Goal: Task Accomplishment & Management: Manage account settings

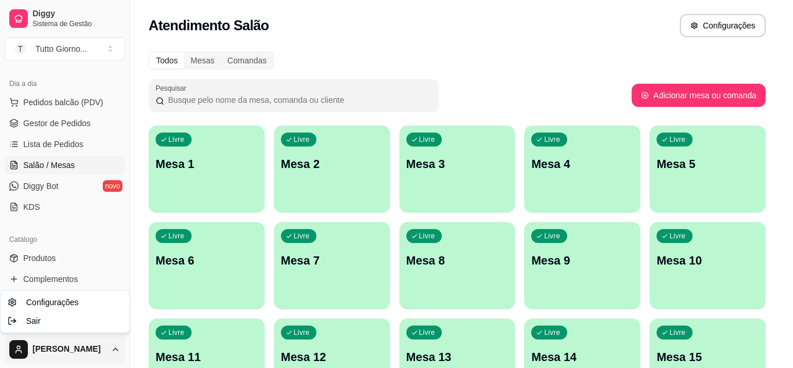
click at [114, 350] on html "Diggy Sistema de Gestão T Tutto Giorno ... Loja aberta Plano Essencial + Mesas …" at bounding box center [396, 184] width 793 height 368
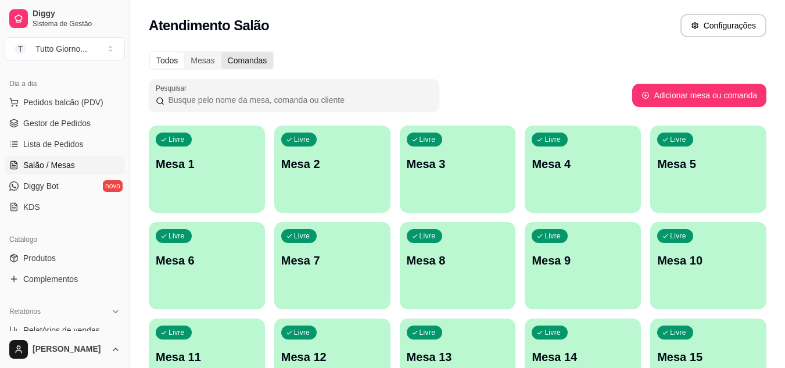
click at [254, 63] on div "Comandas" at bounding box center [247, 60] width 52 height 16
click at [221, 52] on input "Comandas" at bounding box center [221, 52] width 0 height 0
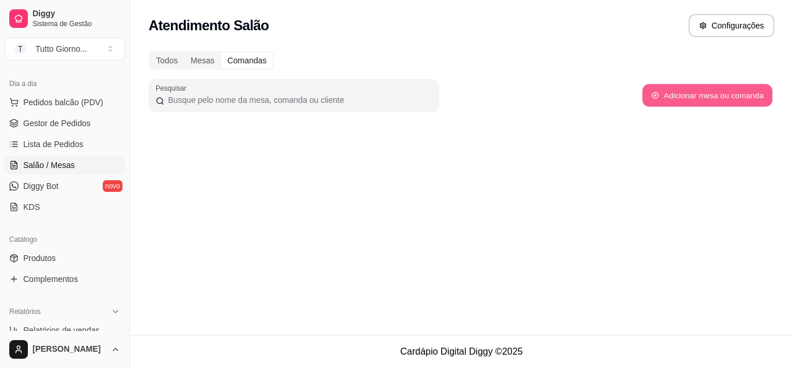
click at [708, 92] on button "Adicionar mesa ou comanda" at bounding box center [707, 95] width 130 height 23
select select "TABLE"
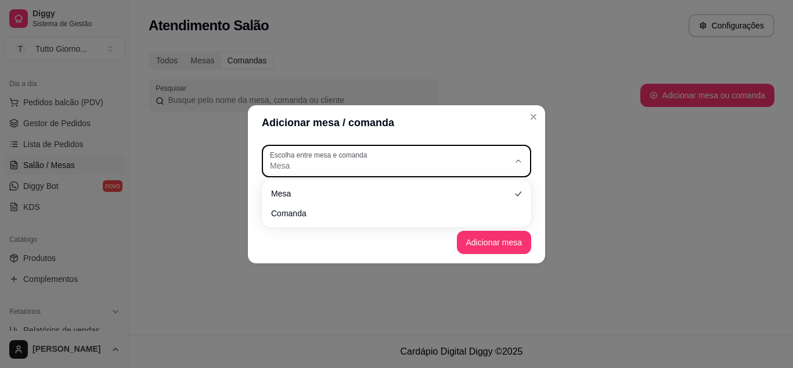
click at [416, 169] on span "Mesa" at bounding box center [389, 166] width 239 height 12
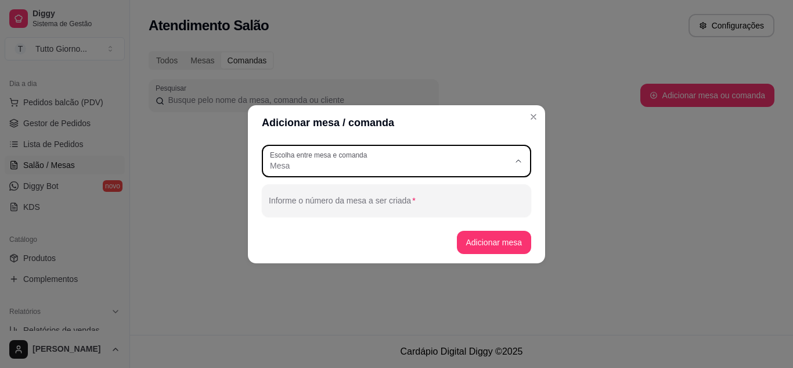
click at [339, 219] on li "Comanda" at bounding box center [397, 212] width 250 height 18
type input "CARD"
select select "CARD"
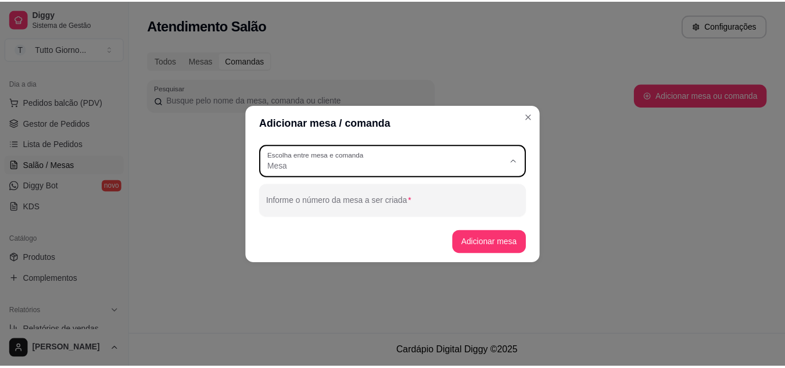
scroll to position [11, 0]
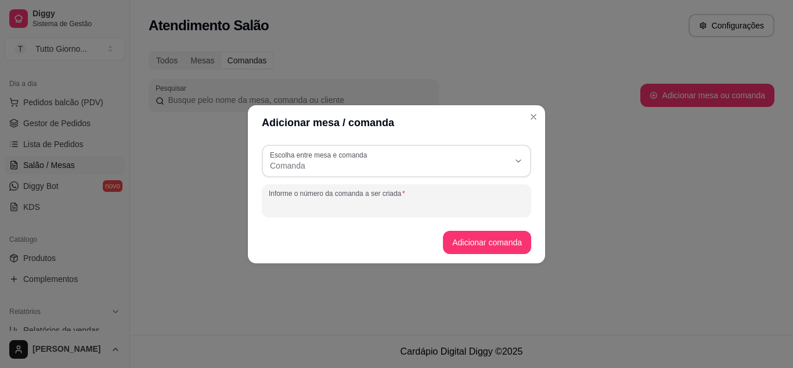
click at [332, 201] on input "Informe o número da comanda a ser criada" at bounding box center [397, 205] width 256 height 12
type input "Cristiane"
click at [494, 236] on button "Adicionar comanda" at bounding box center [486, 242] width 85 height 23
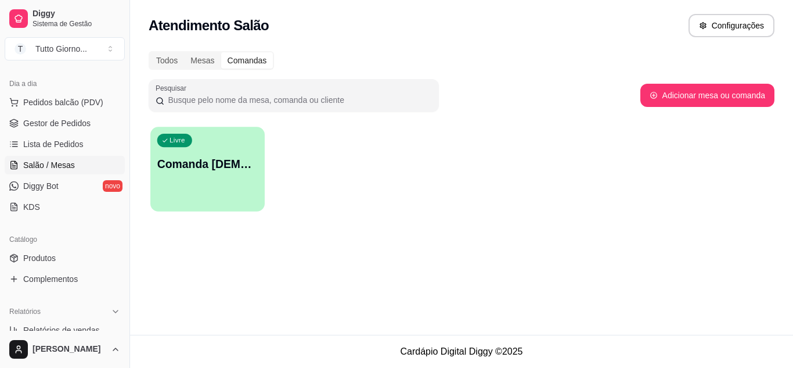
click at [230, 170] on p "Comanda Cristiane" at bounding box center [207, 164] width 100 height 16
click at [230, 170] on header "COMANDA Cristiane" at bounding box center [396, 160] width 451 height 35
click at [242, 181] on div "Livre Comanda Cristiane" at bounding box center [207, 162] width 114 height 71
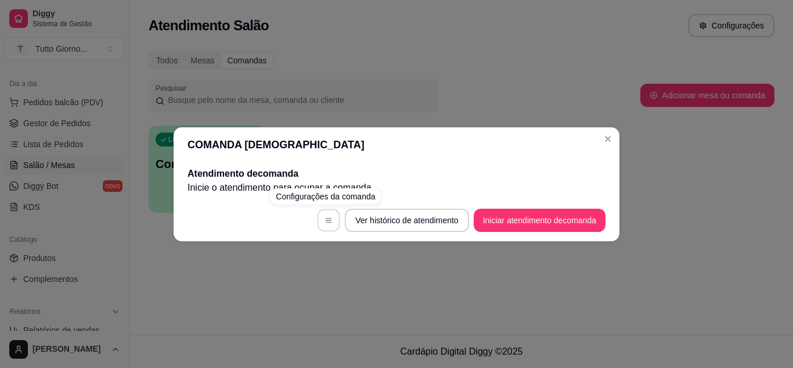
click at [328, 220] on icon "button" at bounding box center [329, 220] width 8 height 8
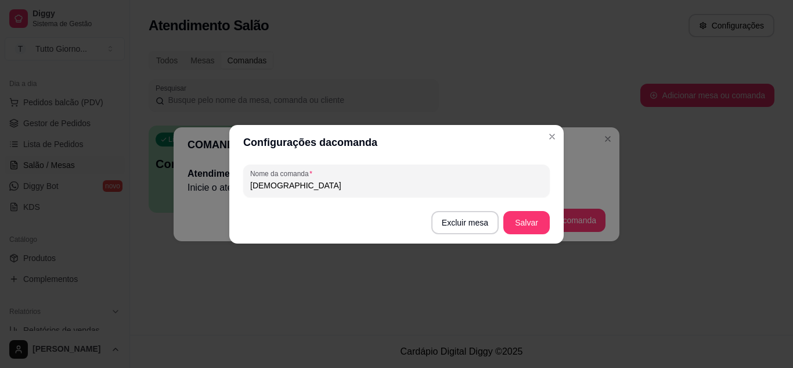
click at [302, 188] on input "Cristiane" at bounding box center [396, 185] width 293 height 12
type input "[DEMOGRAPHIC_DATA] [STREET_ADDRESS]"
click at [519, 231] on button "Salvar" at bounding box center [527, 222] width 46 height 23
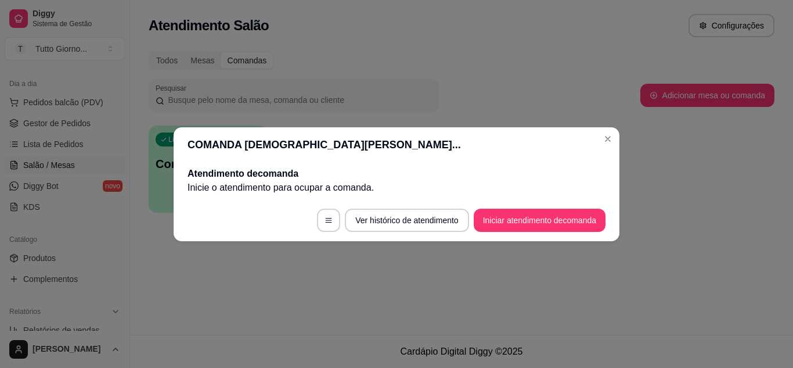
click at [550, 138] on header "COMANDA [DEMOGRAPHIC_DATA][PERSON_NAME]..." at bounding box center [397, 144] width 446 height 35
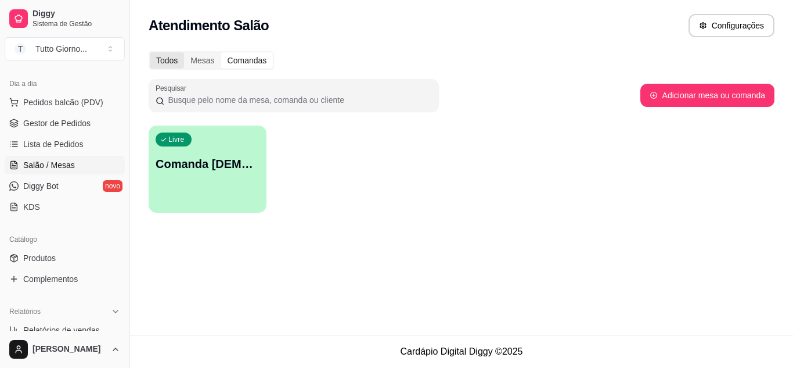
click at [171, 57] on div "Todos" at bounding box center [167, 60] width 34 height 16
click at [150, 52] on input "Todos" at bounding box center [150, 52] width 0 height 0
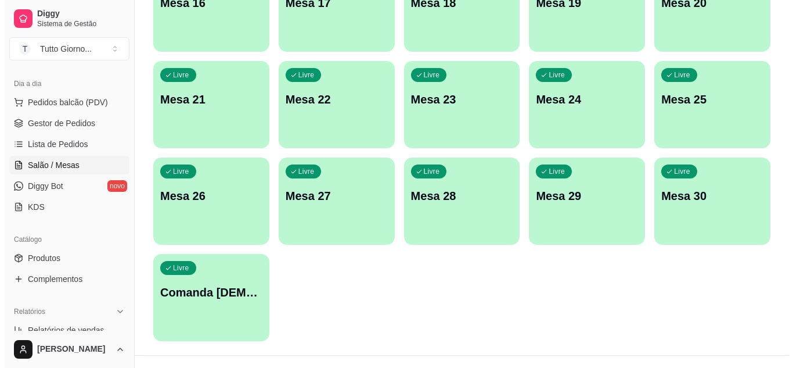
scroll to position [470, 0]
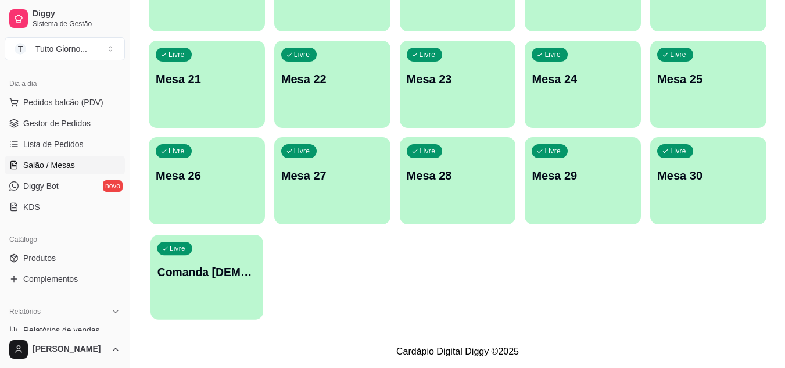
click at [204, 292] on div "Livre Comanda [DEMOGRAPHIC_DATA] [STREET_ADDRESS]" at bounding box center [206, 270] width 113 height 71
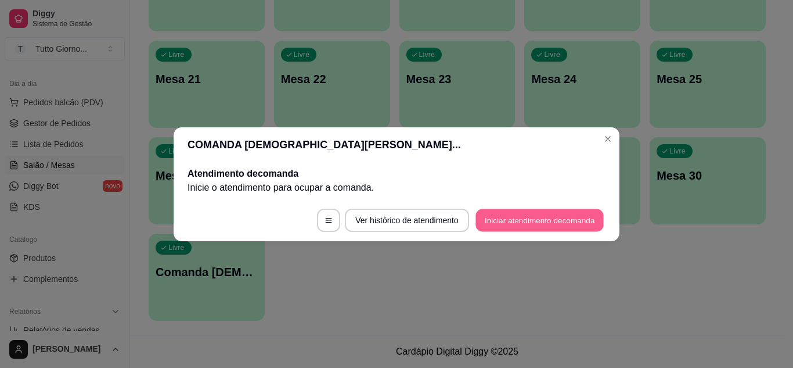
click at [506, 225] on button "Iniciar atendimento de comanda" at bounding box center [540, 219] width 128 height 23
click at [508, 222] on button "Iniciar atendimento de comanda" at bounding box center [540, 219] width 128 height 23
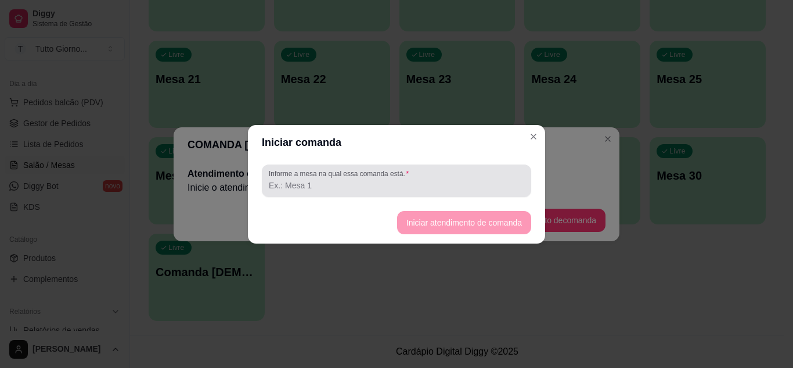
click at [346, 192] on div at bounding box center [397, 180] width 256 height 23
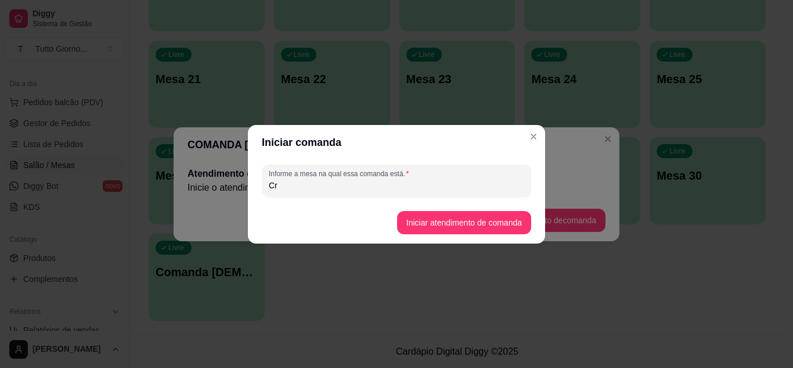
type input "C"
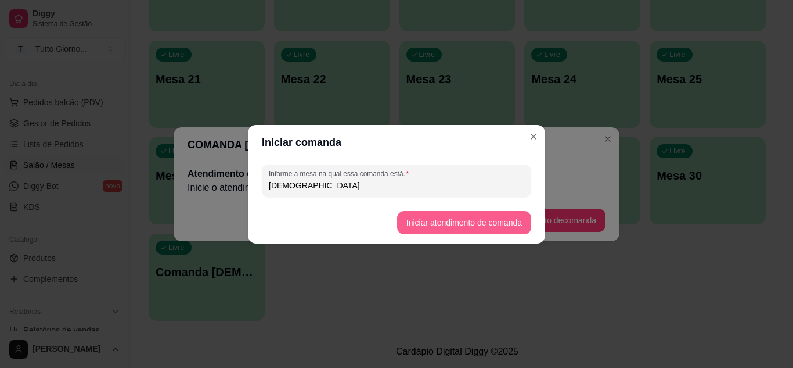
type input "Cristiane"
click at [432, 226] on button "Iniciar atendimento de comanda" at bounding box center [464, 222] width 130 height 23
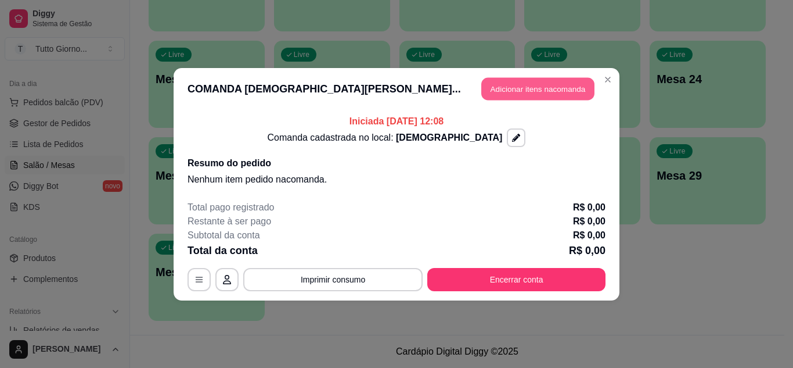
click at [516, 91] on button "Adicionar itens na comanda" at bounding box center [537, 88] width 113 height 23
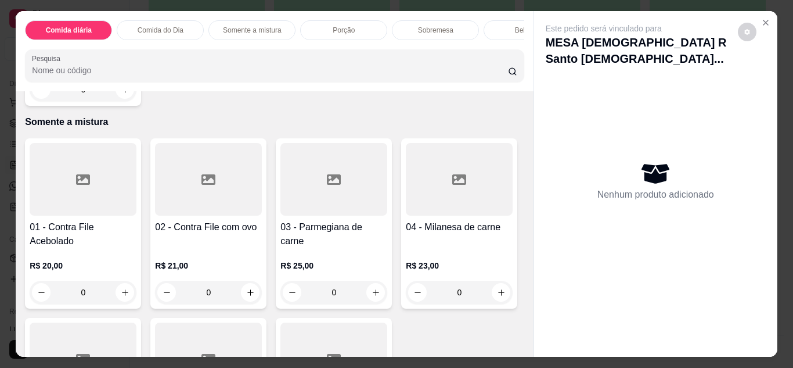
scroll to position [607, 0]
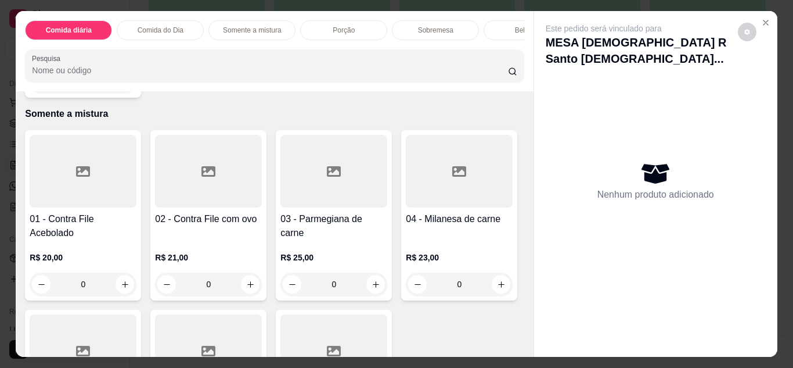
click at [117, 93] on div "0" at bounding box center [83, 81] width 107 height 23
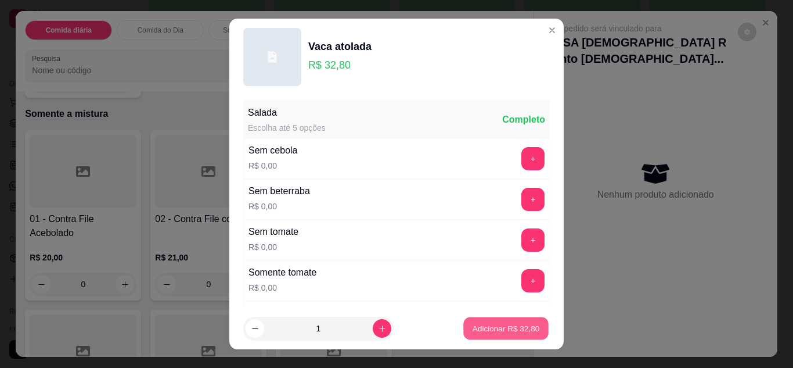
click at [489, 333] on p "Adicionar R$ 32,80" at bounding box center [506, 328] width 67 height 11
type input "1"
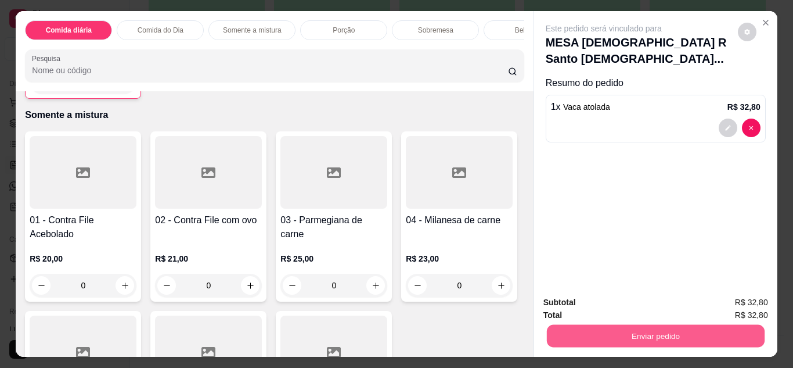
click at [643, 334] on button "Enviar pedido" at bounding box center [655, 336] width 218 height 23
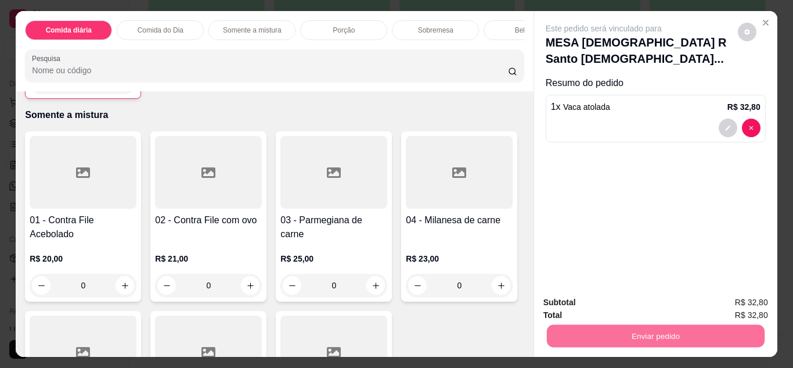
click at [622, 310] on button "Não registrar e enviar pedido" at bounding box center [617, 302] width 117 height 21
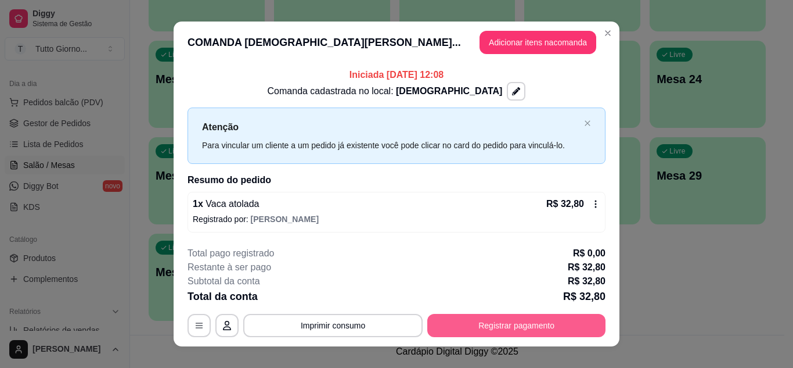
click at [519, 325] on button "Registrar pagamento" at bounding box center [516, 325] width 178 height 23
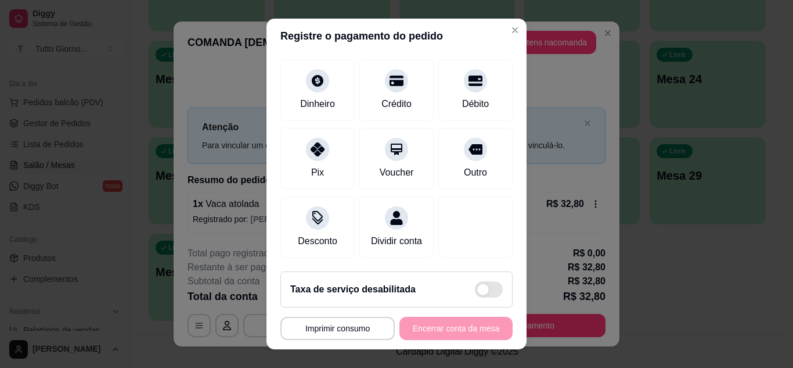
scroll to position [19, 0]
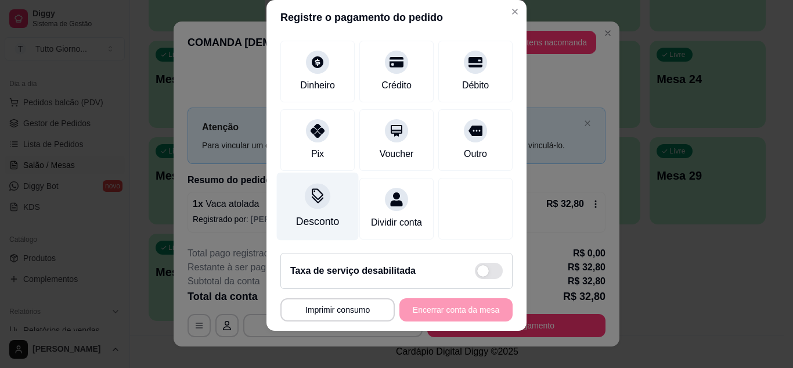
click at [312, 191] on div at bounding box center [318, 196] width 26 height 26
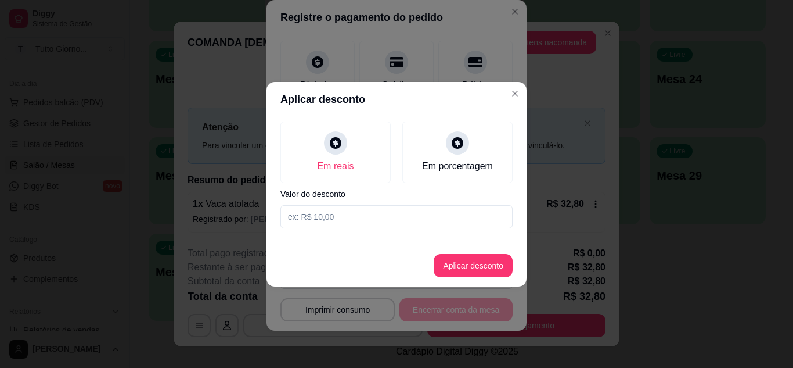
click at [331, 221] on input at bounding box center [397, 216] width 232 height 23
type input "4,00"
click at [467, 266] on button "Aplicar desconto" at bounding box center [474, 265] width 76 height 23
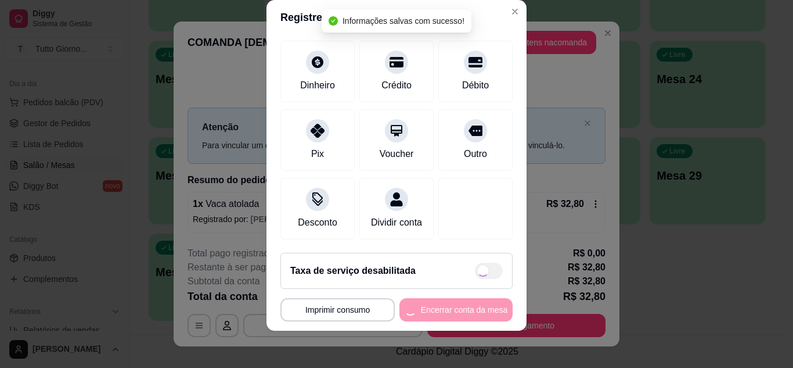
scroll to position [101, 0]
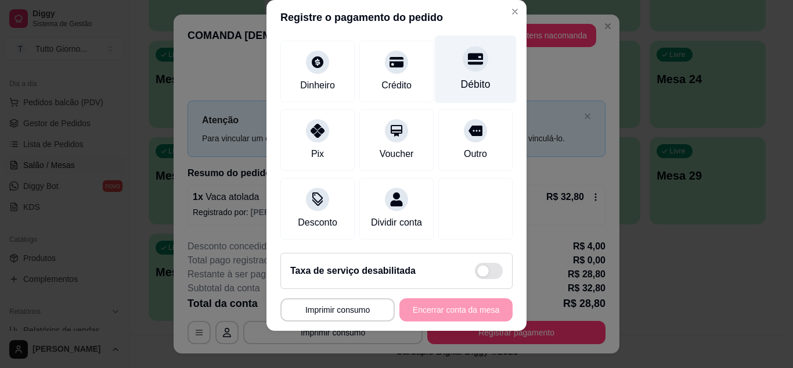
click at [468, 53] on icon at bounding box center [475, 59] width 15 height 12
type input "R$ 0,00"
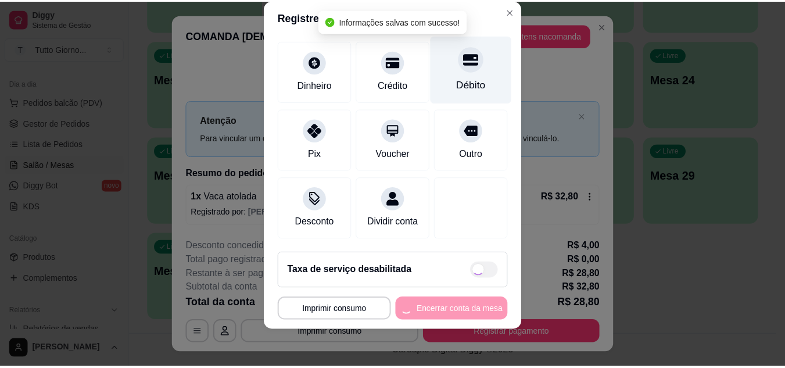
scroll to position [89, 0]
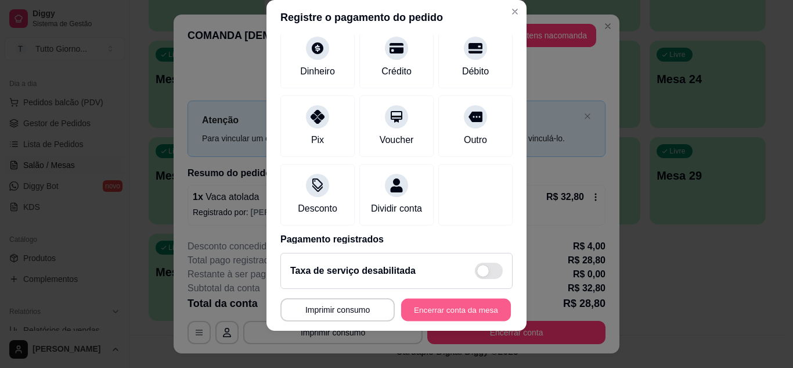
click at [431, 312] on button "Encerrar conta da mesa" at bounding box center [456, 310] width 110 height 23
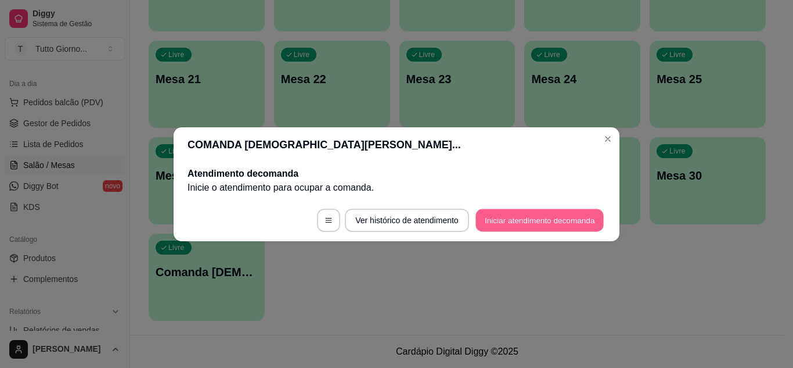
click at [510, 219] on button "Iniciar atendimento de comanda" at bounding box center [540, 219] width 128 height 23
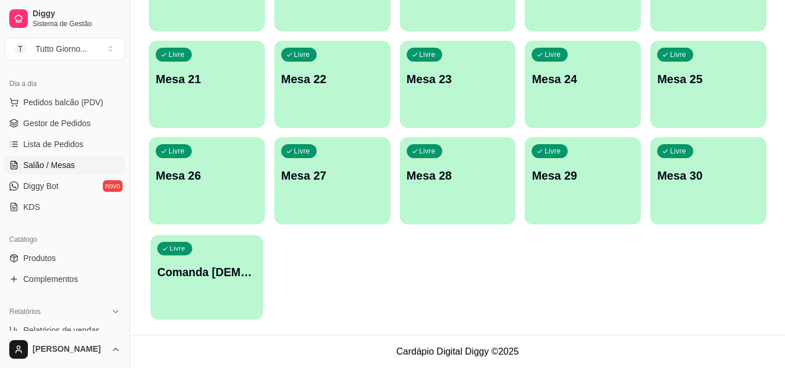
click at [206, 281] on div "Livre Comanda [DEMOGRAPHIC_DATA] [STREET_ADDRESS]" at bounding box center [206, 270] width 113 height 71
click at [206, 281] on div "Livre Comanda [DEMOGRAPHIC_DATA] [STREET_ADDRESS]" at bounding box center [207, 269] width 116 height 73
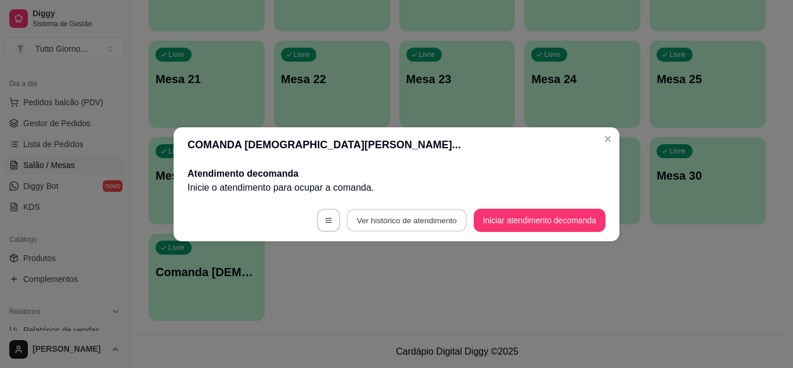
click at [380, 221] on button "Ver histórico de atendimento" at bounding box center [407, 219] width 120 height 23
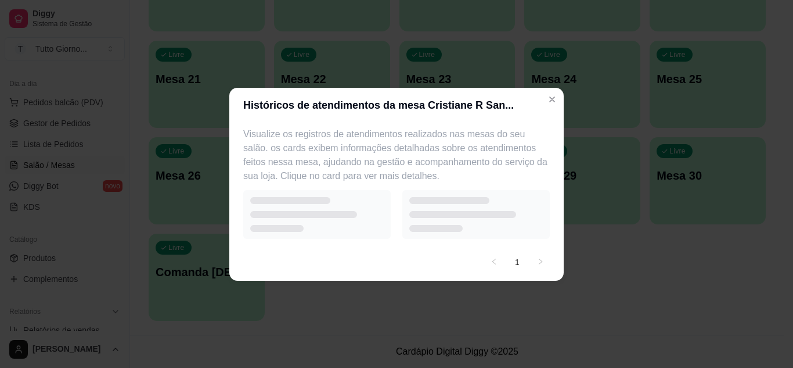
select select "7"
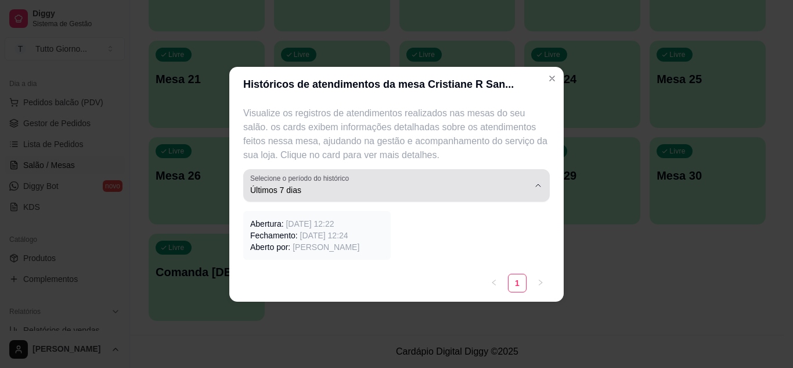
click at [534, 191] on button "Selecione o período do histórico Últimos 7 dias" at bounding box center [396, 185] width 307 height 33
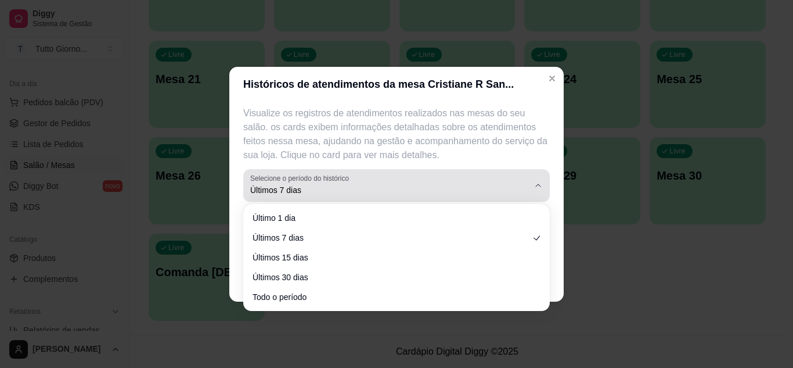
click at [534, 191] on button "Selecione o período do histórico Últimos 7 dias" at bounding box center [396, 185] width 307 height 33
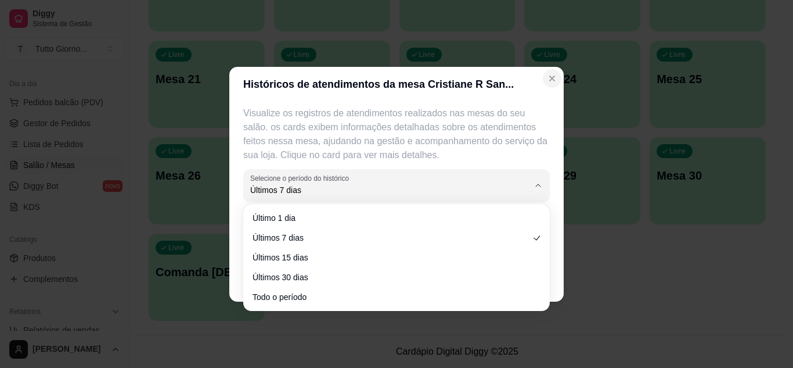
click at [553, 84] on button "Close" at bounding box center [552, 78] width 19 height 19
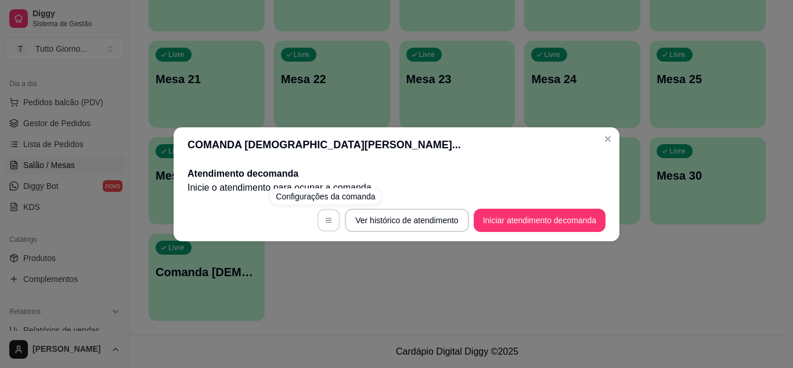
click at [328, 222] on icon "button" at bounding box center [329, 220] width 6 height 5
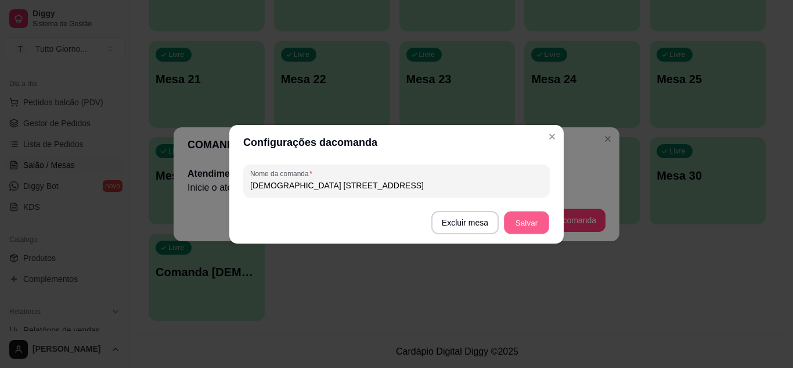
click at [521, 225] on button "Salvar" at bounding box center [526, 222] width 45 height 23
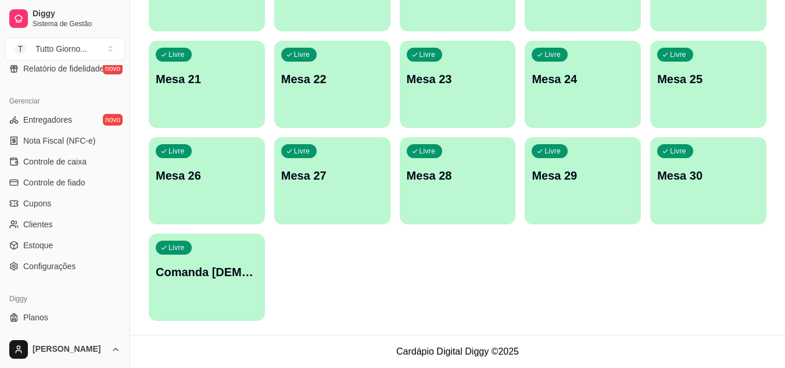
scroll to position [447, 0]
click at [66, 261] on span "Configurações" at bounding box center [49, 266] width 52 height 12
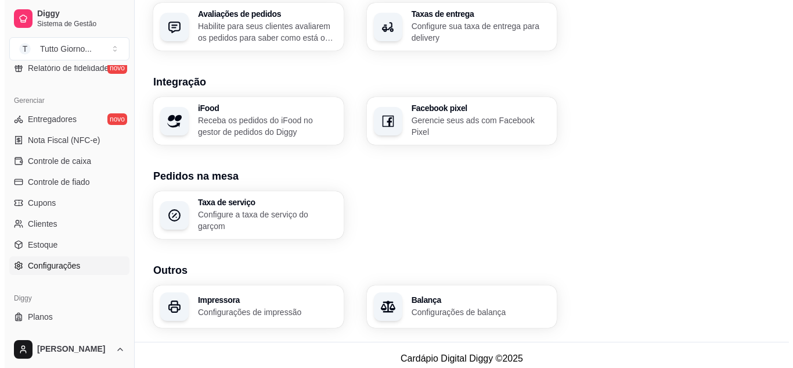
scroll to position [445, 0]
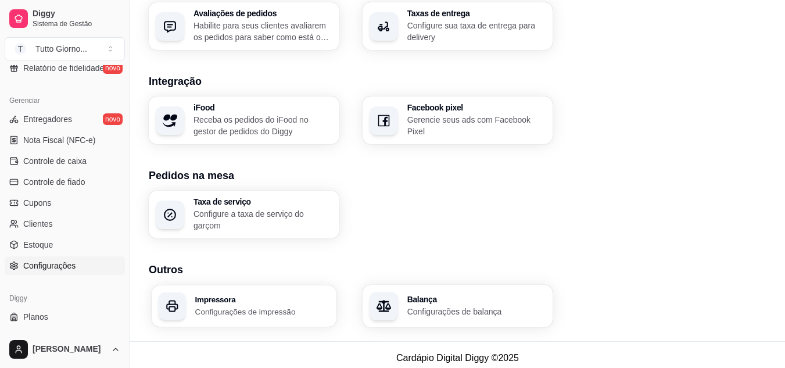
click at [259, 305] on p "Configurações de impressão" at bounding box center [262, 310] width 134 height 11
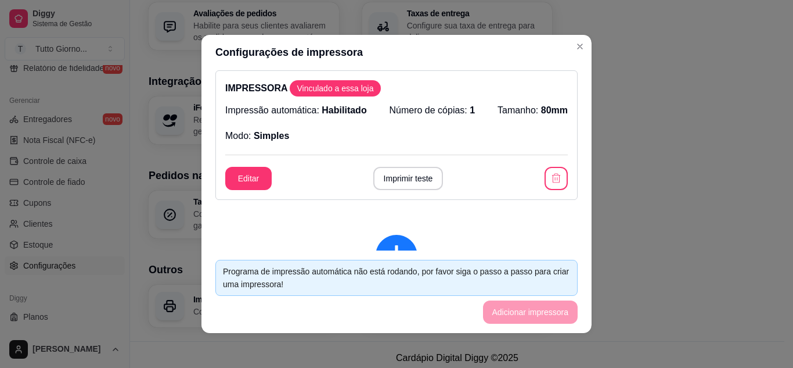
scroll to position [0, 0]
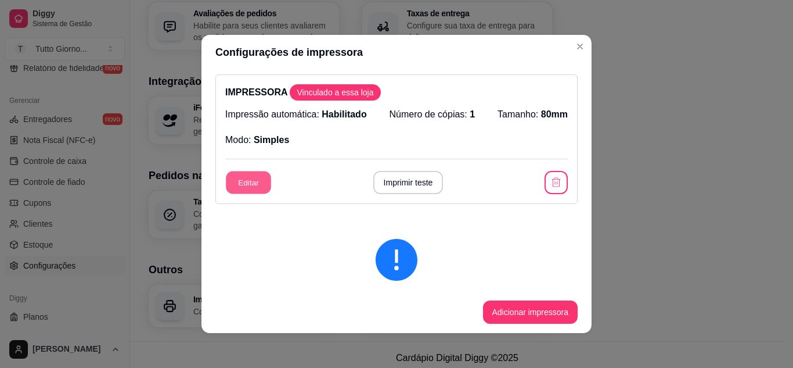
click at [235, 184] on button "Editar" at bounding box center [248, 182] width 45 height 23
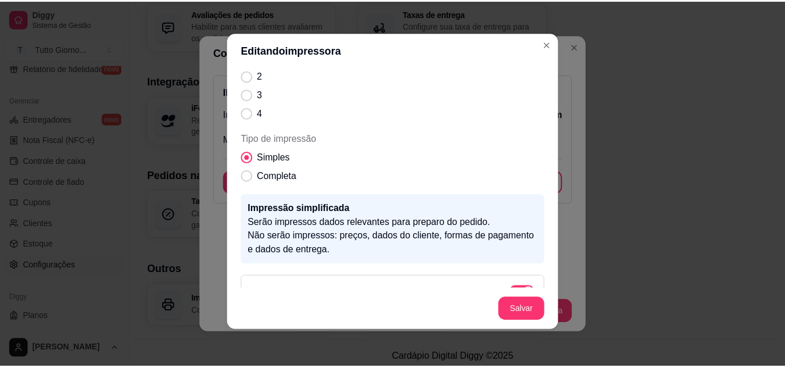
scroll to position [146, 0]
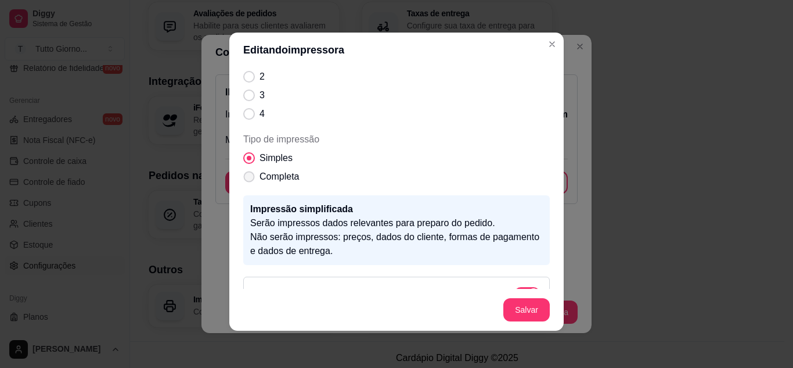
click at [247, 181] on span "Tipo de impressão" at bounding box center [249, 176] width 11 height 11
click at [247, 181] on input "Completa" at bounding box center [247, 183] width 8 height 8
radio input "true"
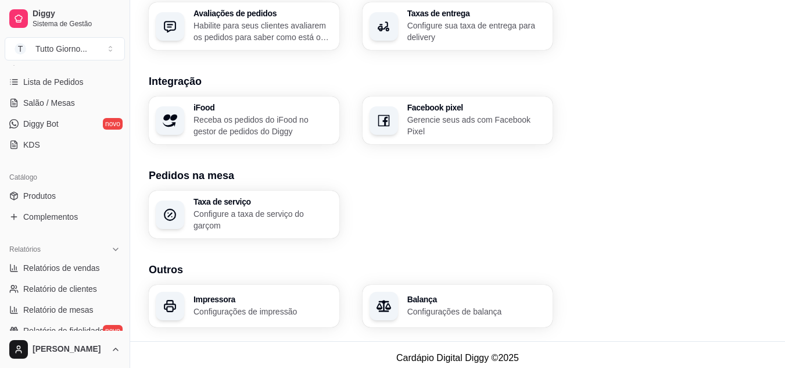
scroll to position [0, 0]
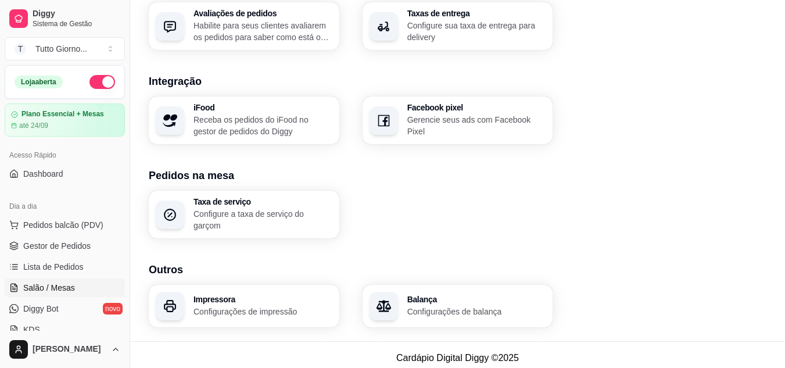
click at [39, 289] on span "Salão / Mesas" at bounding box center [49, 288] width 52 height 12
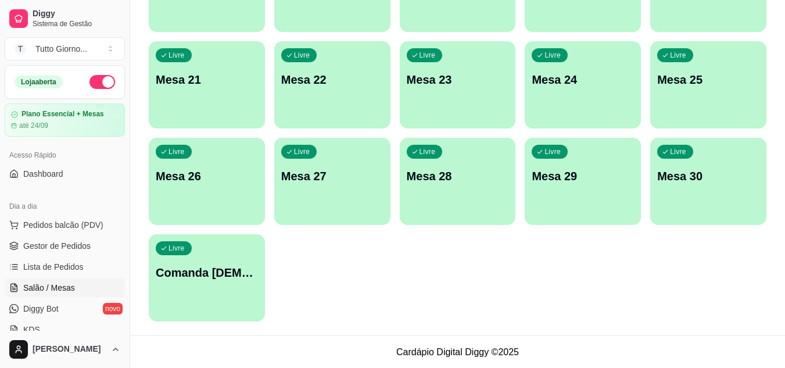
scroll to position [470, 0]
click at [212, 269] on p "Comanda [DEMOGRAPHIC_DATA] [STREET_ADDRESS]" at bounding box center [207, 272] width 102 height 16
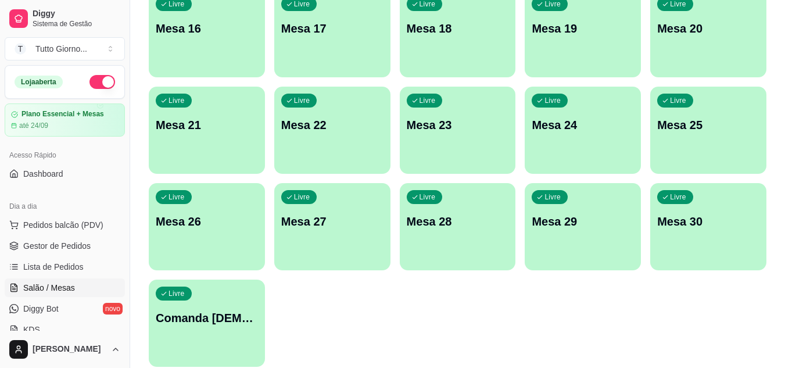
scroll to position [470, 0]
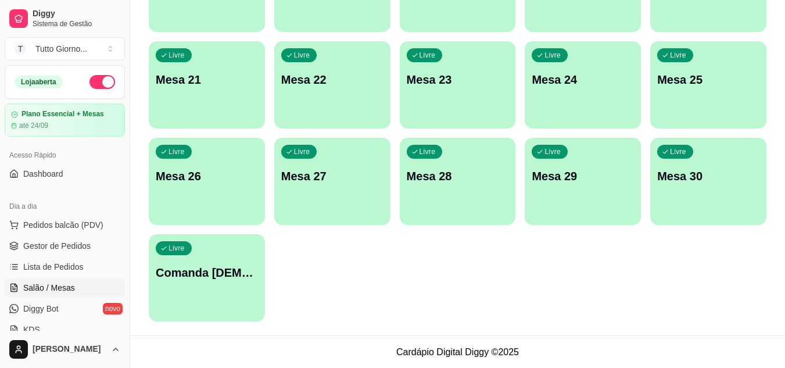
click at [204, 281] on div "Livre Comanda [DEMOGRAPHIC_DATA] [STREET_ADDRESS]" at bounding box center [207, 270] width 116 height 73
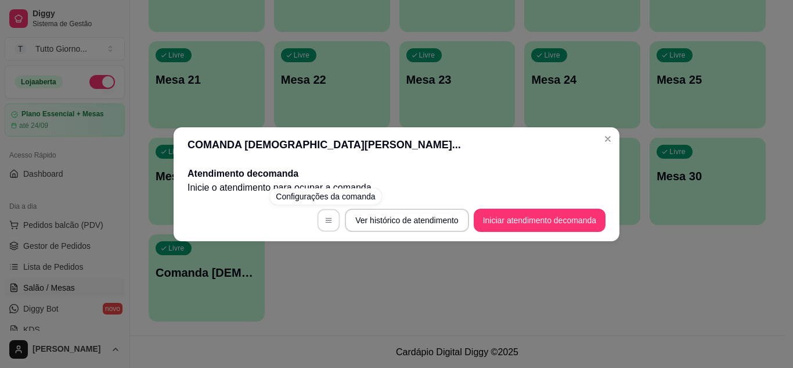
click at [319, 221] on button "button" at bounding box center [329, 219] width 23 height 23
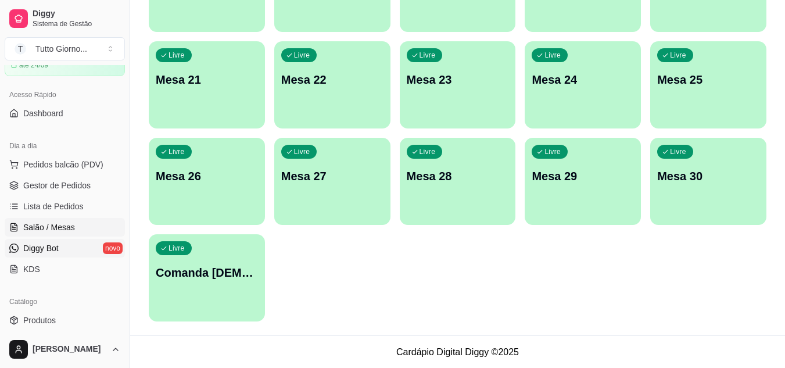
scroll to position [60, 0]
click at [31, 272] on span "KDS" at bounding box center [31, 269] width 17 height 12
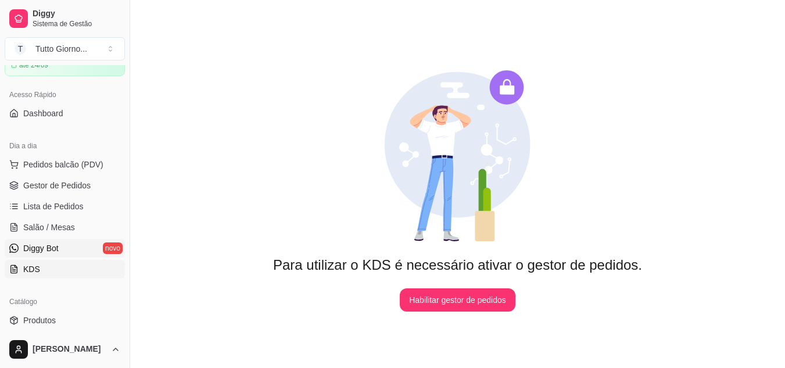
click at [39, 249] on span "Diggy Bot" at bounding box center [40, 248] width 35 height 12
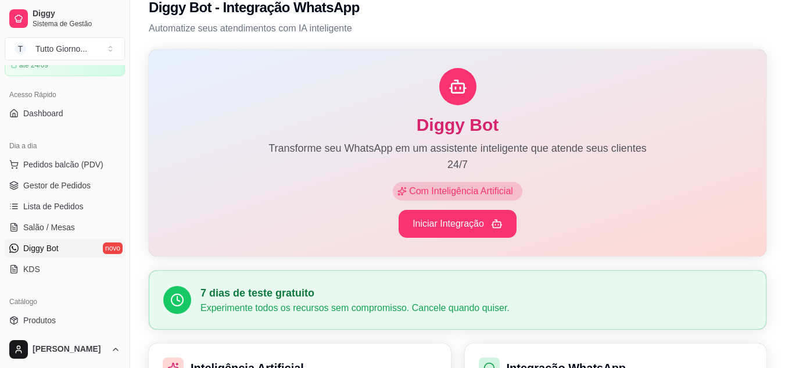
scroll to position [11, 0]
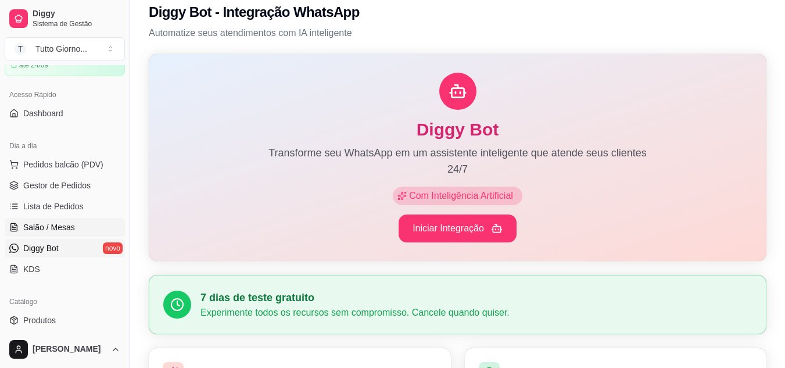
click at [69, 225] on span "Salão / Mesas" at bounding box center [49, 227] width 52 height 12
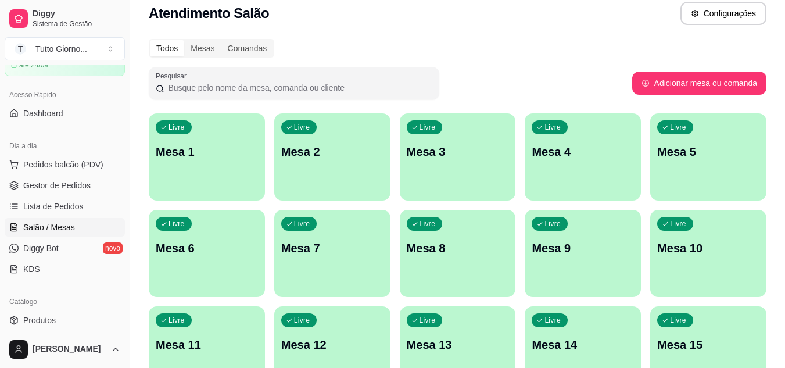
scroll to position [13, 0]
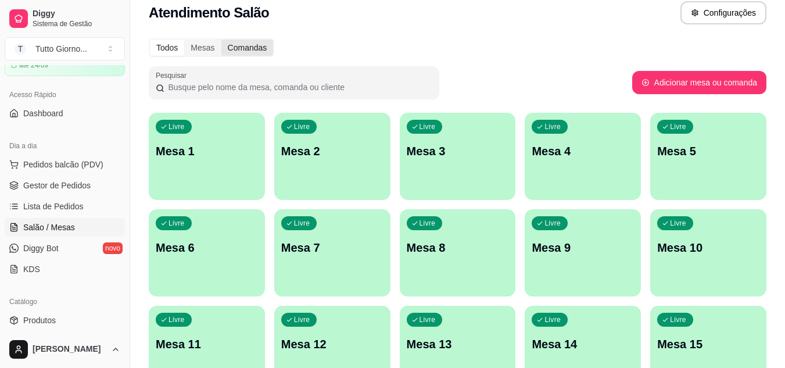
click at [262, 52] on div "Comandas" at bounding box center [247, 47] width 52 height 16
click at [221, 39] on input "Comandas" at bounding box center [221, 39] width 0 height 0
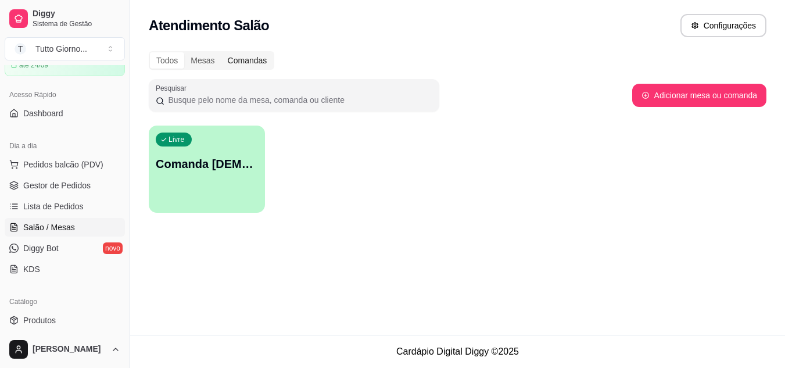
scroll to position [0, 0]
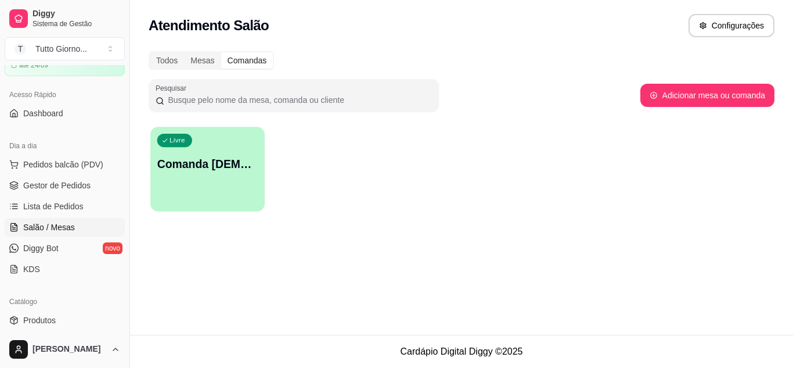
click at [219, 179] on div "Livre Comanda [DEMOGRAPHIC_DATA] [STREET_ADDRESS]" at bounding box center [207, 162] width 114 height 71
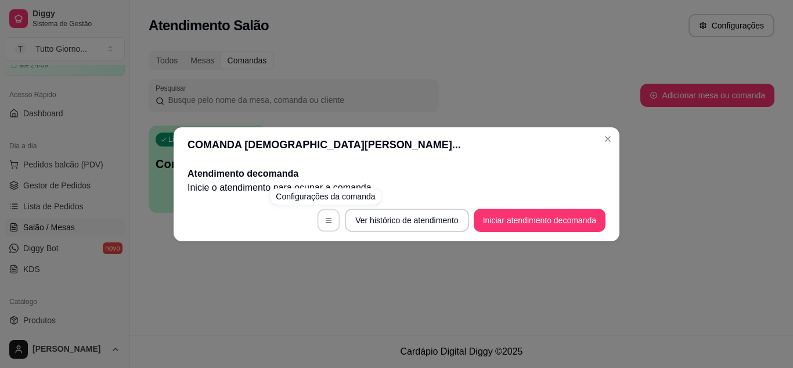
click at [330, 217] on button "button" at bounding box center [329, 219] width 23 height 23
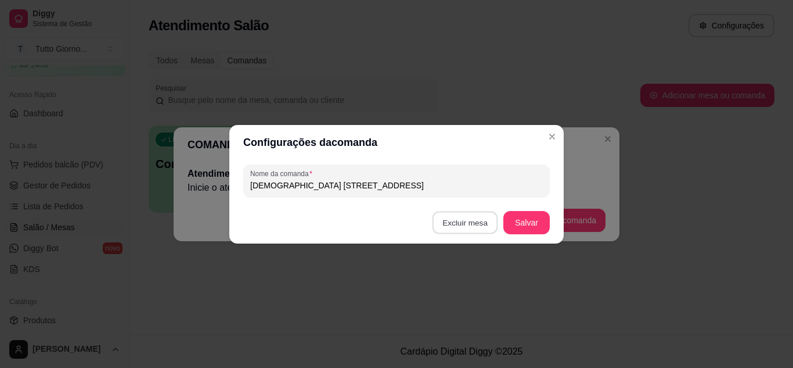
click at [472, 222] on button "Excluir mesa" at bounding box center [466, 222] width 66 height 23
click at [465, 300] on button "Confirmar" at bounding box center [467, 294] width 41 height 17
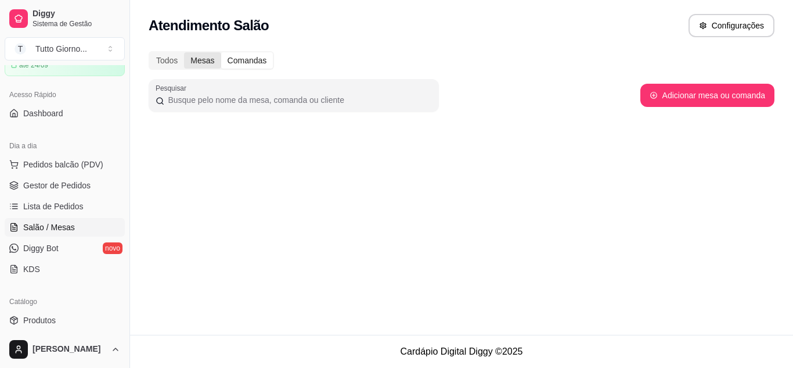
click at [197, 60] on div "Mesas" at bounding box center [202, 60] width 37 height 16
click at [184, 52] on input "Mesas" at bounding box center [184, 52] width 0 height 0
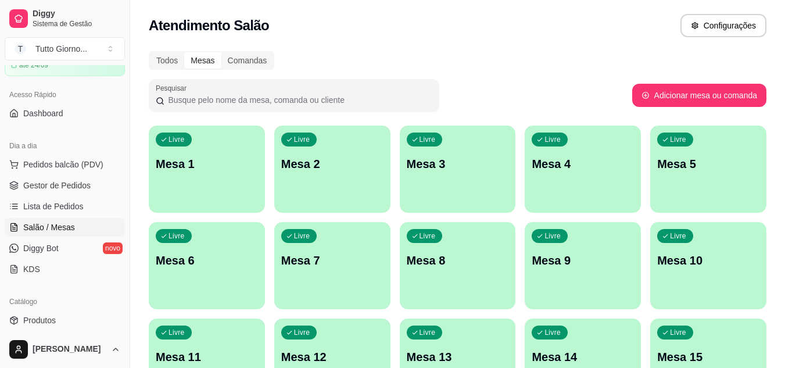
click at [331, 101] on input "Pesquisar" at bounding box center [298, 100] width 268 height 12
click at [703, 29] on button "Configurações" at bounding box center [723, 26] width 84 height 23
click at [687, 98] on button "Adicionar mesa ou comanda" at bounding box center [699, 95] width 134 height 23
select select "TABLE"
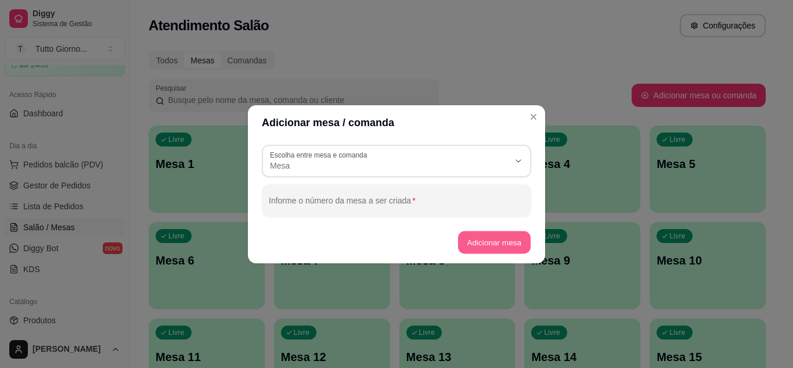
click at [483, 246] on button "Adicionar mesa" at bounding box center [494, 242] width 73 height 23
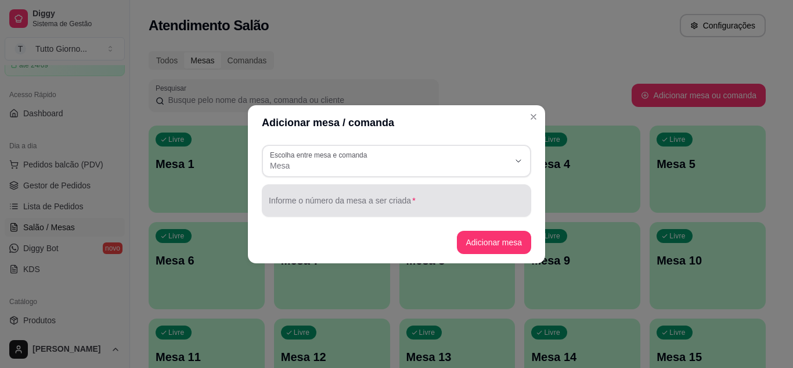
click at [393, 202] on input "Informe o número da mesa a ser criada" at bounding box center [397, 205] width 256 height 12
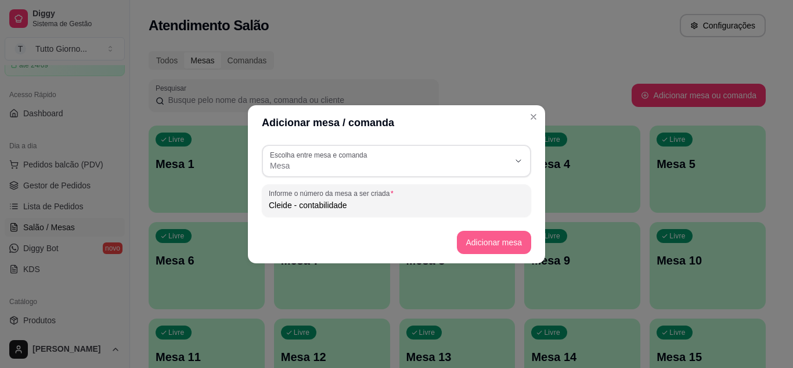
type input "Cleide - contabilidade"
click at [481, 246] on button "Adicionar mesa" at bounding box center [494, 242] width 73 height 23
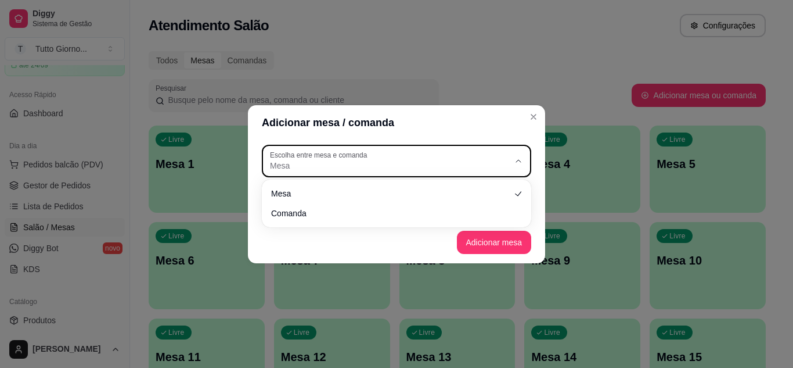
click at [523, 155] on button "Escolha entre mesa e comanda Mesa" at bounding box center [396, 161] width 269 height 33
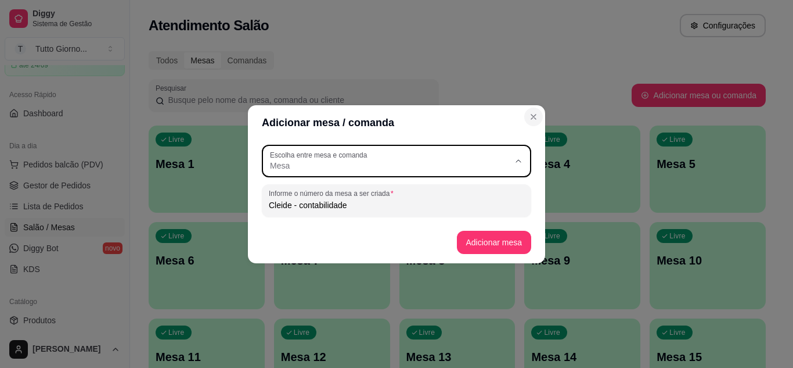
click at [531, 114] on icon "Close" at bounding box center [533, 116] width 9 height 9
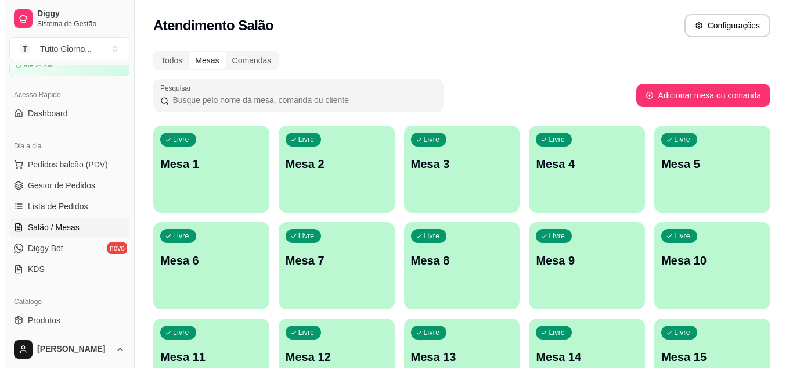
scroll to position [470, 0]
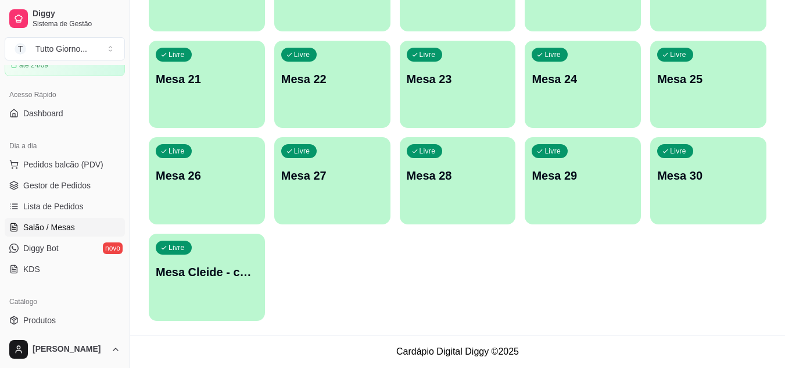
click at [191, 303] on div "Livre Mesa Cleide - contabilidade" at bounding box center [207, 269] width 116 height 73
click at [191, 303] on div "Livre Mesa Cleide - contabilidade" at bounding box center [206, 270] width 113 height 71
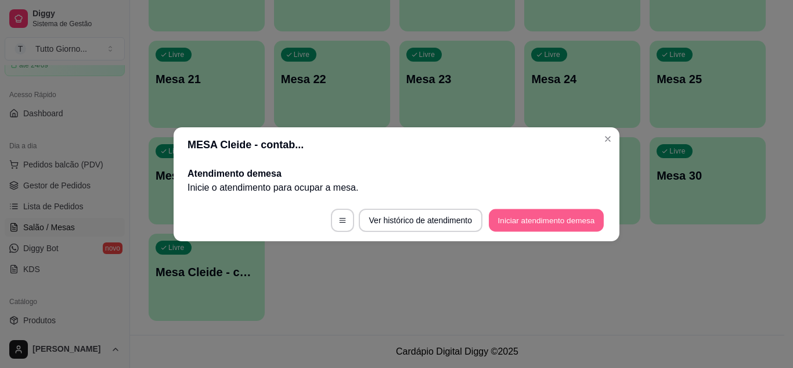
click at [523, 217] on button "Iniciar atendimento de mesa" at bounding box center [546, 219] width 115 height 23
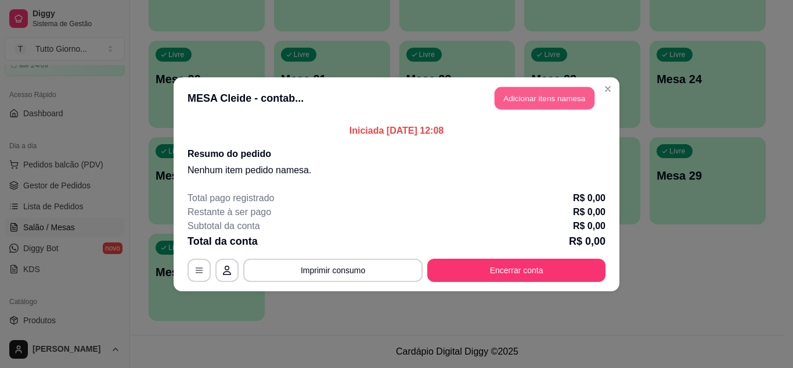
click at [549, 95] on button "Adicionar itens na mesa" at bounding box center [545, 98] width 100 height 23
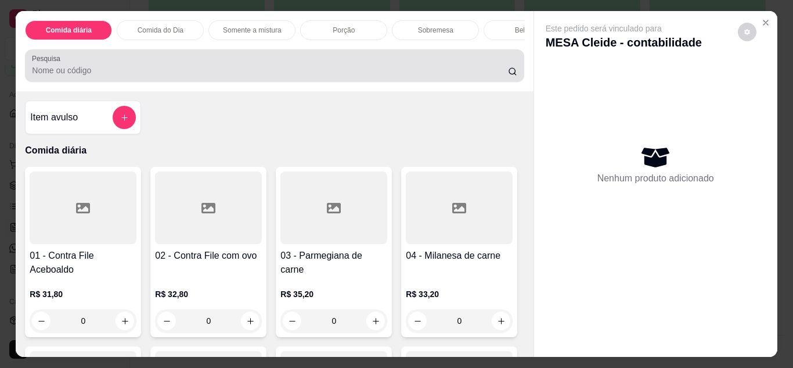
scroll to position [31, 0]
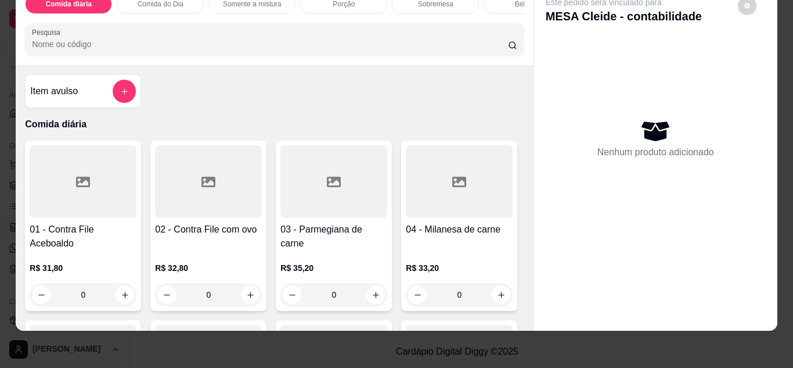
click at [148, 82] on div "Item avulso Comida diária 01 - Contra File Aceboaldo R$ 31,80 0 02 - Contra Fil…" at bounding box center [274, 197] width 517 height 265
click at [289, 292] on div "0" at bounding box center [334, 294] width 107 height 23
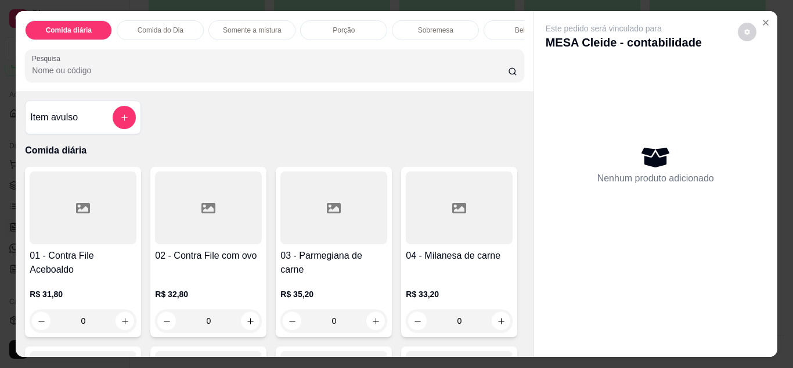
click at [154, 26] on p "Comida do Dia" at bounding box center [161, 30] width 46 height 9
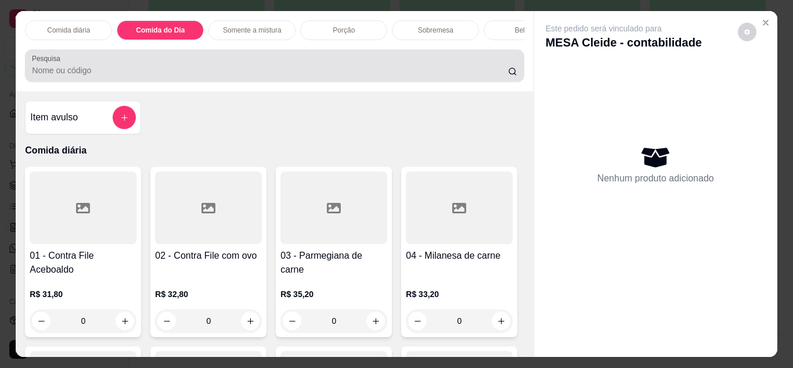
scroll to position [31, 0]
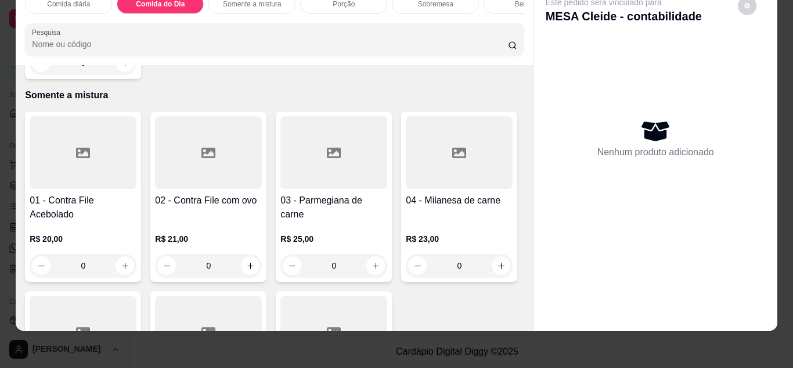
click at [116, 74] on div "0" at bounding box center [83, 62] width 107 height 23
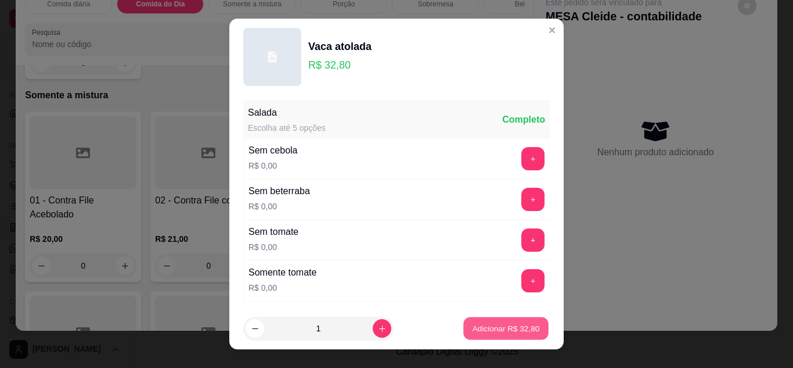
click at [492, 333] on p "Adicionar R$ 32,80" at bounding box center [506, 328] width 67 height 11
type input "1"
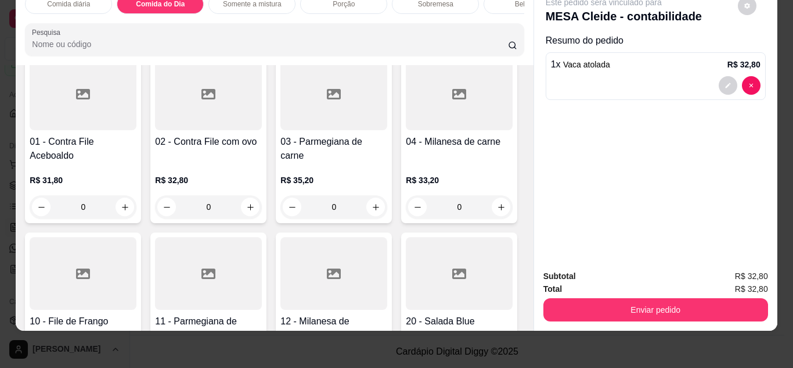
scroll to position [88, 0]
click at [340, 120] on div at bounding box center [334, 93] width 107 height 73
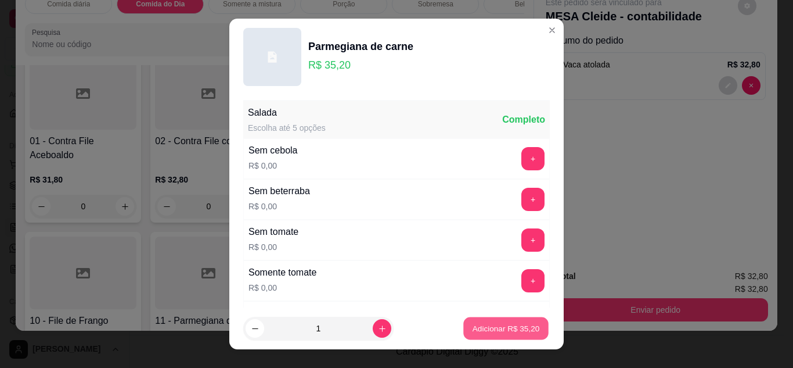
click at [486, 329] on p "Adicionar R$ 35,20" at bounding box center [506, 328] width 67 height 11
type input "1"
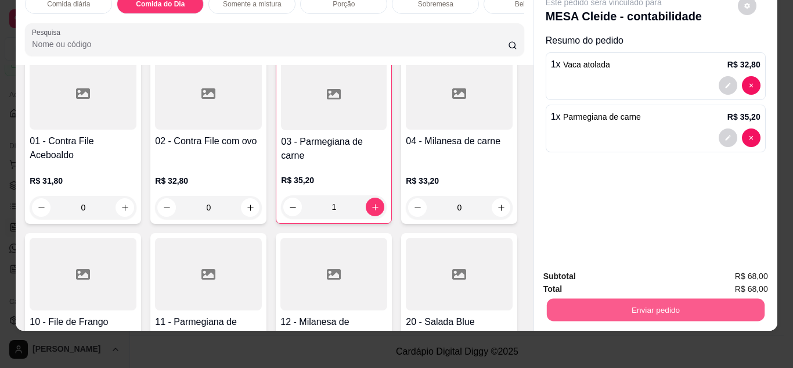
click at [629, 303] on button "Enviar pedido" at bounding box center [655, 310] width 218 height 23
click at [630, 271] on button "Não registrar e enviar pedido" at bounding box center [617, 271] width 117 height 21
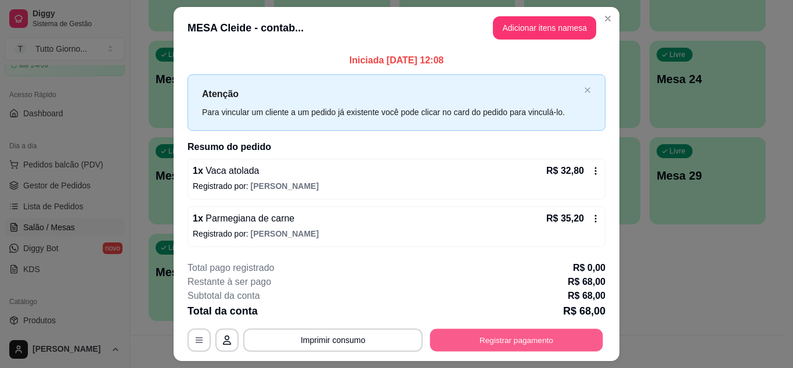
click at [488, 338] on button "Registrar pagamento" at bounding box center [516, 340] width 173 height 23
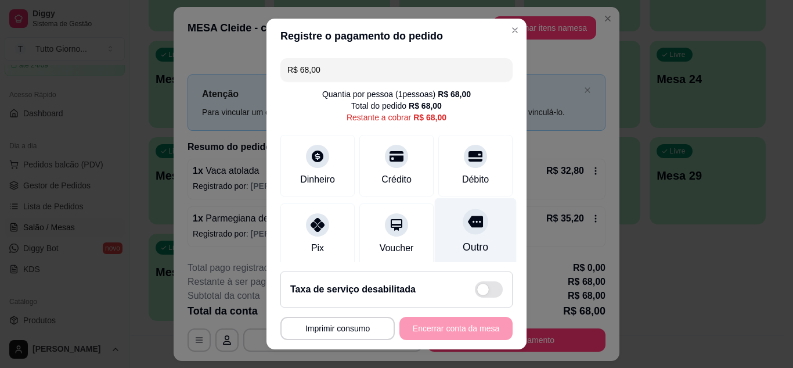
scroll to position [89, 0]
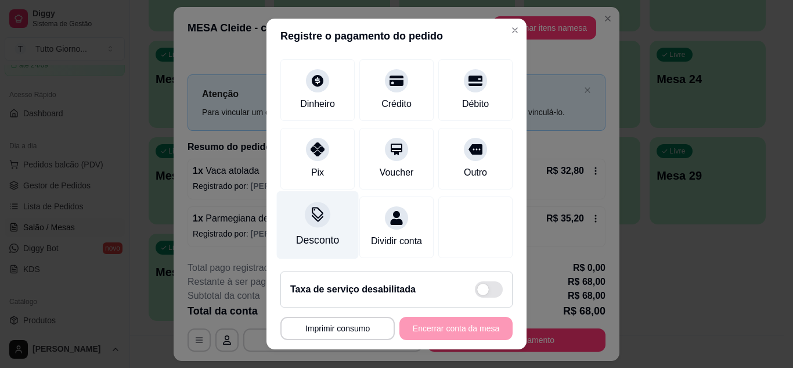
click at [312, 214] on icon at bounding box center [318, 218] width 12 height 8
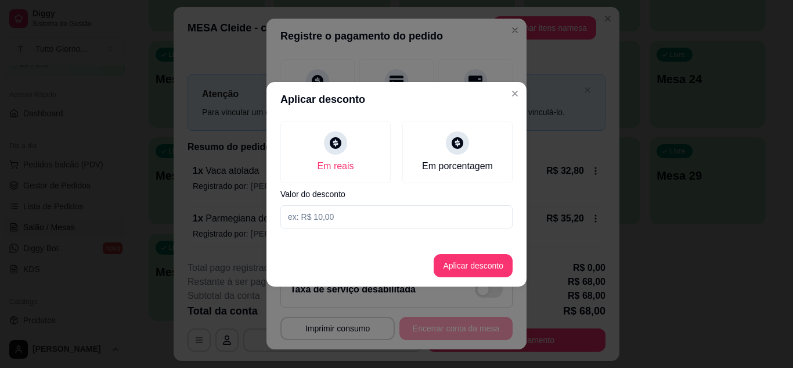
click at [319, 214] on input at bounding box center [397, 216] width 232 height 23
click at [319, 214] on input "0,71" at bounding box center [397, 216] width 232 height 23
type input "7,10"
click at [460, 268] on button "Aplicar desconto" at bounding box center [474, 265] width 76 height 23
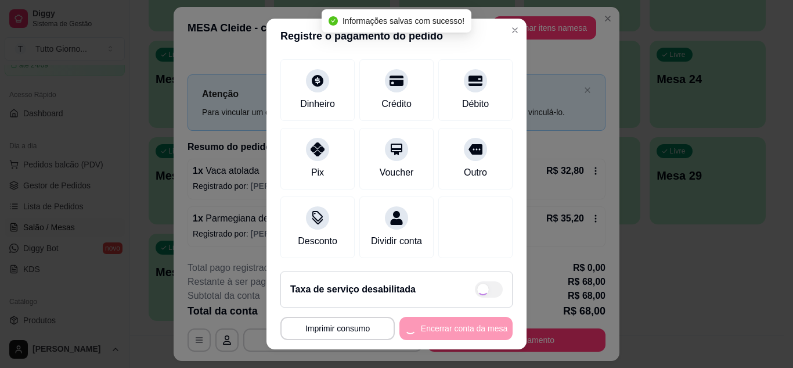
scroll to position [101, 0]
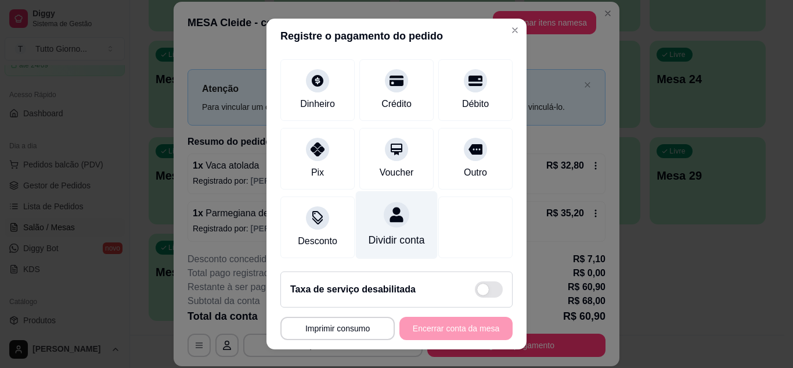
click at [384, 203] on div at bounding box center [397, 215] width 26 height 26
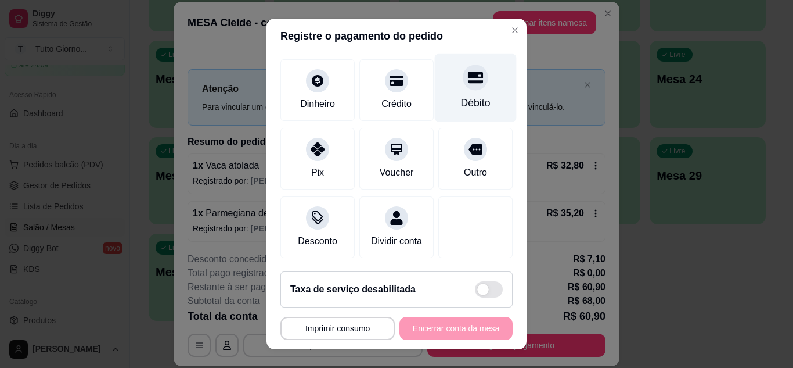
click at [468, 70] on icon at bounding box center [475, 77] width 15 height 15
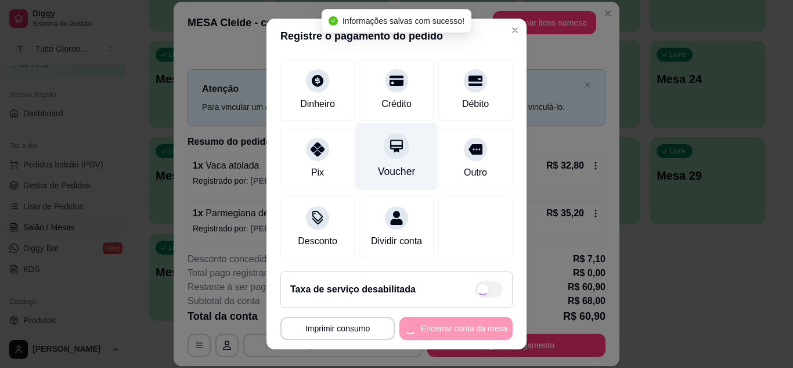
type input "R$ 0,00"
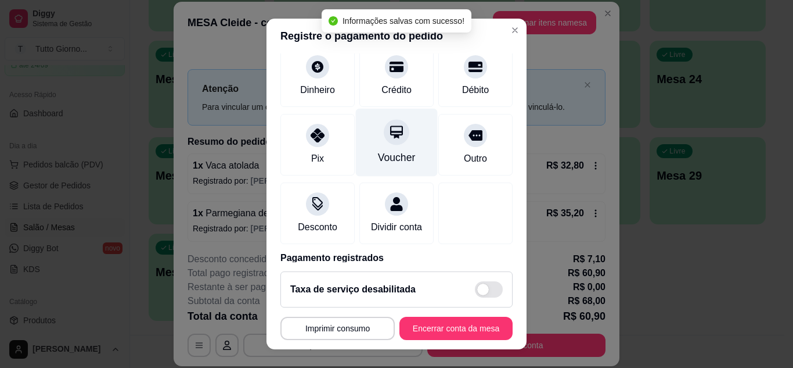
click at [384, 148] on div "Voucher" at bounding box center [397, 142] width 82 height 68
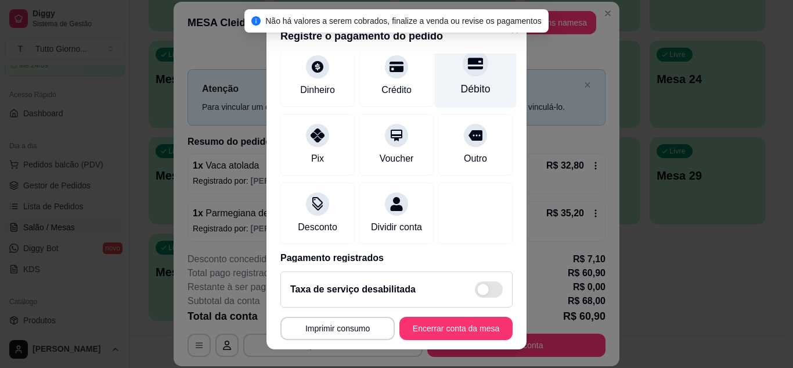
click at [465, 75] on div "Débito" at bounding box center [476, 73] width 82 height 68
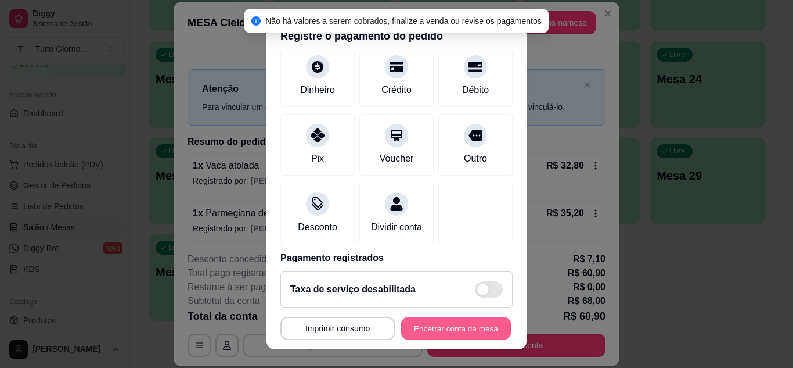
click at [434, 329] on button "Encerrar conta da mesa" at bounding box center [456, 328] width 110 height 23
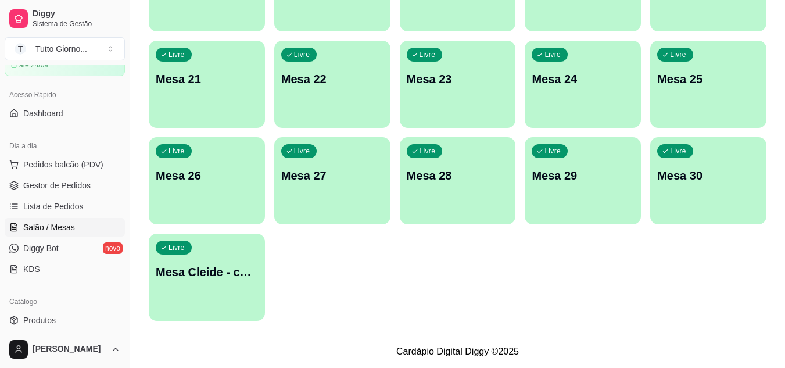
click at [231, 260] on div "Livre Mesa Cleide - contabilidade" at bounding box center [207, 269] width 116 height 73
click at [231, 260] on div "Livre Mesa Cleide - contabilidade" at bounding box center [206, 270] width 113 height 71
drag, startPoint x: 195, startPoint y: 271, endPoint x: 216, endPoint y: 276, distance: 21.4
click at [196, 307] on div "button" at bounding box center [206, 311] width 113 height 13
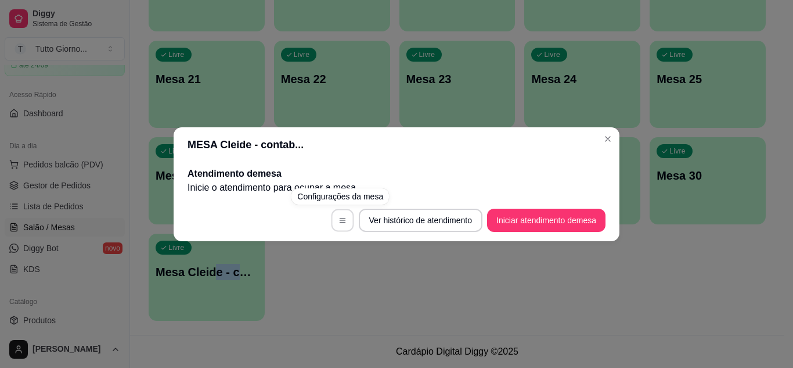
click at [335, 226] on button "button" at bounding box center [342, 219] width 23 height 23
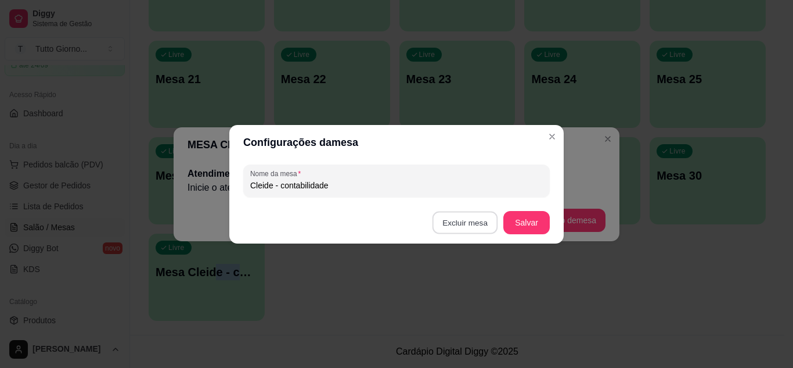
click at [470, 221] on button "Excluir mesa" at bounding box center [466, 222] width 66 height 23
click at [459, 297] on button "Confirmar" at bounding box center [467, 294] width 41 height 17
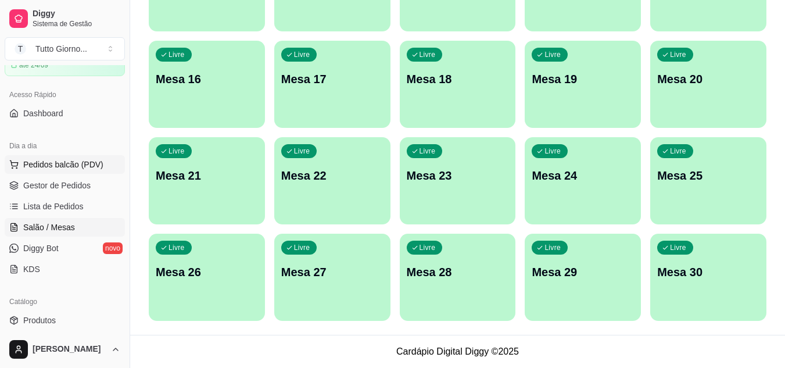
click at [35, 166] on span "Pedidos balcão (PDV)" at bounding box center [63, 165] width 80 height 12
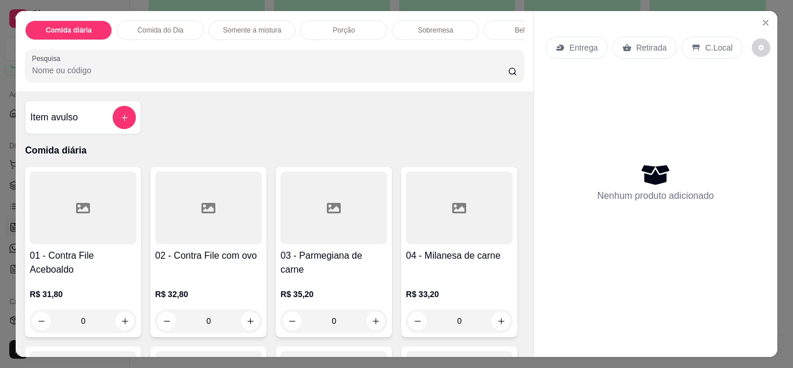
click at [578, 44] on p "Entrega" at bounding box center [584, 48] width 28 height 12
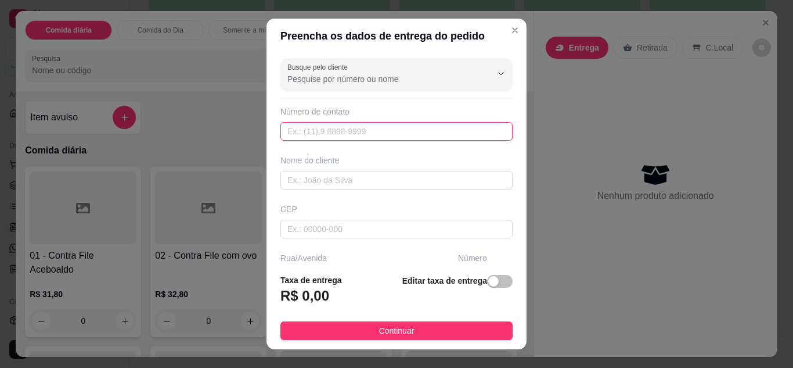
click at [329, 130] on input "text" at bounding box center [397, 131] width 232 height 19
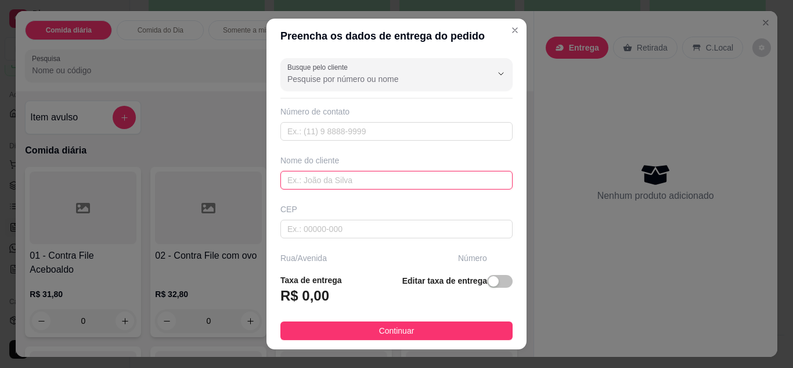
click at [318, 181] on input "text" at bounding box center [397, 180] width 232 height 19
click at [333, 180] on input "Andressa" at bounding box center [397, 180] width 232 height 19
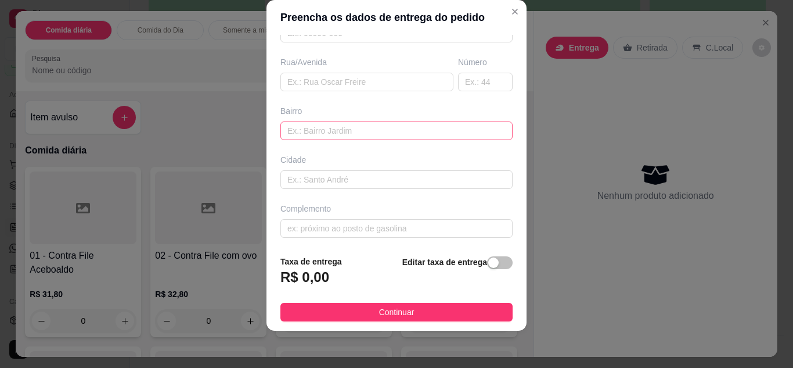
scroll to position [180, 0]
type input "[PERSON_NAME] - cantabilidade"
click at [323, 75] on input "text" at bounding box center [367, 79] width 173 height 19
type input "R amte Tamadare"
click at [469, 76] on input "text" at bounding box center [485, 79] width 55 height 19
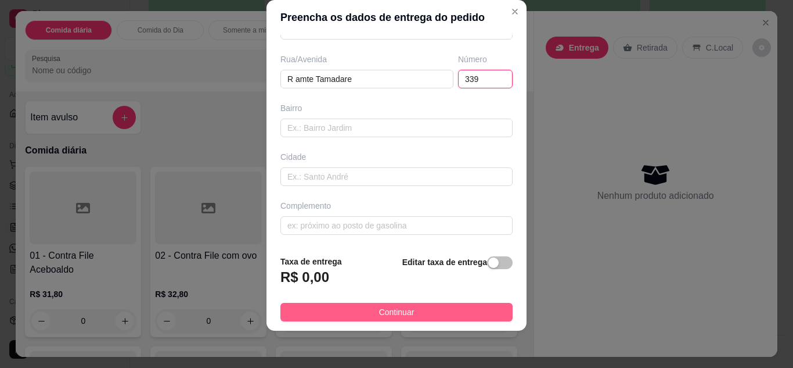
type input "339"
click at [383, 314] on span "Continuar" at bounding box center [396, 311] width 35 height 13
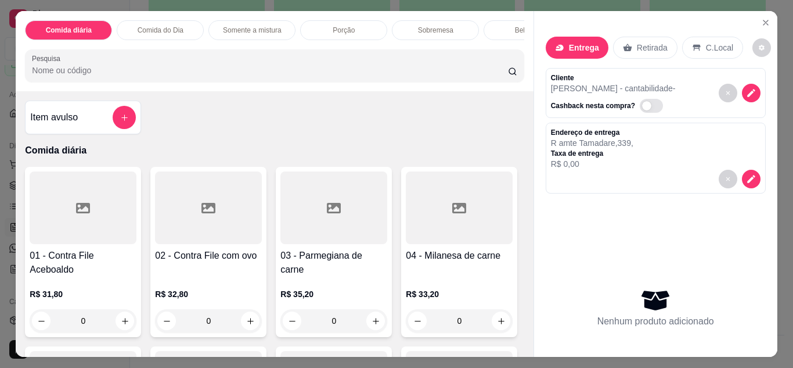
click at [115, 323] on div "0" at bounding box center [83, 320] width 107 height 23
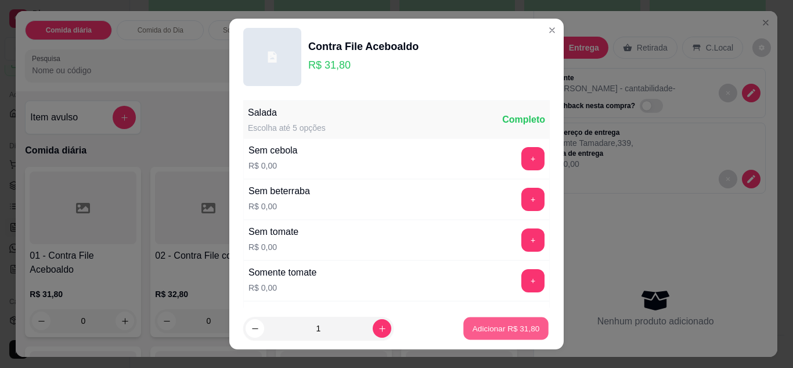
click at [494, 323] on p "Adicionar R$ 31,80" at bounding box center [506, 328] width 67 height 11
type input "1"
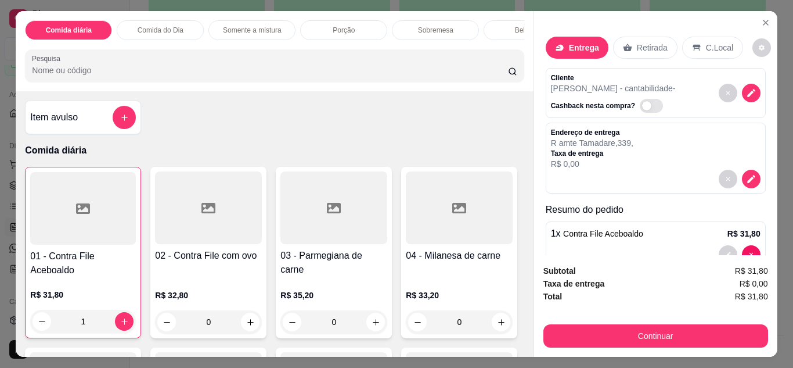
click at [657, 344] on div "Subtotal R$ 31,80 Taxa de entrega R$ 0,00 Total R$ 31,80 Continuar" at bounding box center [655, 306] width 243 height 102
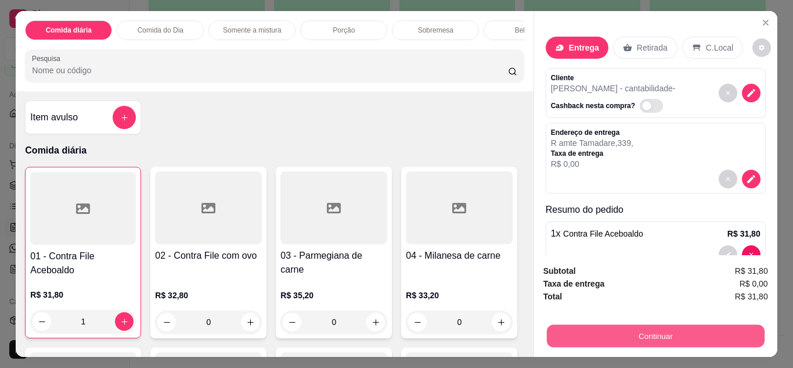
click at [656, 330] on button "Continuar" at bounding box center [655, 336] width 218 height 23
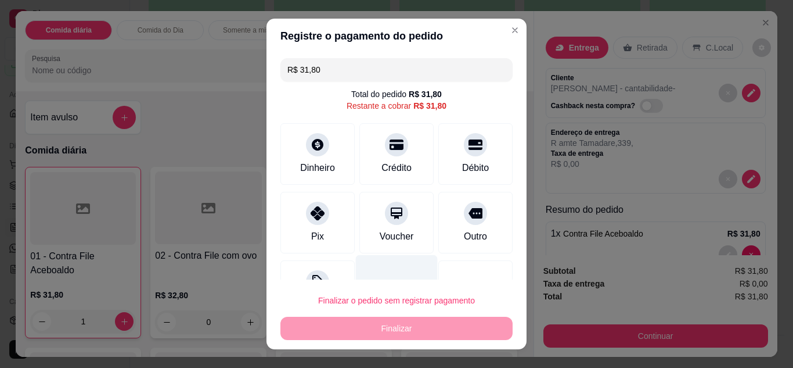
scroll to position [46, 0]
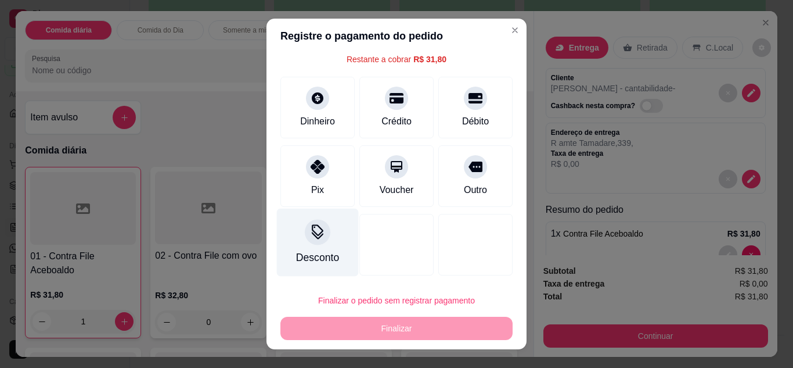
click at [315, 250] on div "Desconto" at bounding box center [317, 257] width 43 height 15
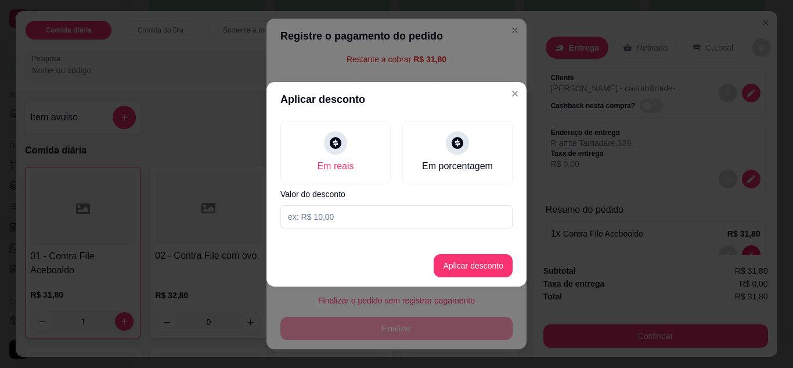
click at [315, 220] on input at bounding box center [397, 216] width 232 height 23
type input "2,90"
click at [469, 264] on button "Aplicar desconto" at bounding box center [474, 265] width 76 height 23
type input "R$ 28,90"
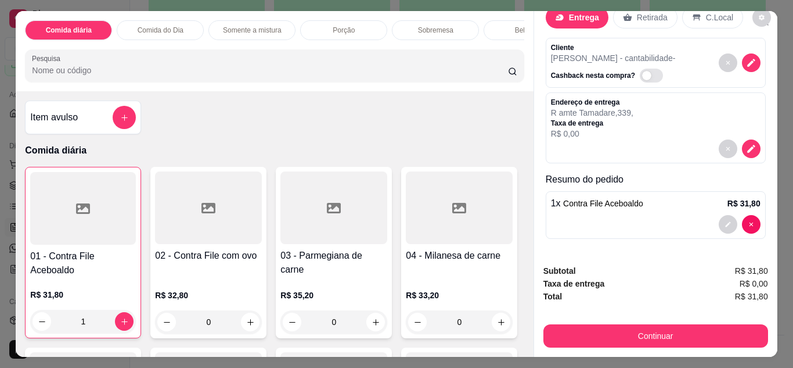
scroll to position [30, 0]
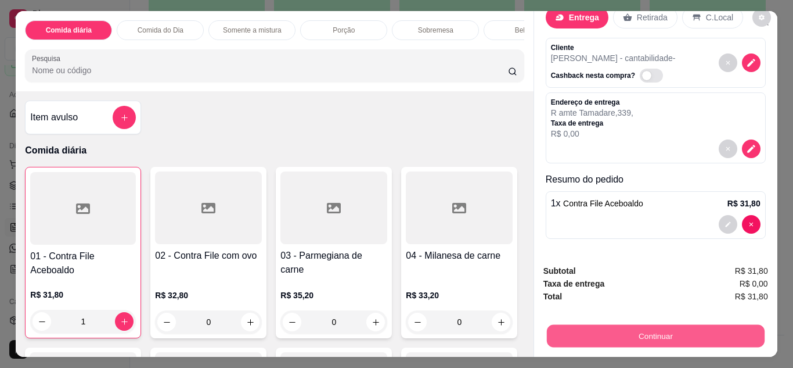
click at [655, 329] on button "Continuar" at bounding box center [655, 336] width 218 height 23
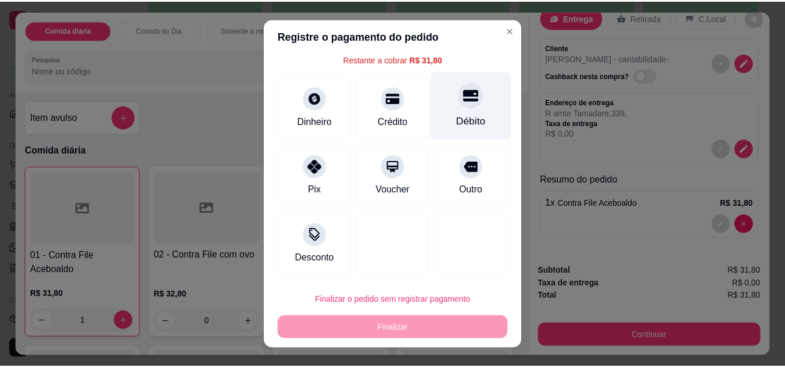
scroll to position [0, 0]
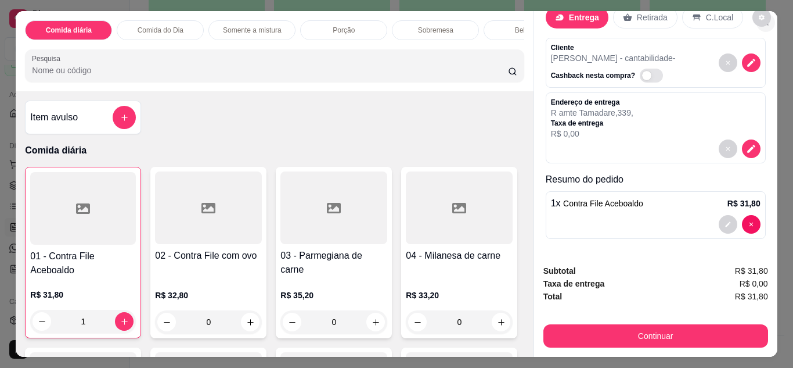
click at [761, 21] on icon "Close" at bounding box center [765, 22] width 9 height 9
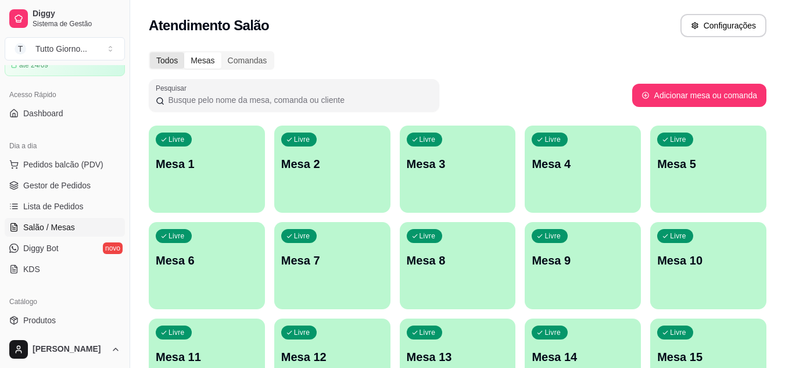
click at [167, 57] on div "Todos" at bounding box center [167, 60] width 34 height 16
click at [150, 52] on input "Todos" at bounding box center [150, 52] width 0 height 0
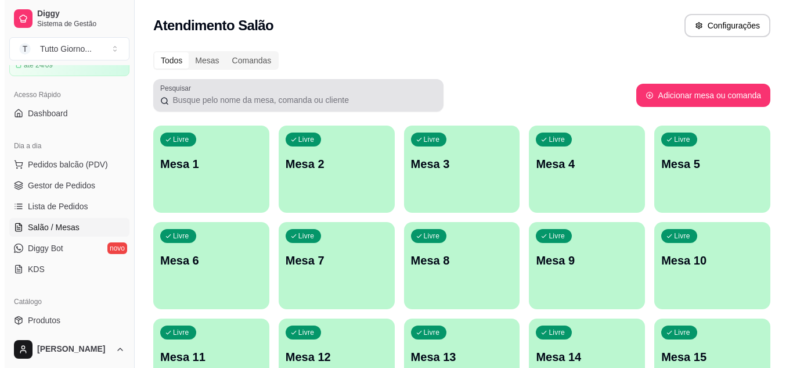
scroll to position [1, 0]
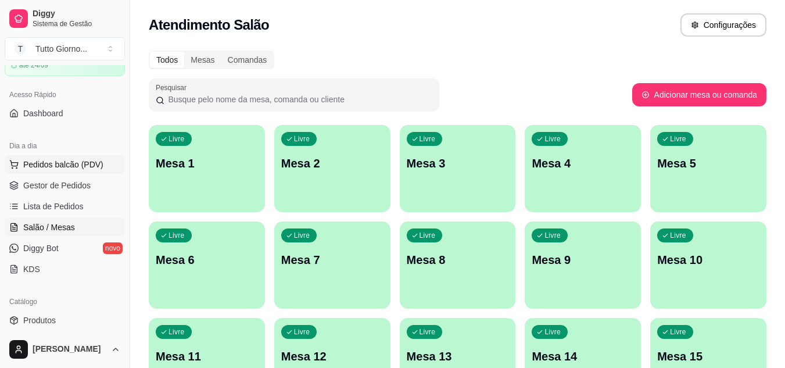
click at [68, 167] on span "Pedidos balcão (PDV)" at bounding box center [63, 165] width 80 height 12
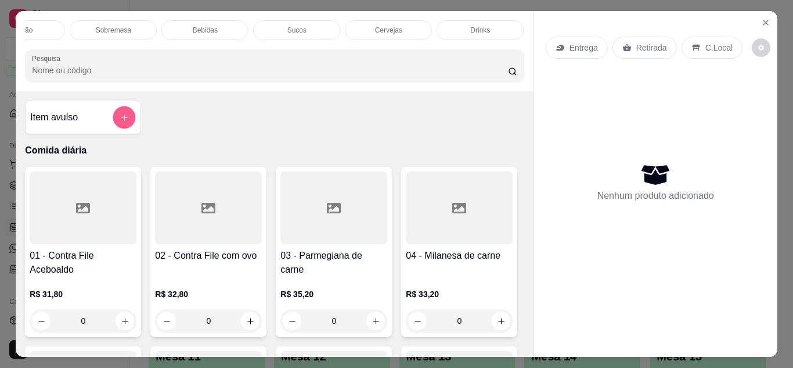
click at [122, 118] on icon "add-separate-item" at bounding box center [124, 117] width 9 height 9
click at [753, 44] on button "decrease-product-quantity" at bounding box center [762, 47] width 18 height 18
click at [706, 42] on p "C.Local" at bounding box center [719, 48] width 27 height 12
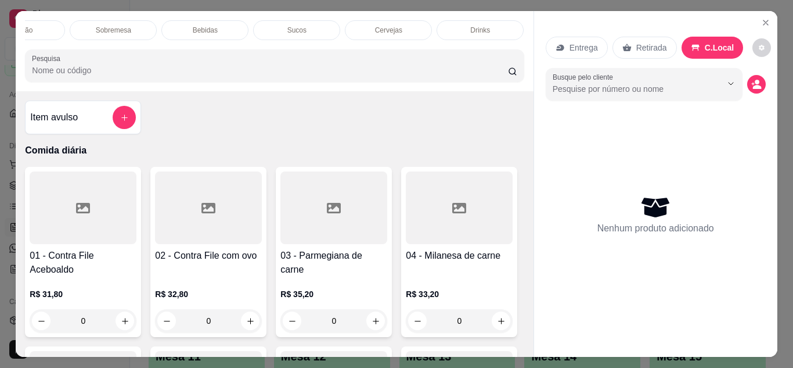
click at [637, 44] on p "Retirada" at bounding box center [652, 48] width 31 height 12
click at [586, 44] on p "Entrega" at bounding box center [584, 48] width 28 height 12
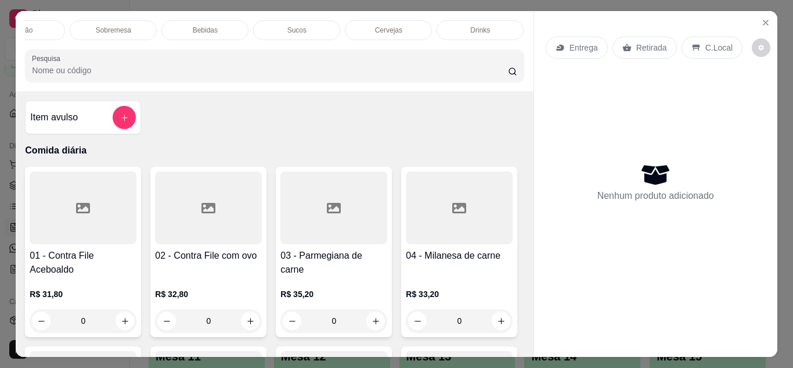
click at [584, 46] on p "Entrega" at bounding box center [584, 48] width 28 height 12
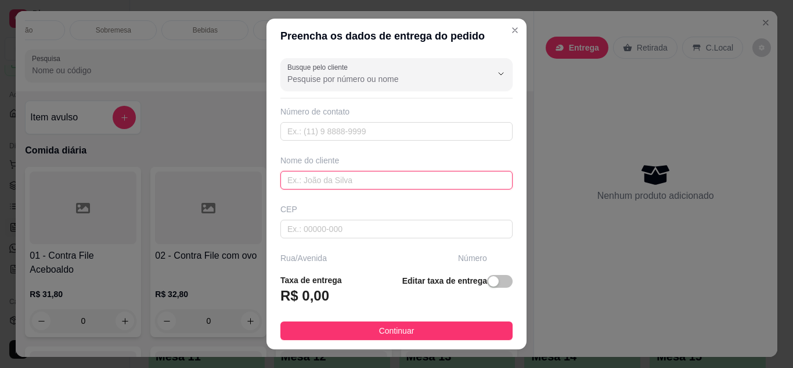
click at [307, 178] on input "text" at bounding box center [397, 180] width 232 height 19
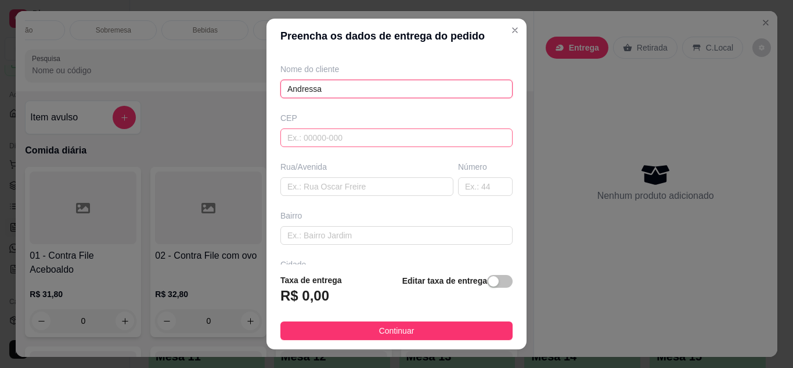
scroll to position [92, 0]
type input "Andressa"
click at [312, 191] on input "text" at bounding box center [367, 186] width 173 height 19
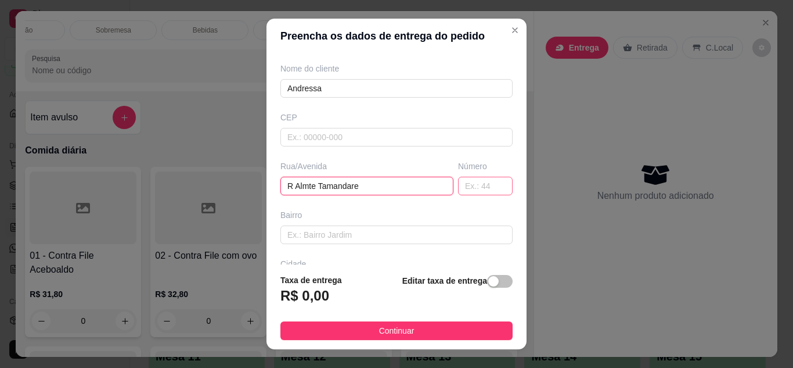
type input "R Almte Tamandare"
click at [458, 188] on input "text" at bounding box center [485, 186] width 55 height 19
click at [458, 185] on input "39" at bounding box center [485, 186] width 55 height 19
click at [458, 185] on input "339" at bounding box center [485, 186] width 55 height 19
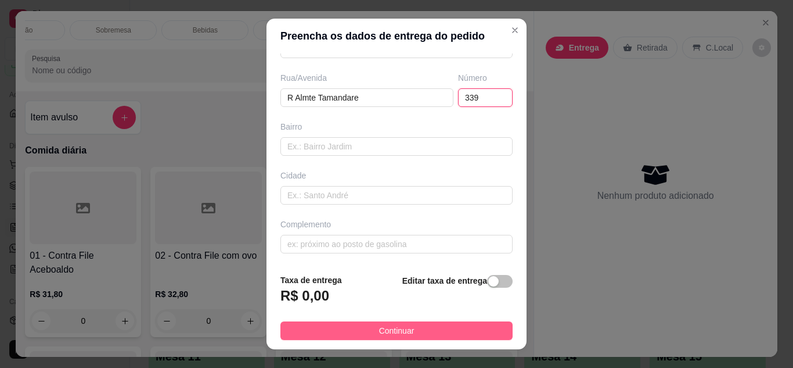
type input "339"
click at [387, 334] on span "Continuar" at bounding box center [396, 330] width 35 height 13
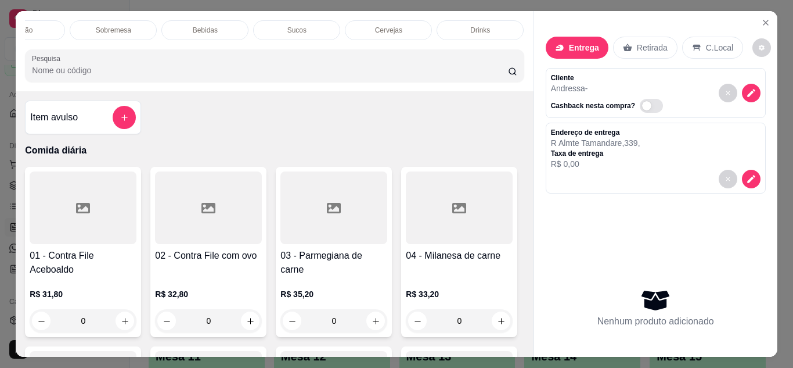
click at [75, 244] on div at bounding box center [83, 207] width 107 height 73
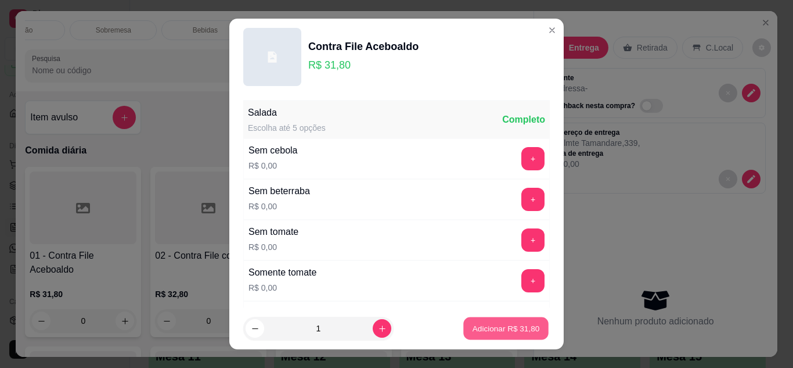
click at [481, 331] on p "Adicionar R$ 31,80" at bounding box center [506, 328] width 67 height 11
type input "1"
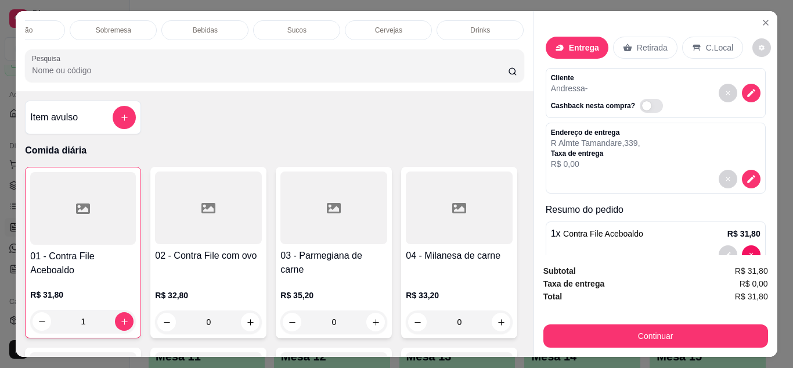
scroll to position [30, 0]
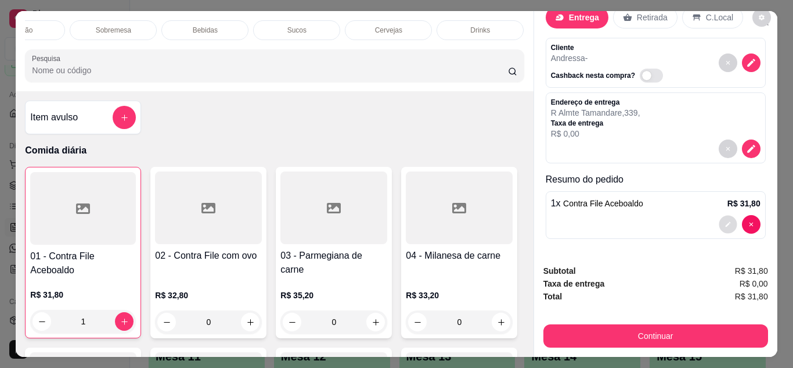
click at [725, 221] on icon "decrease-product-quantity" at bounding box center [728, 224] width 7 height 7
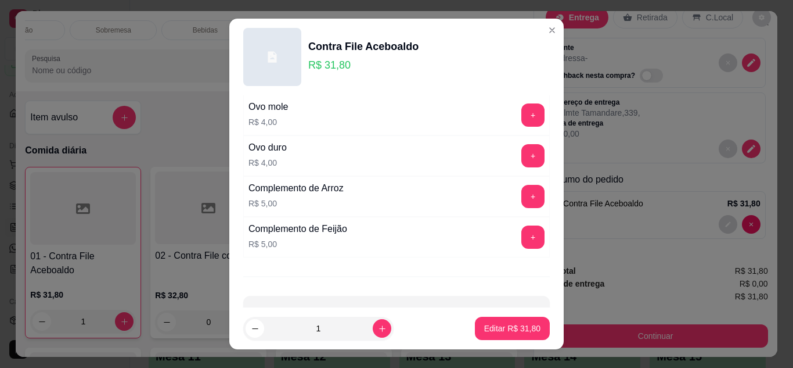
scroll to position [443, 0]
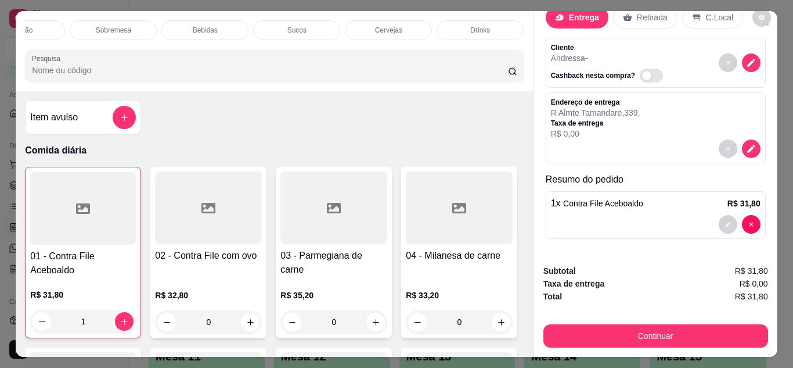
click at [643, 343] on div "Subtotal R$ 31,80 Taxa de entrega R$ 0,00 Total R$ 31,80 Continuar" at bounding box center [655, 306] width 243 height 102
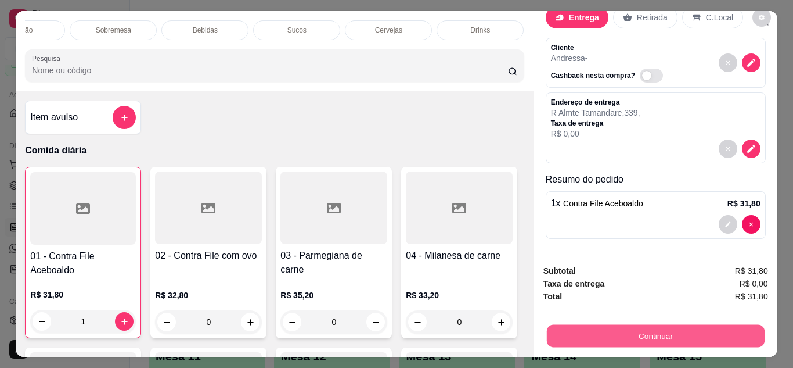
click at [644, 335] on button "Continuar" at bounding box center [655, 336] width 218 height 23
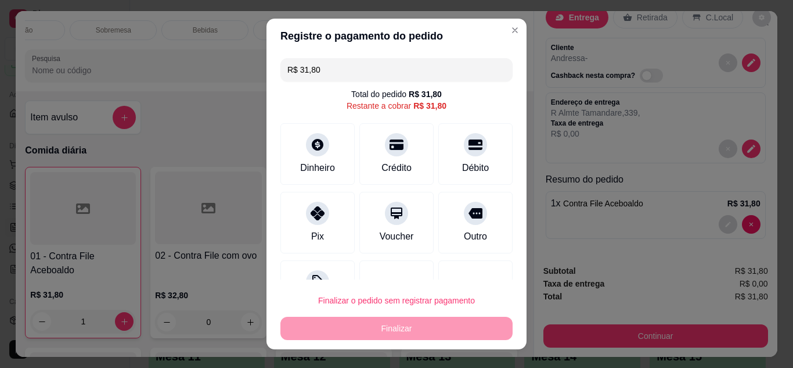
scroll to position [46, 0]
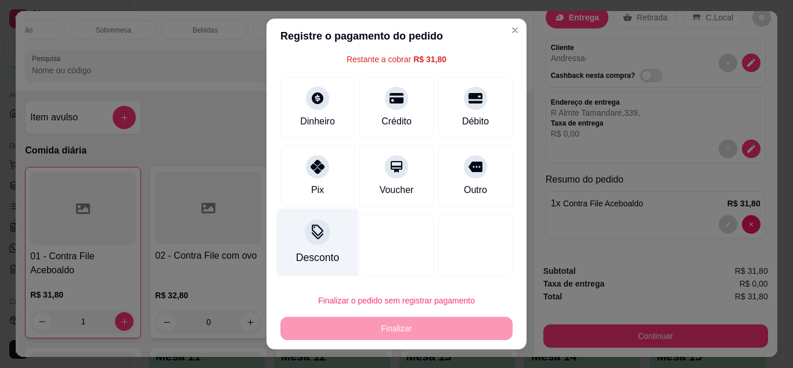
click at [311, 229] on icon at bounding box center [317, 231] width 15 height 15
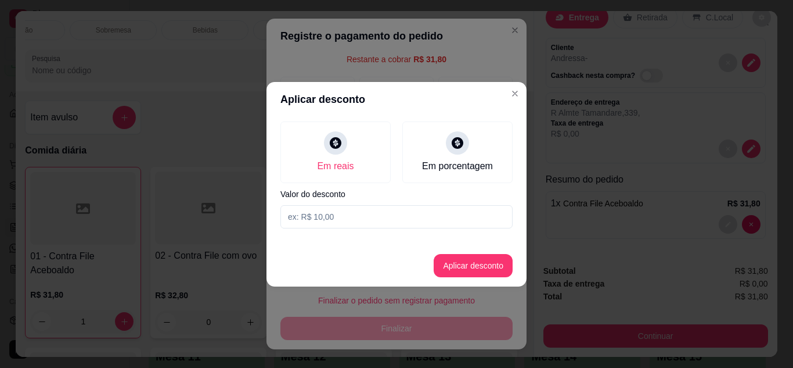
click at [339, 223] on input at bounding box center [397, 216] width 232 height 23
type input "2,90"
click at [473, 272] on button "Aplicar desconto" at bounding box center [474, 265] width 76 height 23
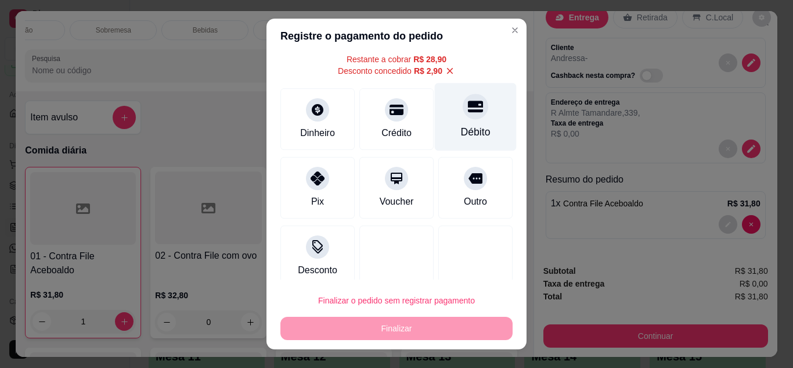
click at [468, 108] on icon at bounding box center [475, 106] width 15 height 15
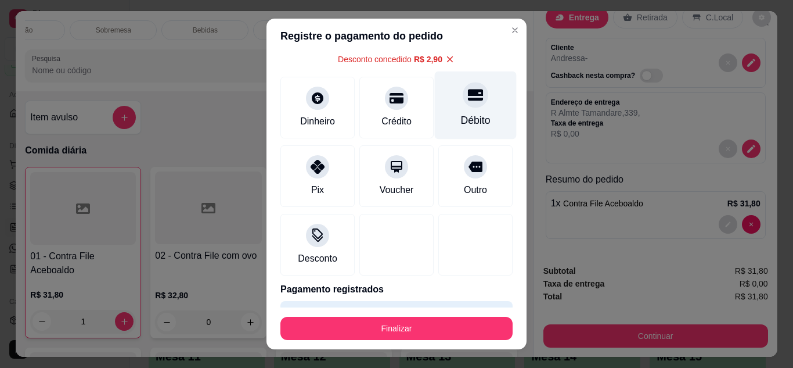
scroll to position [35, 0]
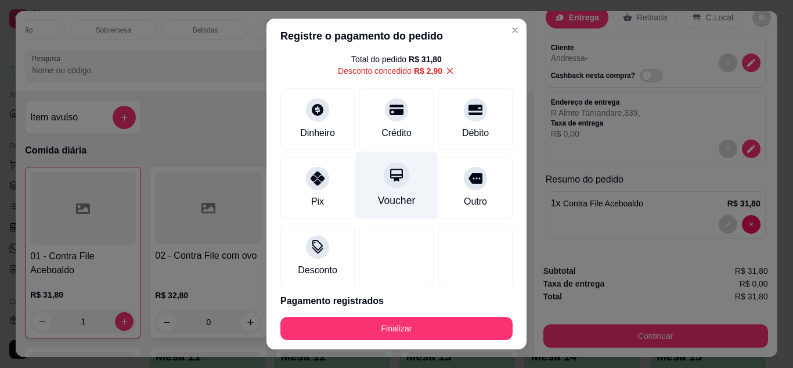
click at [389, 171] on icon at bounding box center [396, 174] width 15 height 15
click at [390, 178] on icon at bounding box center [396, 174] width 13 height 13
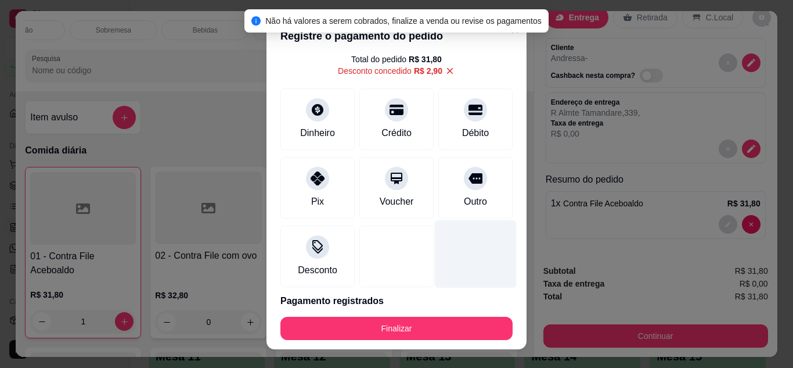
scroll to position [79, 0]
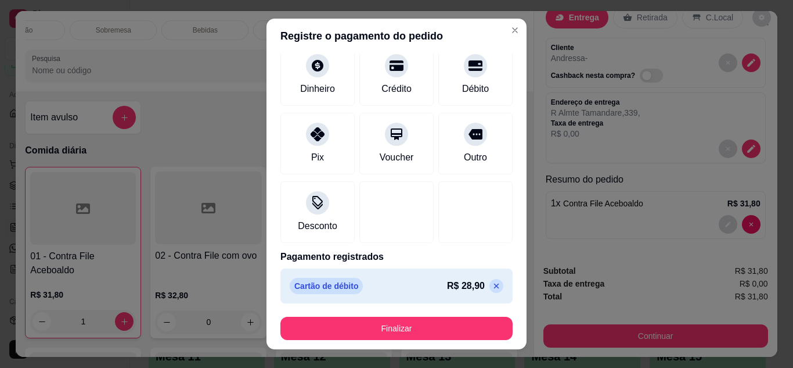
click at [328, 288] on p "Cartão de débito" at bounding box center [326, 286] width 73 height 16
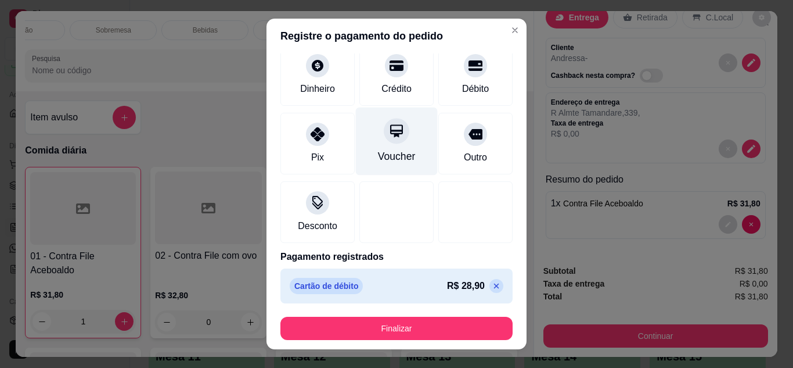
click at [390, 125] on icon at bounding box center [396, 130] width 15 height 15
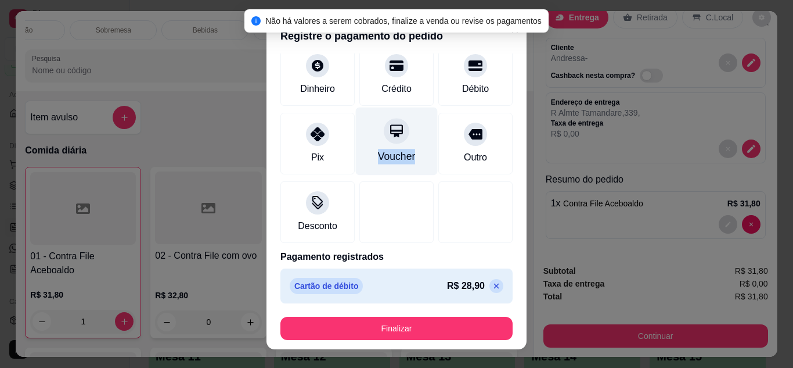
click at [390, 125] on icon at bounding box center [396, 130] width 15 height 15
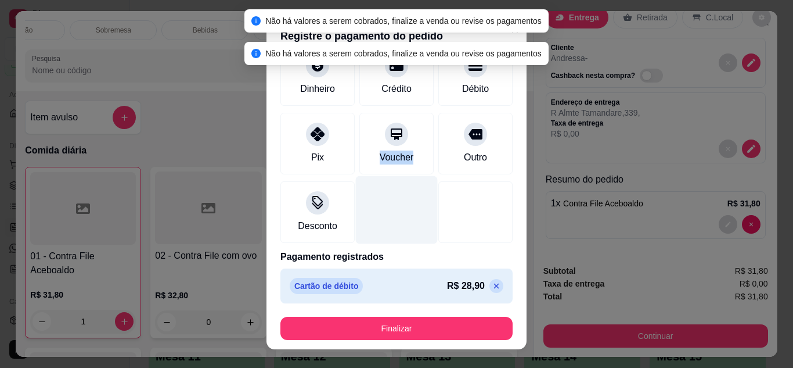
scroll to position [0, 0]
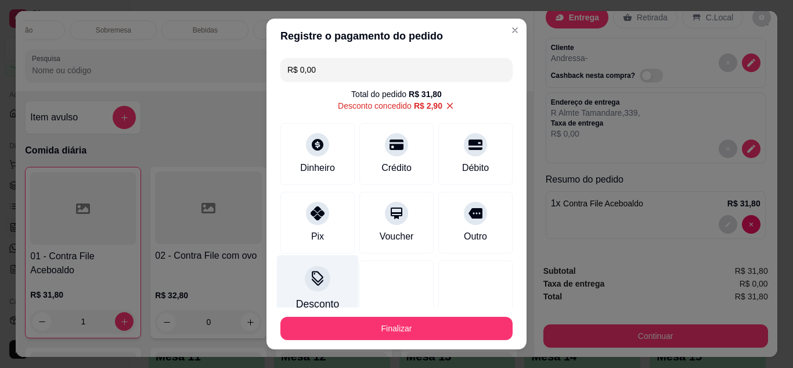
click at [315, 272] on icon at bounding box center [317, 278] width 15 height 15
click at [327, 71] on input "R$ 0,00" at bounding box center [396, 69] width 218 height 23
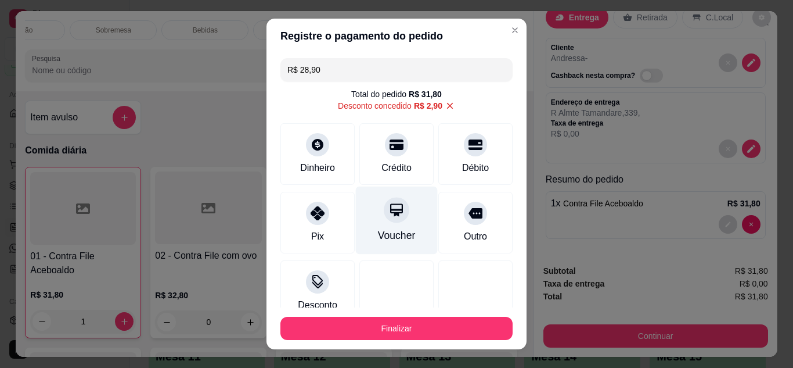
click at [384, 222] on div at bounding box center [397, 210] width 26 height 26
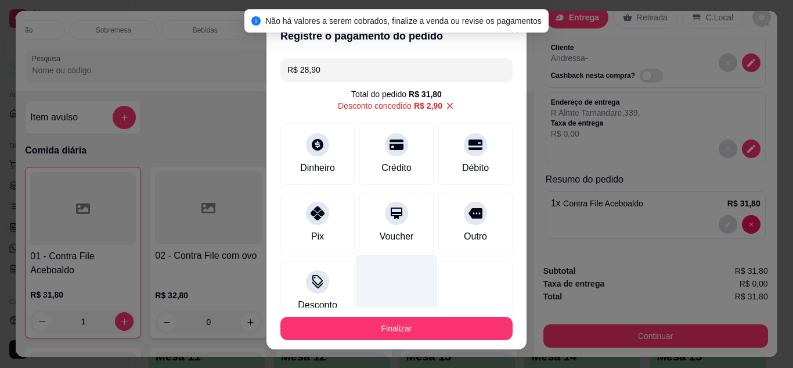
scroll to position [79, 0]
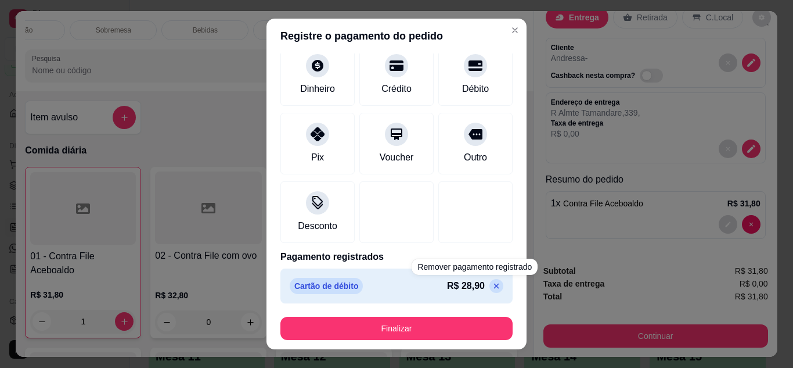
click at [492, 283] on icon at bounding box center [496, 285] width 9 height 9
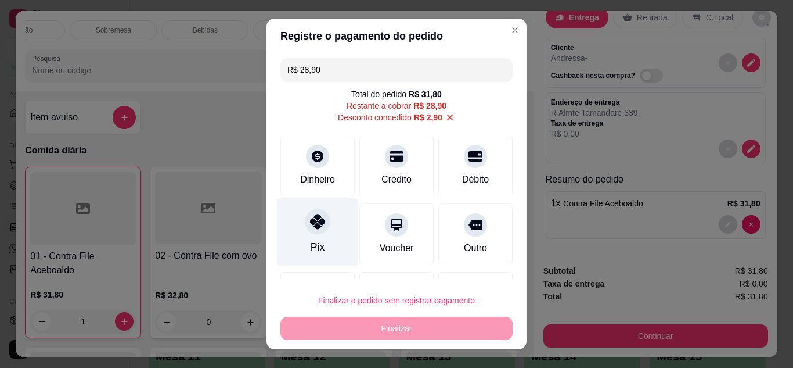
scroll to position [0, 0]
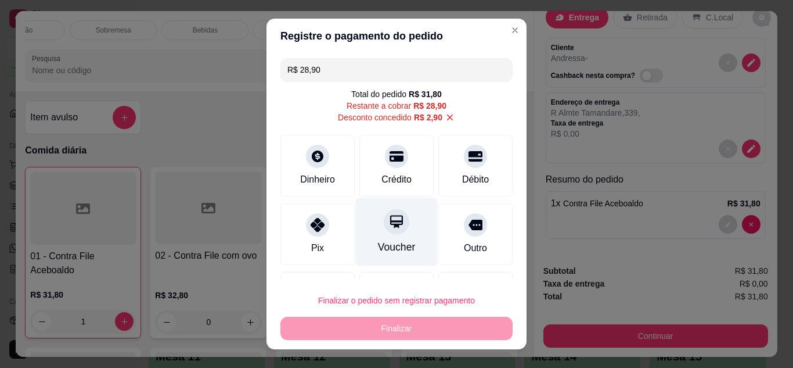
click at [390, 224] on icon at bounding box center [396, 221] width 13 height 13
type input "R$ 0,00"
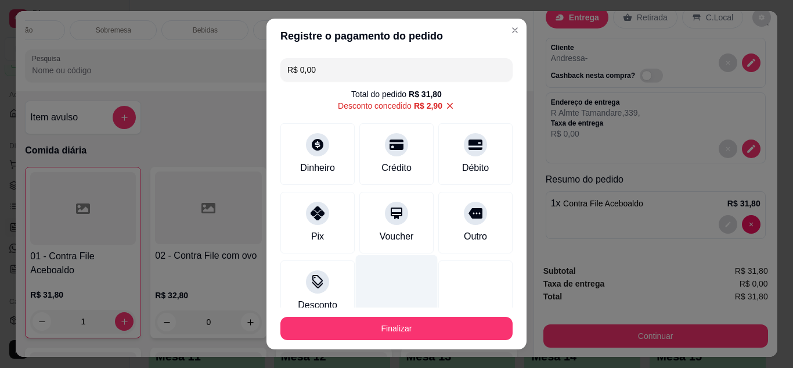
scroll to position [79, 0]
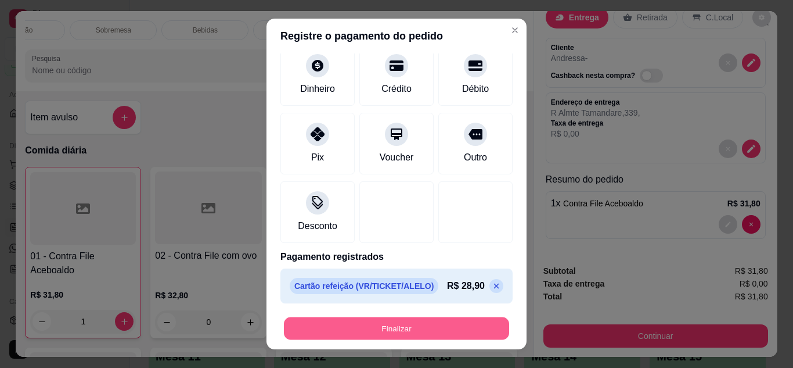
click at [386, 332] on button "Finalizar" at bounding box center [396, 328] width 225 height 23
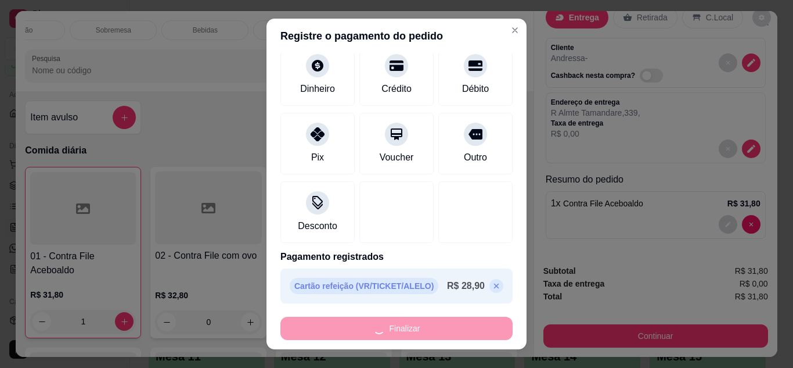
type input "0"
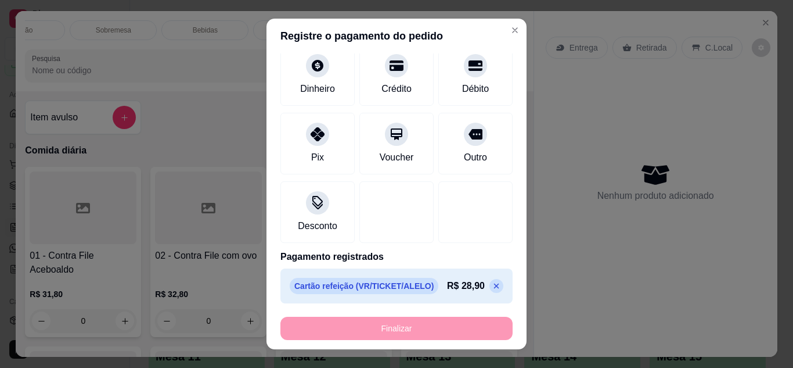
type input "-R$ 31,80"
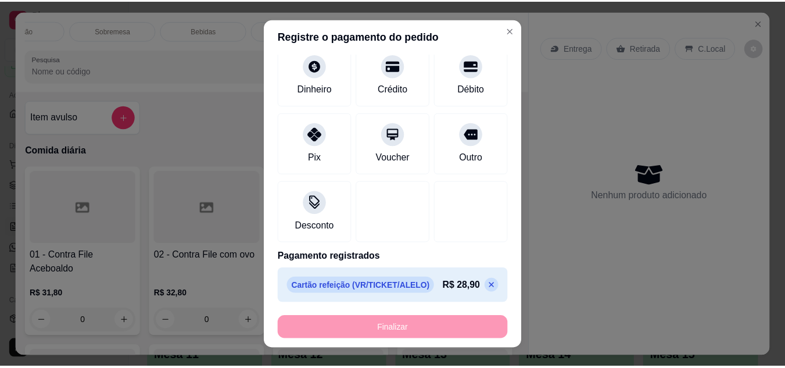
scroll to position [0, 0]
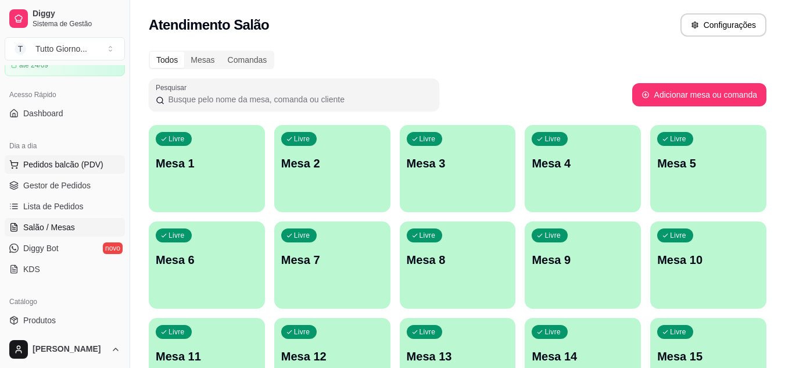
click at [72, 170] on span "Pedidos balcão (PDV)" at bounding box center [63, 165] width 80 height 12
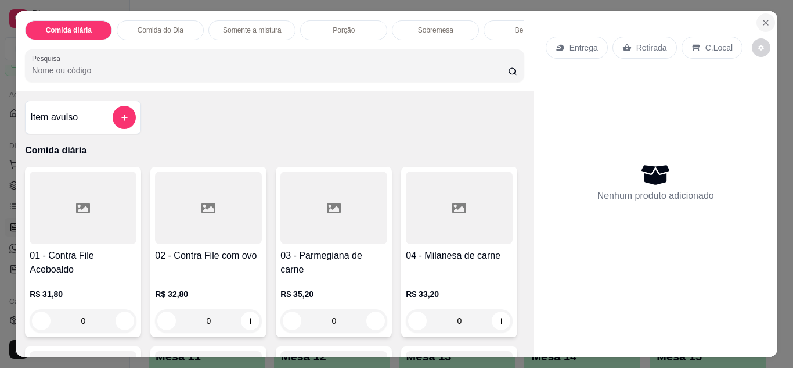
click at [761, 22] on icon "Close" at bounding box center [765, 22] width 9 height 9
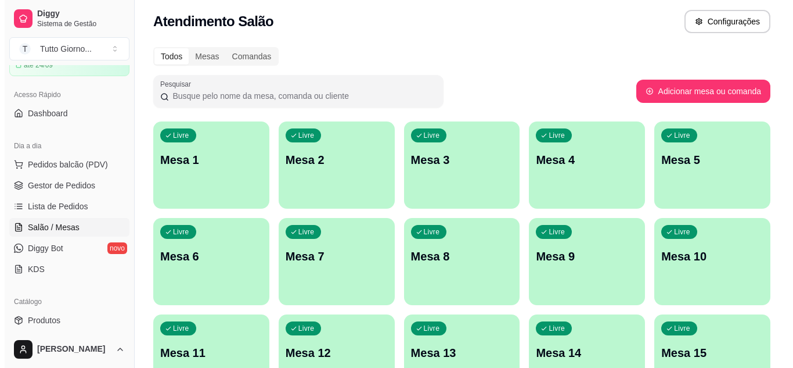
scroll to position [3, 0]
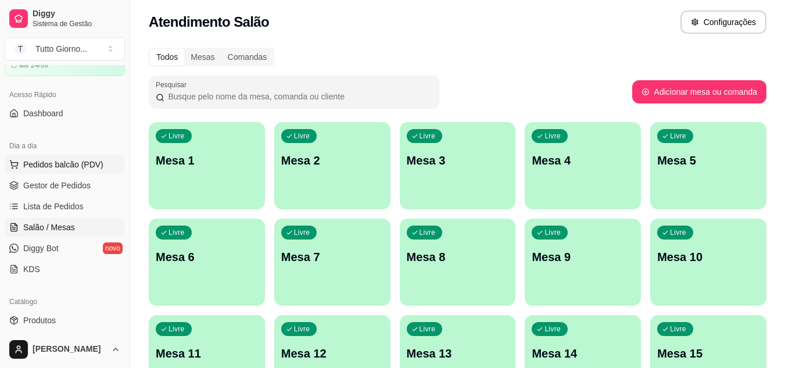
click at [67, 159] on span "Pedidos balcão (PDV)" at bounding box center [63, 165] width 80 height 12
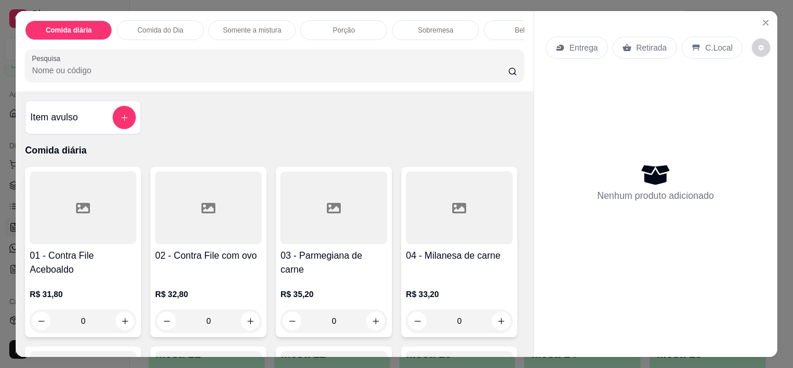
click at [583, 43] on p "Entrega" at bounding box center [584, 48] width 28 height 12
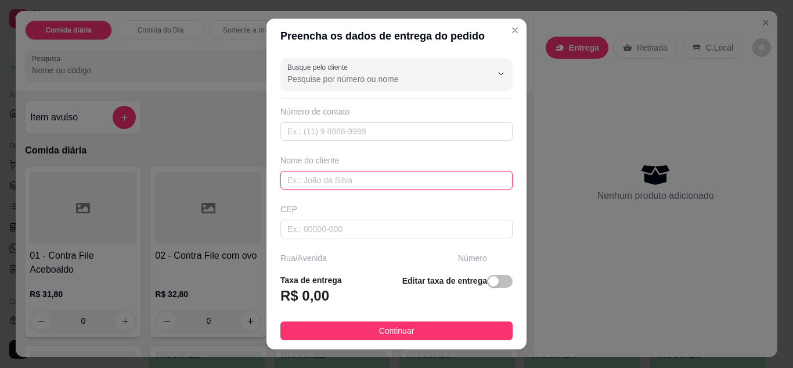
click at [318, 181] on input "text" at bounding box center [397, 180] width 232 height 19
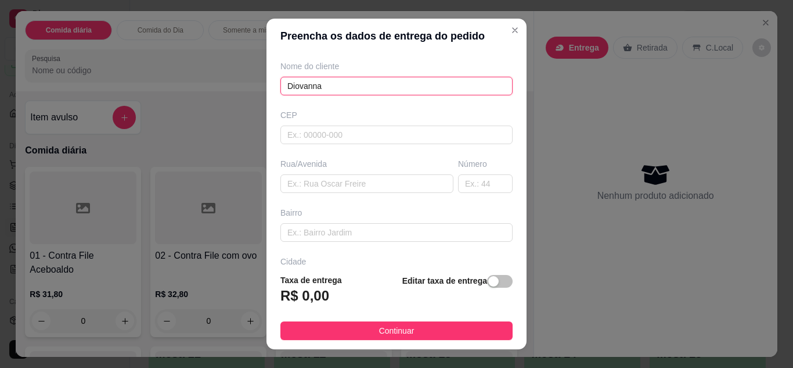
scroll to position [95, 0]
type input "Diovanna"
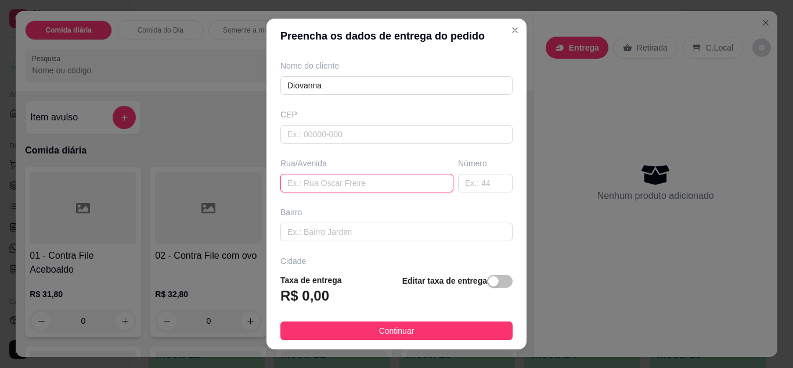
click at [305, 179] on input "text" at bounding box center [367, 183] width 173 height 19
type input "Almte Tamandare"
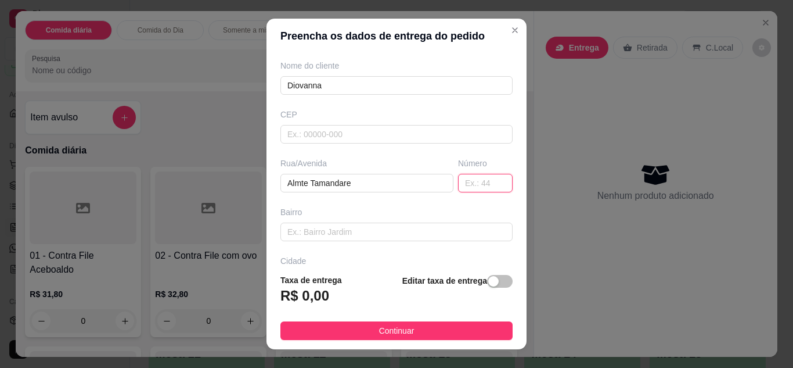
click at [466, 184] on input "text" at bounding box center [485, 183] width 55 height 19
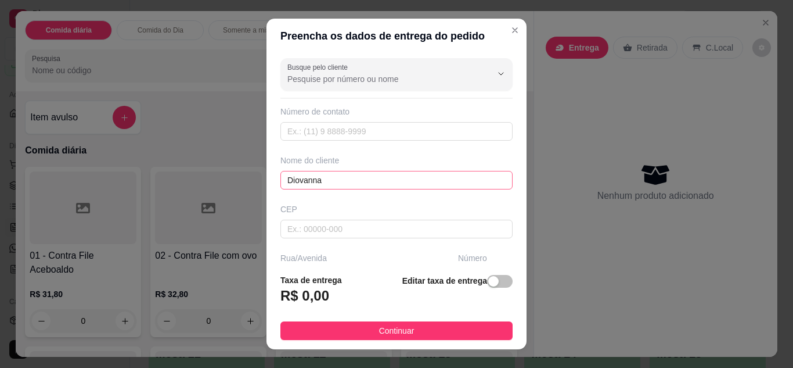
type input "294"
click at [328, 176] on input "Diovanna" at bounding box center [397, 180] width 232 height 19
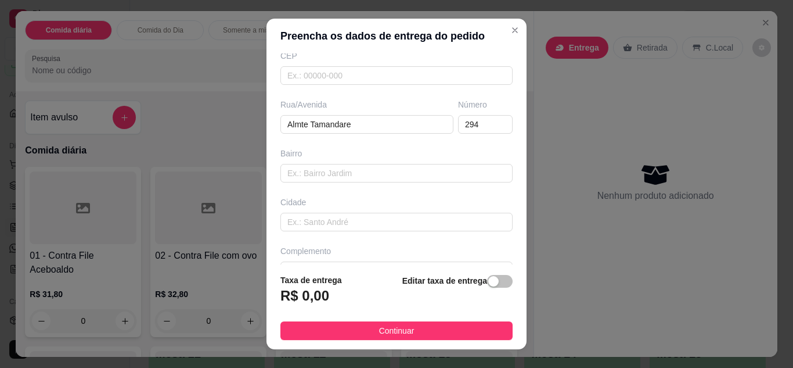
scroll to position [180, 0]
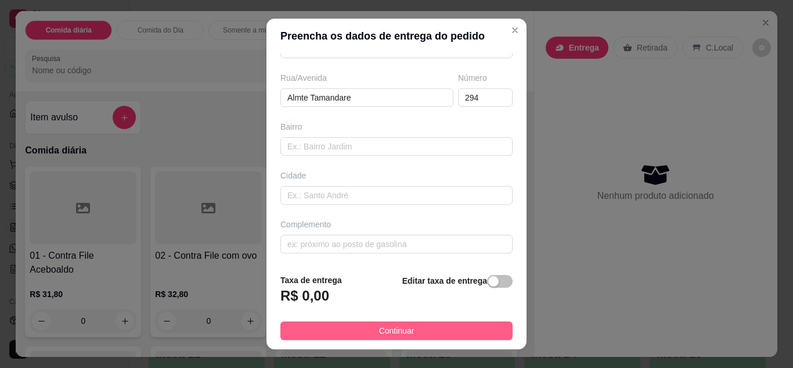
type input "Diovanna - Fly"
click at [389, 325] on span "Continuar" at bounding box center [396, 330] width 35 height 13
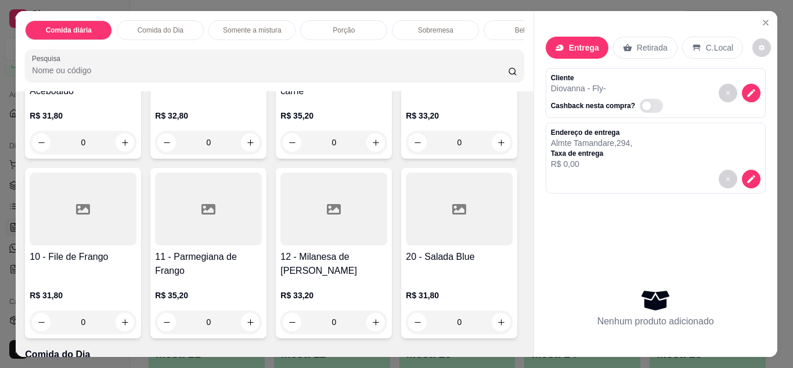
scroll to position [183, 0]
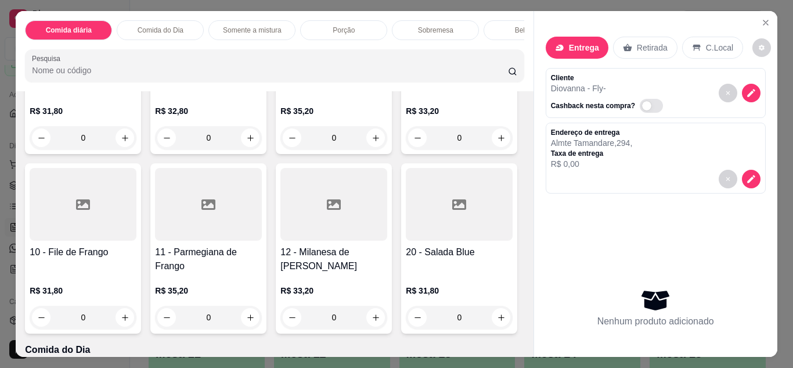
click at [262, 322] on div "0" at bounding box center [208, 316] width 107 height 23
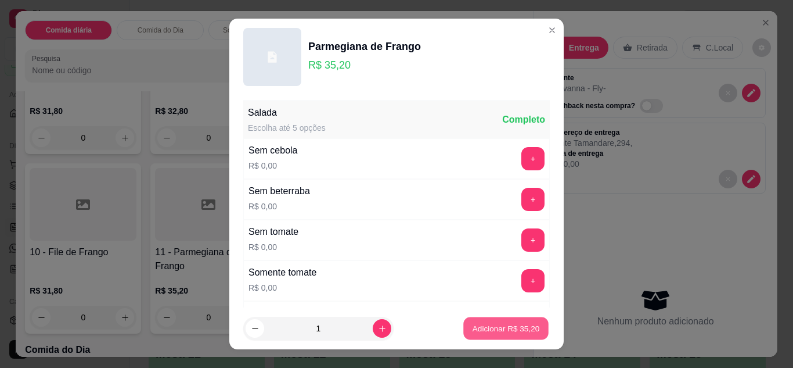
click at [482, 326] on p "Adicionar R$ 35,20" at bounding box center [506, 328] width 67 height 11
type input "1"
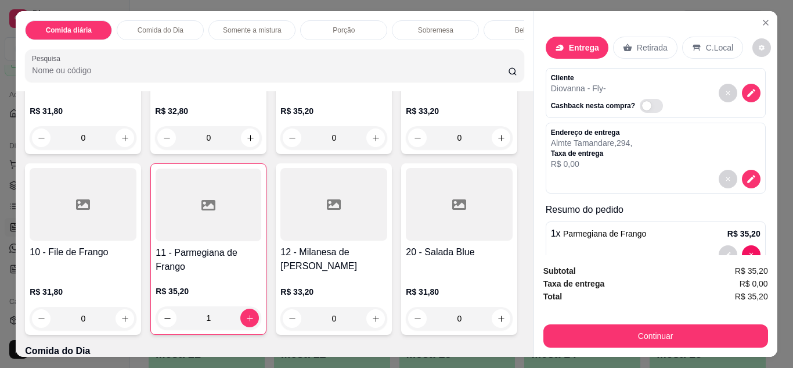
scroll to position [30, 0]
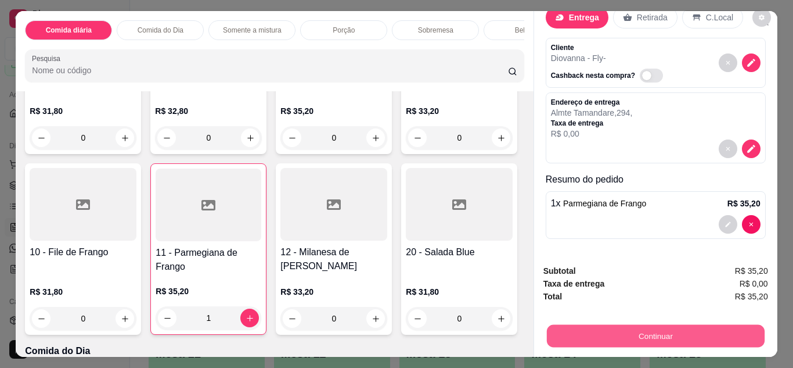
click at [623, 332] on button "Continuar" at bounding box center [655, 336] width 218 height 23
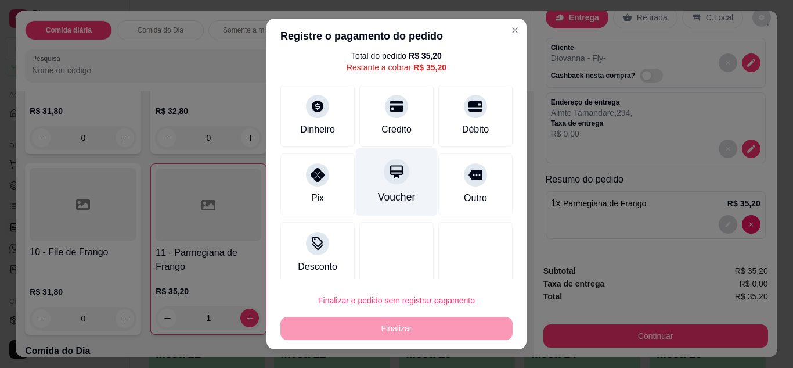
scroll to position [46, 0]
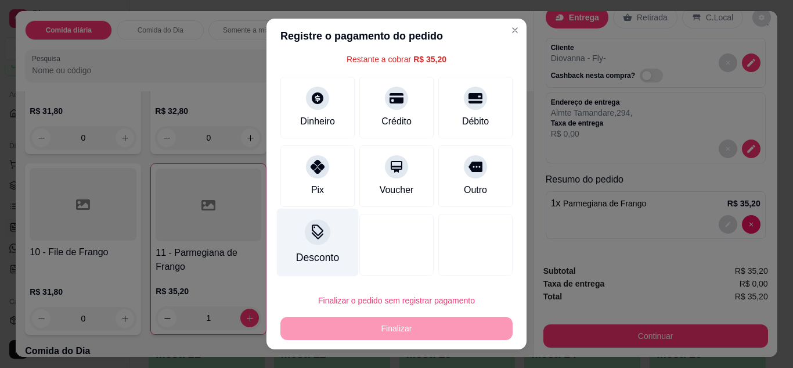
click at [318, 233] on icon at bounding box center [317, 231] width 15 height 15
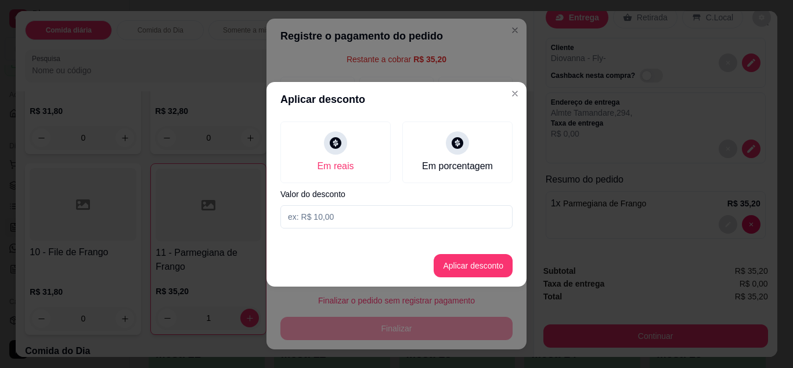
click at [337, 219] on input at bounding box center [397, 216] width 232 height 23
type input "3,20"
click at [457, 268] on button "Aplicar desconto" at bounding box center [474, 265] width 76 height 23
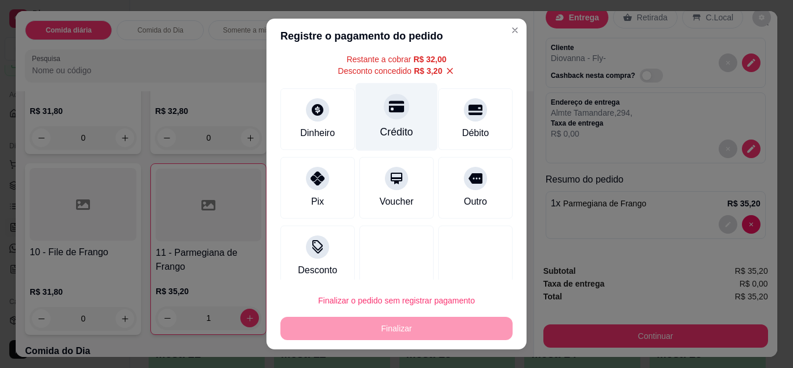
scroll to position [0, 0]
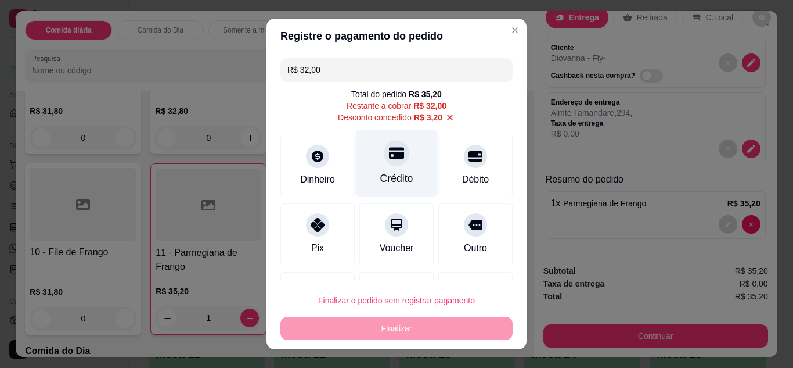
click at [386, 166] on div "Crédito" at bounding box center [397, 163] width 82 height 68
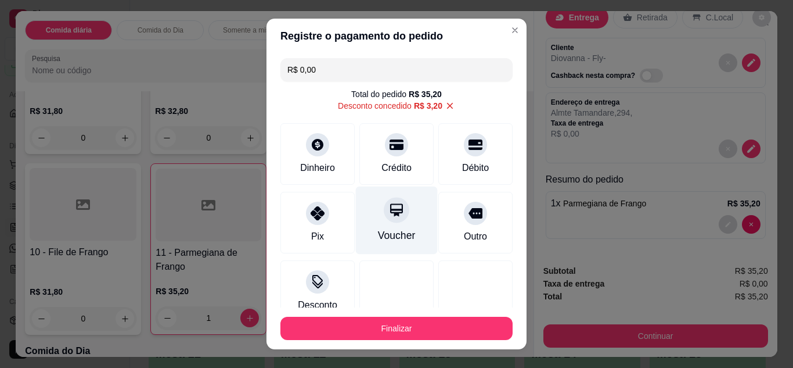
click at [389, 217] on icon at bounding box center [396, 209] width 15 height 15
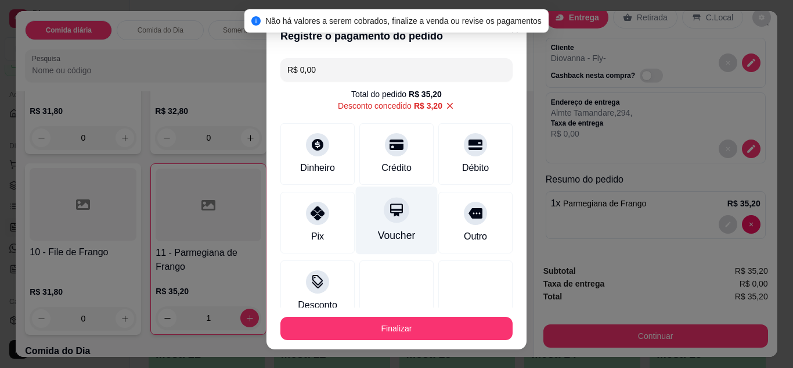
scroll to position [79, 0]
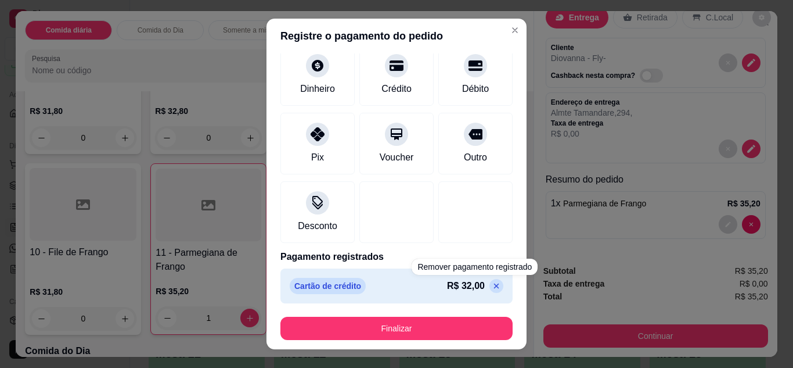
click at [492, 286] on icon at bounding box center [496, 285] width 9 height 9
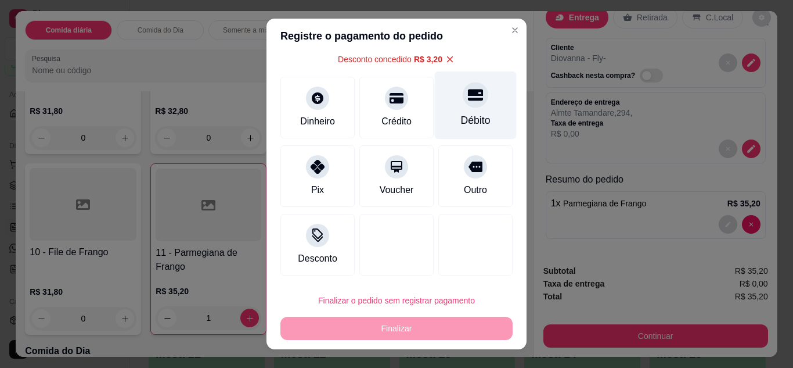
scroll to position [0, 0]
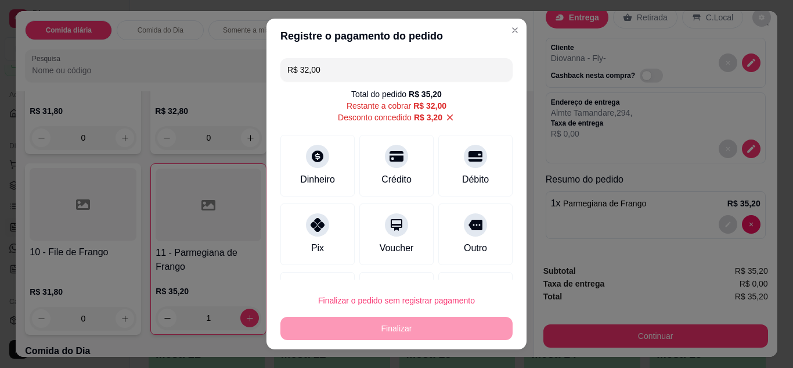
click at [317, 70] on input "R$ 32,00" at bounding box center [396, 69] width 218 height 23
click at [465, 164] on div "Débito" at bounding box center [476, 163] width 82 height 68
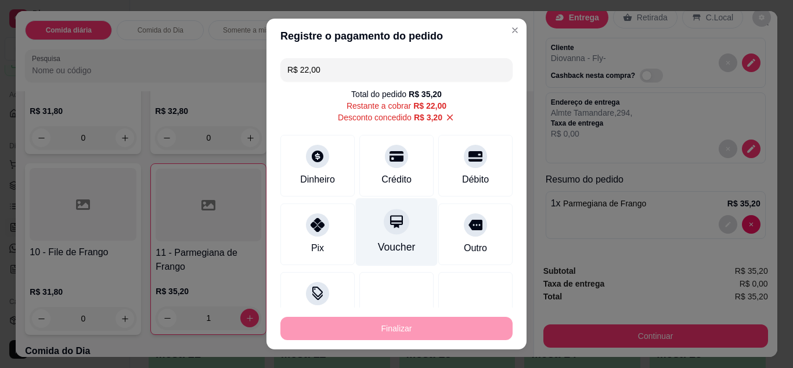
click at [391, 234] on div "Voucher" at bounding box center [397, 231] width 82 height 68
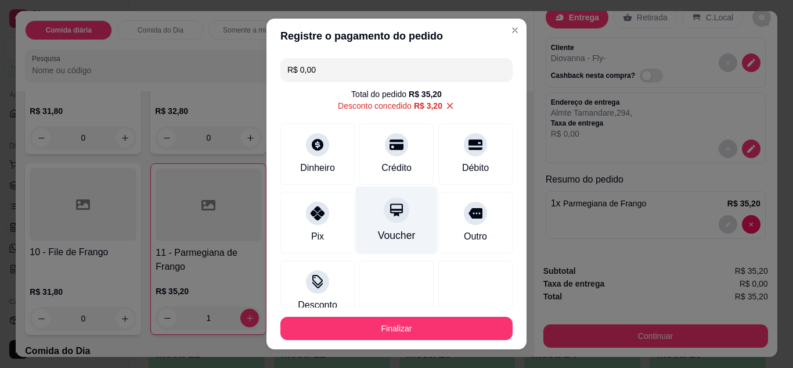
scroll to position [123, 0]
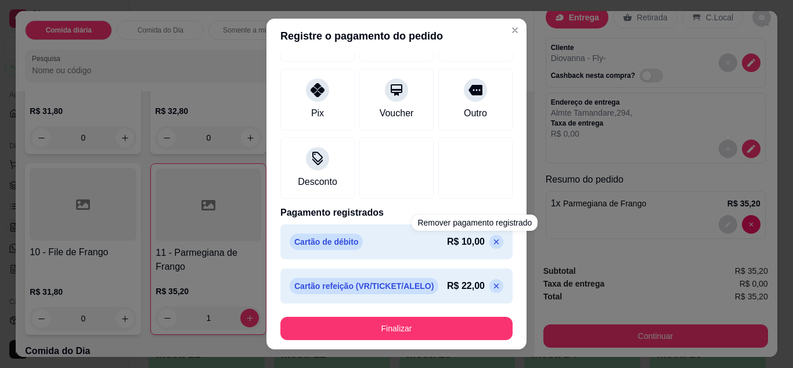
click at [492, 237] on icon at bounding box center [496, 241] width 9 height 9
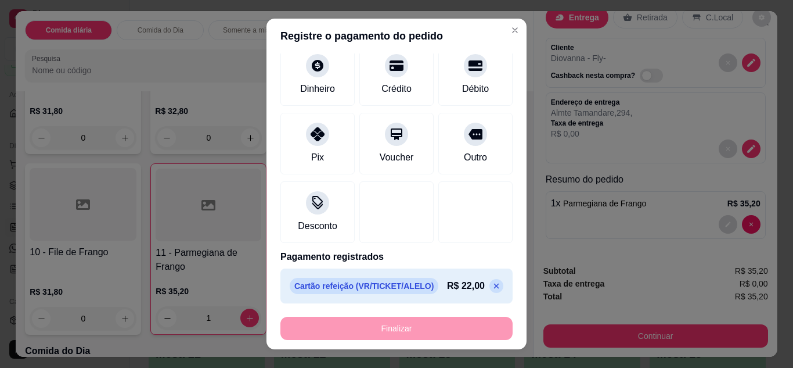
scroll to position [91, 0]
click at [494, 286] on icon at bounding box center [496, 285] width 5 height 5
type input "R$ 32,00"
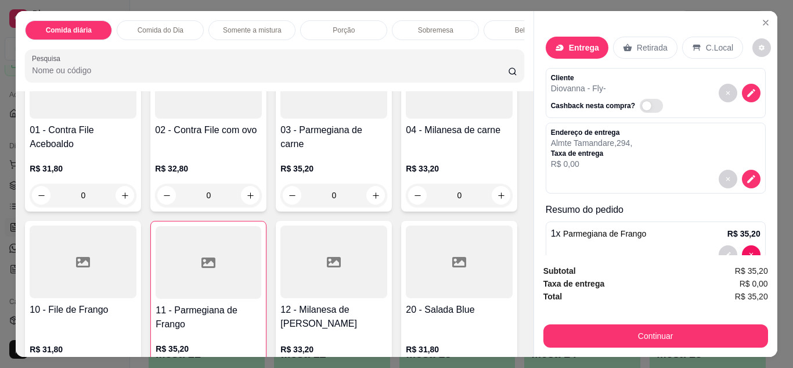
scroll to position [0, 0]
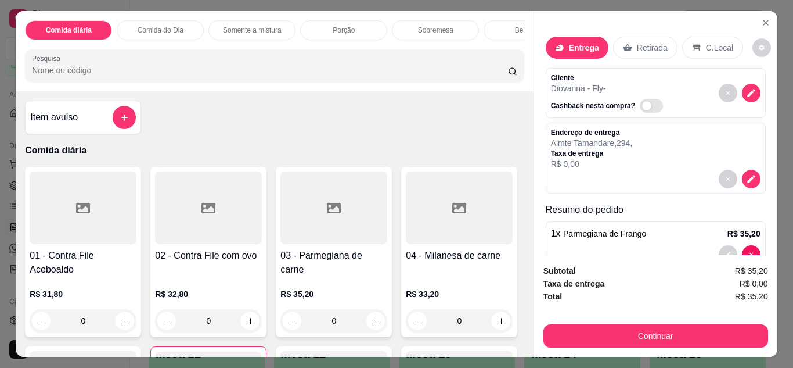
click at [218, 130] on div "Item avulso Comida diária 01 - Contra File Aceboaldo R$ 31,80 0 02 - Contra Fil…" at bounding box center [274, 223] width 517 height 265
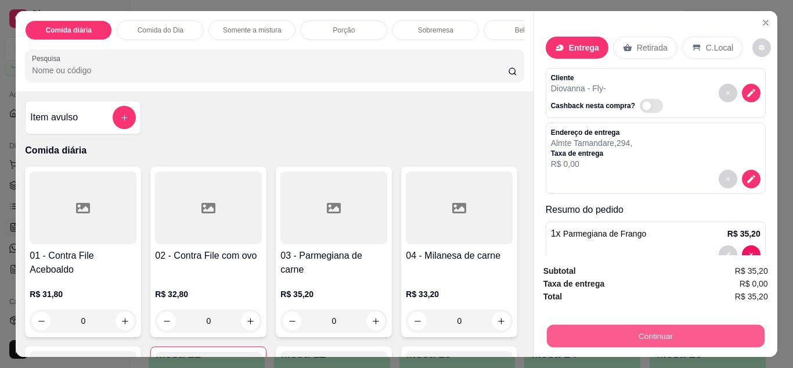
click at [635, 325] on button "Continuar" at bounding box center [655, 336] width 218 height 23
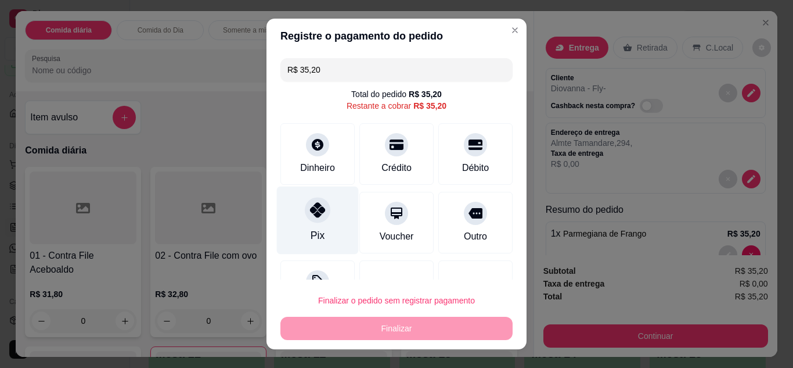
scroll to position [46, 0]
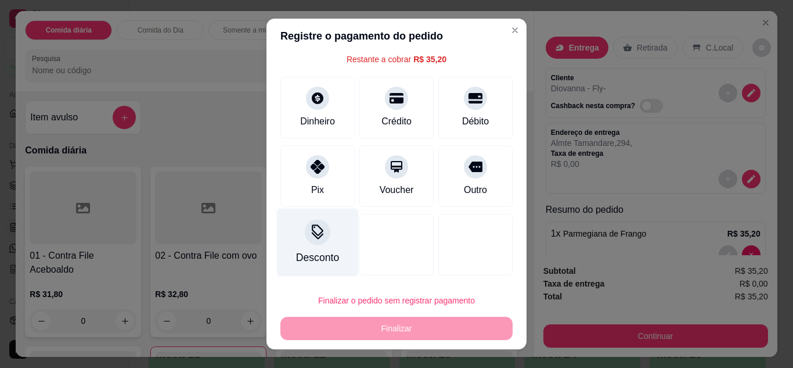
click at [307, 244] on div "Desconto" at bounding box center [318, 242] width 82 height 68
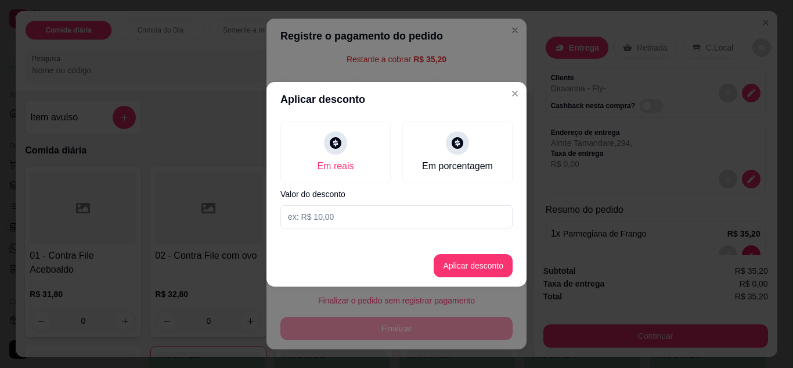
click at [354, 214] on input at bounding box center [397, 216] width 232 height 23
type input "3,20"
click at [455, 258] on button "Aplicar desconto" at bounding box center [474, 265] width 76 height 23
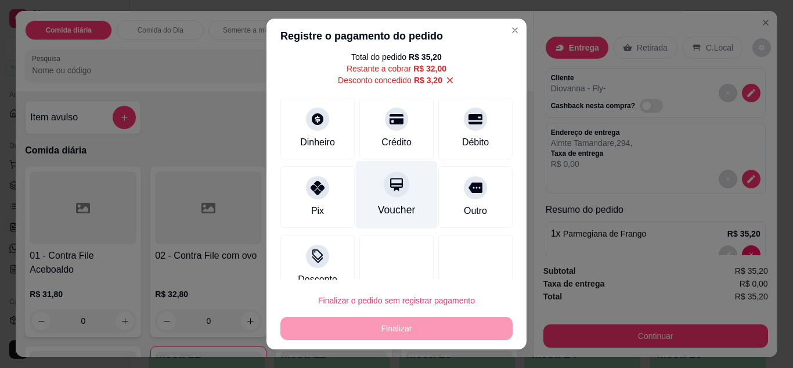
scroll to position [37, 0]
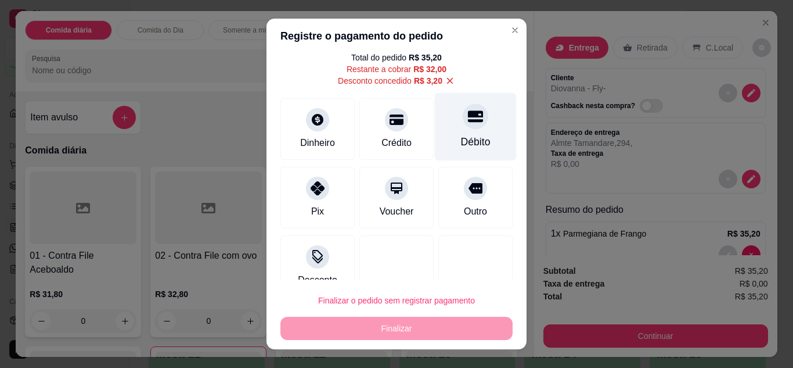
click at [463, 124] on div at bounding box center [476, 116] width 26 height 26
type input "R$ 0,00"
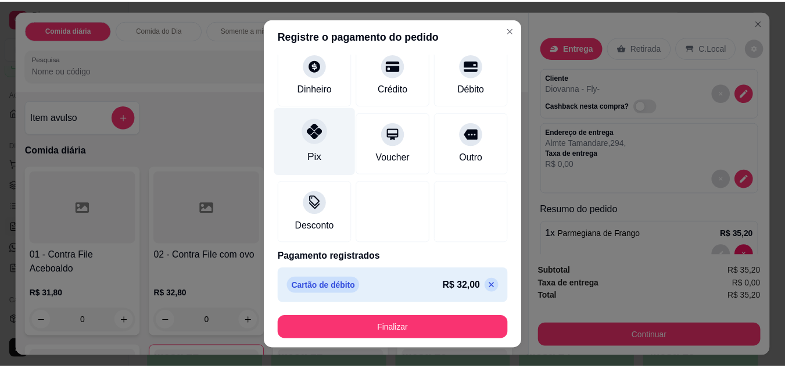
scroll to position [58, 0]
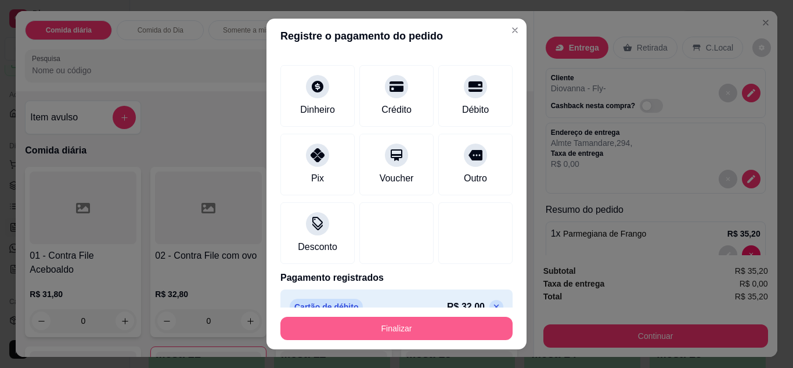
click at [394, 327] on button "Finalizar" at bounding box center [397, 328] width 232 height 23
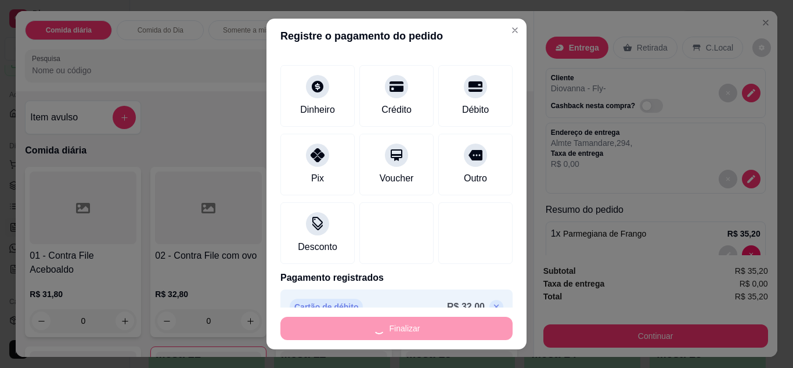
type input "0"
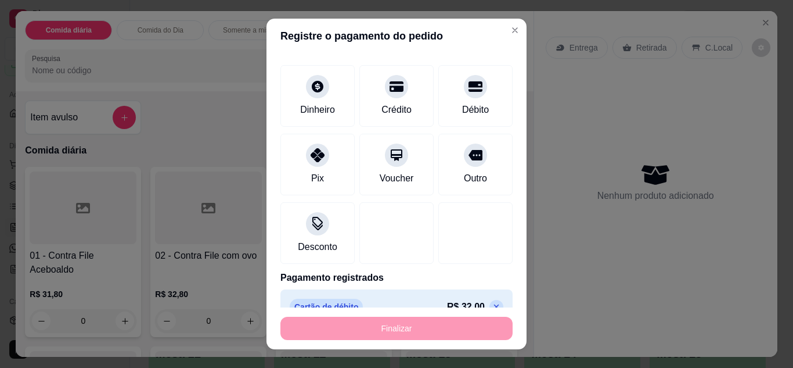
type input "-R$ 35,20"
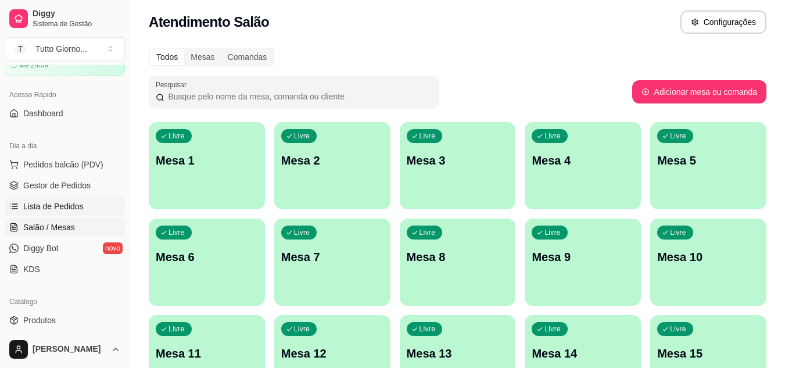
click at [62, 202] on span "Lista de Pedidos" at bounding box center [53, 206] width 60 height 12
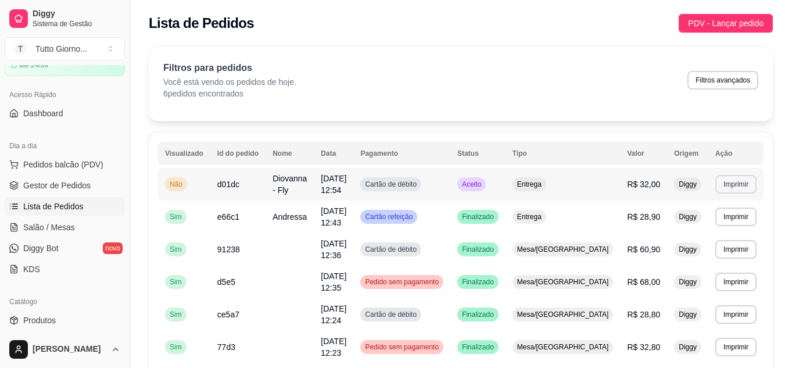
click at [732, 179] on button "Imprimir" at bounding box center [735, 184] width 41 height 19
click at [703, 225] on button "IMPRESSORA" at bounding box center [709, 224] width 84 height 19
click at [483, 184] on span "Aceito" at bounding box center [471, 183] width 24 height 9
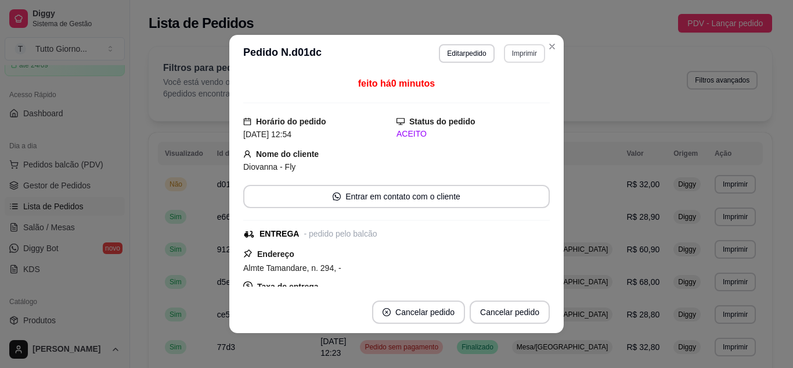
click at [519, 57] on button "Imprimir" at bounding box center [524, 53] width 41 height 19
click at [550, 48] on icon "Close" at bounding box center [552, 46] width 5 height 5
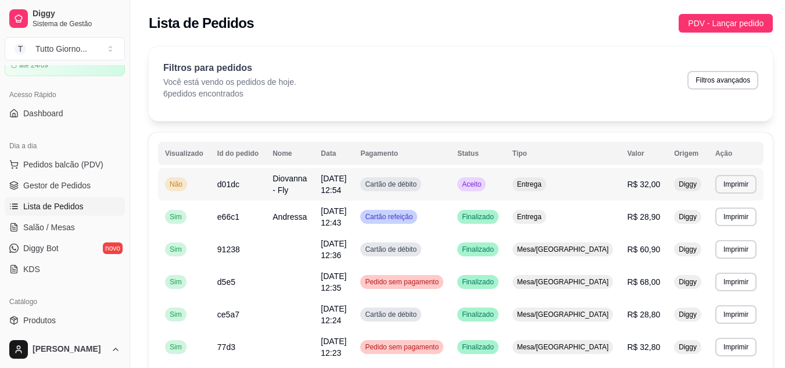
click at [174, 188] on span "Não" at bounding box center [175, 183] width 17 height 9
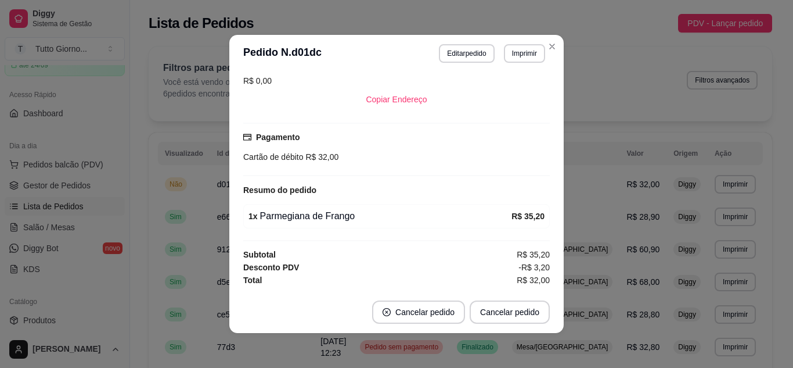
scroll to position [2, 0]
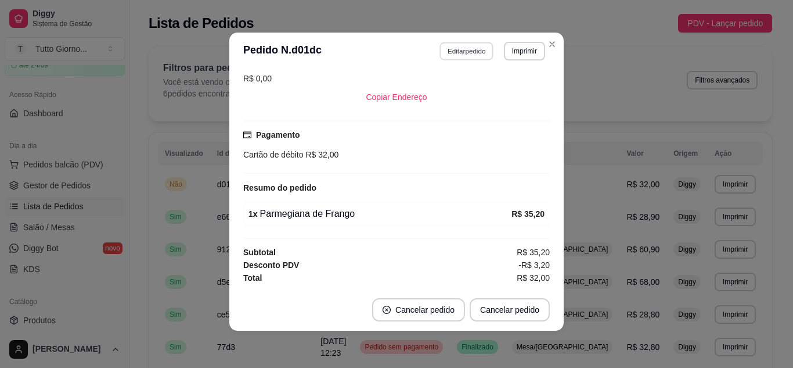
click at [471, 55] on button "Editar pedido" at bounding box center [467, 51] width 54 height 18
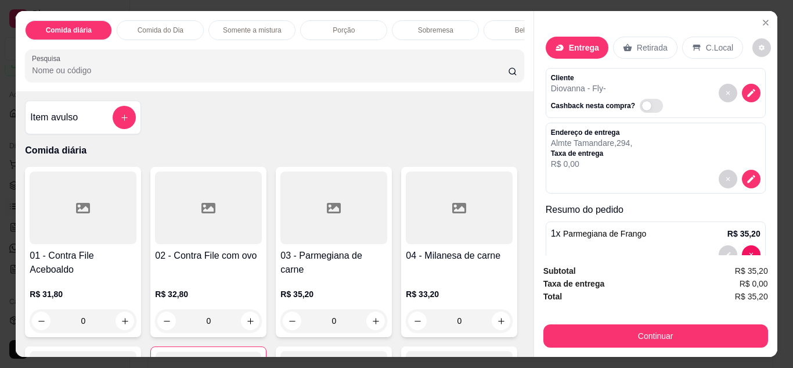
scroll to position [30, 0]
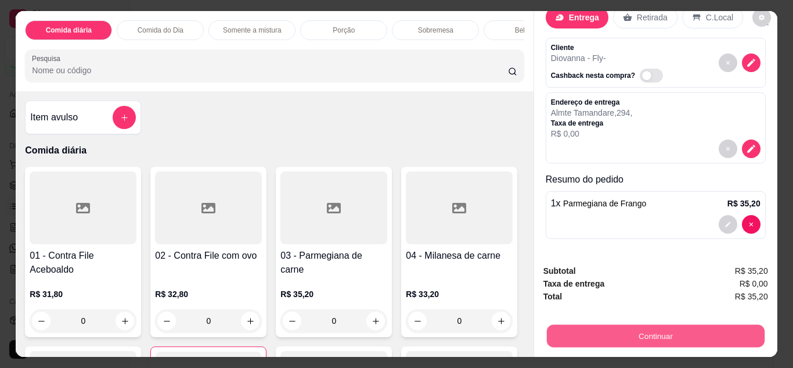
click at [659, 333] on button "Continuar" at bounding box center [655, 336] width 218 height 23
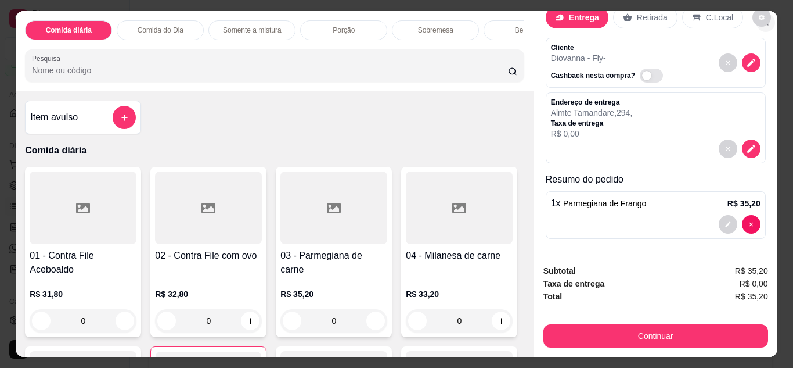
click at [761, 21] on icon "Close" at bounding box center [765, 22] width 9 height 9
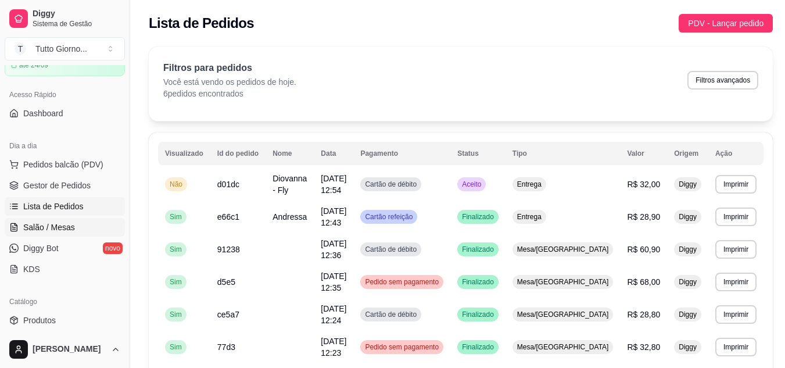
click at [53, 231] on span "Salão / Mesas" at bounding box center [49, 227] width 52 height 12
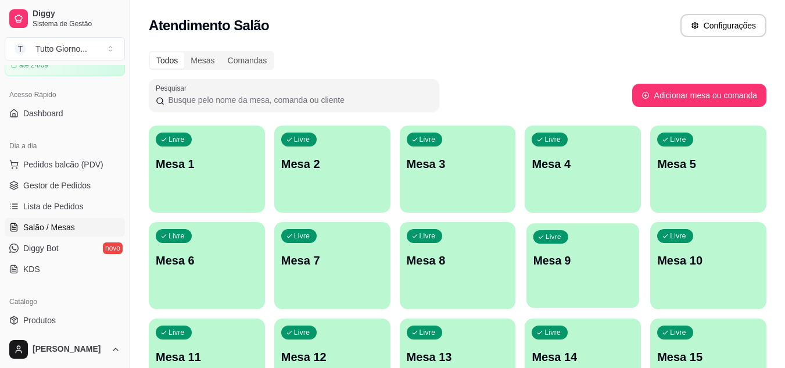
click at [594, 275] on div "Livre Mesa 9" at bounding box center [582, 258] width 113 height 71
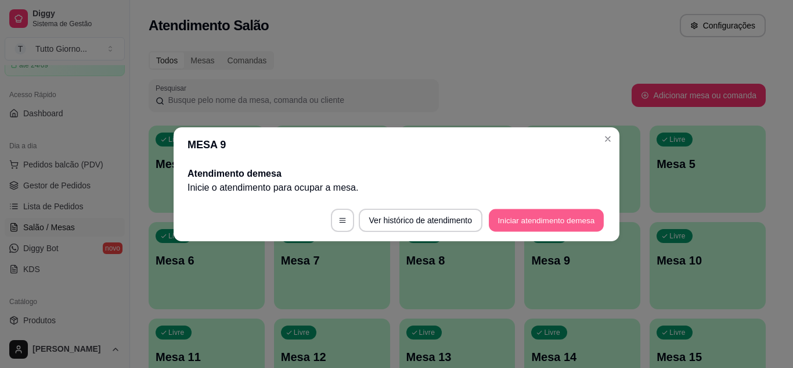
click at [558, 214] on button "Iniciar atendimento de mesa" at bounding box center [546, 219] width 115 height 23
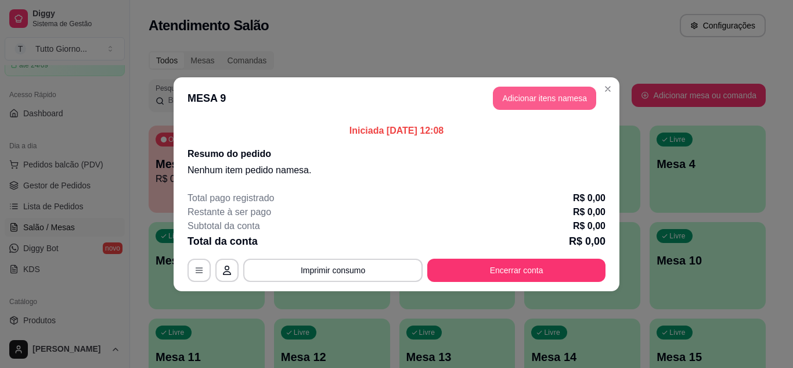
click at [548, 105] on button "Adicionar itens na mesa" at bounding box center [544, 98] width 103 height 23
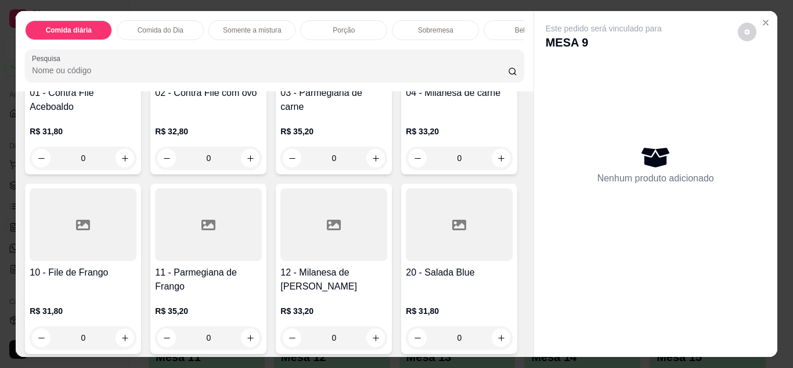
scroll to position [186, 0]
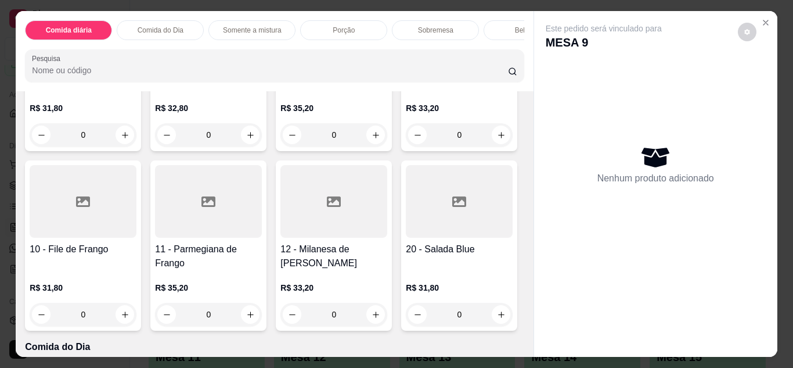
click at [136, 322] on div "0" at bounding box center [83, 314] width 107 height 23
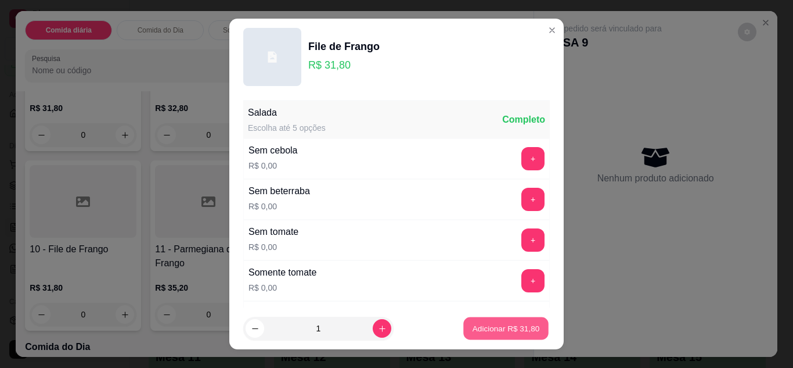
click at [472, 334] on button "Adicionar R$ 31,80" at bounding box center [505, 328] width 85 height 23
type input "1"
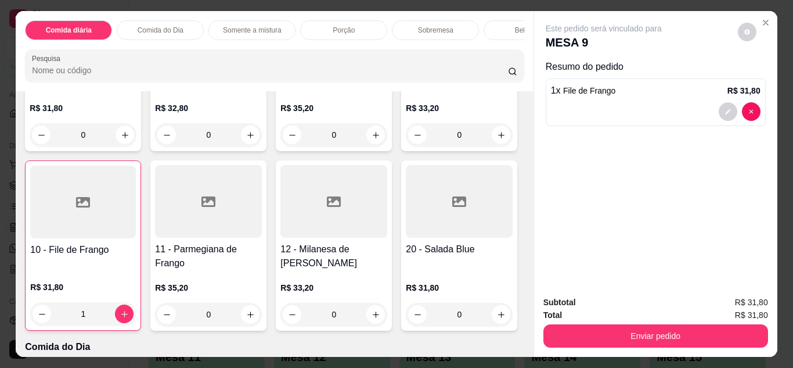
click at [262, 320] on div "0" at bounding box center [208, 314] width 107 height 23
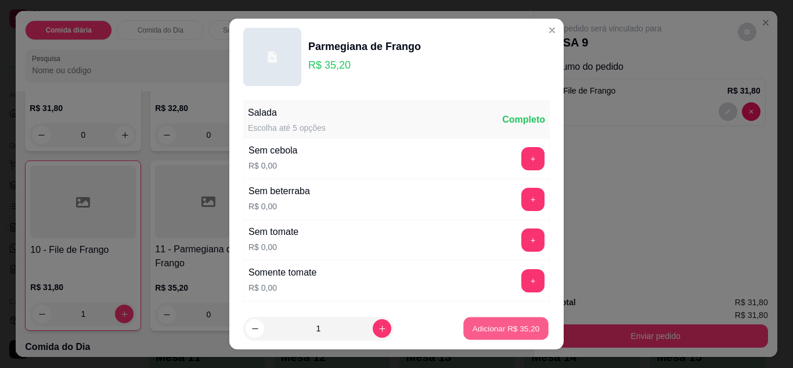
click at [504, 330] on p "Adicionar R$ 35,20" at bounding box center [506, 328] width 67 height 11
type input "1"
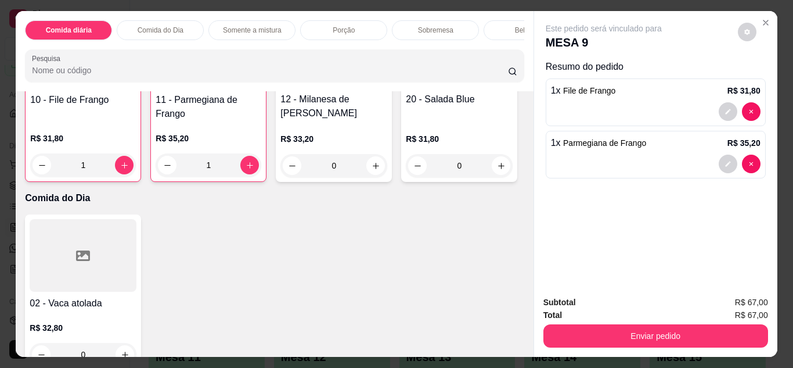
scroll to position [348, 0]
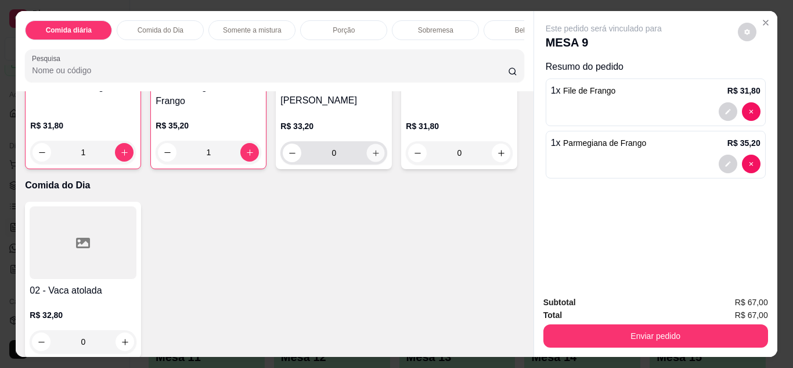
click at [372, 157] on icon "increase-product-quantity" at bounding box center [376, 153] width 9 height 9
type input "1"
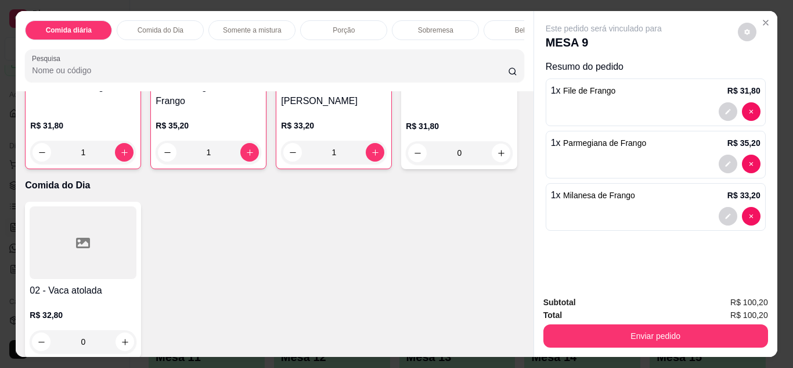
scroll to position [124, 0]
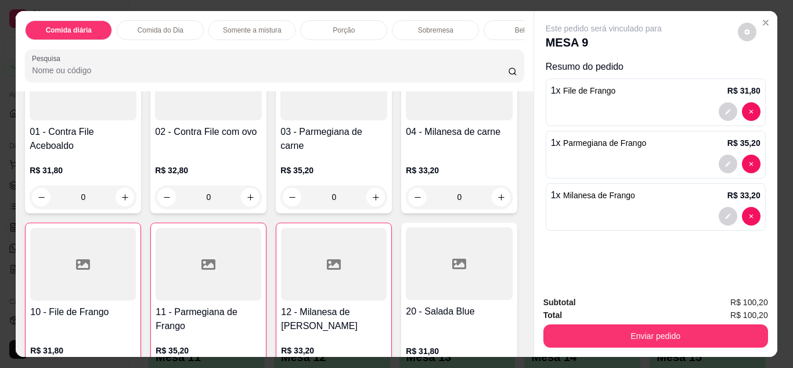
click at [122, 203] on div "0" at bounding box center [83, 196] width 107 height 23
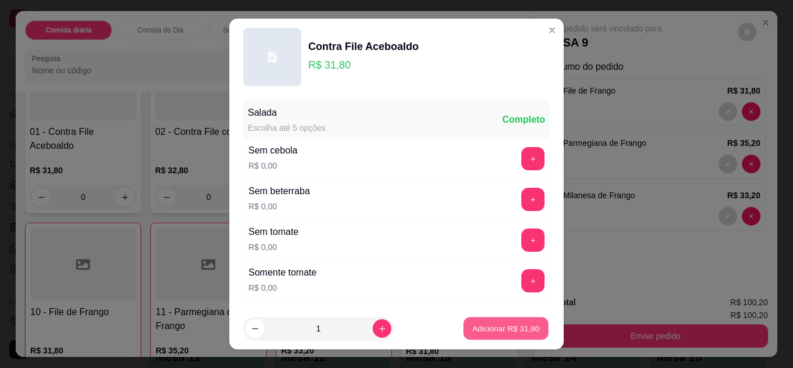
click at [479, 329] on p "Adicionar R$ 31,80" at bounding box center [506, 328] width 67 height 11
type input "1"
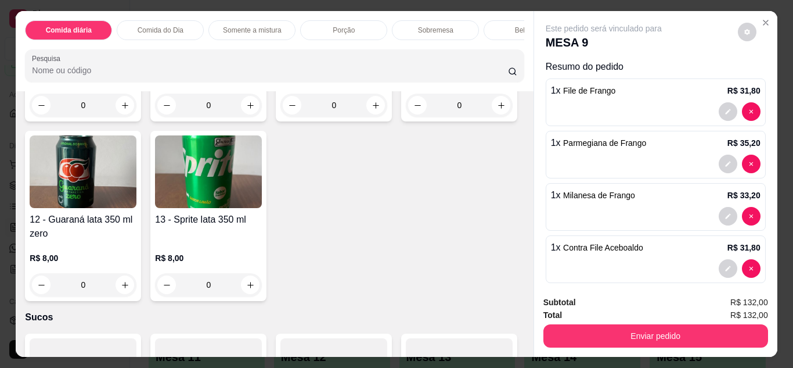
scroll to position [2146, 0]
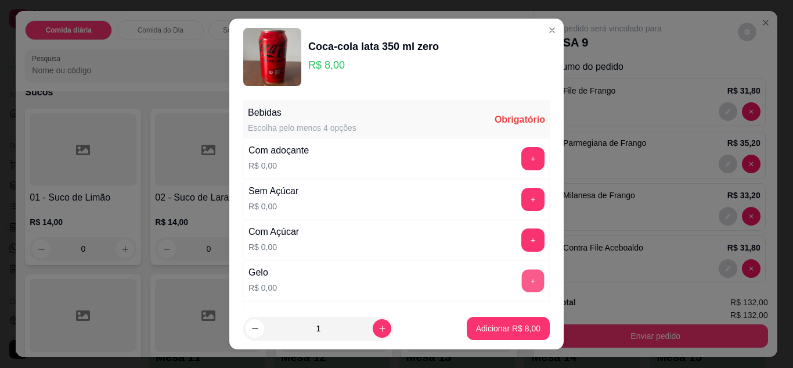
click at [522, 275] on button "+" at bounding box center [533, 280] width 23 height 23
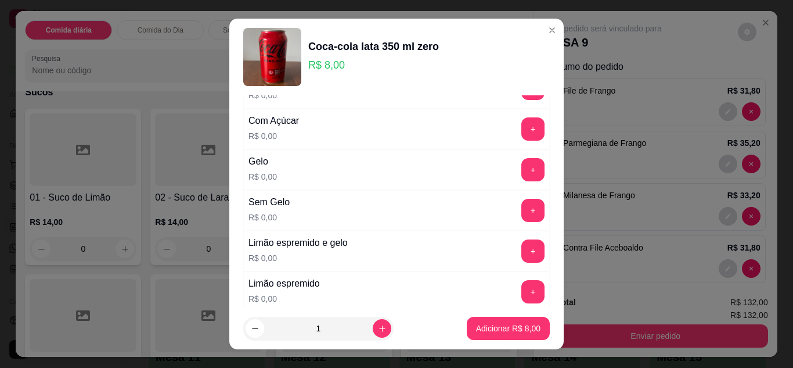
scroll to position [120, 0]
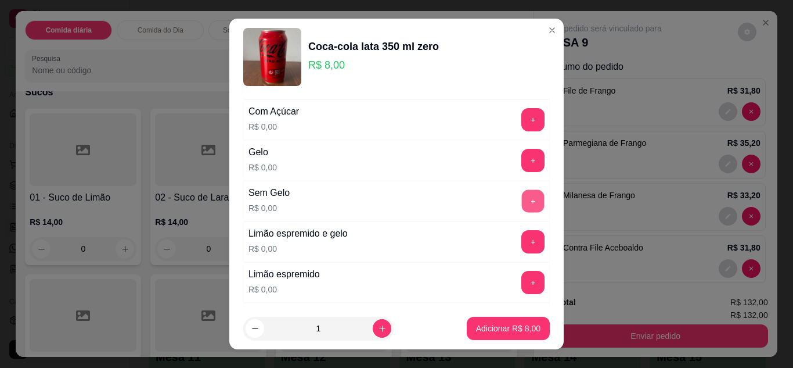
click at [522, 206] on button "+" at bounding box center [533, 200] width 23 height 23
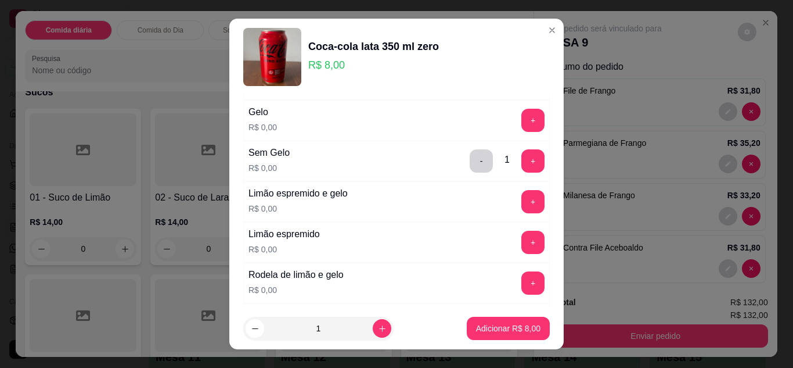
scroll to position [0, 0]
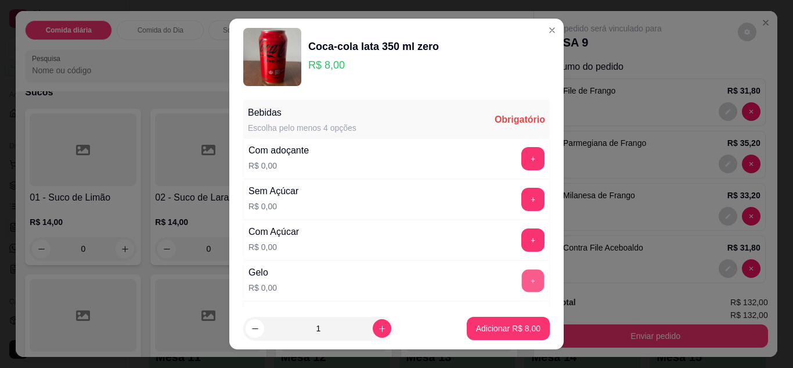
click at [522, 275] on button "+" at bounding box center [533, 280] width 23 height 23
click at [470, 279] on button "-" at bounding box center [481, 280] width 23 height 23
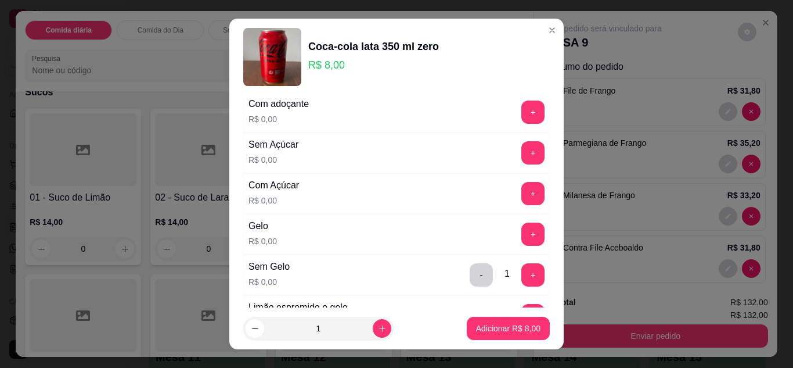
scroll to position [70, 0]
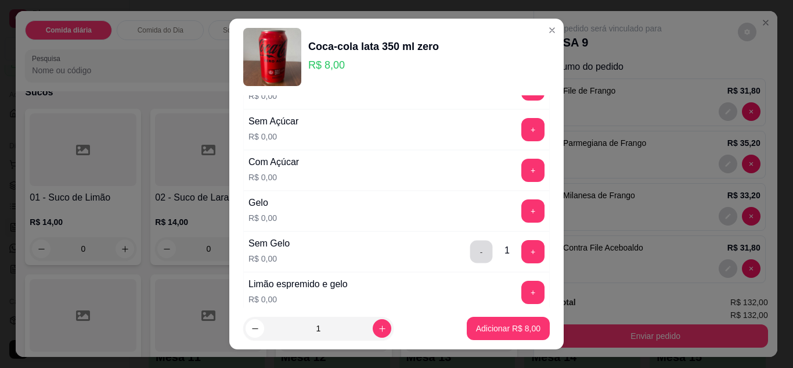
click at [470, 253] on button "-" at bounding box center [481, 251] width 23 height 23
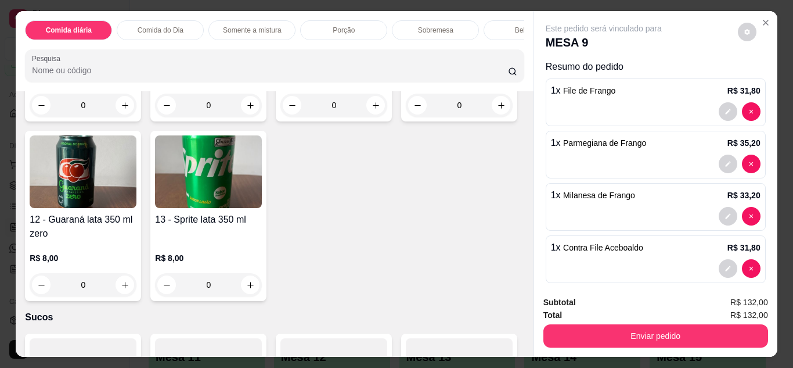
scroll to position [1697, 0]
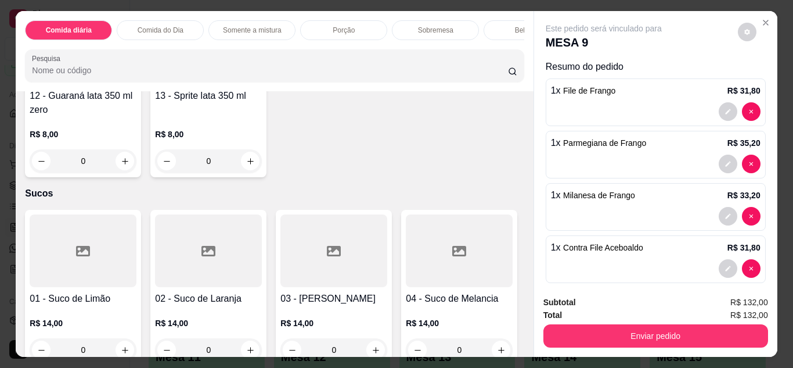
scroll to position [2045, 0]
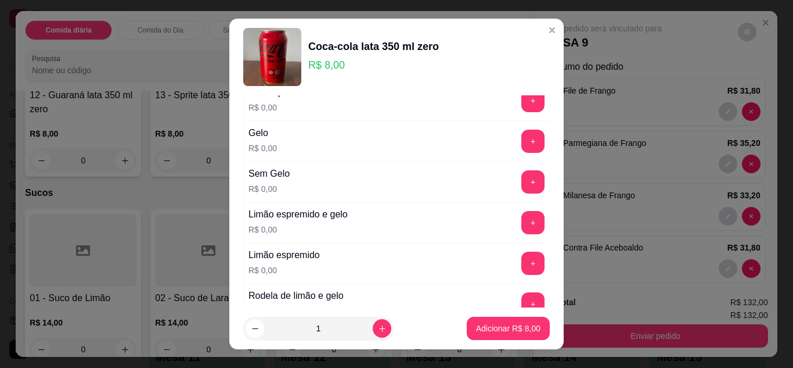
scroll to position [163, 0]
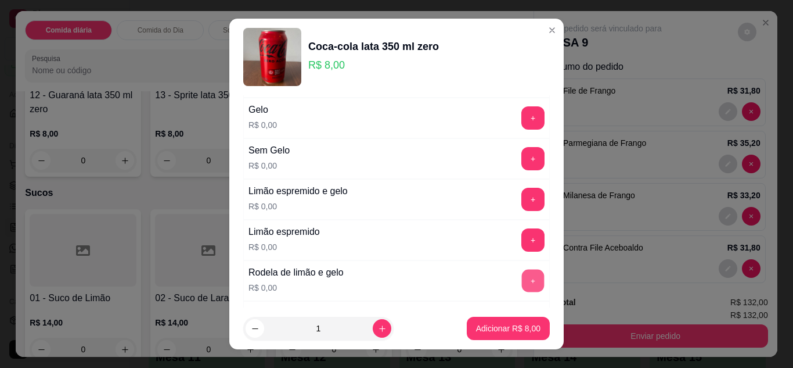
click at [522, 275] on button "+" at bounding box center [533, 280] width 23 height 23
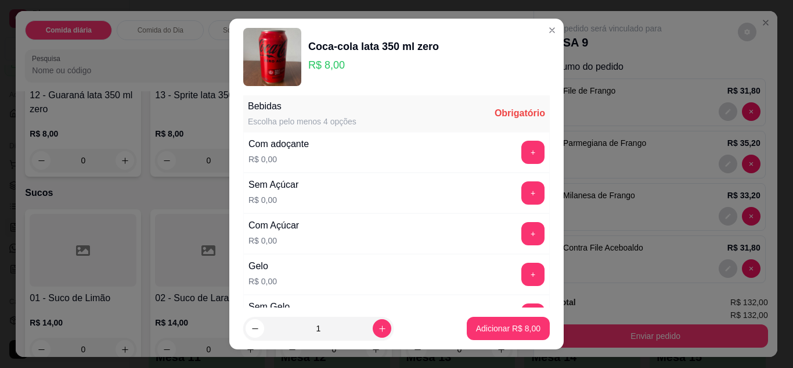
scroll to position [0, 0]
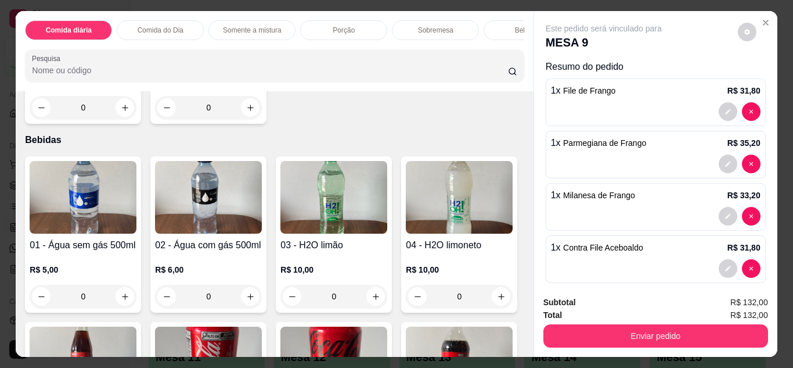
scroll to position [1596, 0]
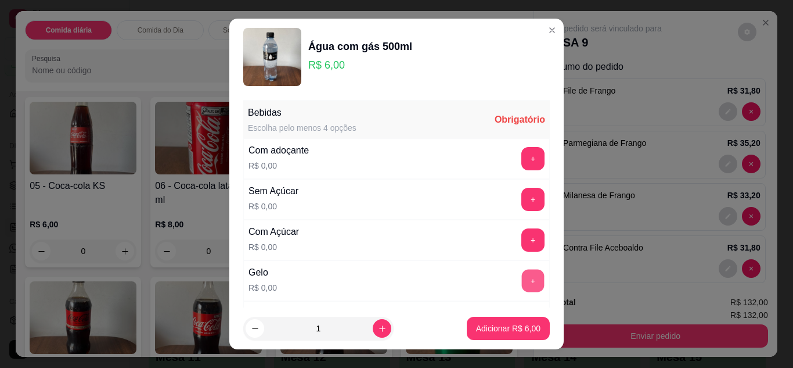
click at [522, 280] on button "+" at bounding box center [533, 280] width 23 height 23
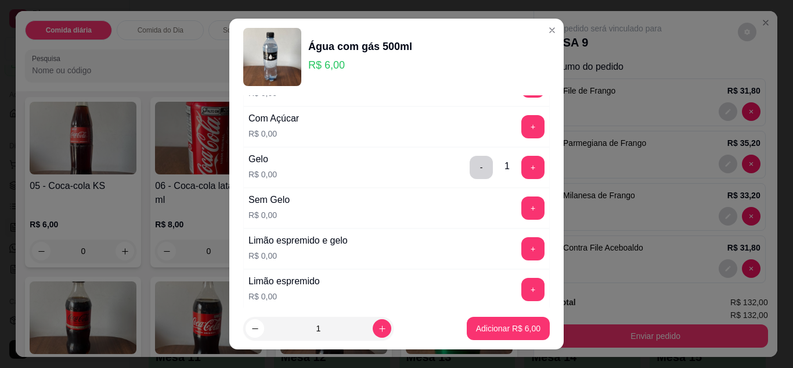
scroll to position [116, 0]
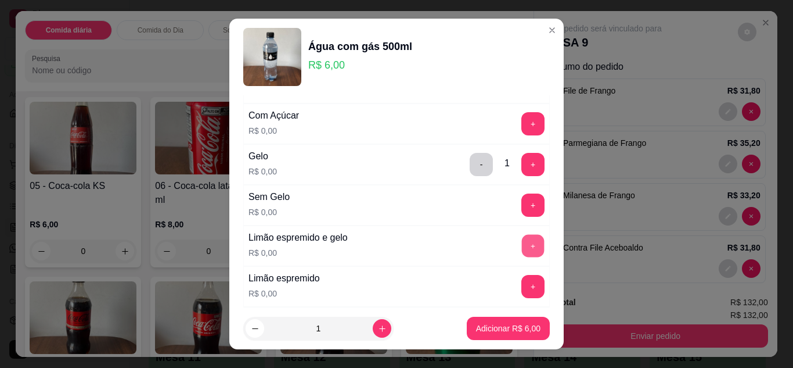
click at [522, 243] on button "+" at bounding box center [533, 245] width 23 height 23
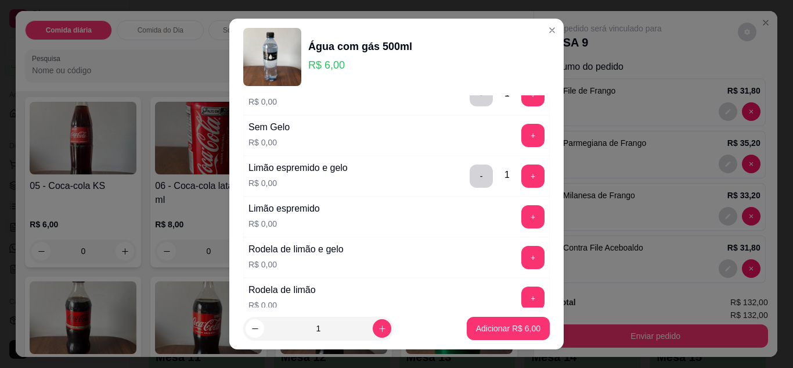
scroll to position [209, 0]
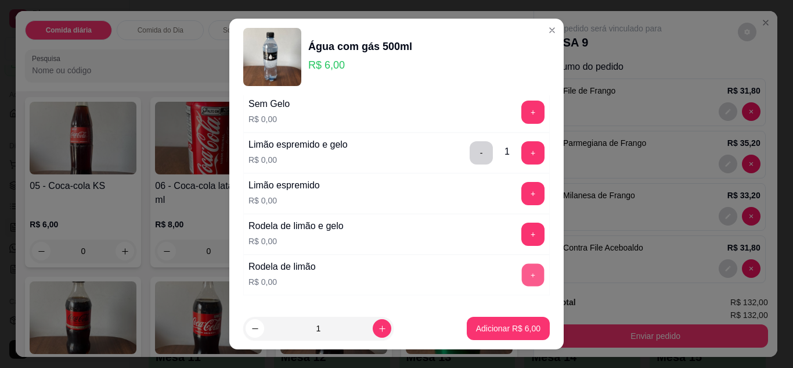
click at [522, 276] on button "+" at bounding box center [533, 274] width 23 height 23
click at [522, 237] on button "+" at bounding box center [533, 233] width 23 height 23
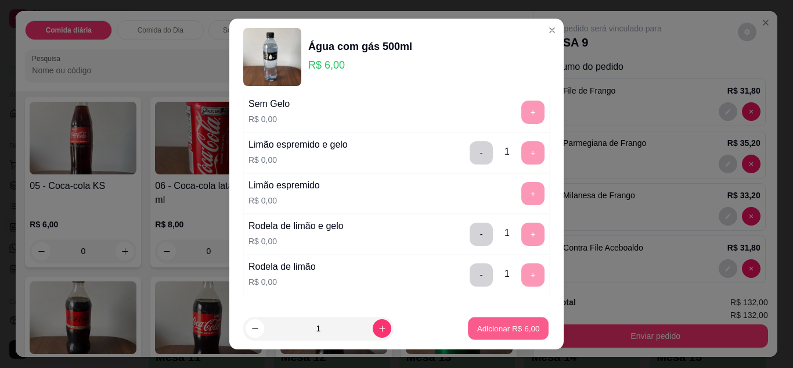
click at [495, 324] on p "Adicionar R$ 6,00" at bounding box center [508, 328] width 63 height 11
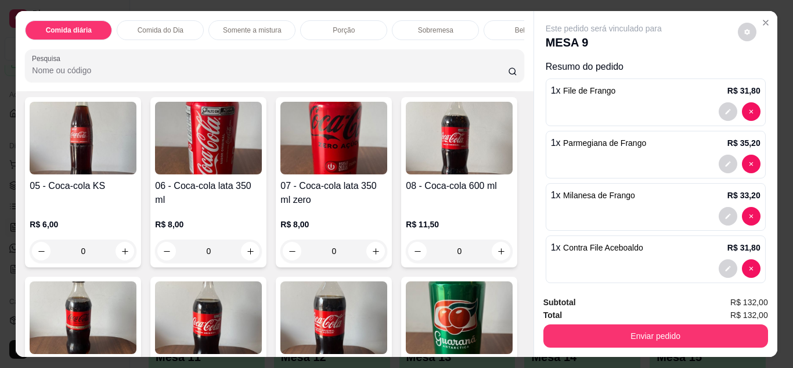
scroll to position [13, 0]
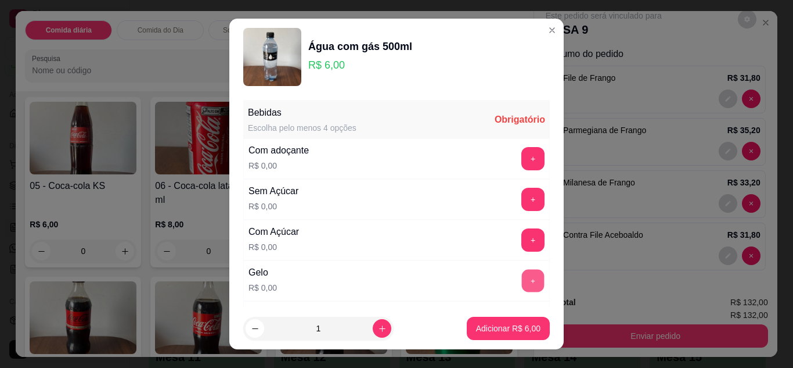
click at [522, 275] on button "+" at bounding box center [533, 280] width 23 height 23
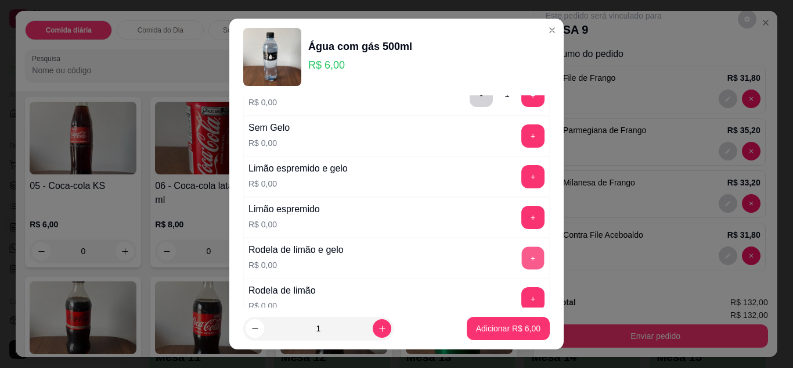
click at [522, 255] on button "+" at bounding box center [533, 257] width 23 height 23
click at [522, 175] on button "+" at bounding box center [533, 176] width 23 height 23
click at [522, 296] on button "+" at bounding box center [533, 298] width 23 height 23
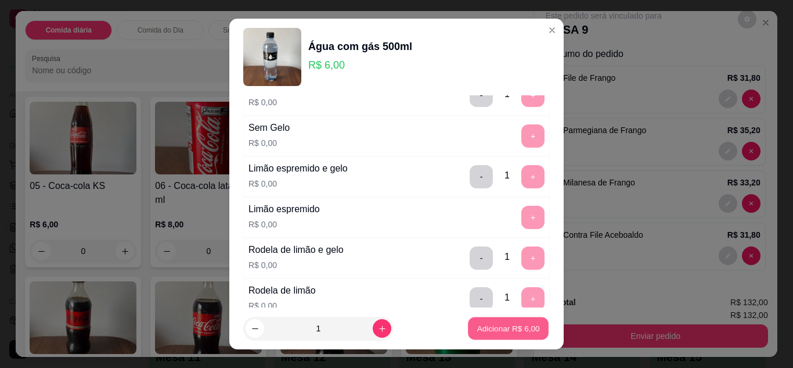
click at [498, 333] on p "Adicionar R$ 6,00" at bounding box center [508, 328] width 63 height 11
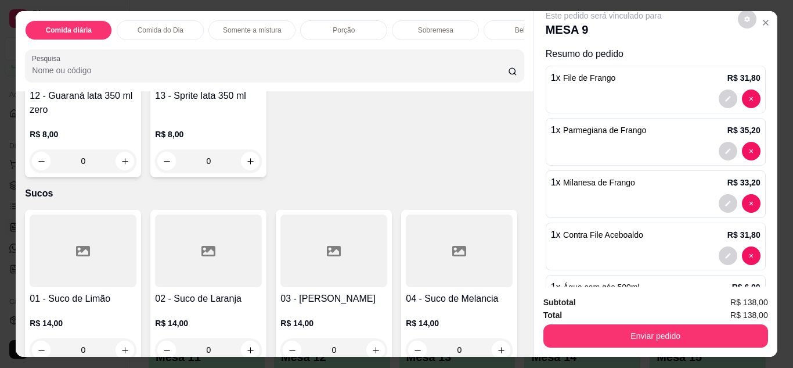
scroll to position [2045, 0]
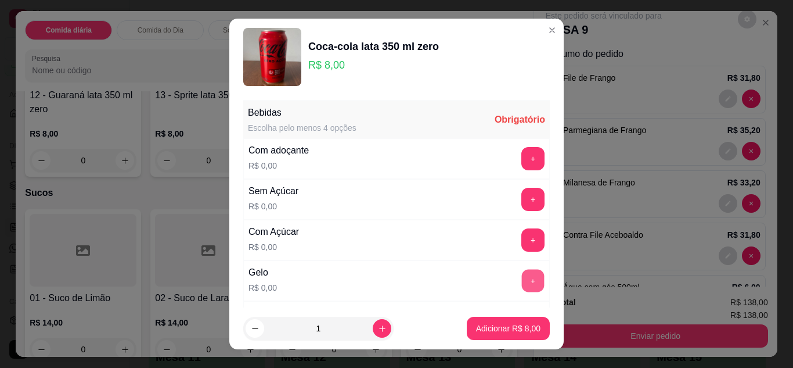
click at [522, 282] on button "+" at bounding box center [533, 280] width 23 height 23
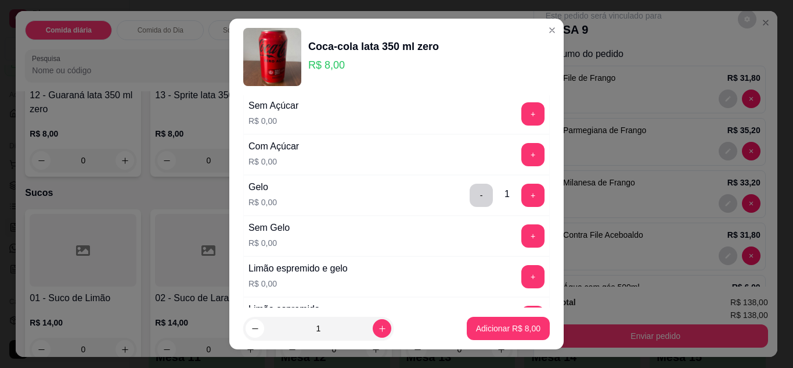
scroll to position [93, 0]
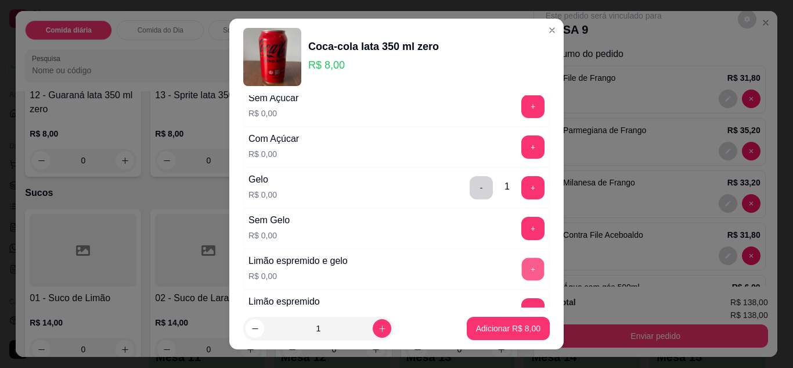
click at [522, 271] on button "+" at bounding box center [533, 268] width 23 height 23
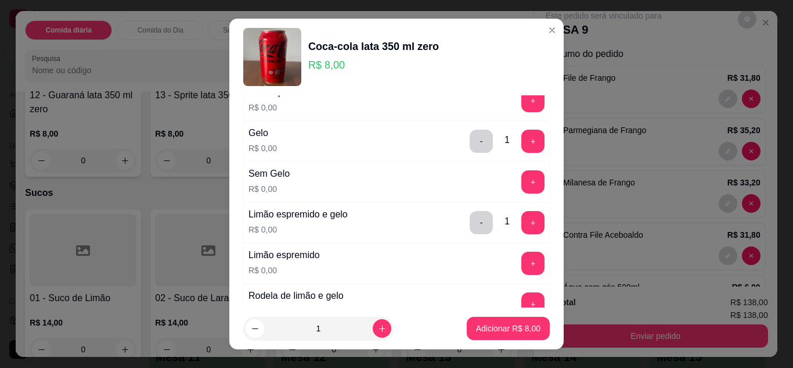
scroll to position [163, 0]
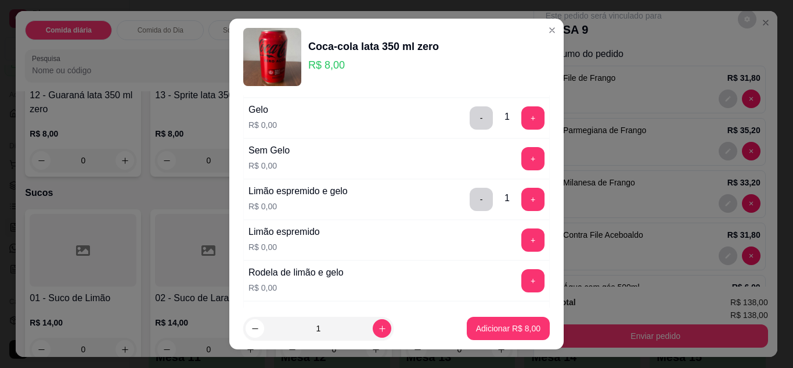
click at [541, 301] on div "Bebidas Escolha pelo menos 4 opções Obrigatório Com adoçante R$ 0,00 + Sem Açúc…" at bounding box center [396, 201] width 335 height 213
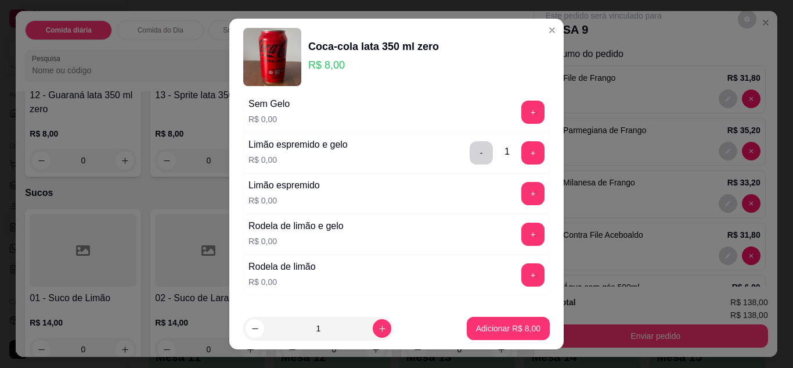
scroll to position [232, 0]
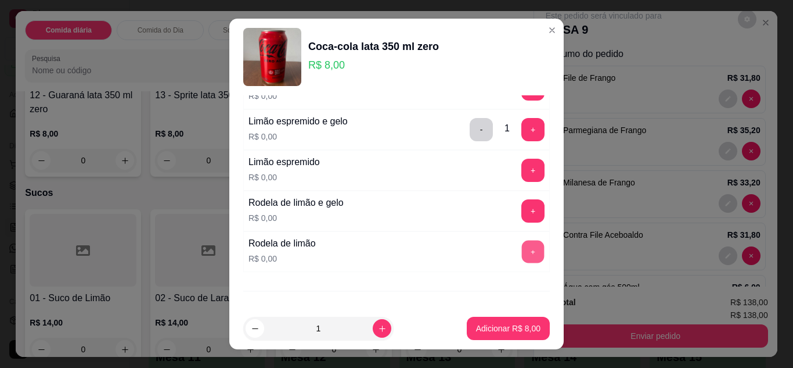
click at [522, 247] on button "+" at bounding box center [533, 251] width 23 height 23
click at [522, 173] on button "+" at bounding box center [533, 170] width 23 height 23
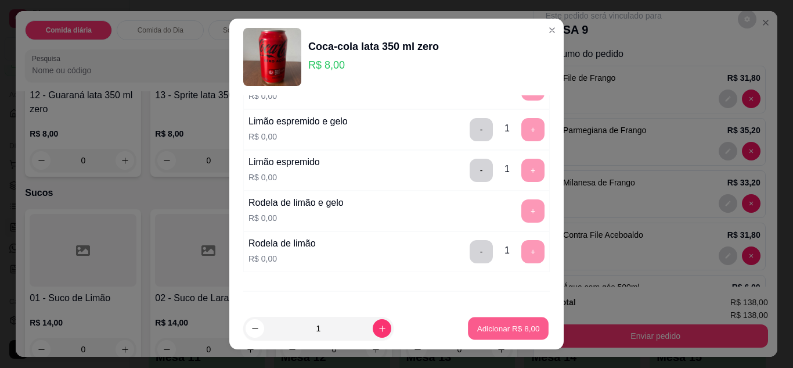
click at [486, 332] on p "Adicionar R$ 8,00" at bounding box center [508, 328] width 63 height 11
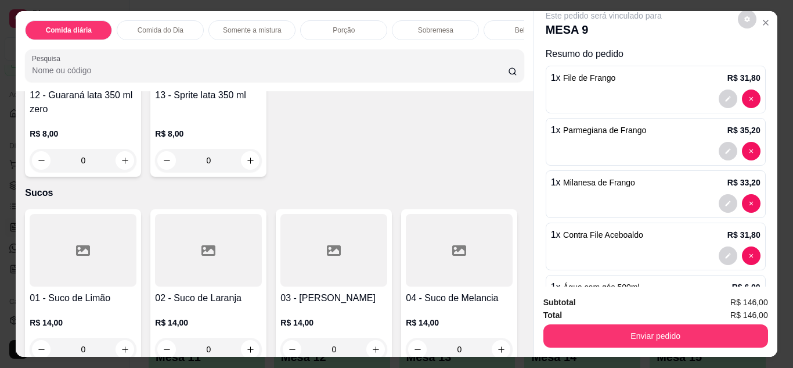
scroll to position [254, 0]
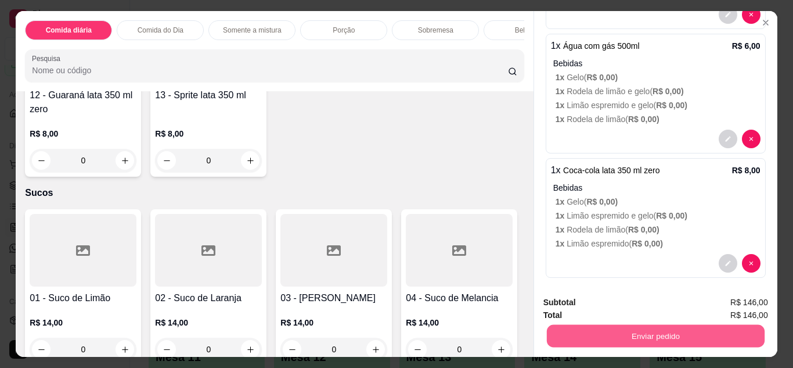
click at [679, 333] on button "Enviar pedido" at bounding box center [655, 336] width 218 height 23
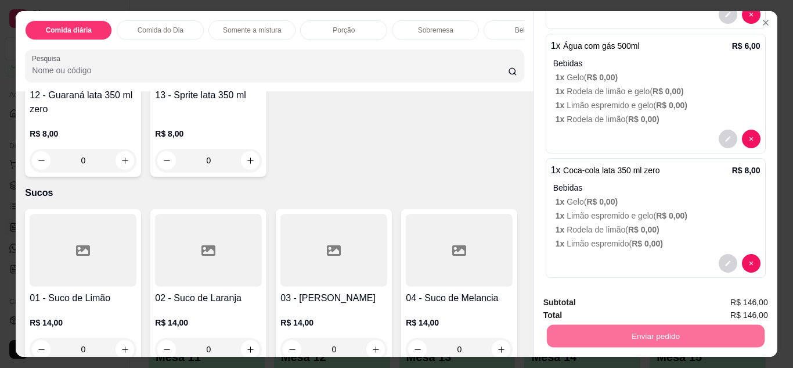
click at [647, 301] on button "Não registrar e enviar pedido" at bounding box center [617, 302] width 117 height 21
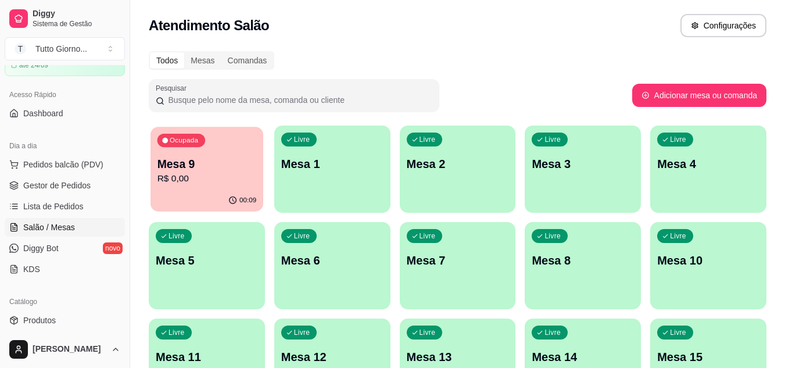
click at [222, 179] on p "R$ 0,00" at bounding box center [206, 178] width 99 height 13
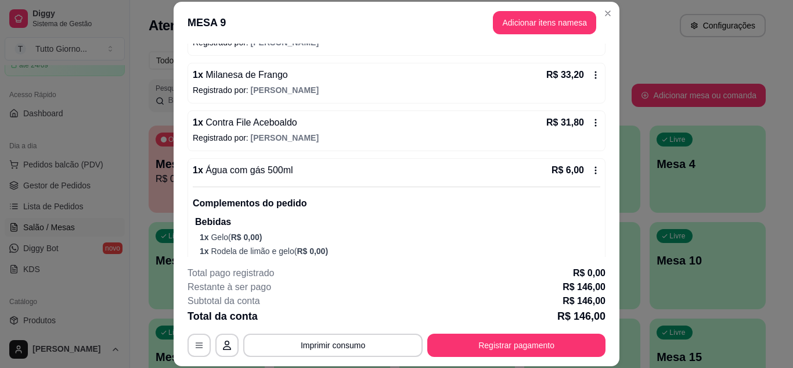
scroll to position [209, 0]
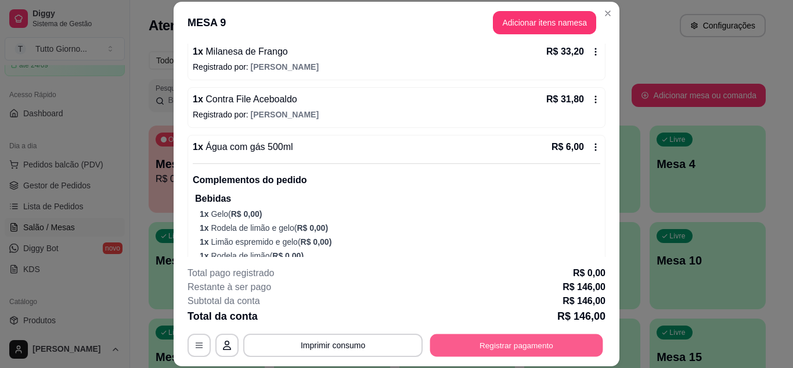
click at [505, 344] on button "Registrar pagamento" at bounding box center [516, 344] width 173 height 23
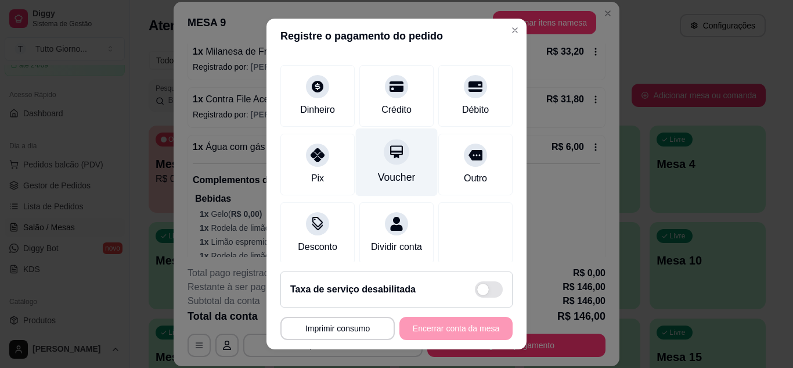
scroll to position [89, 0]
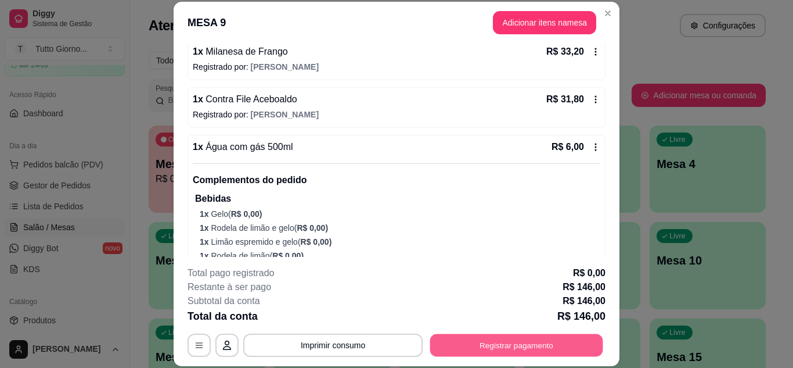
click at [498, 347] on button "Registrar pagamento" at bounding box center [516, 344] width 173 height 23
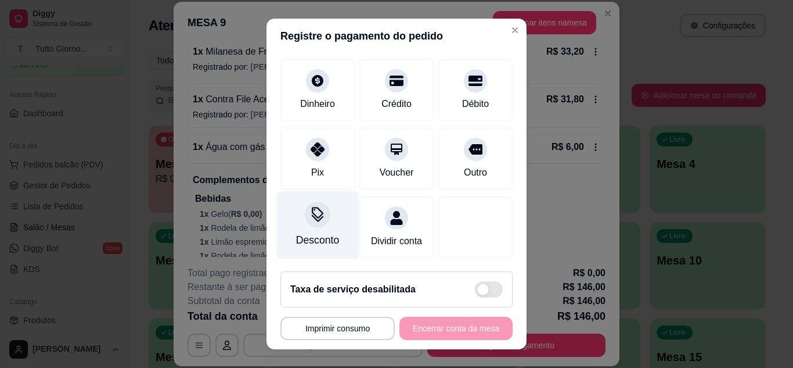
click at [310, 207] on icon at bounding box center [317, 214] width 15 height 15
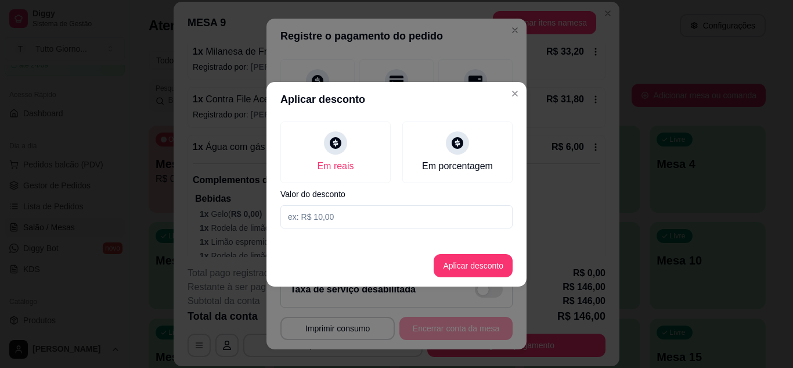
click at [314, 222] on input at bounding box center [397, 216] width 232 height 23
type input "15,30"
click at [467, 265] on button "Aplicar desconto" at bounding box center [474, 265] width 76 height 23
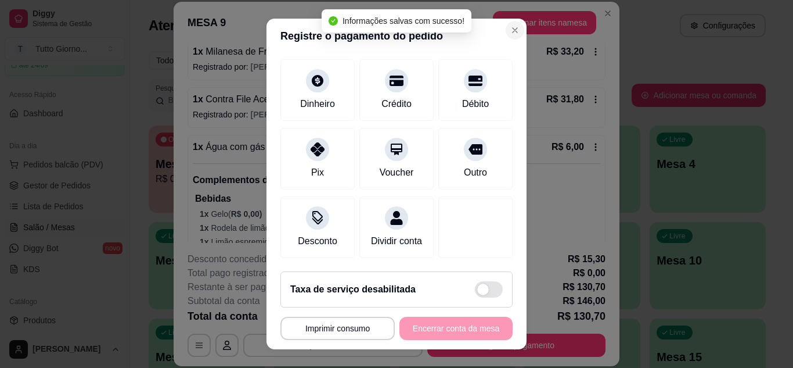
type input "R$ 130,70"
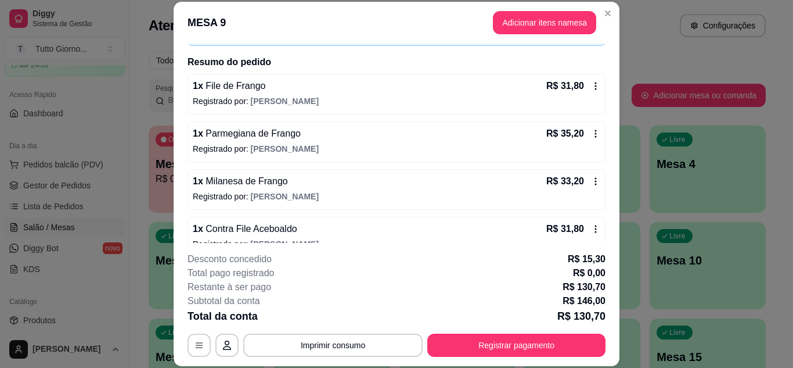
scroll to position [0, 0]
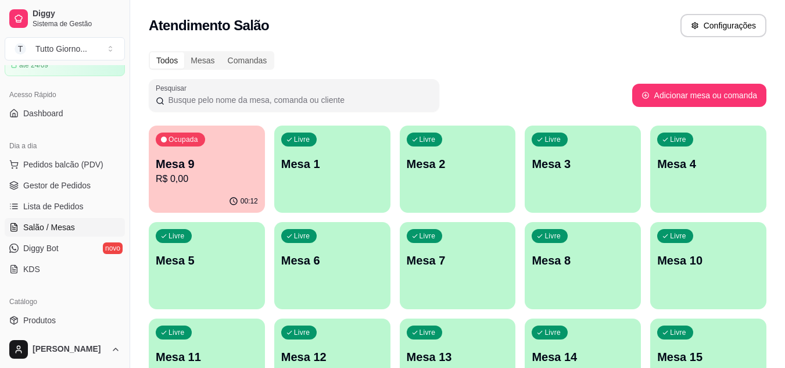
drag, startPoint x: 219, startPoint y: 185, endPoint x: 325, endPoint y: 53, distance: 169.3
click at [325, 53] on div "Todos Mesas Comandas" at bounding box center [457, 60] width 617 height 19
click at [218, 184] on p "R$ 0,00" at bounding box center [206, 178] width 99 height 13
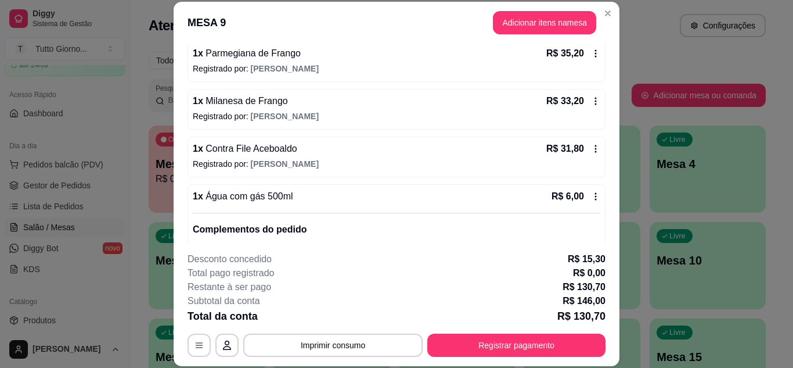
scroll to position [160, 0]
click at [196, 345] on icon "button" at bounding box center [199, 344] width 7 height 5
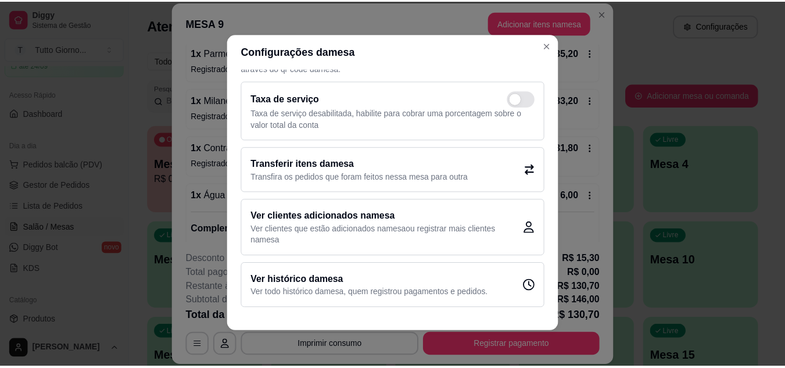
scroll to position [0, 0]
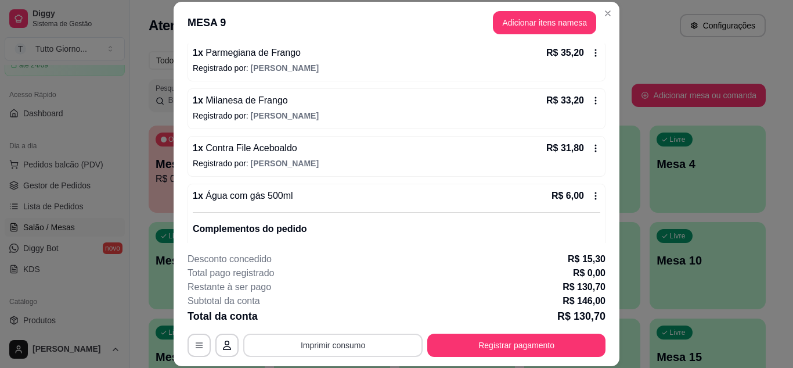
click at [323, 335] on button "Imprimir consumo" at bounding box center [332, 344] width 179 height 23
click at [332, 312] on button "IMPRESSORA" at bounding box center [332, 318] width 81 height 18
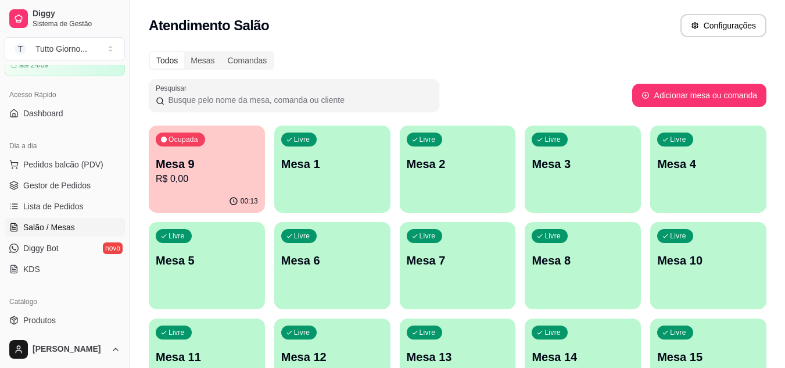
click at [577, 36] on div "Atendimento Salão Configurações" at bounding box center [457, 25] width 617 height 23
click at [60, 208] on span "Lista de Pedidos" at bounding box center [53, 206] width 60 height 12
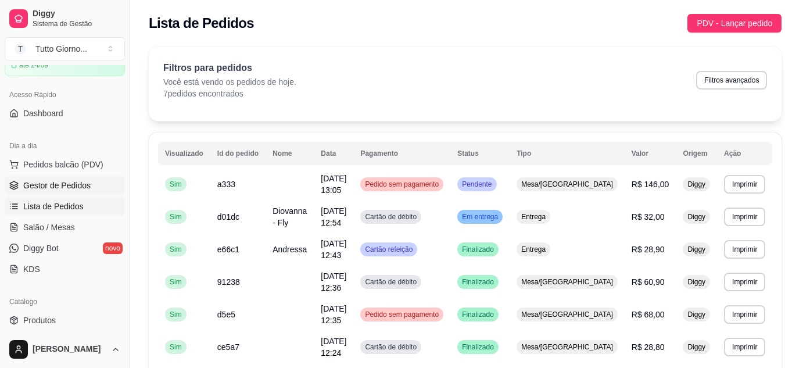
click at [69, 192] on link "Gestor de Pedidos" at bounding box center [65, 185] width 120 height 19
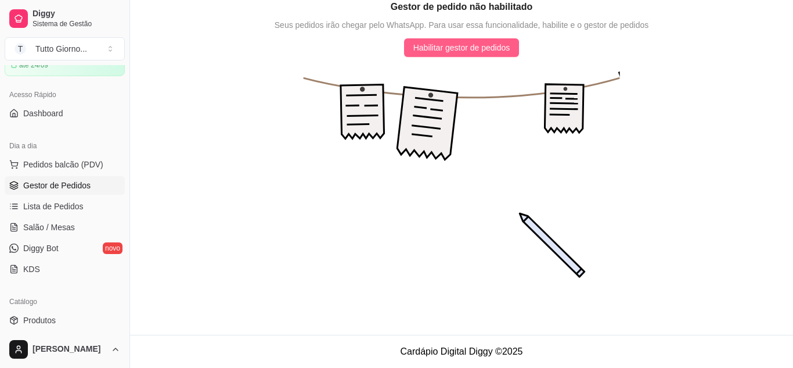
click at [455, 46] on span "Habilitar gestor de pedidos" at bounding box center [461, 47] width 97 height 13
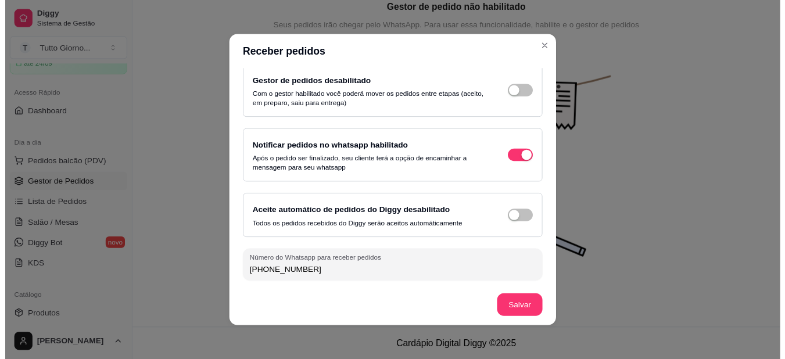
scroll to position [67, 0]
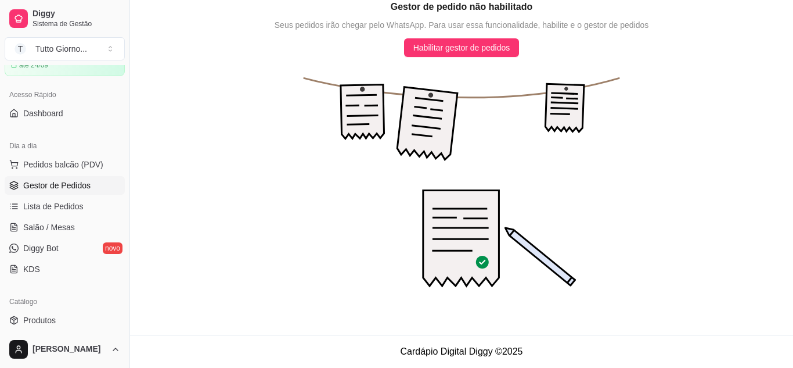
click at [342, 249] on icon "animation" at bounding box center [461, 187] width 663 height 261
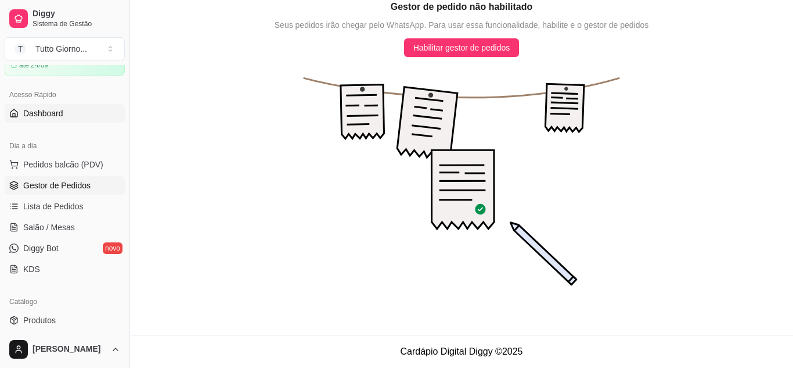
click at [63, 112] on link "Dashboard" at bounding box center [65, 113] width 120 height 19
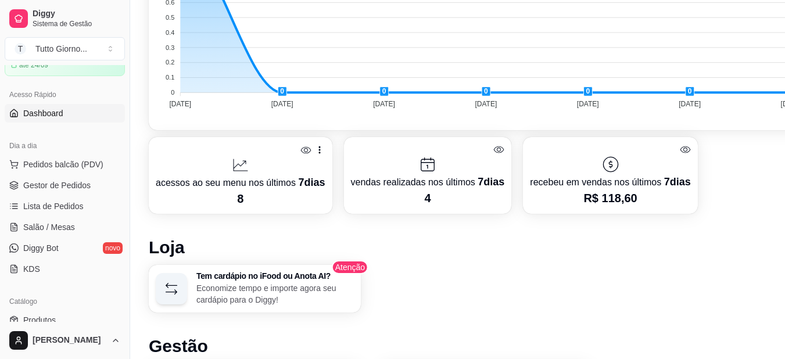
scroll to position [376, 0]
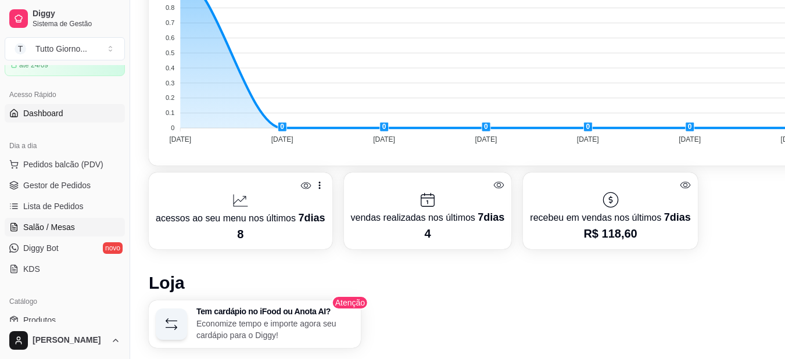
click at [78, 224] on link "Salão / Mesas" at bounding box center [65, 227] width 120 height 19
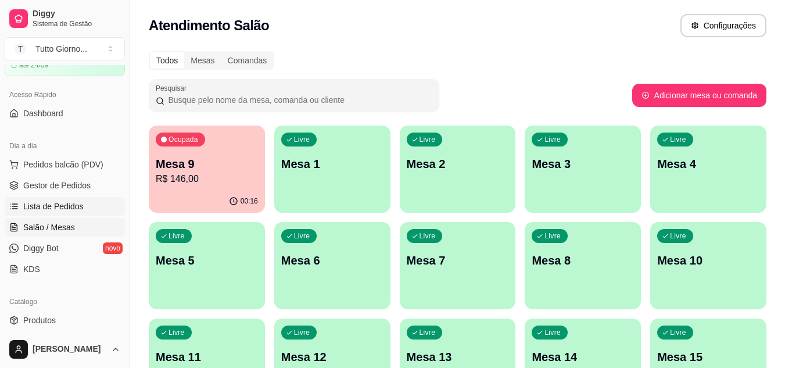
click at [62, 207] on span "Lista de Pedidos" at bounding box center [53, 206] width 60 height 12
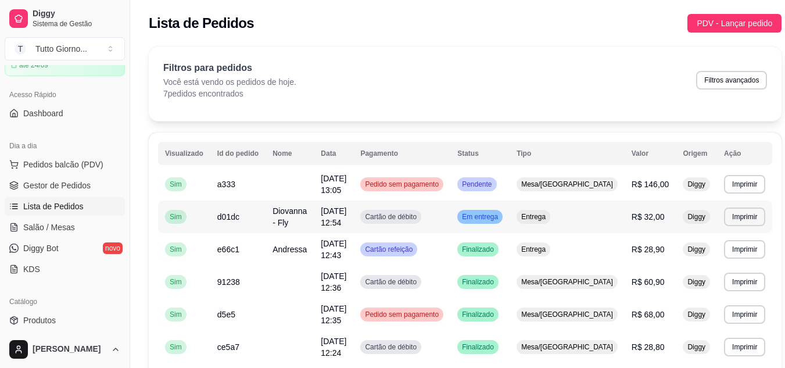
click at [214, 221] on td "d01dc" at bounding box center [237, 216] width 55 height 33
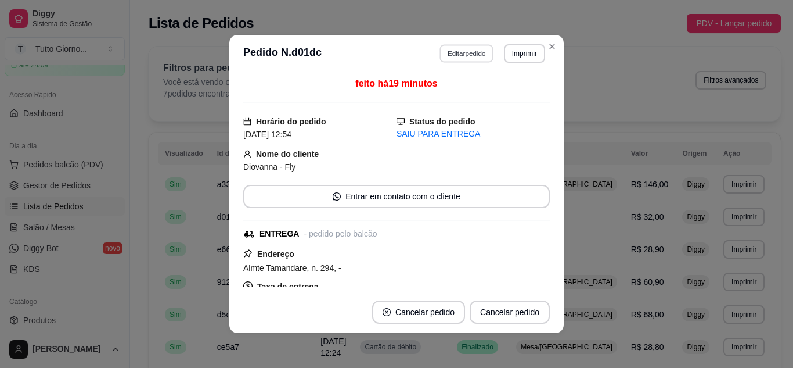
click at [464, 49] on button "Editar pedido" at bounding box center [467, 53] width 54 height 18
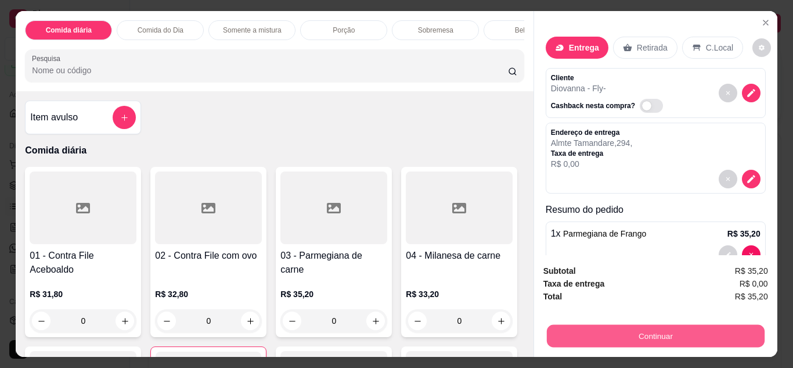
click at [632, 326] on button "Continuar" at bounding box center [655, 336] width 218 height 23
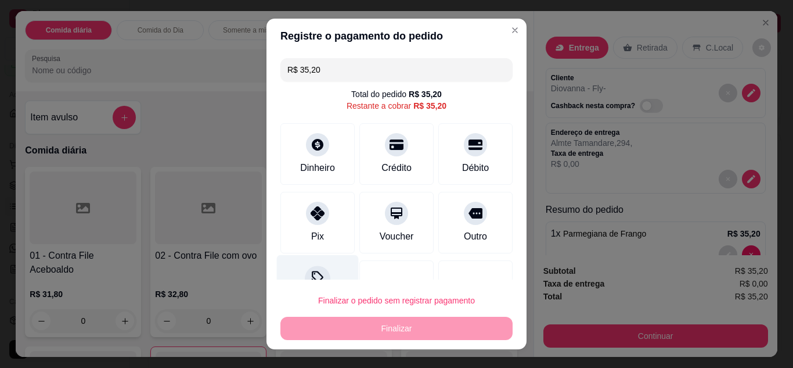
scroll to position [46, 0]
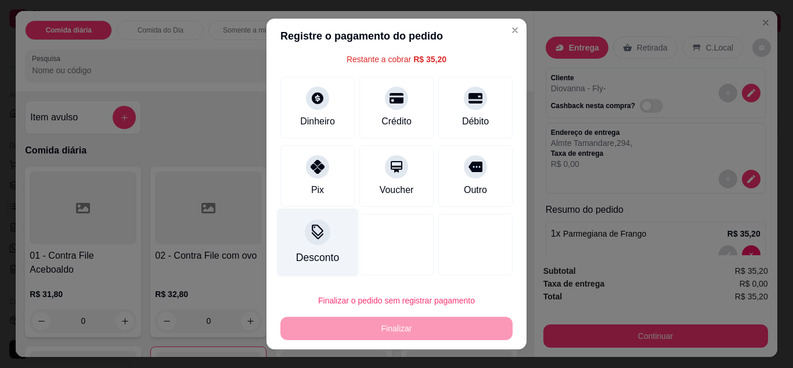
click at [315, 229] on icon at bounding box center [317, 231] width 15 height 15
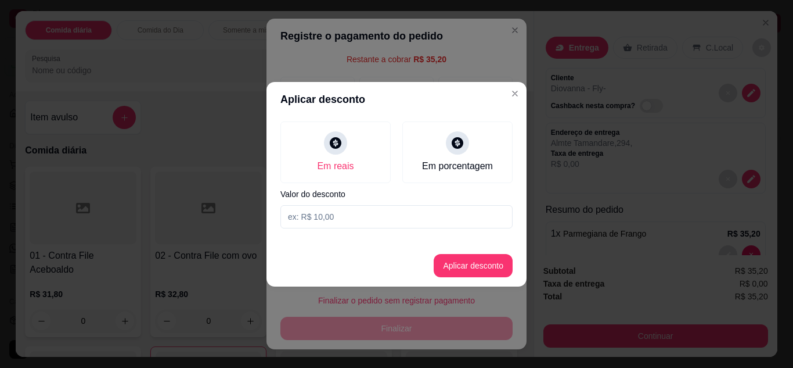
click at [332, 225] on input at bounding box center [397, 216] width 232 height 23
type input "3,20"
click at [466, 265] on button "Aplicar desconto" at bounding box center [474, 265] width 76 height 23
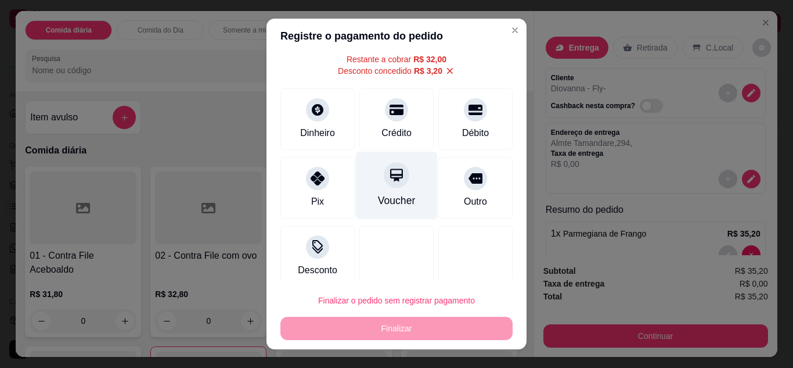
click at [390, 176] on icon at bounding box center [396, 174] width 13 height 13
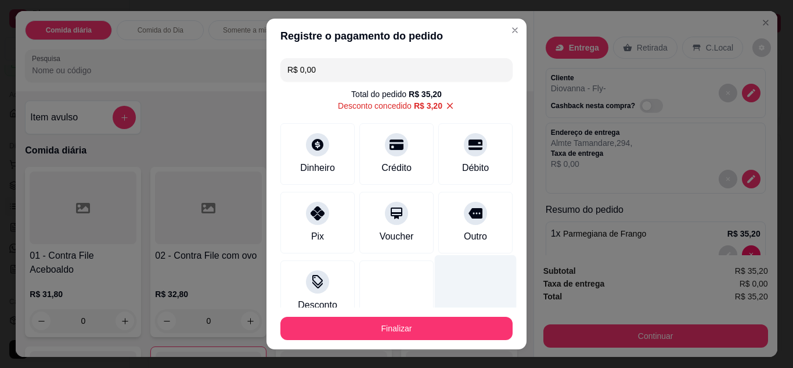
scroll to position [79, 0]
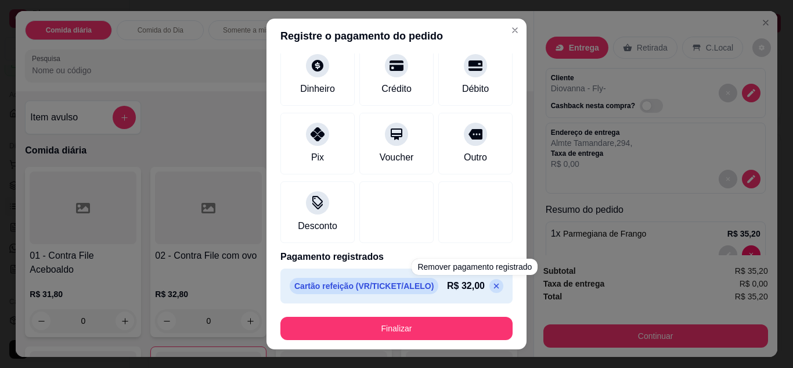
click at [494, 286] on icon at bounding box center [496, 285] width 5 height 5
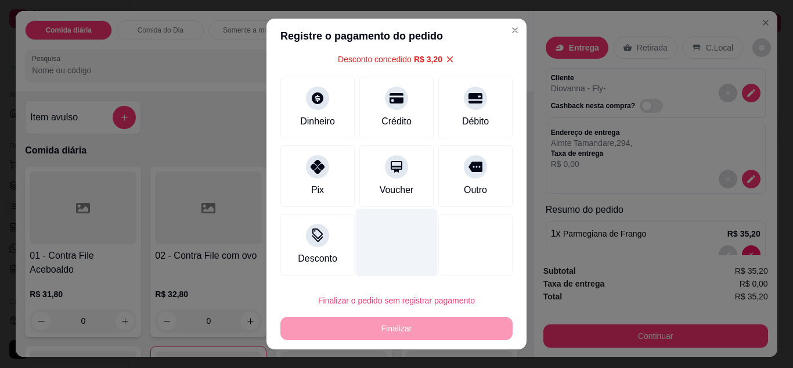
scroll to position [0, 0]
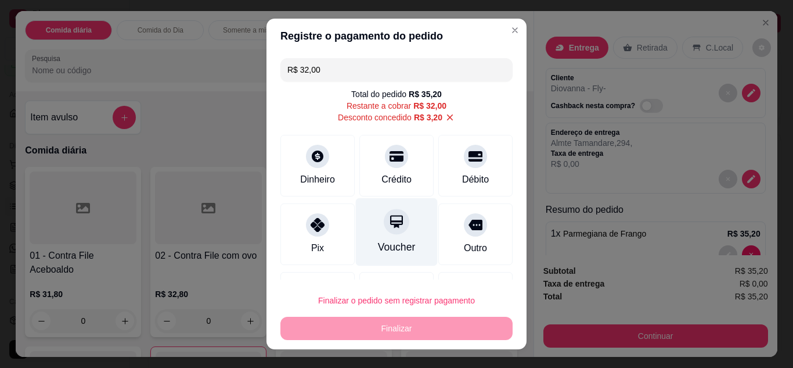
click at [379, 238] on div "Voucher" at bounding box center [397, 231] width 82 height 68
type input "R$ 0,00"
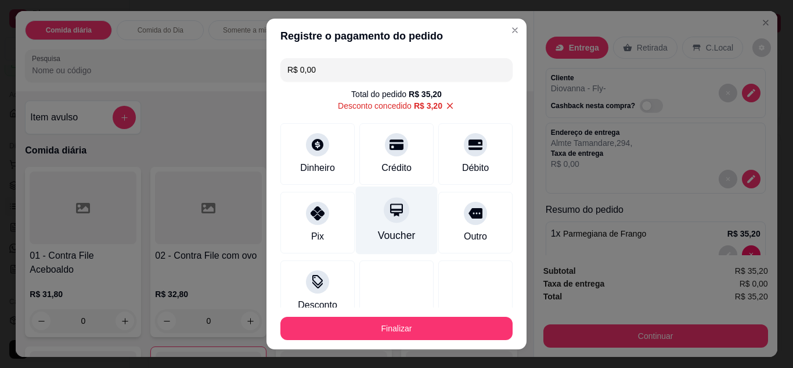
scroll to position [79, 0]
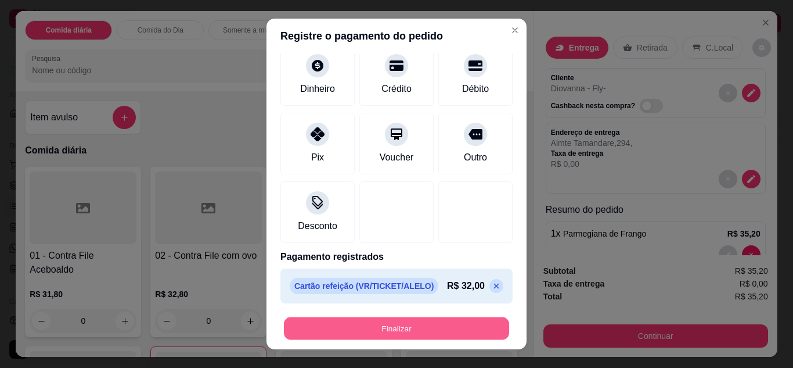
click at [383, 333] on button "Finalizar" at bounding box center [396, 328] width 225 height 23
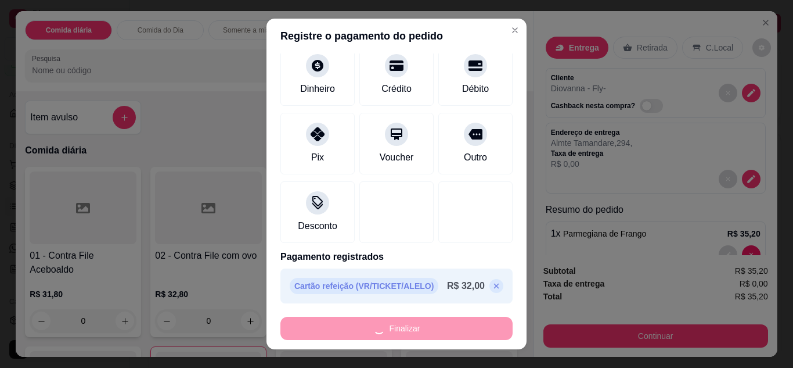
type input "0"
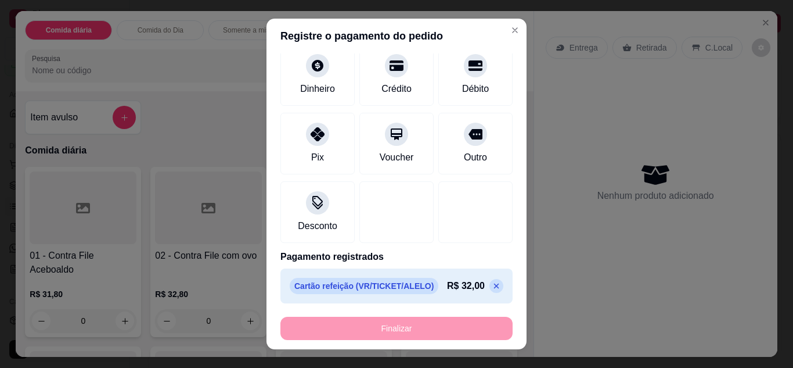
type input "-R$ 35,20"
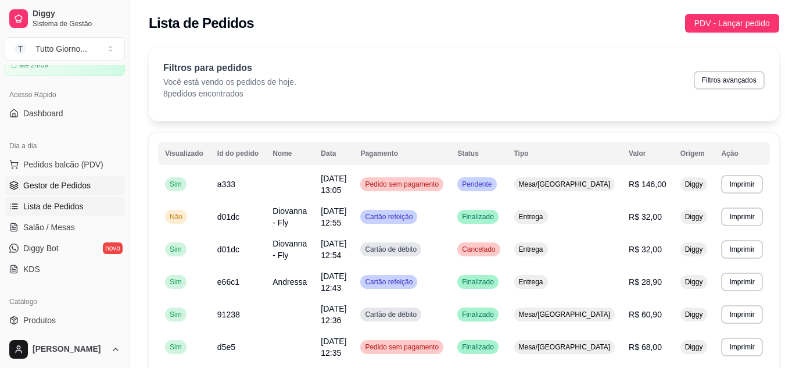
click at [91, 189] on link "Gestor de Pedidos" at bounding box center [65, 185] width 120 height 19
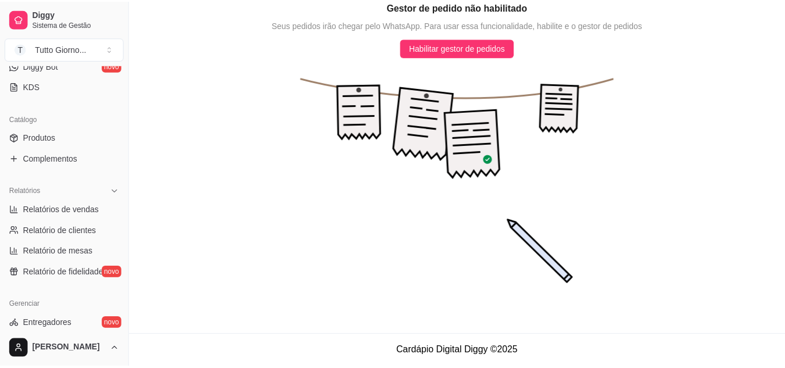
scroll to position [243, 0]
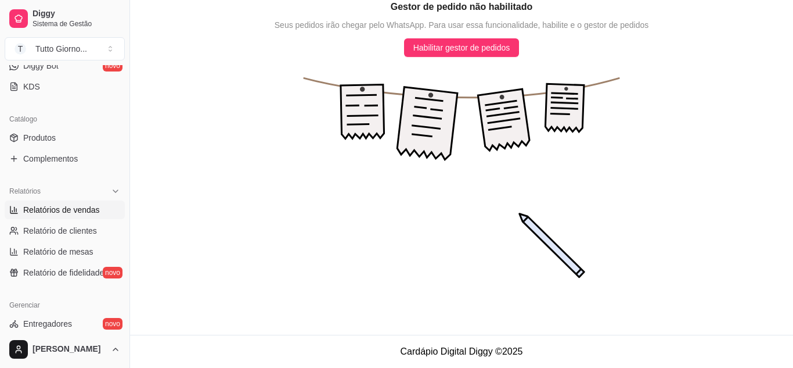
click at [59, 210] on span "Relatórios de vendas" at bounding box center [61, 210] width 77 height 12
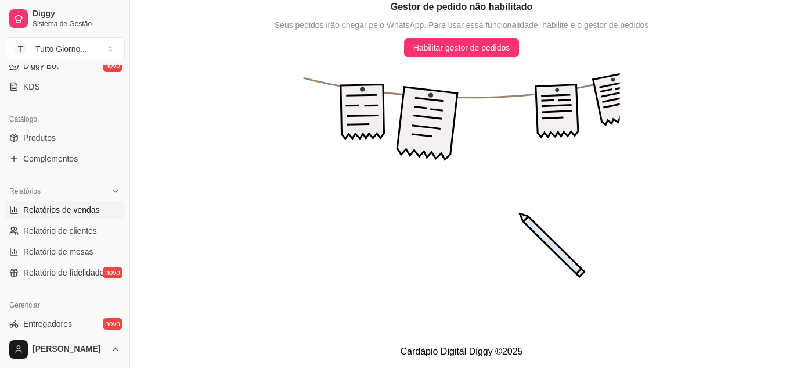
select select "ALL"
select select "0"
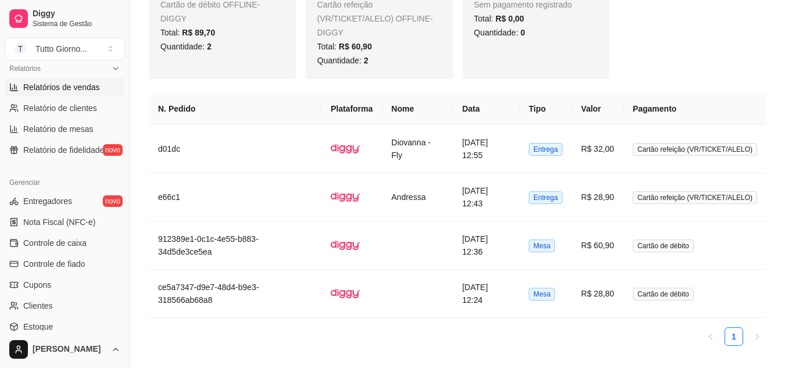
scroll to position [366, 0]
click at [56, 246] on span "Controle de caixa" at bounding box center [54, 242] width 63 height 12
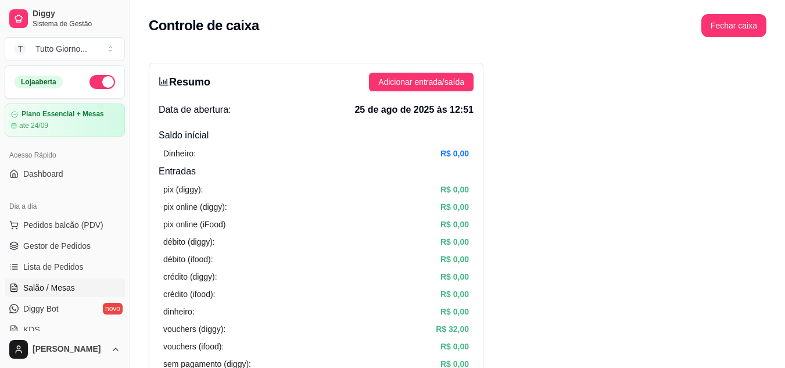
click at [44, 284] on span "Salão / Mesas" at bounding box center [49, 288] width 52 height 12
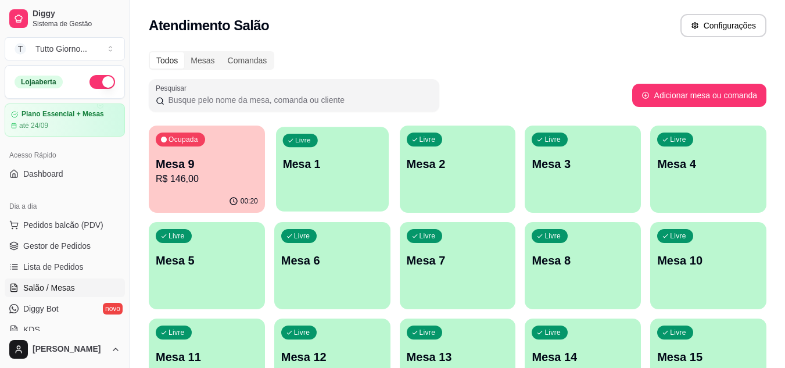
click at [314, 165] on p "Mesa 1" at bounding box center [331, 164] width 99 height 16
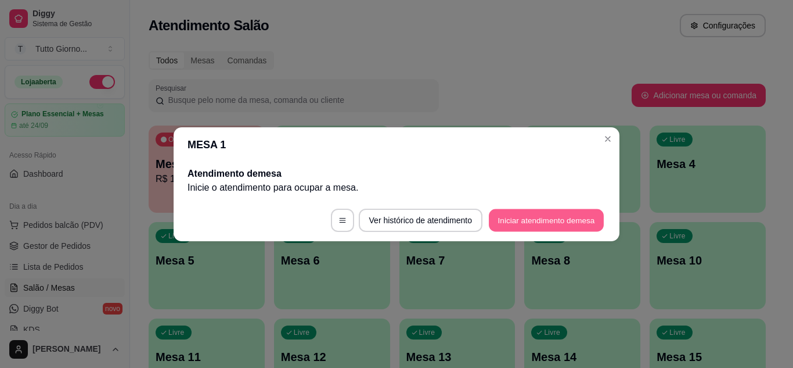
click at [570, 217] on button "Iniciar atendimento de mesa" at bounding box center [546, 219] width 115 height 23
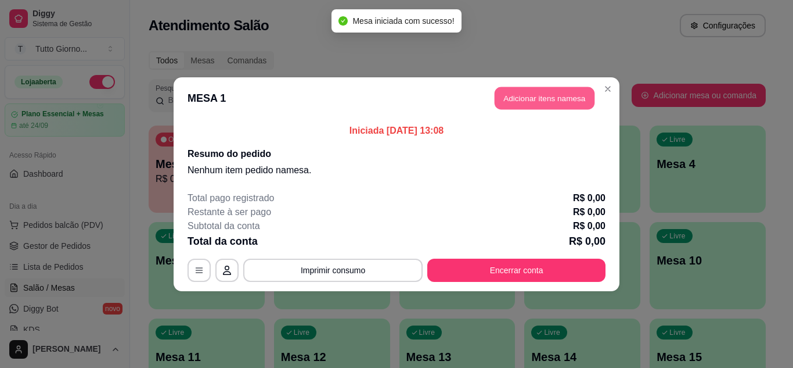
click at [577, 98] on button "Adicionar itens na mesa" at bounding box center [545, 98] width 100 height 23
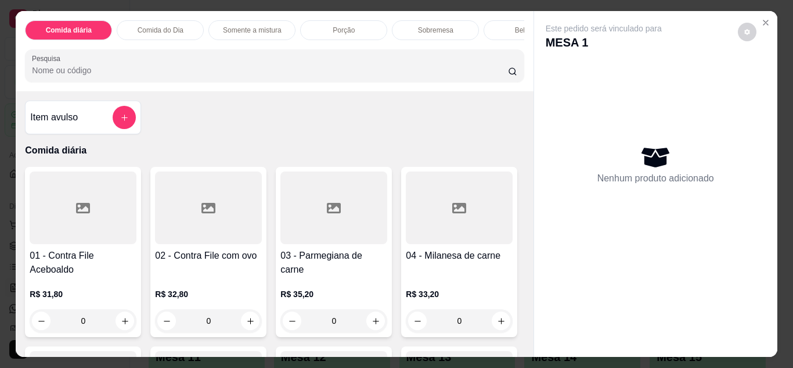
click at [167, 26] on p "Comida do Dia" at bounding box center [161, 30] width 46 height 9
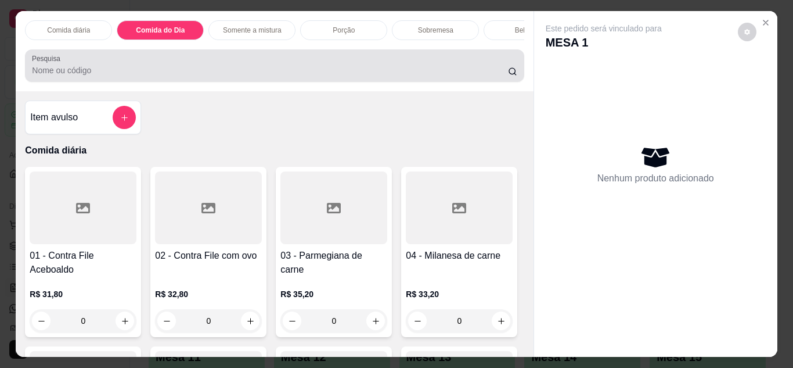
scroll to position [31, 0]
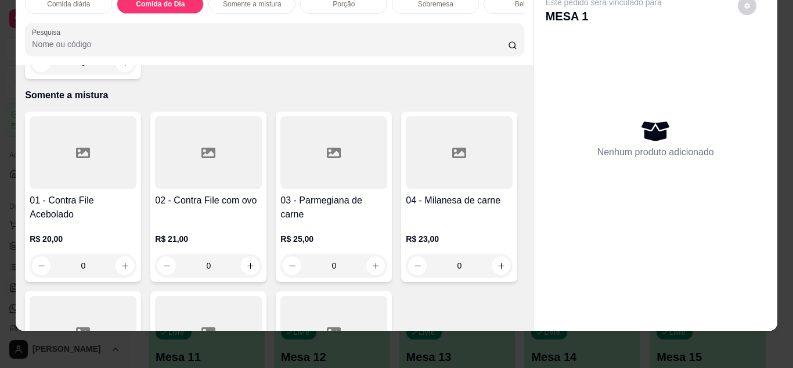
click at [120, 74] on div "0" at bounding box center [83, 62] width 107 height 23
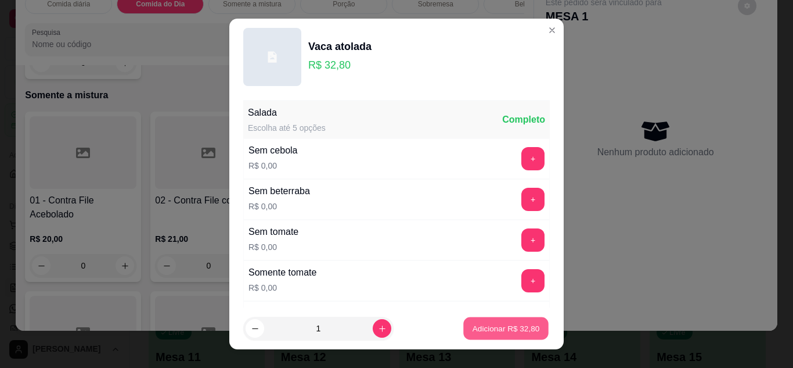
click at [502, 321] on button "Adicionar R$ 32,80" at bounding box center [505, 328] width 85 height 23
type input "1"
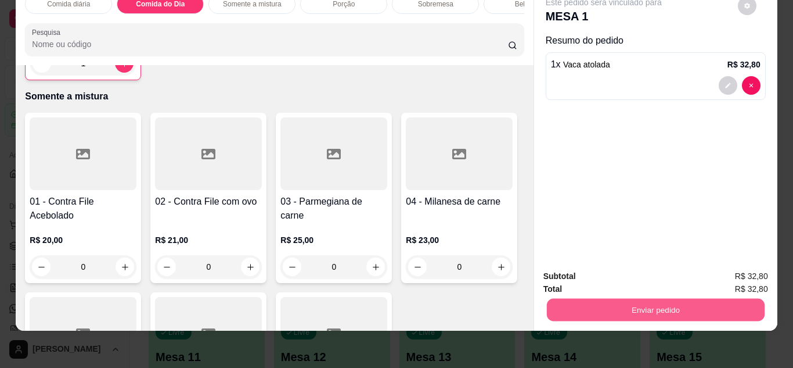
click at [637, 301] on button "Enviar pedido" at bounding box center [655, 310] width 218 height 23
click at [739, 275] on button "Sim, quero registrar" at bounding box center [728, 271] width 84 height 21
click at [641, 307] on button "Enviar pedido" at bounding box center [655, 310] width 218 height 23
click at [596, 271] on button "Não registrar e enviar pedido" at bounding box center [617, 271] width 117 height 21
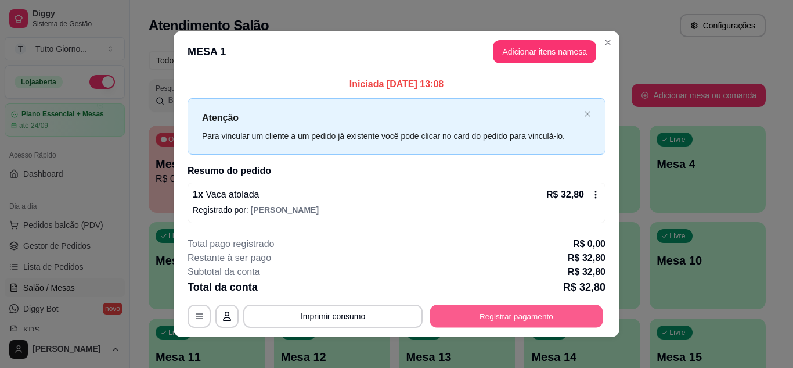
click at [486, 317] on button "Registrar pagamento" at bounding box center [516, 316] width 173 height 23
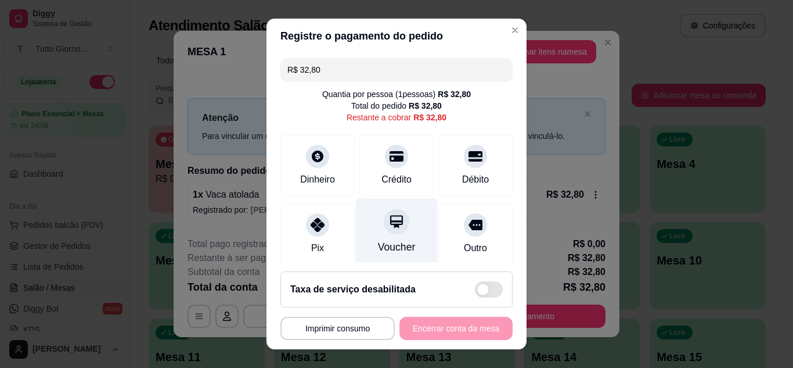
scroll to position [89, 0]
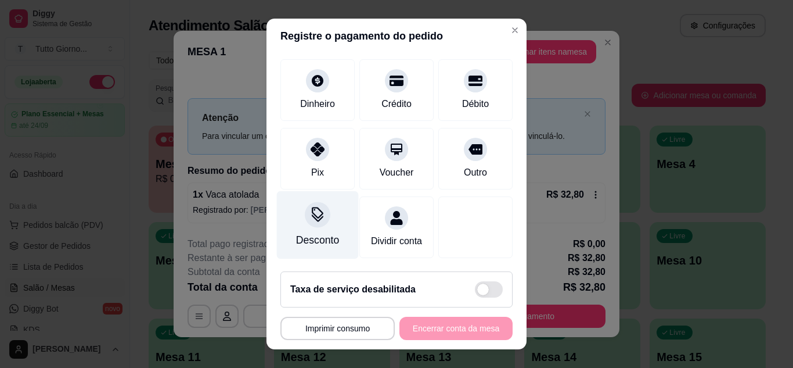
click at [305, 209] on div at bounding box center [318, 215] width 26 height 26
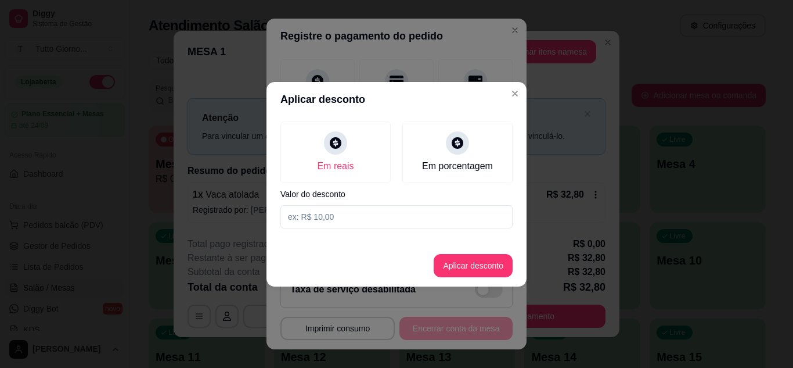
click at [328, 220] on input at bounding box center [397, 216] width 232 height 23
type input "2,90"
click at [484, 263] on button "Aplicar desconto" at bounding box center [474, 265] width 76 height 23
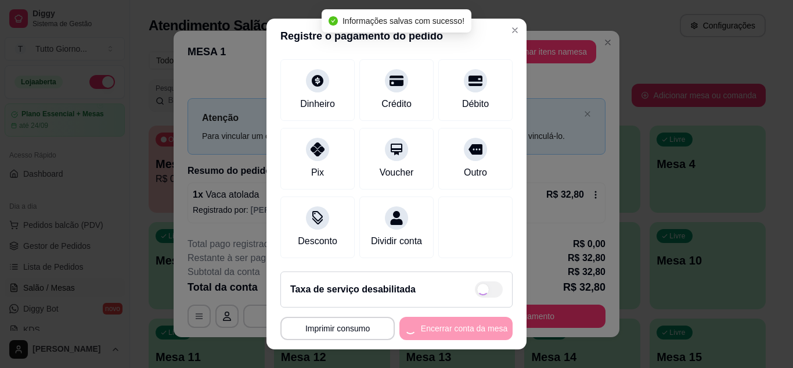
type input "R$ 29,90"
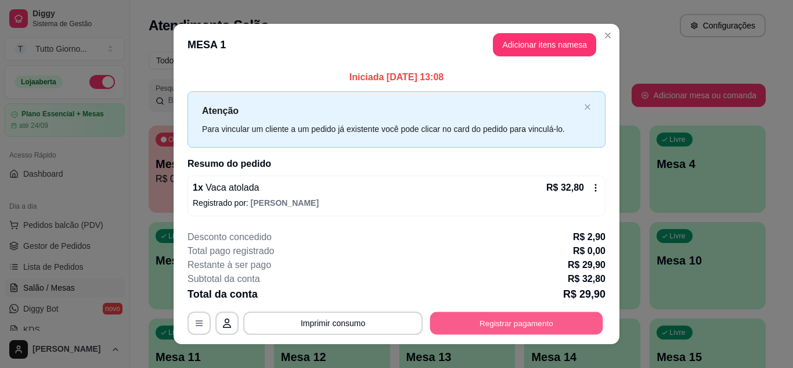
click at [511, 322] on button "Registrar pagamento" at bounding box center [516, 323] width 173 height 23
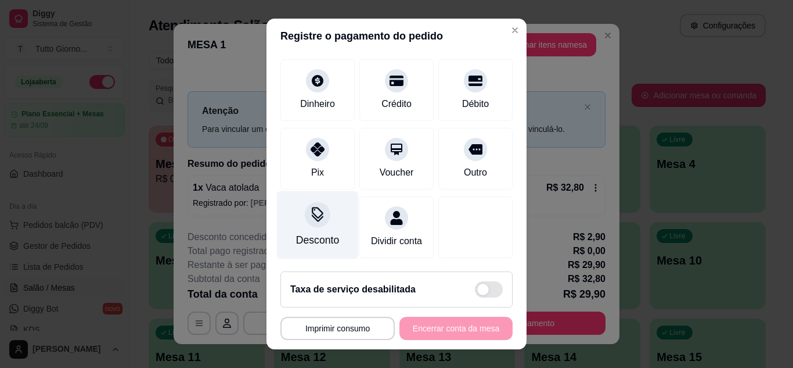
click at [318, 232] on div "Desconto" at bounding box center [317, 239] width 43 height 15
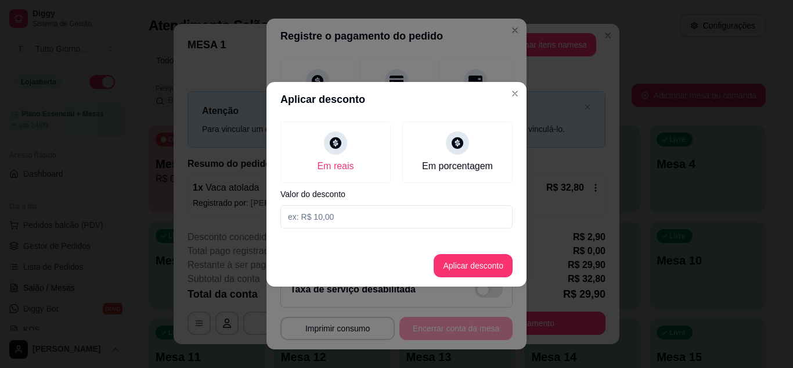
click at [331, 218] on input at bounding box center [397, 216] width 232 height 23
type input "3,90"
click at [470, 262] on button "Aplicar desconto" at bounding box center [474, 265] width 76 height 23
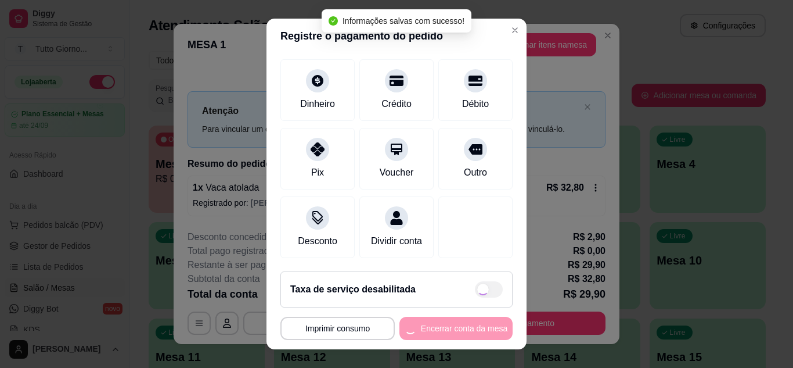
type input "R$ 28,90"
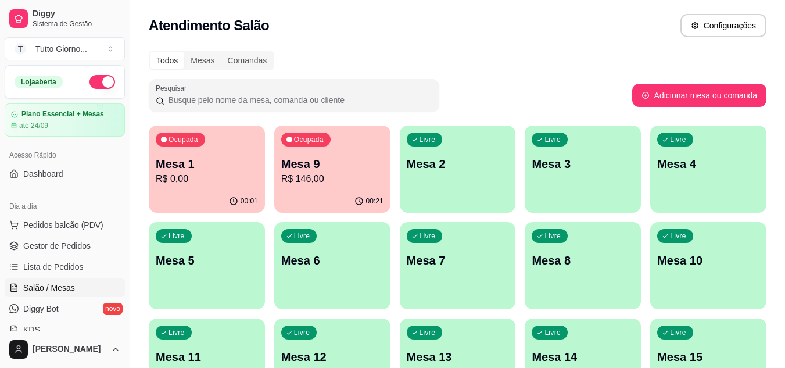
click at [474, 253] on p "Mesa 7" at bounding box center [458, 260] width 102 height 16
click at [474, 253] on p "Mesa 7" at bounding box center [457, 261] width 99 height 16
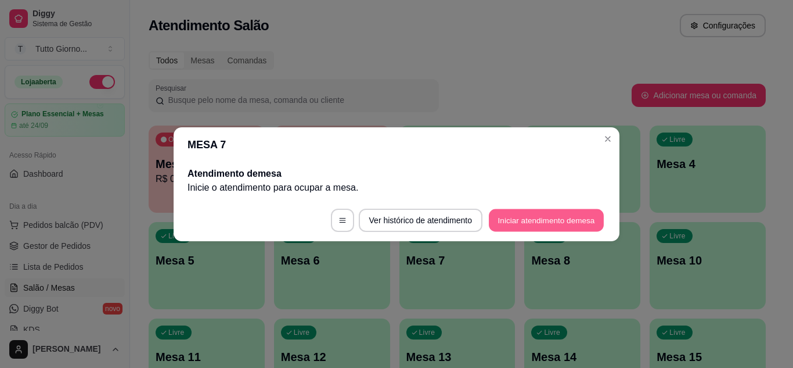
click at [513, 220] on button "Iniciar atendimento de mesa" at bounding box center [546, 219] width 115 height 23
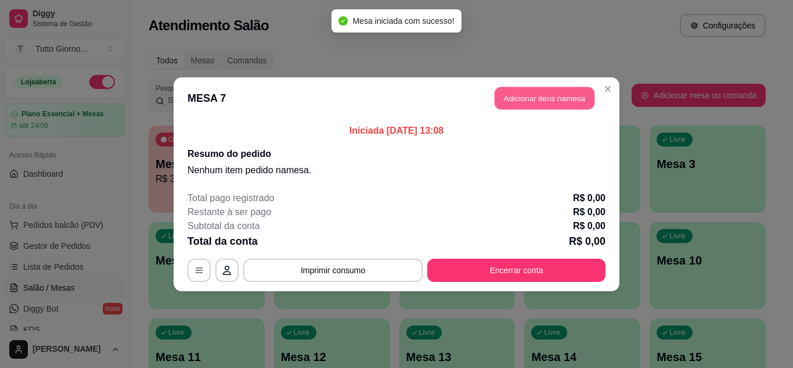
click at [534, 94] on button "Adicionar itens na mesa" at bounding box center [545, 98] width 100 height 23
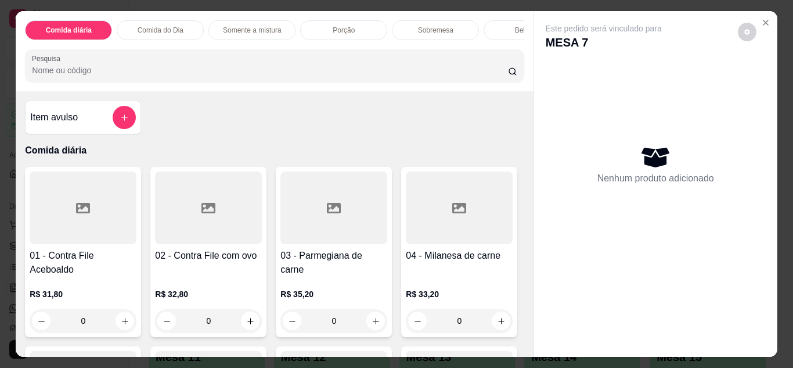
click at [163, 26] on p "Comida do Dia" at bounding box center [161, 30] width 46 height 9
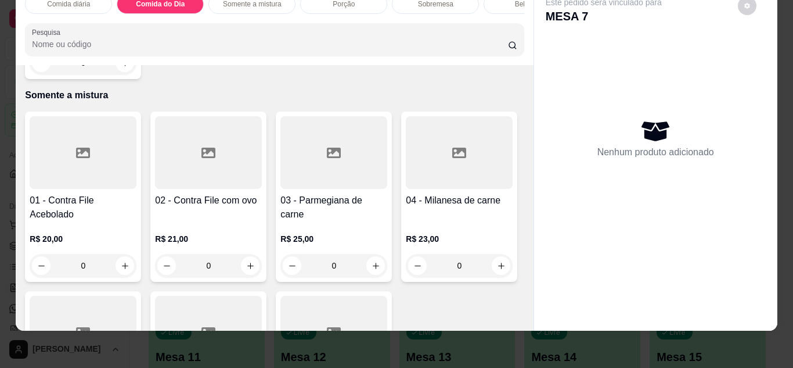
click at [121, 74] on div "0" at bounding box center [83, 62] width 107 height 23
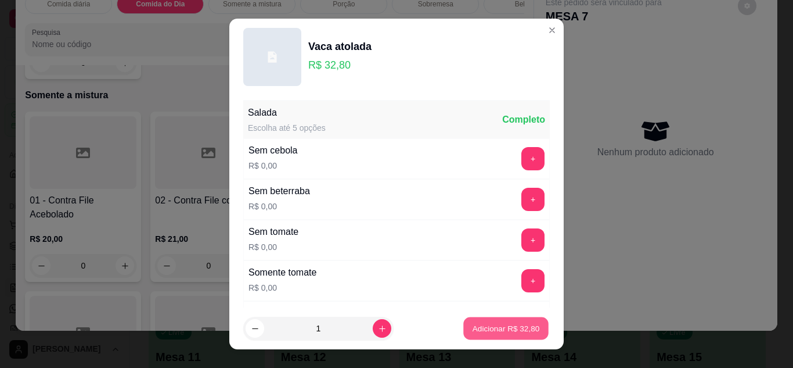
click at [488, 323] on p "Adicionar R$ 32,80" at bounding box center [506, 328] width 67 height 11
type input "1"
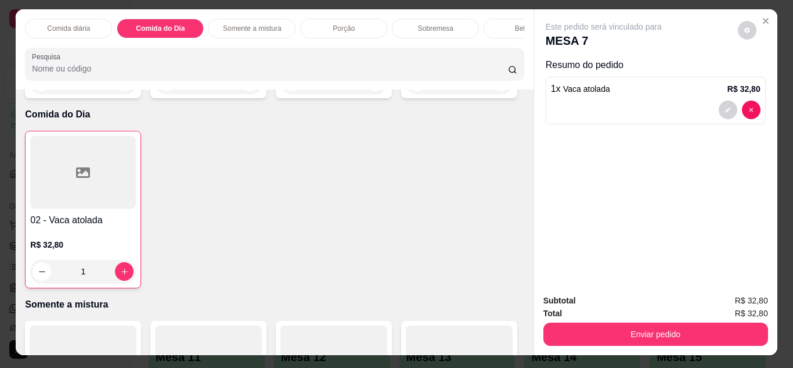
scroll to position [0, 0]
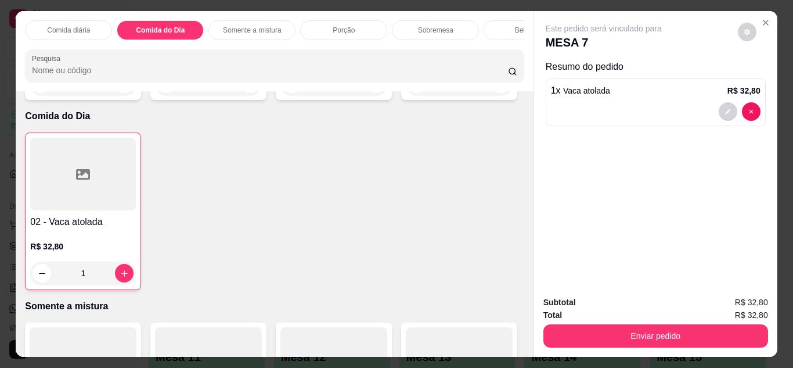
click at [63, 27] on p "Comida diária" at bounding box center [68, 30] width 43 height 9
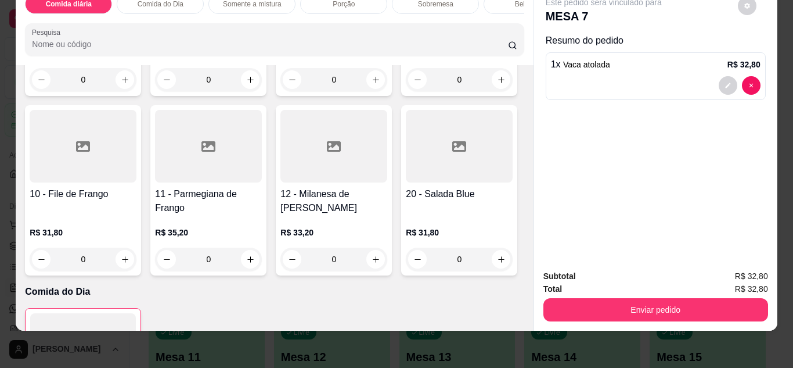
scroll to position [215, 0]
click at [262, 257] on div "0" at bounding box center [208, 258] width 107 height 23
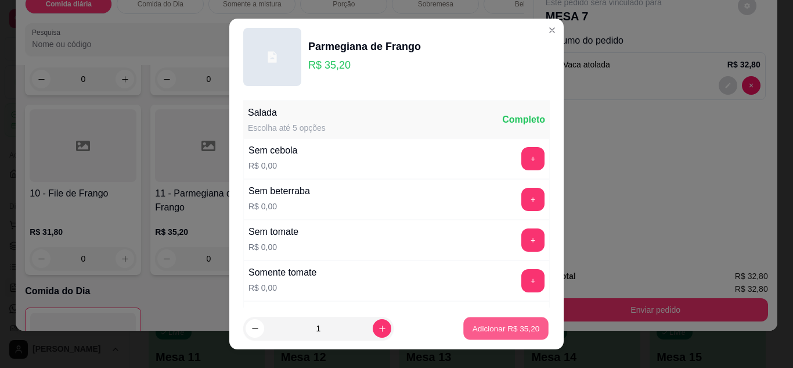
click at [485, 332] on p "Adicionar R$ 35,20" at bounding box center [506, 328] width 67 height 11
type input "1"
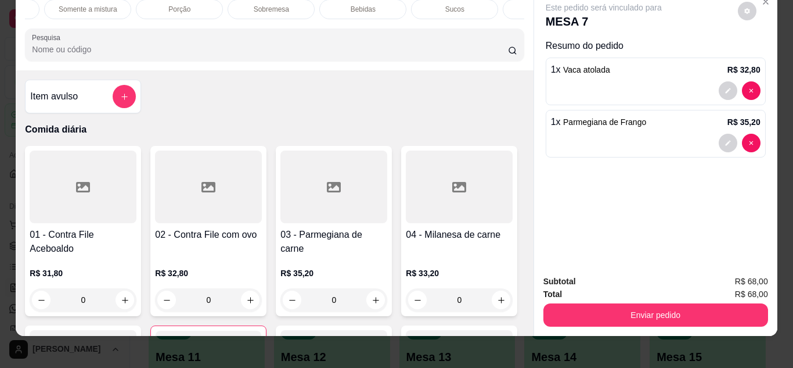
scroll to position [0, 186]
click at [430, 10] on div "Sucos" at bounding box center [433, 9] width 87 height 20
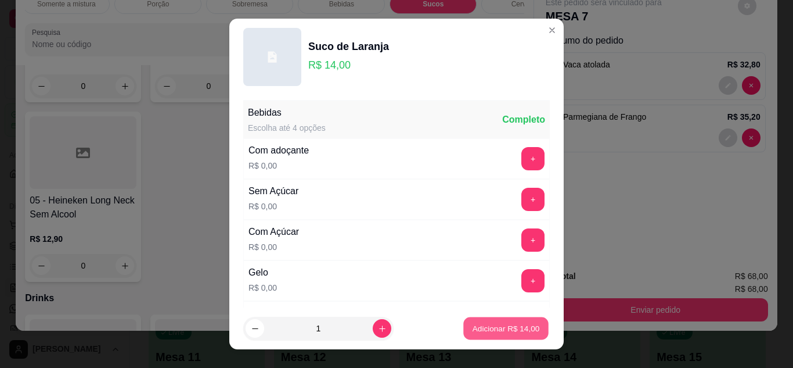
click at [515, 320] on button "Adicionar R$ 14,00" at bounding box center [505, 328] width 85 height 23
type input "1"
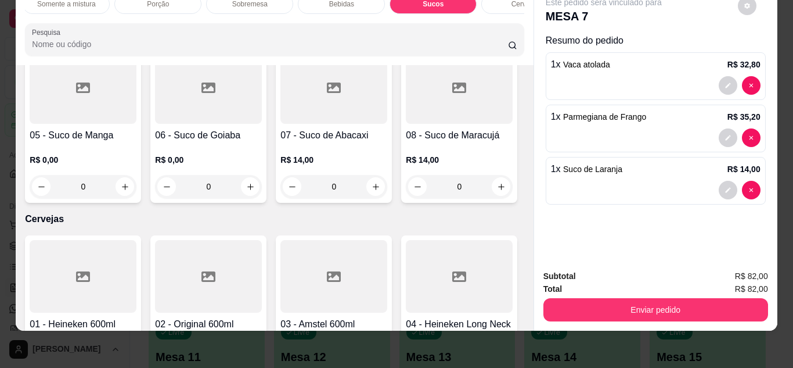
scroll to position [2348, 0]
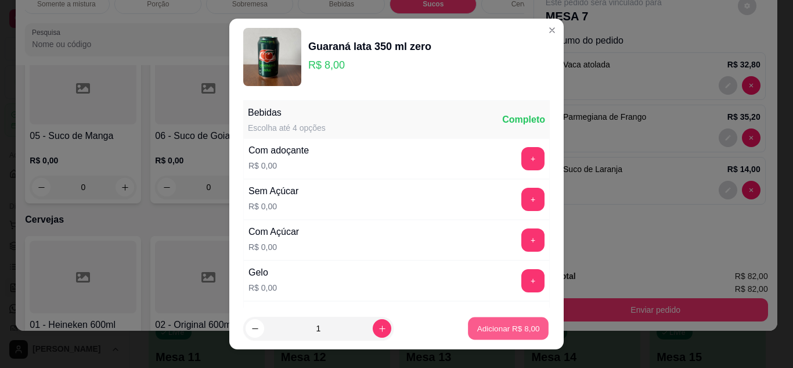
click at [488, 337] on button "Adicionar R$ 8,00" at bounding box center [508, 328] width 81 height 23
type input "1"
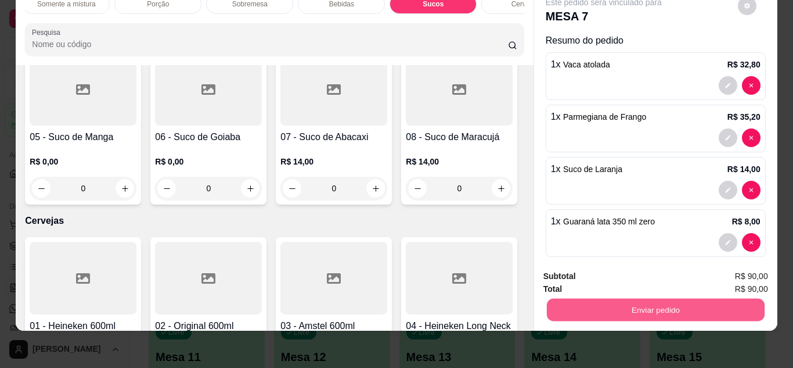
click at [643, 300] on button "Enviar pedido" at bounding box center [655, 310] width 218 height 23
click at [638, 272] on button "Não registrar e enviar pedido" at bounding box center [617, 271] width 117 height 21
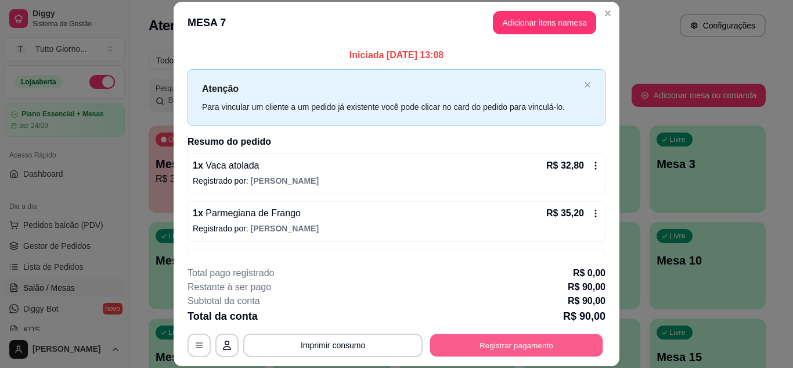
click at [504, 351] on button "Registrar pagamento" at bounding box center [516, 344] width 173 height 23
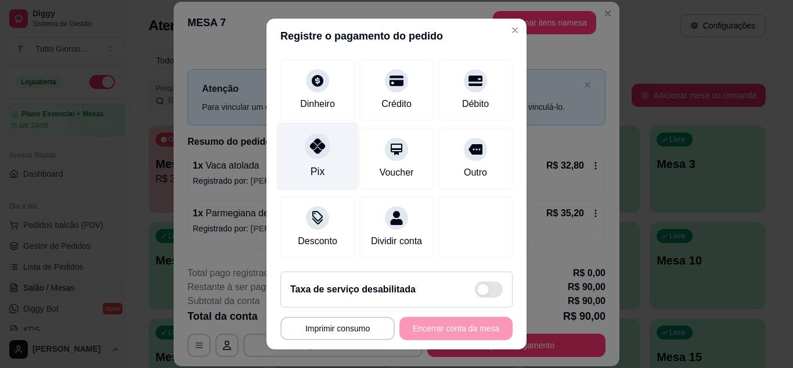
scroll to position [89, 0]
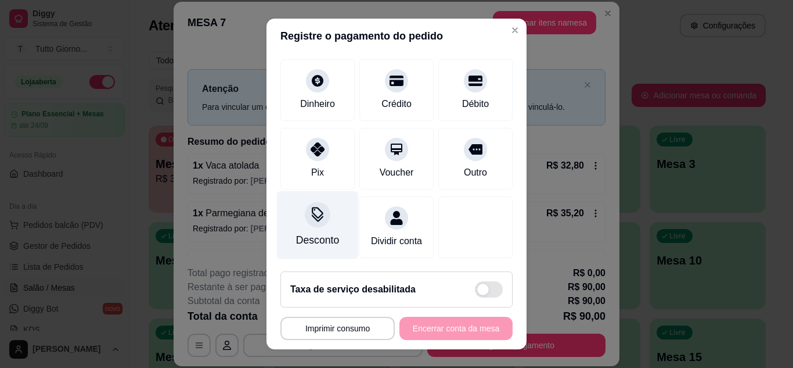
click at [322, 216] on div "Desconto" at bounding box center [318, 224] width 82 height 68
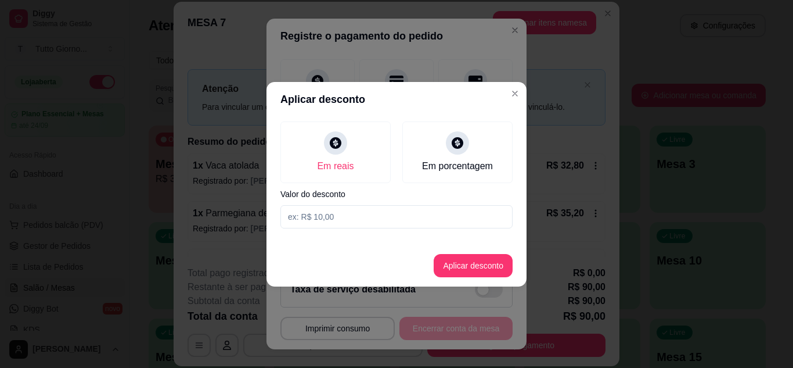
click at [319, 219] on input at bounding box center [397, 216] width 232 height 23
type input "10,10"
click at [456, 267] on button "Aplicar desconto" at bounding box center [474, 265] width 76 height 23
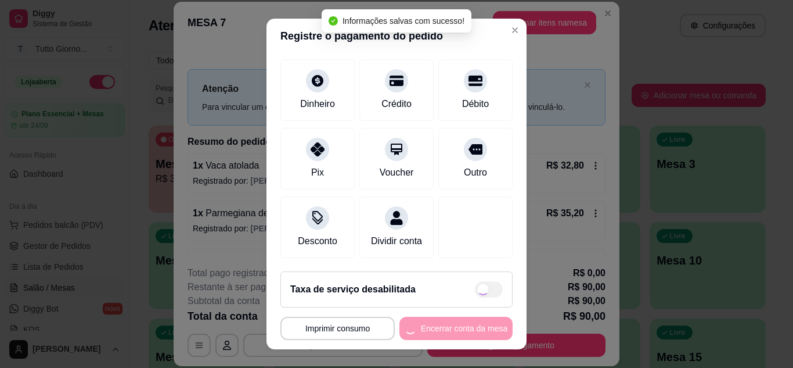
type input "R$ 79,90"
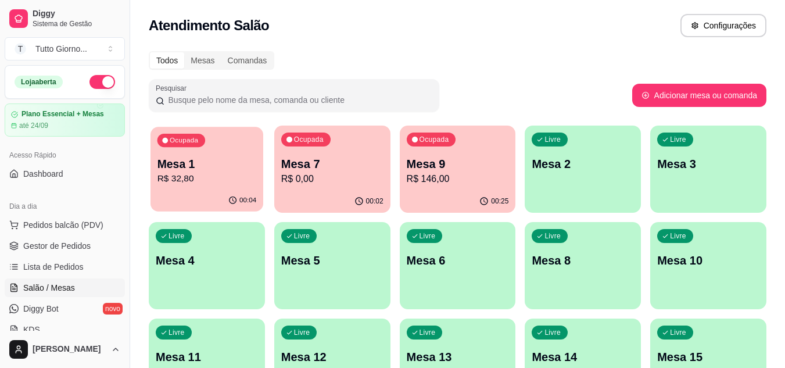
click at [240, 186] on div "Ocupada Mesa 1 R$ 32,80" at bounding box center [206, 158] width 113 height 63
click at [202, 265] on p "Mesa 4" at bounding box center [207, 260] width 102 height 16
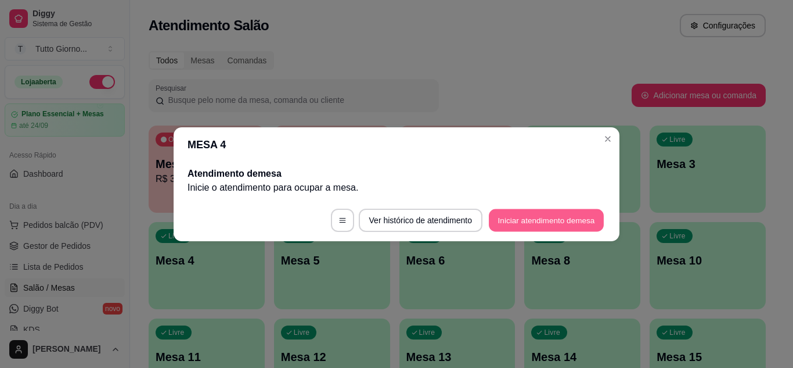
click at [521, 220] on button "Iniciar atendimento de mesa" at bounding box center [546, 219] width 115 height 23
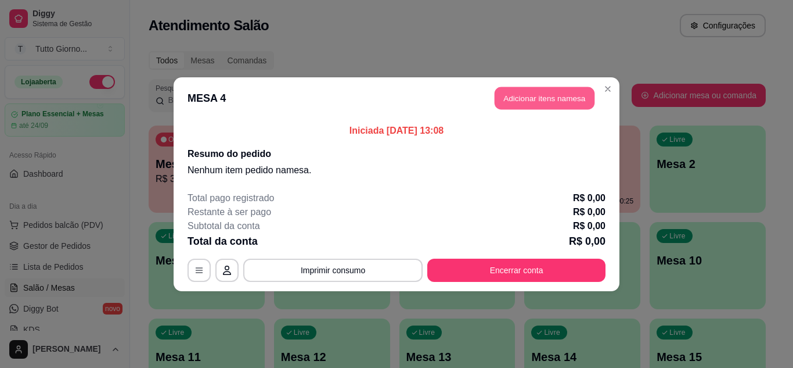
click at [537, 104] on button "Adicionar itens na mesa" at bounding box center [545, 98] width 100 height 23
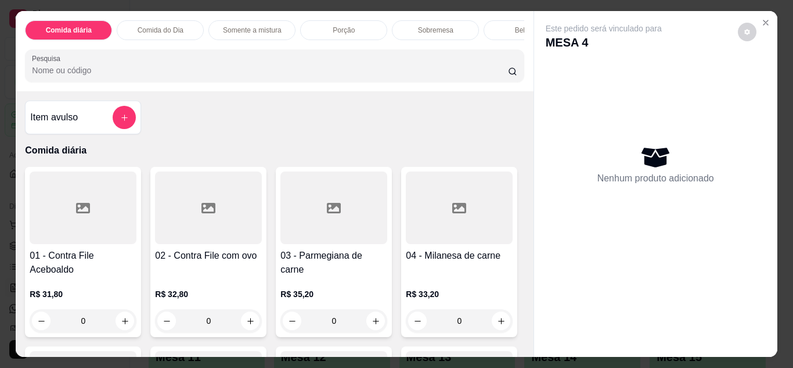
click at [124, 319] on div "0" at bounding box center [83, 320] width 107 height 23
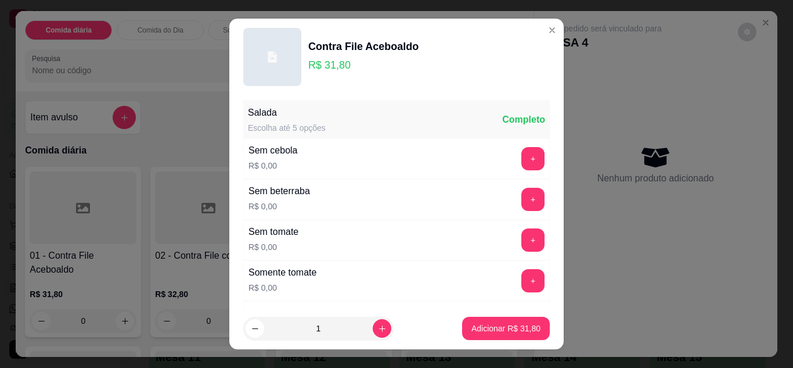
click at [468, 314] on footer "1 Adicionar R$ 31,80" at bounding box center [396, 328] width 335 height 42
click at [474, 325] on p "Adicionar R$ 31,80" at bounding box center [506, 328] width 69 height 12
type input "1"
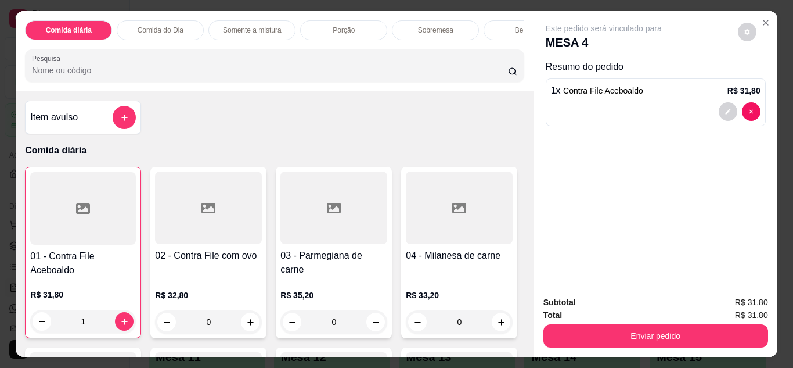
click at [474, 325] on div "01 - Contra File Aceboaldo R$ 31,80 1 02 - Contra File com ovo R$ 32,80 0 03 - …" at bounding box center [274, 342] width 499 height 351
click at [154, 31] on div "Comida do Dia" at bounding box center [160, 30] width 87 height 20
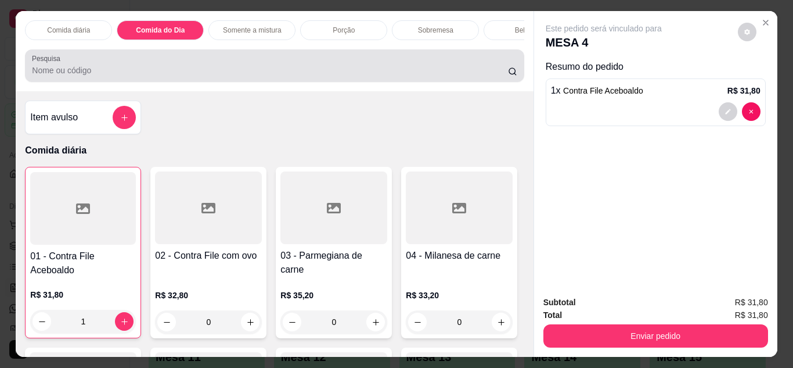
scroll to position [31, 0]
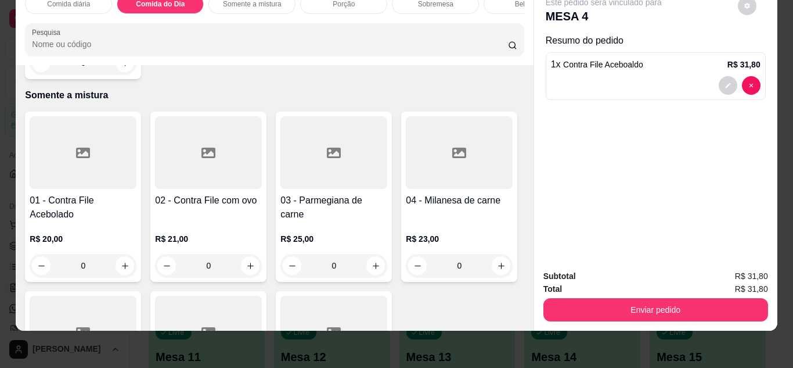
click at [121, 74] on div "0" at bounding box center [83, 62] width 107 height 23
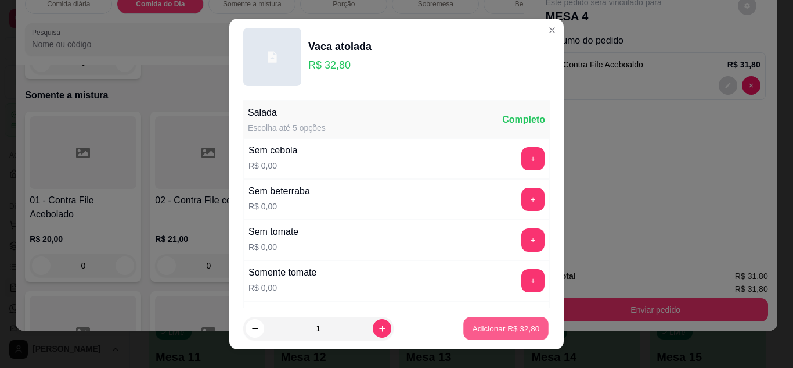
click at [497, 323] on p "Adicionar R$ 32,80" at bounding box center [506, 328] width 67 height 11
type input "1"
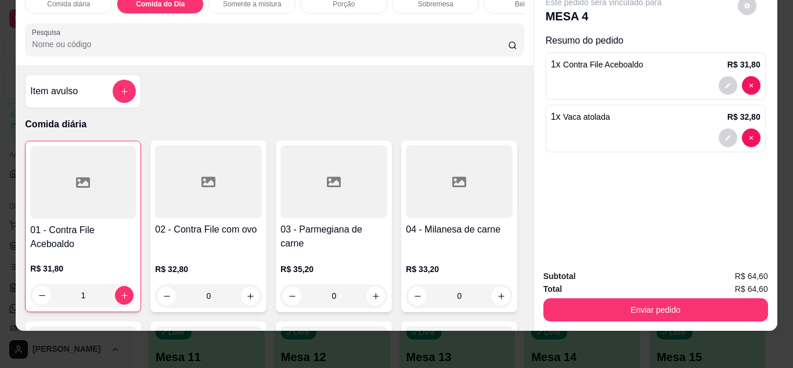
scroll to position [0, 0]
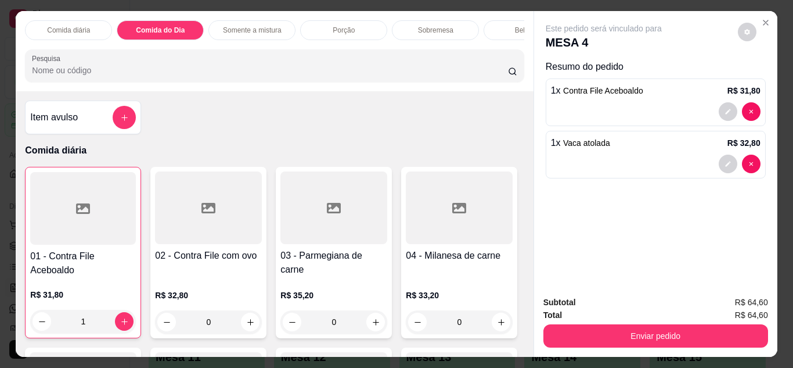
click at [518, 26] on p "Bebidas" at bounding box center [527, 30] width 25 height 9
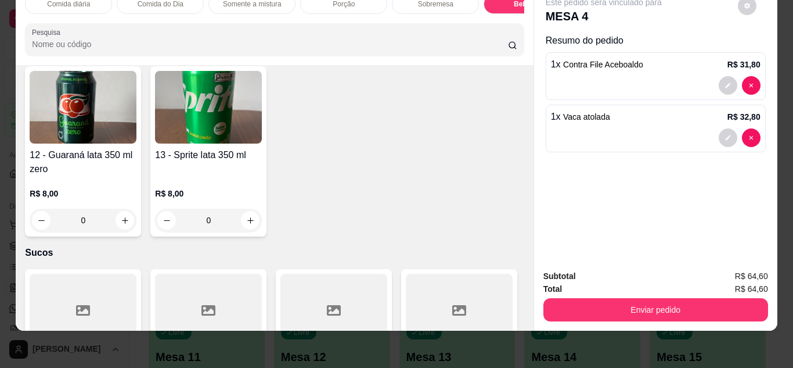
scroll to position [1962, 0]
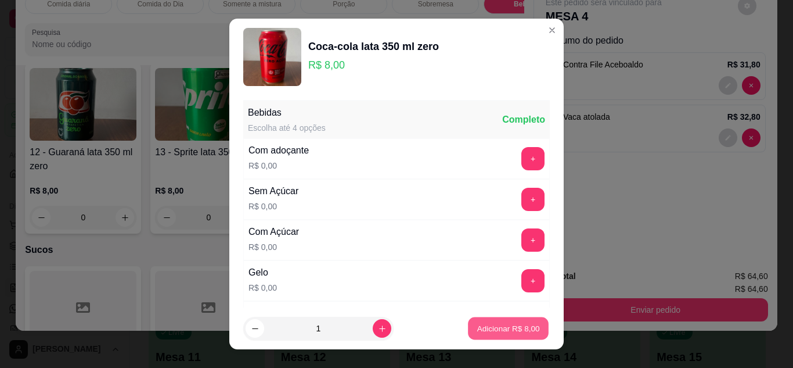
click at [507, 326] on p "Adicionar R$ 8,00" at bounding box center [508, 328] width 63 height 11
type input "1"
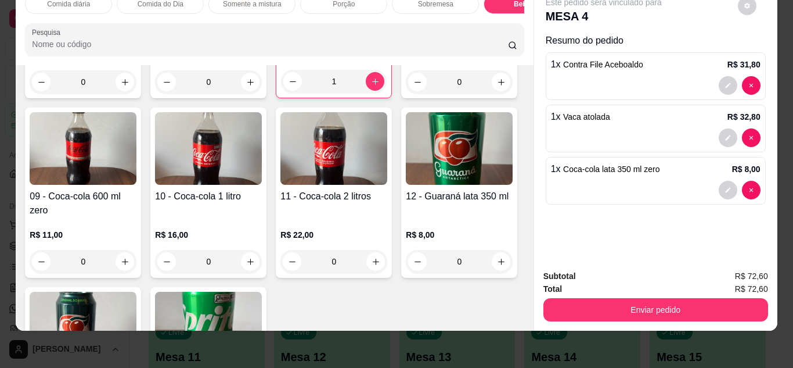
scroll to position [1743, 0]
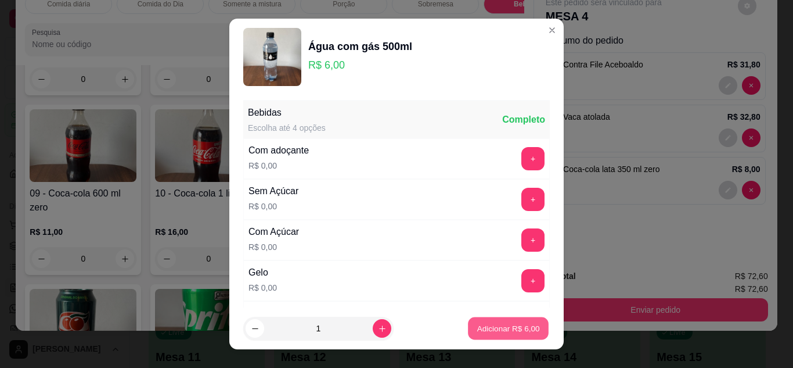
click at [491, 333] on p "Adicionar R$ 6,00" at bounding box center [508, 328] width 63 height 11
type input "1"
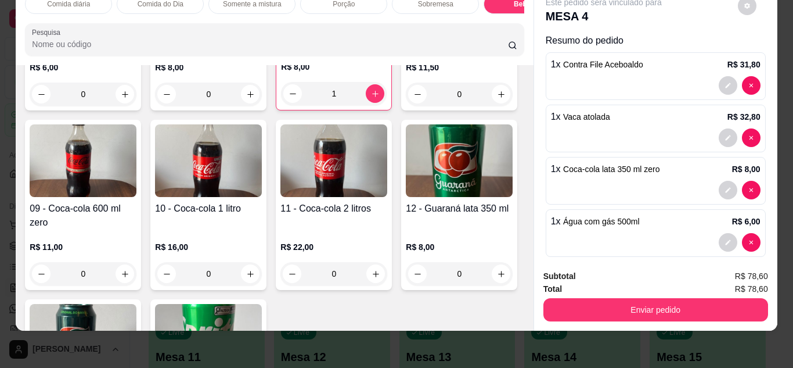
scroll to position [13, 0]
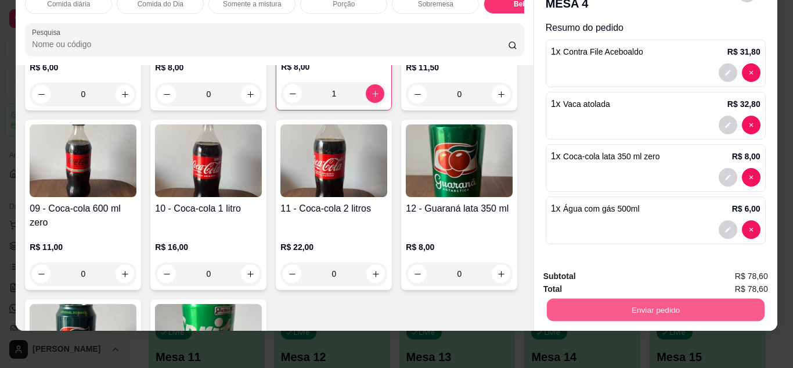
click at [650, 301] on button "Enviar pedido" at bounding box center [655, 310] width 218 height 23
click at [630, 261] on button "Não registrar e enviar pedido" at bounding box center [617, 271] width 117 height 21
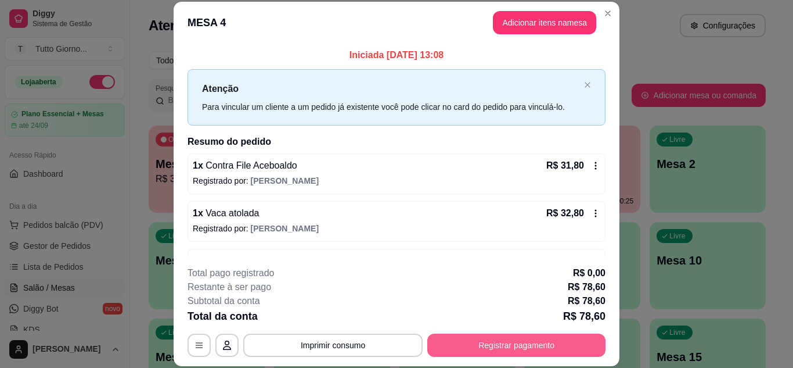
click at [515, 342] on button "Registrar pagamento" at bounding box center [516, 344] width 178 height 23
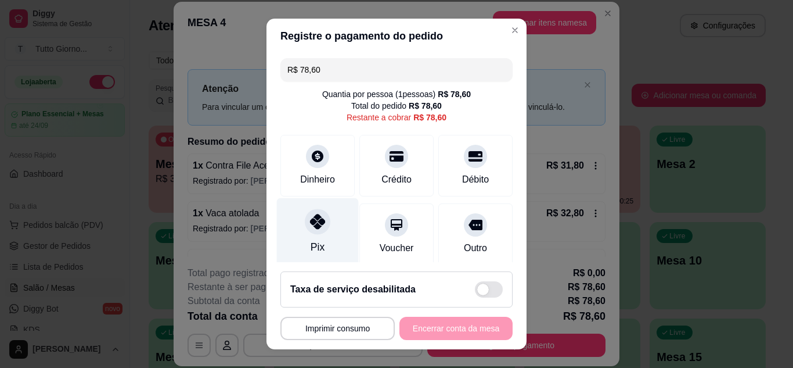
scroll to position [89, 0]
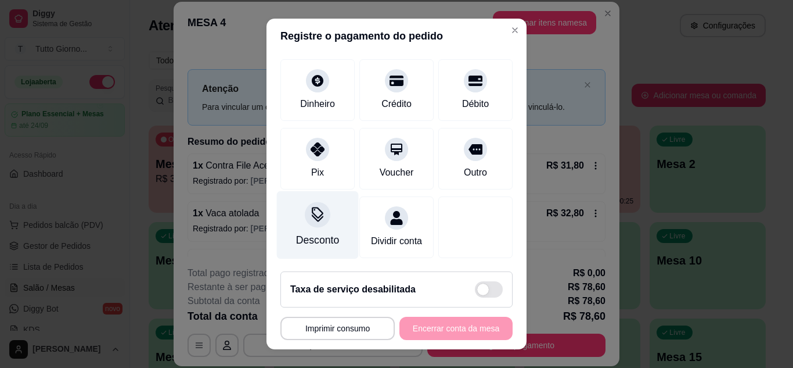
click at [310, 207] on icon at bounding box center [317, 214] width 15 height 15
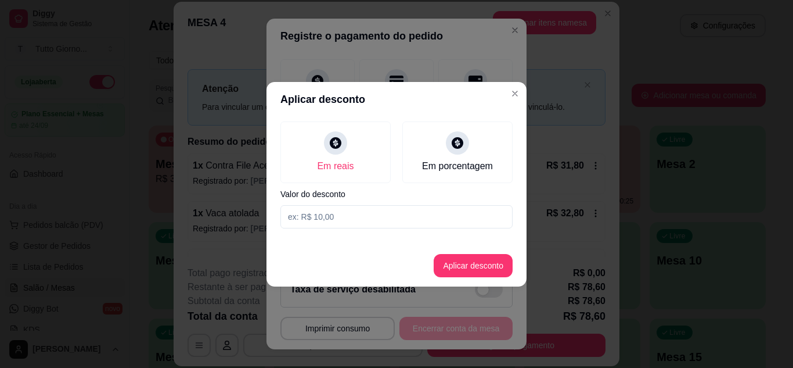
click at [322, 219] on input at bounding box center [397, 216] width 232 height 23
type input "9,00"
click at [463, 267] on button "Aplicar desconto" at bounding box center [474, 265] width 76 height 23
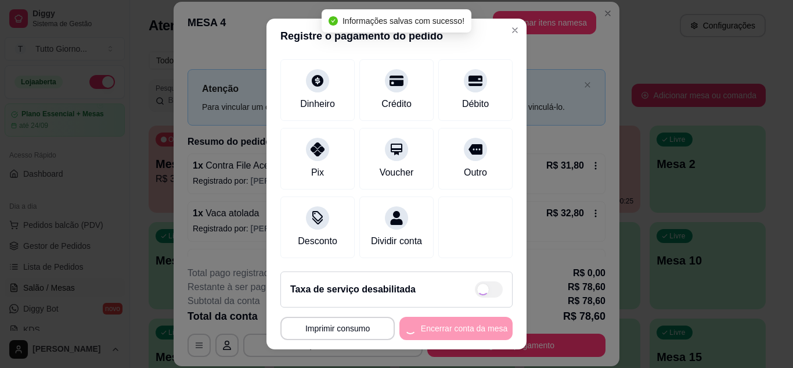
type input "R$ 69,60"
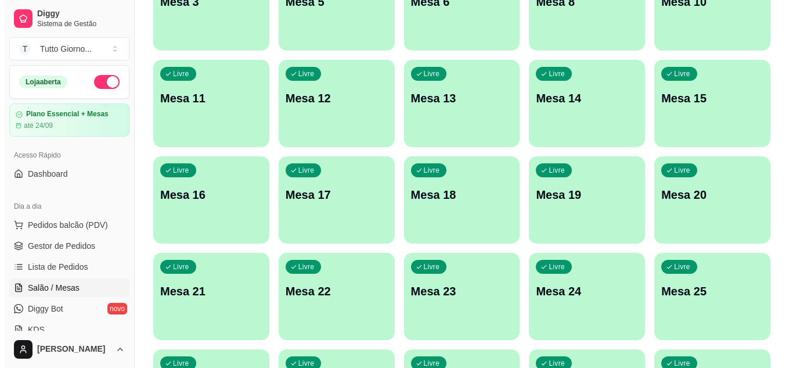
scroll to position [281, 0]
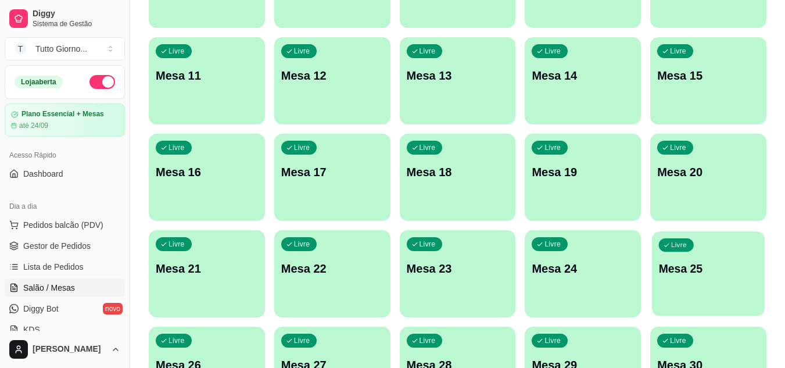
click at [685, 253] on div "Livre Mesa 25" at bounding box center [708, 266] width 113 height 71
click at [674, 270] on p "Mesa 25" at bounding box center [708, 269] width 99 height 16
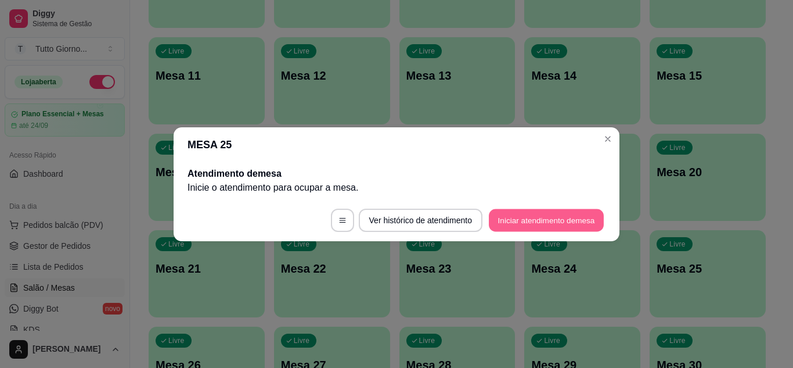
click at [519, 217] on button "Iniciar atendimento de mesa" at bounding box center [546, 219] width 115 height 23
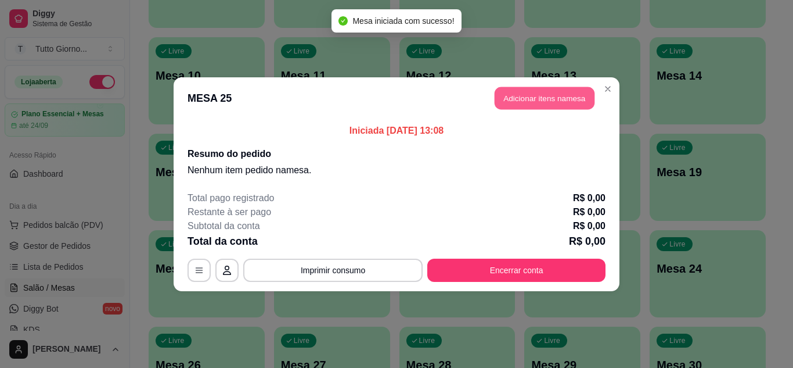
click at [545, 98] on button "Adicionar itens na mesa" at bounding box center [545, 98] width 100 height 23
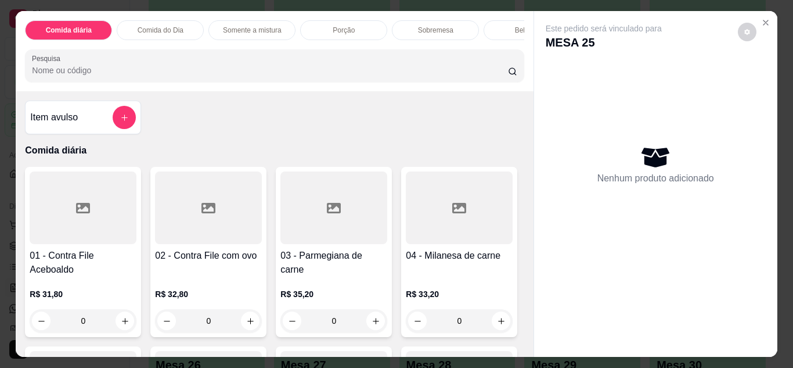
click at [165, 31] on div "Comida do Dia" at bounding box center [160, 30] width 87 height 20
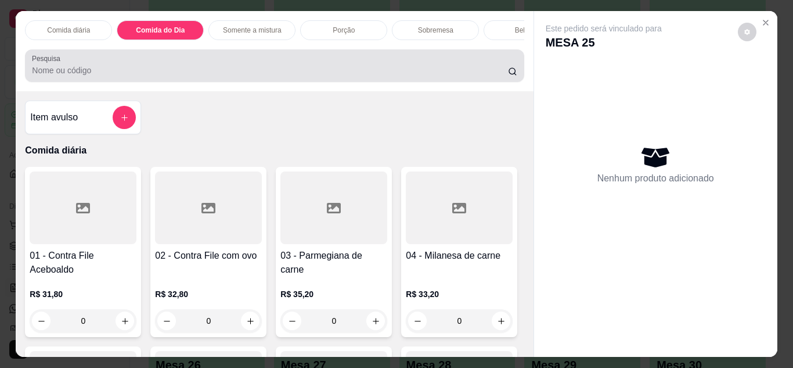
scroll to position [31, 0]
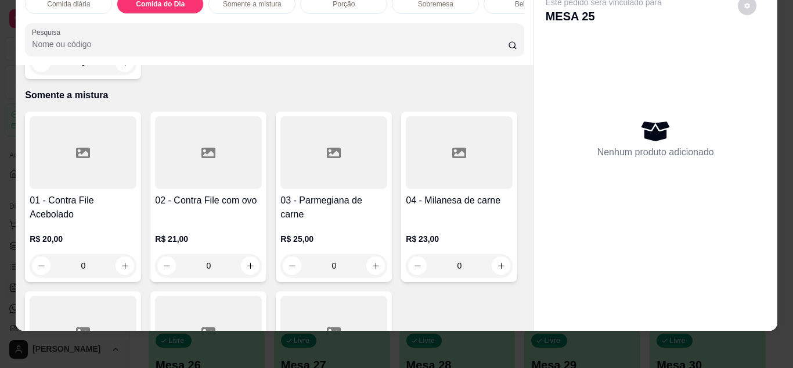
click at [118, 74] on div "0" at bounding box center [83, 62] width 107 height 23
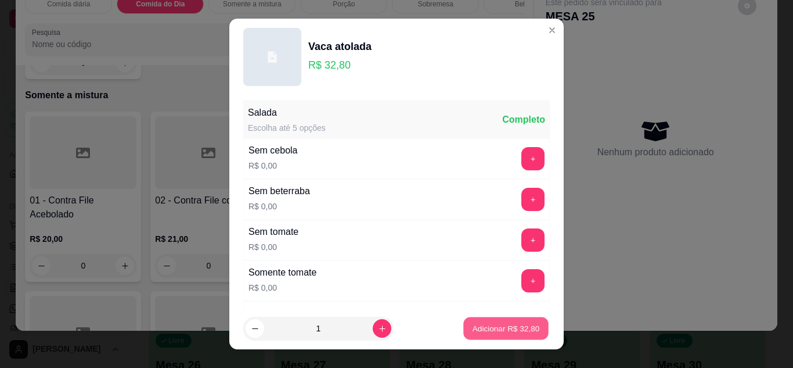
click at [494, 333] on p "Adicionar R$ 32,80" at bounding box center [506, 328] width 67 height 11
type input "1"
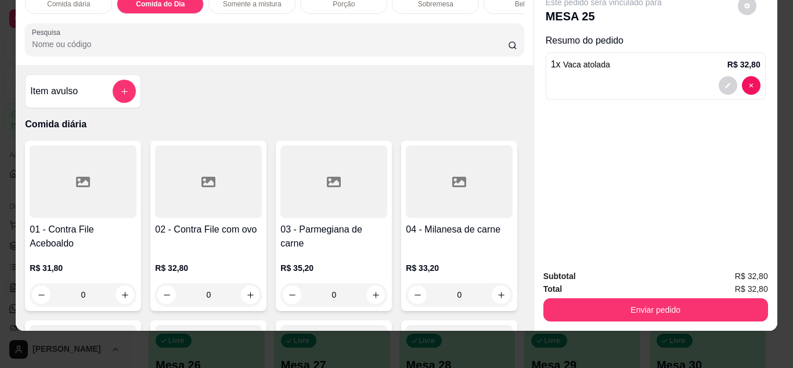
scroll to position [0, 0]
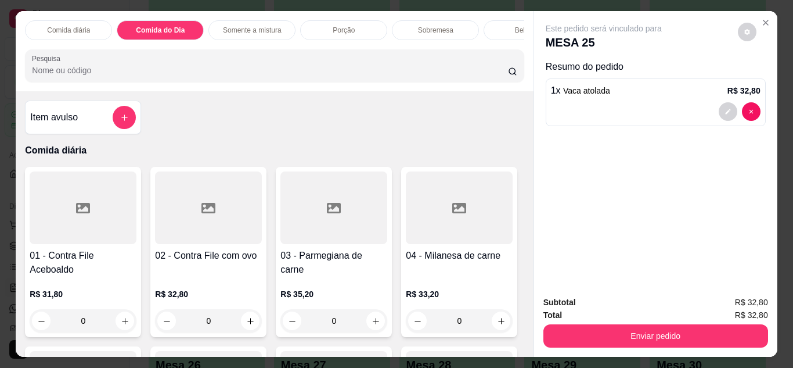
click at [515, 26] on p "Bebidas" at bounding box center [527, 30] width 25 height 9
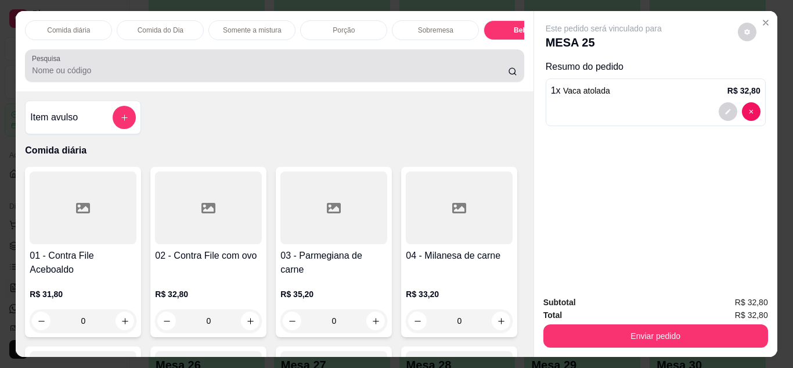
scroll to position [31, 0]
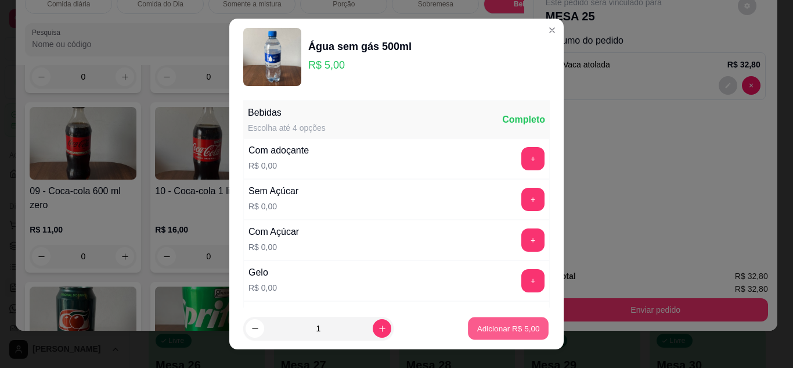
click at [477, 331] on p "Adicionar R$ 5,00" at bounding box center [508, 328] width 63 height 11
type input "1"
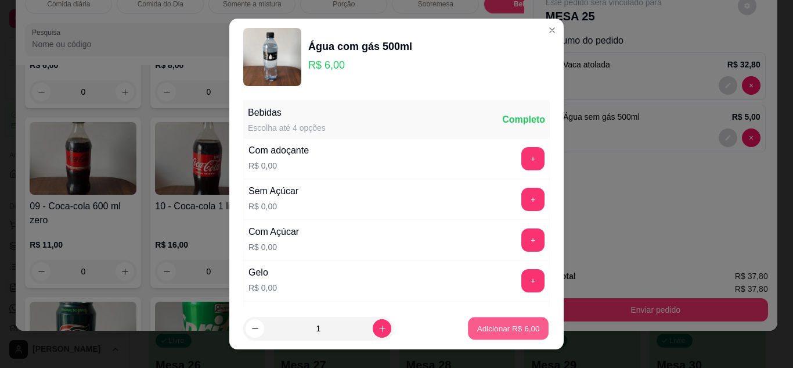
click at [488, 330] on p "Adicionar R$ 6,00" at bounding box center [508, 328] width 63 height 11
type input "1"
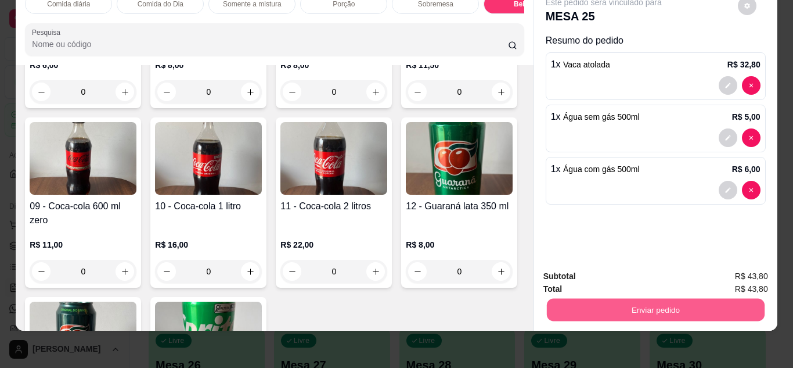
click at [668, 299] on button "Enviar pedido" at bounding box center [655, 310] width 218 height 23
click at [639, 263] on button "Não registrar e enviar pedido" at bounding box center [617, 271] width 117 height 21
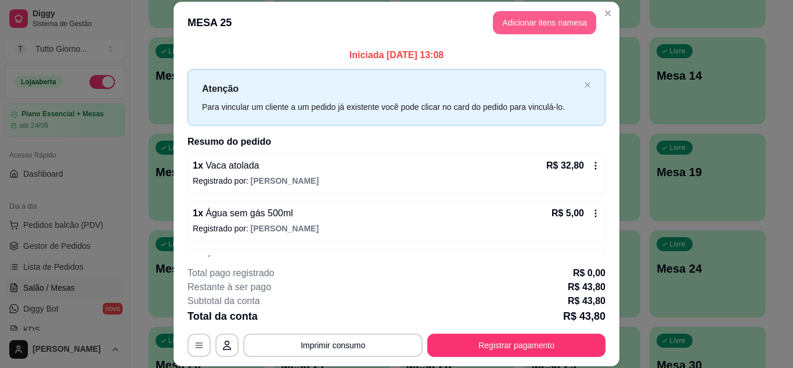
click at [548, 26] on button "Adicionar itens na mesa" at bounding box center [544, 22] width 103 height 23
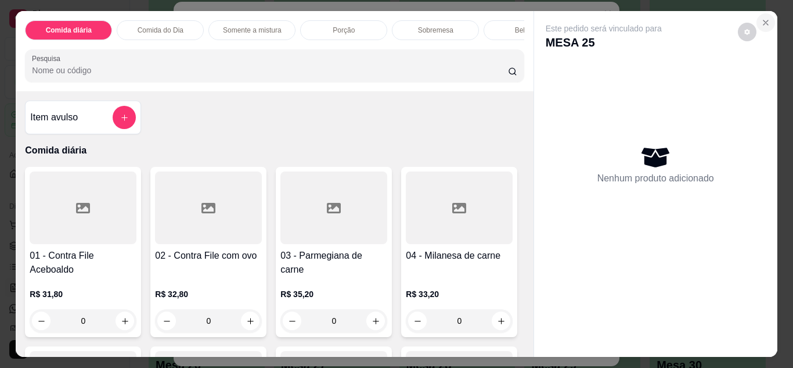
click at [761, 18] on icon "Close" at bounding box center [765, 22] width 9 height 9
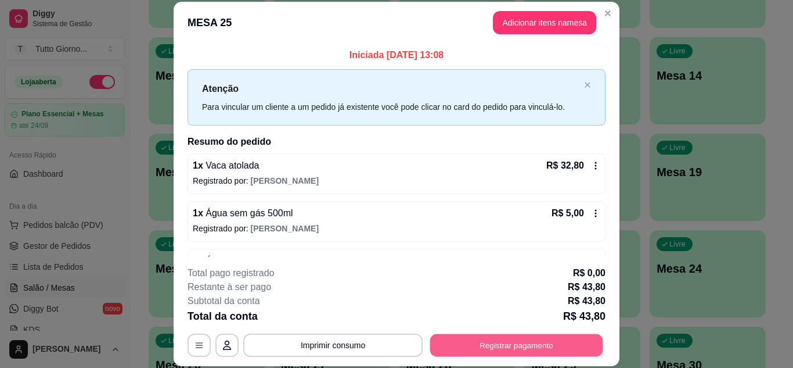
click at [495, 342] on button "Registrar pagamento" at bounding box center [516, 344] width 173 height 23
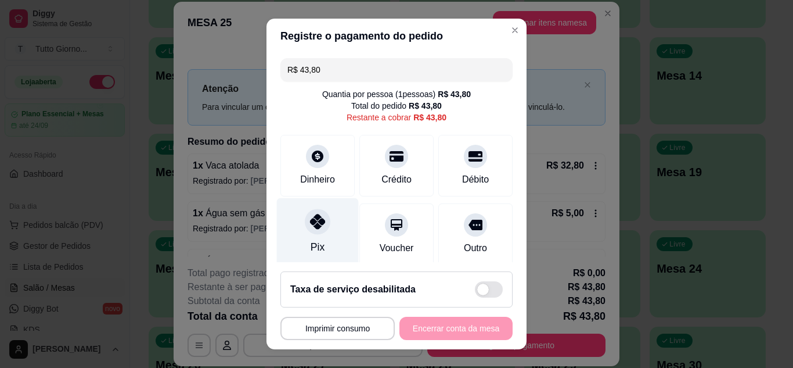
scroll to position [89, 0]
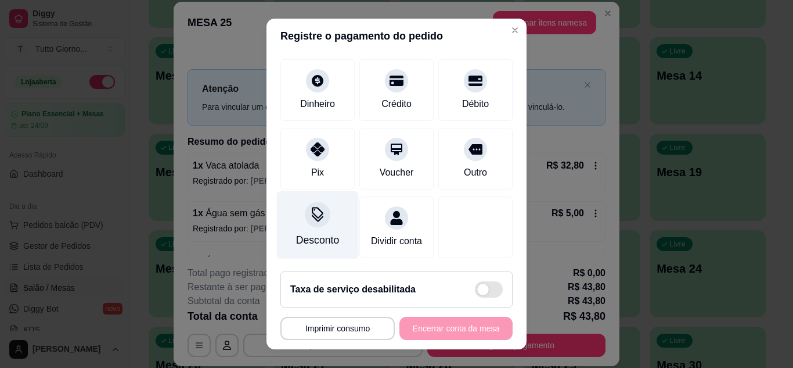
drag, startPoint x: 323, startPoint y: 244, endPoint x: 307, endPoint y: 207, distance: 40.8
click at [310, 207] on icon at bounding box center [317, 214] width 15 height 15
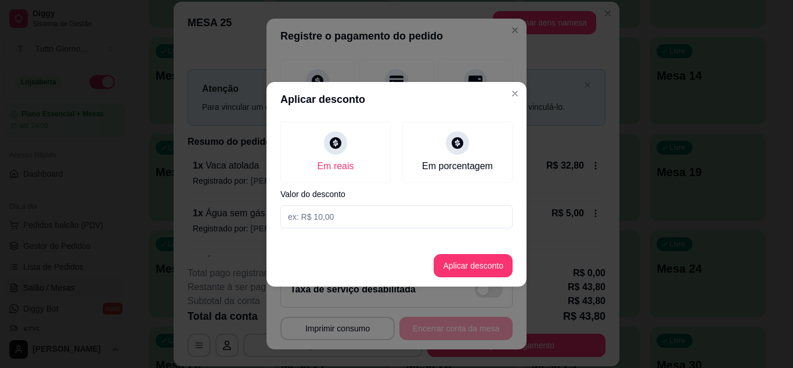
click at [317, 212] on input at bounding box center [397, 216] width 232 height 23
type input "7,70"
click at [445, 271] on button "Aplicar desconto" at bounding box center [473, 265] width 79 height 23
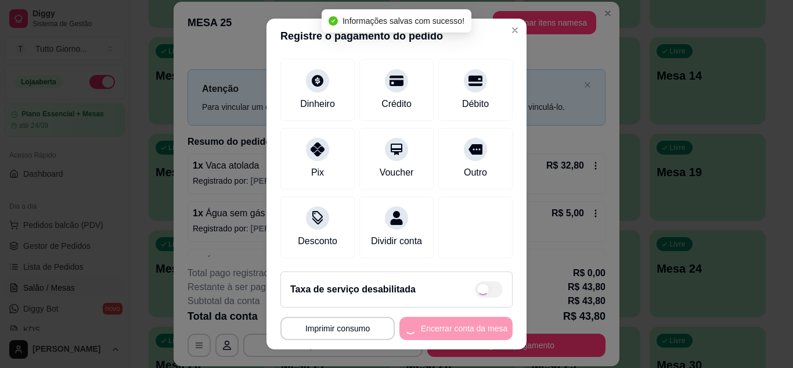
type input "R$ 36,10"
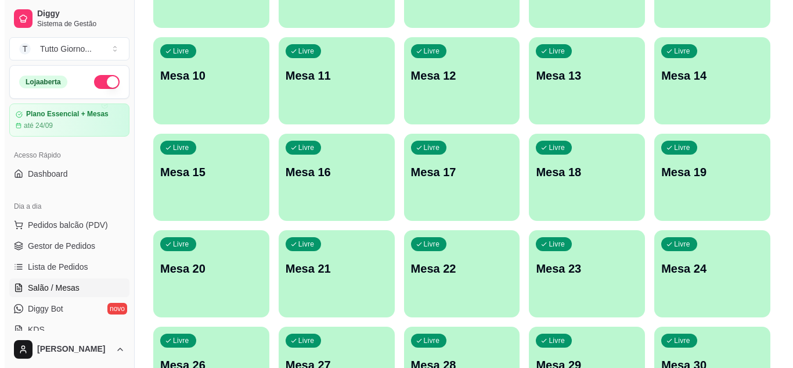
scroll to position [0, 0]
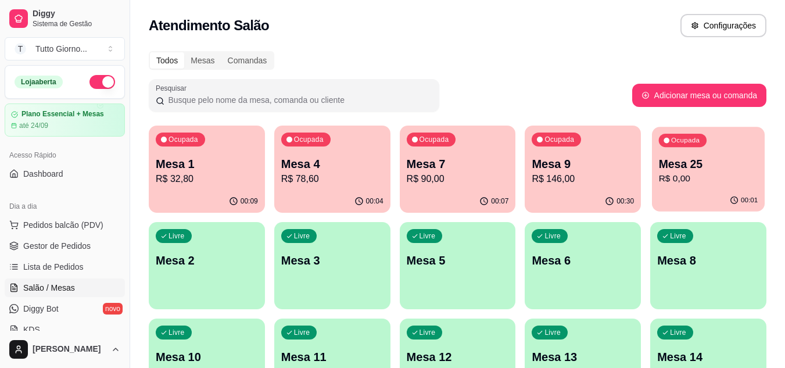
click at [711, 164] on p "Mesa 25" at bounding box center [708, 164] width 99 height 16
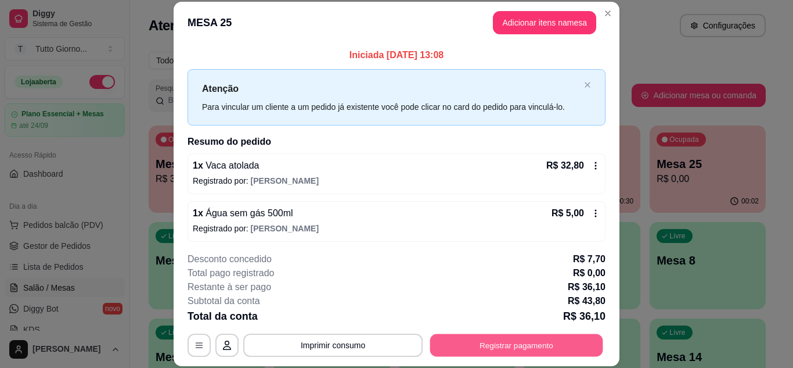
click at [498, 348] on button "Registrar pagamento" at bounding box center [516, 344] width 173 height 23
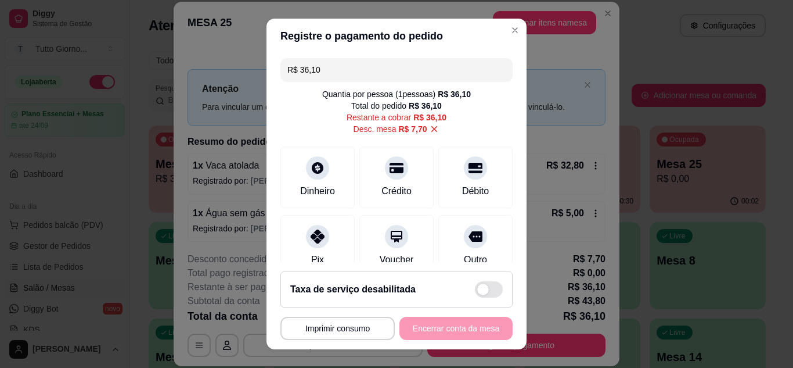
click at [429, 127] on icon at bounding box center [434, 129] width 10 height 10
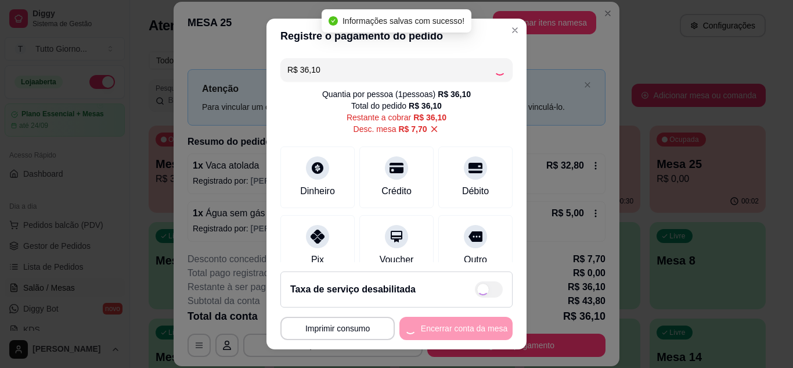
type input "R$ 43,80"
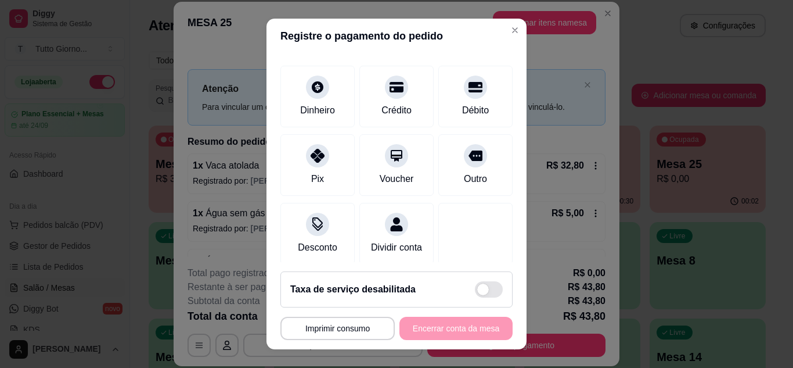
scroll to position [69, 0]
click at [309, 243] on div "Desconto" at bounding box center [317, 246] width 43 height 15
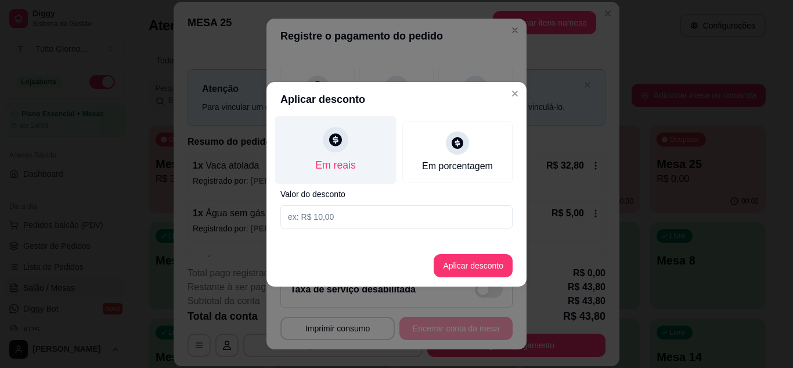
click at [335, 136] on icon at bounding box center [335, 139] width 13 height 13
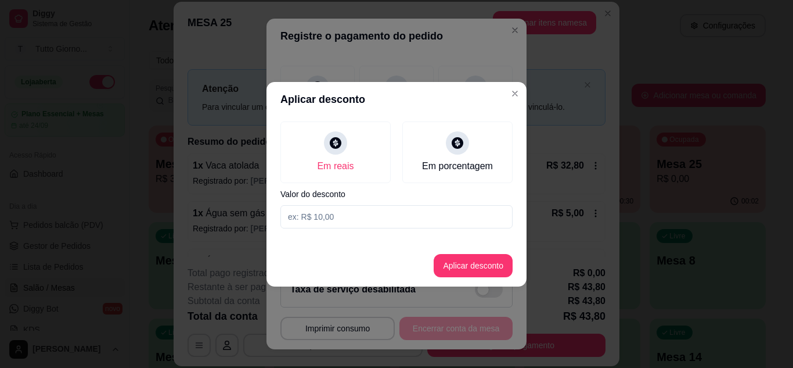
click at [322, 218] on input at bounding box center [397, 216] width 232 height 23
type input "5,90"
click at [474, 263] on button "Aplicar desconto" at bounding box center [474, 265] width 76 height 23
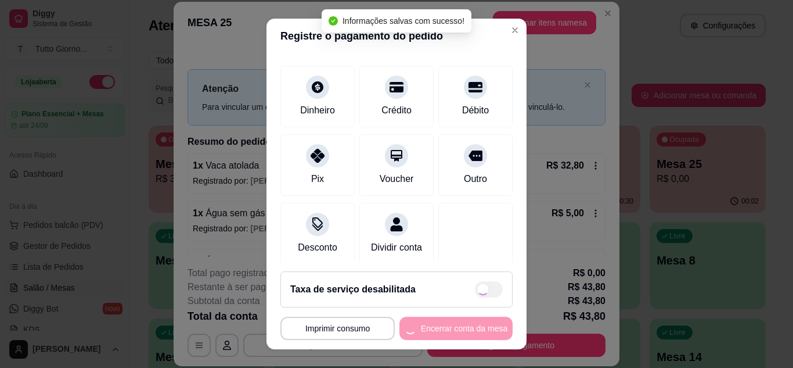
type input "R$ 37,90"
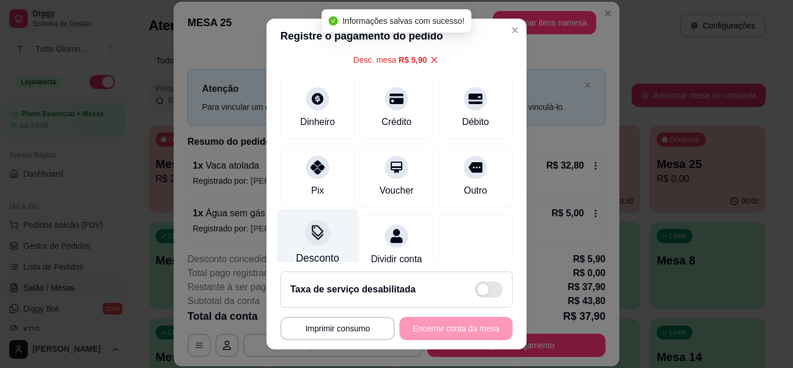
click at [310, 242] on div at bounding box center [318, 233] width 26 height 26
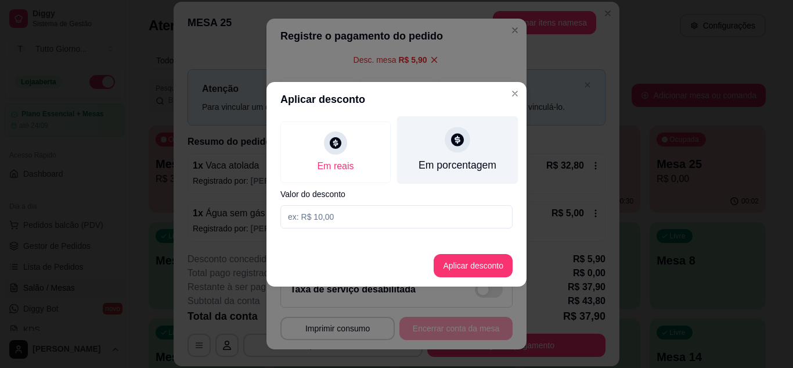
click at [455, 142] on icon at bounding box center [457, 139] width 13 height 13
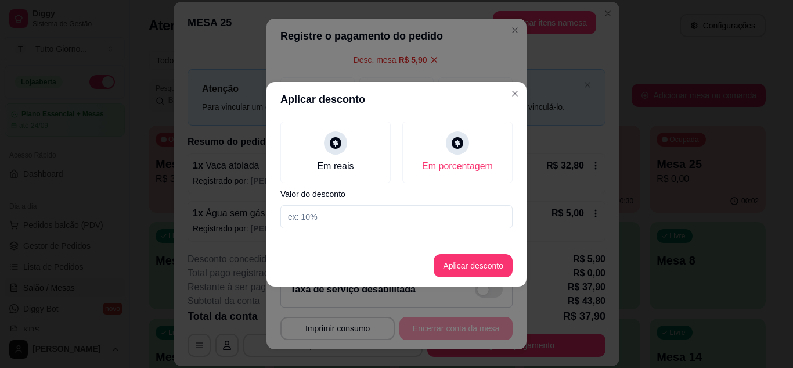
click at [348, 218] on input at bounding box center [397, 216] width 232 height 23
type input "5"
click at [482, 264] on button "Aplicar desconto" at bounding box center [474, 265] width 76 height 23
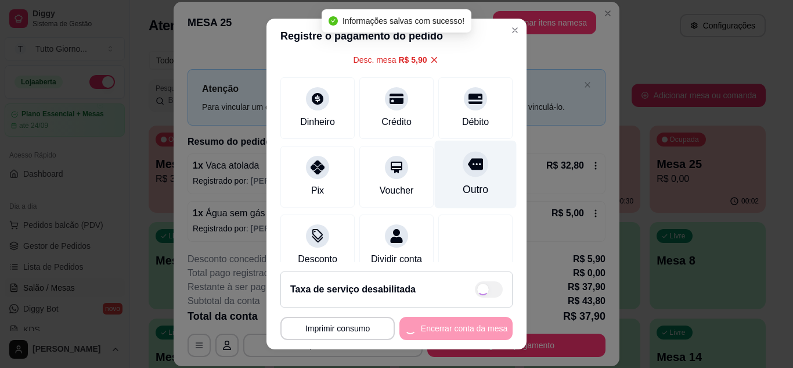
type input "R$ 41,90"
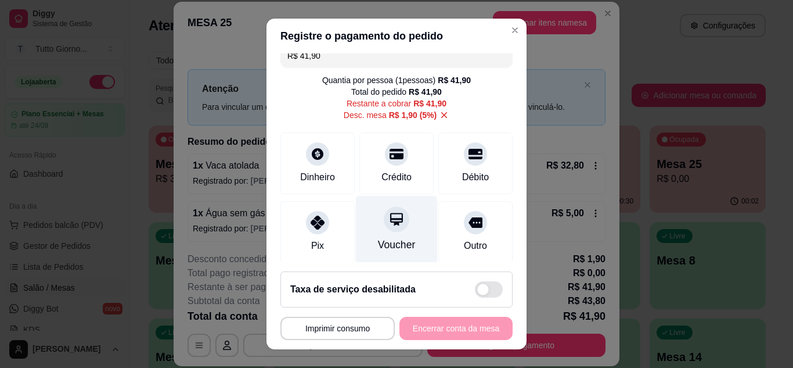
scroll to position [101, 0]
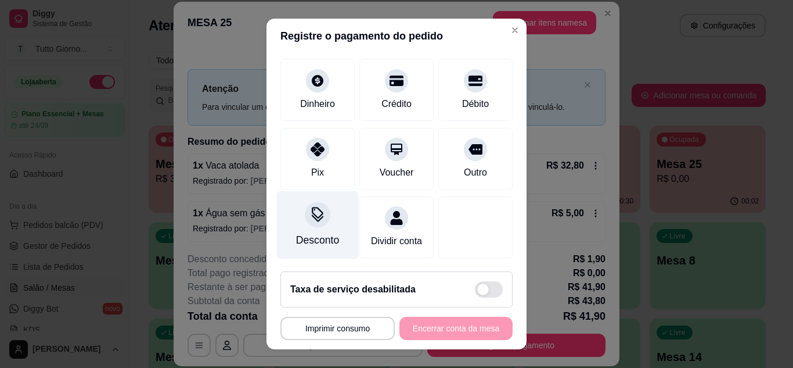
click at [308, 215] on div "Desconto" at bounding box center [318, 224] width 82 height 68
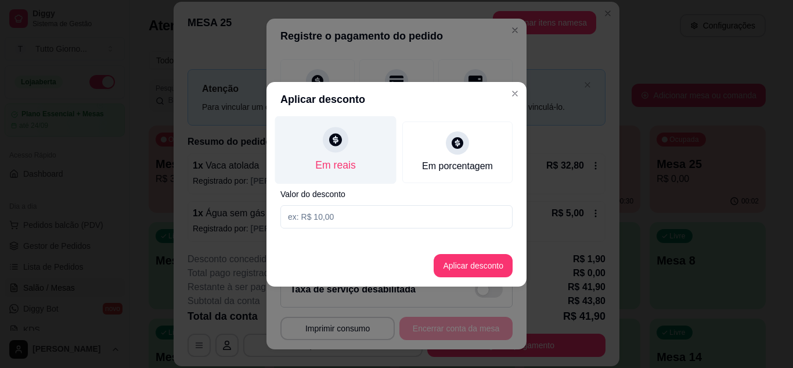
click at [337, 142] on icon at bounding box center [335, 139] width 13 height 13
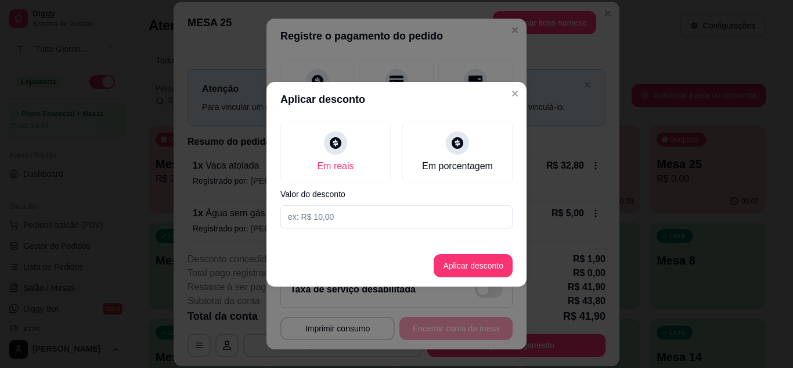
click at [339, 221] on input at bounding box center [397, 216] width 232 height 23
type input "7,70"
click at [486, 267] on button "Aplicar desconto" at bounding box center [474, 265] width 76 height 23
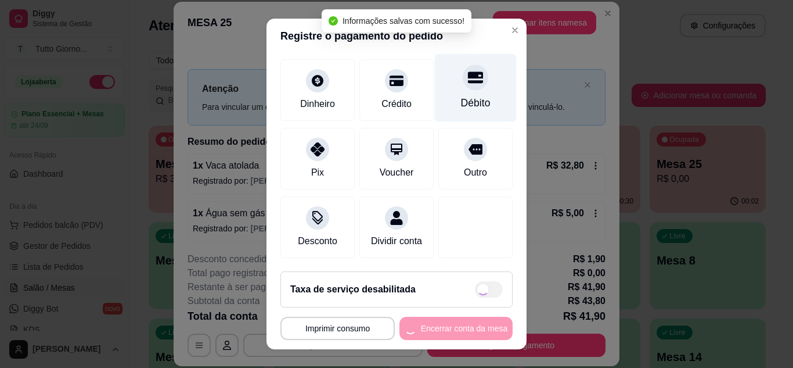
type input "R$ 36,10"
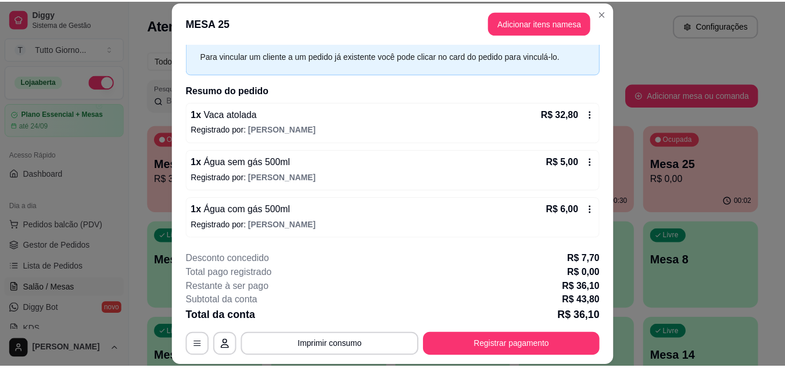
scroll to position [0, 0]
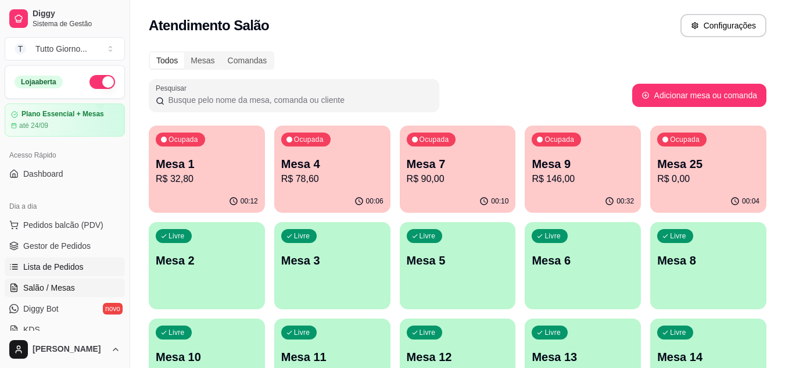
click at [57, 263] on span "Lista de Pedidos" at bounding box center [53, 267] width 60 height 12
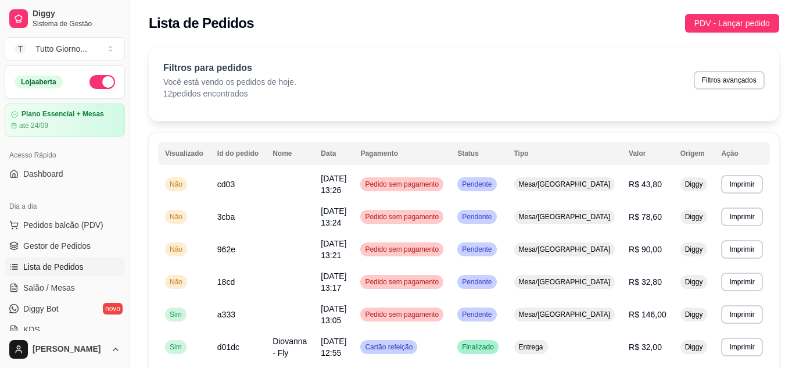
click at [328, 139] on div "**********" at bounding box center [464, 363] width 630 height 463
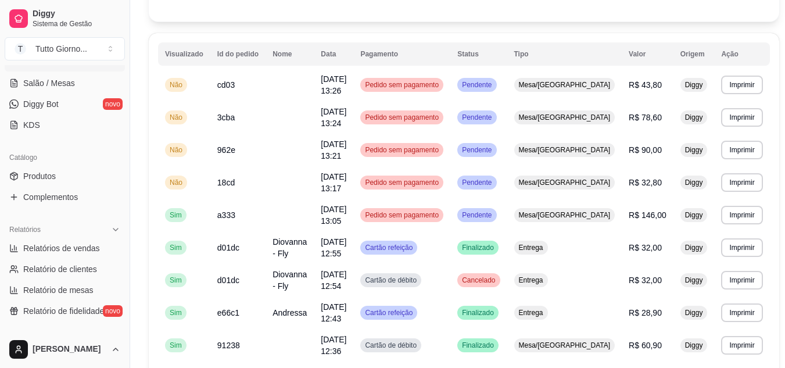
scroll to position [205, 0]
click at [73, 253] on link "Relatórios de vendas" at bounding box center [65, 247] width 120 height 19
select select "ALL"
select select "0"
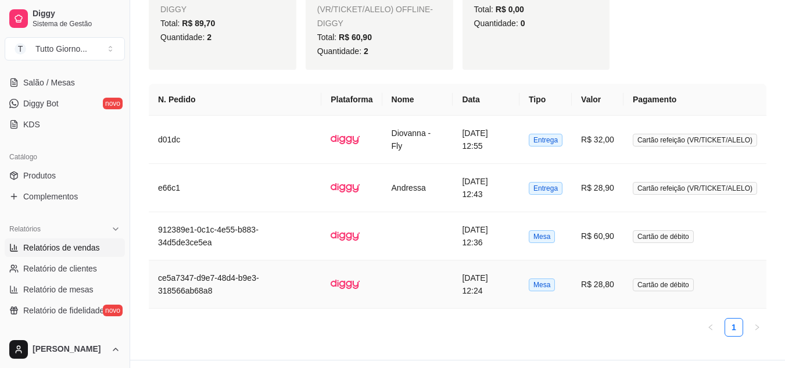
scroll to position [384, 0]
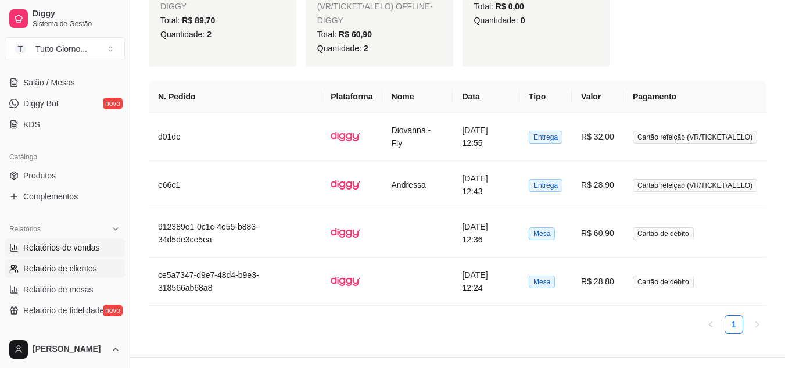
click at [52, 274] on link "Relatório de clientes" at bounding box center [65, 268] width 120 height 19
select select "30"
select select "HIGHEST_TOTAL_SPENT_WITH_ORDERS"
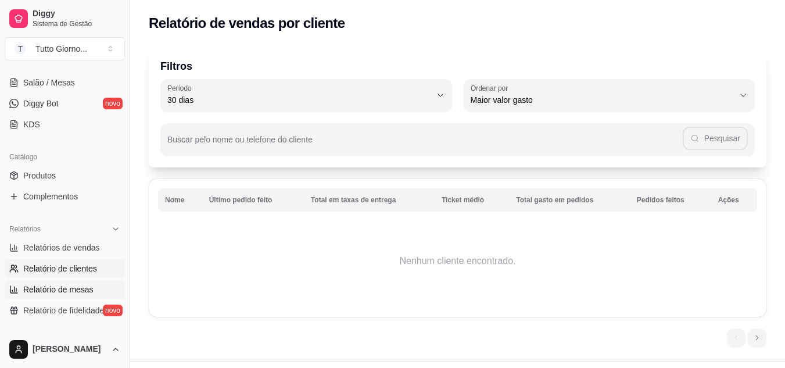
click at [70, 285] on span "Relatório de mesas" at bounding box center [58, 289] width 70 height 12
select select "TOTAL_OF_ORDERS"
select select "7"
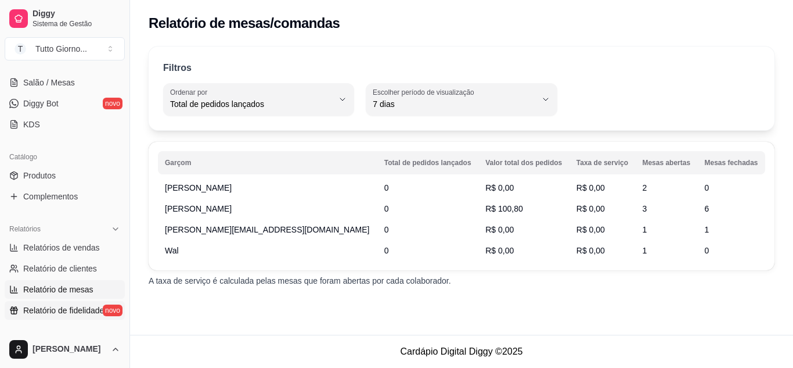
click at [60, 312] on span "Relatório de fidelidade" at bounding box center [63, 310] width 81 height 12
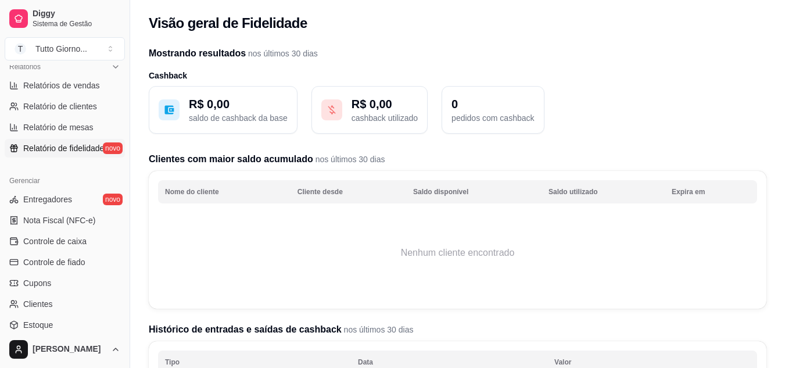
scroll to position [368, 0]
click at [66, 201] on span "Entregadores" at bounding box center [47, 198] width 49 height 12
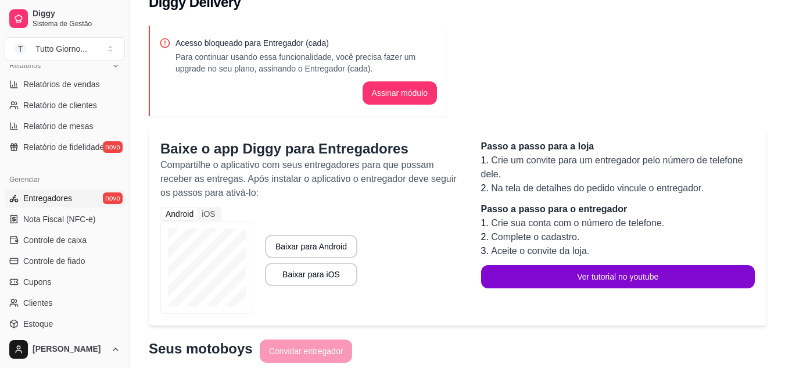
scroll to position [21, 0]
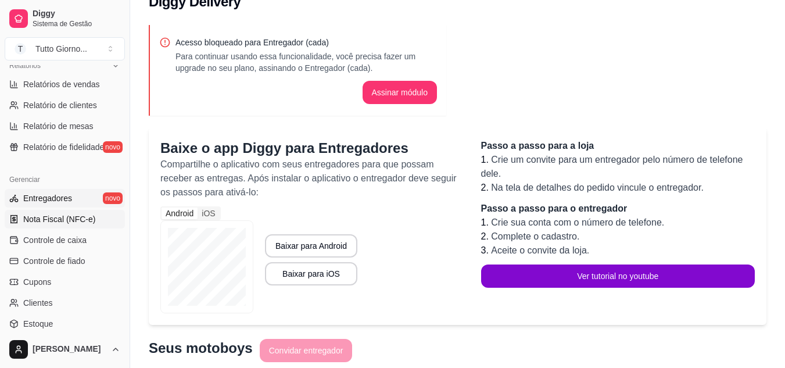
click at [75, 226] on link "Nota Fiscal (NFC-e)" at bounding box center [65, 219] width 120 height 19
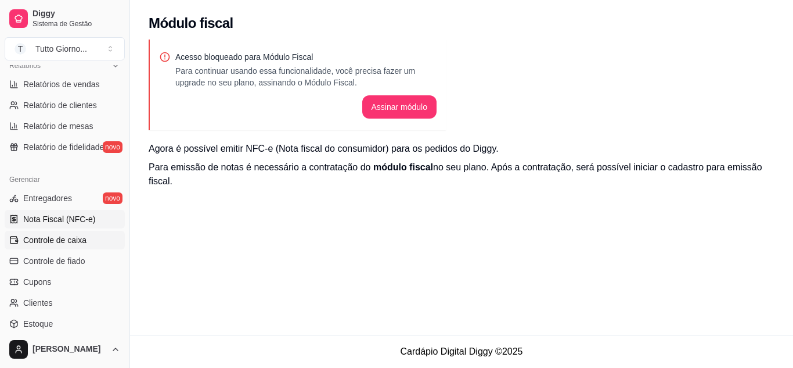
click at [81, 243] on span "Controle de caixa" at bounding box center [54, 240] width 63 height 12
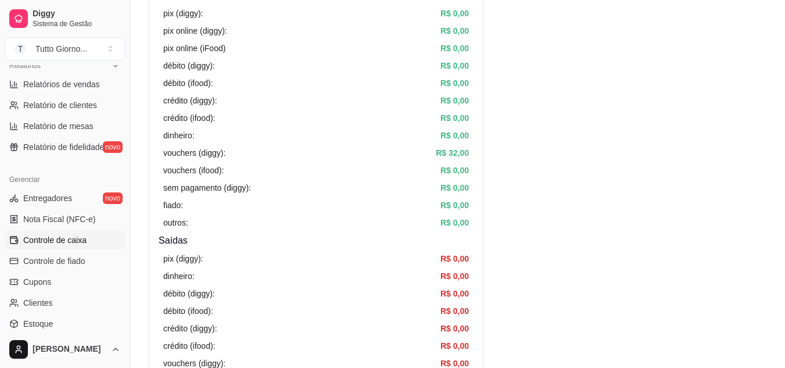
scroll to position [177, 0]
click at [77, 260] on span "Controle de fiado" at bounding box center [54, 261] width 62 height 12
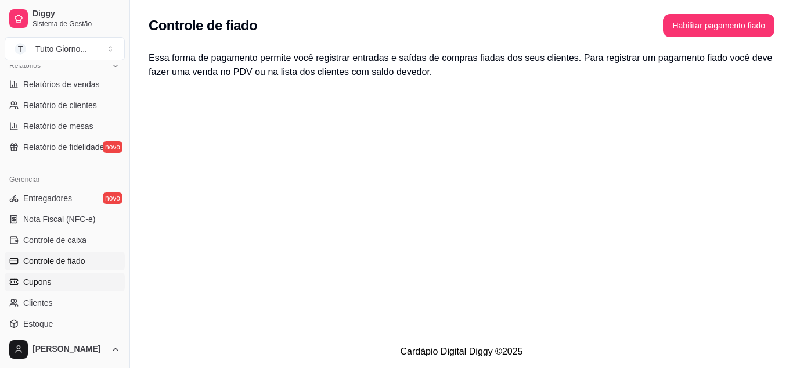
click at [44, 279] on span "Cupons" at bounding box center [37, 282] width 28 height 12
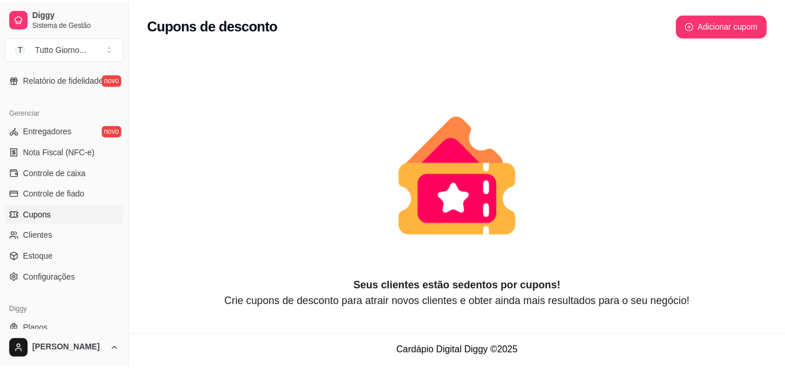
scroll to position [444, 0]
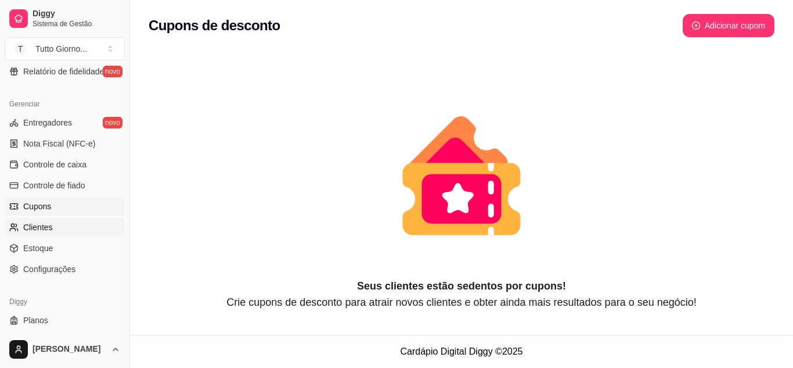
click at [48, 225] on span "Clientes" at bounding box center [38, 227] width 30 height 12
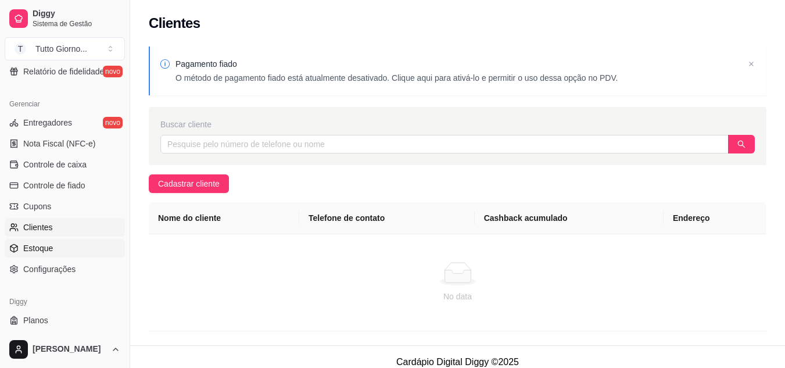
click at [43, 250] on span "Estoque" at bounding box center [38, 248] width 30 height 12
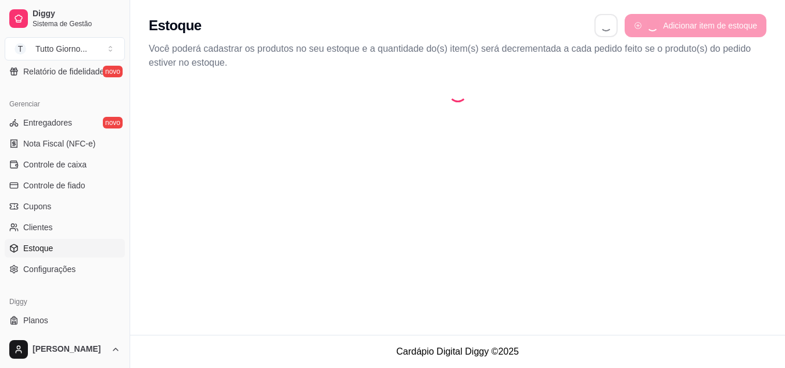
select select "QUANTITY_ORDER"
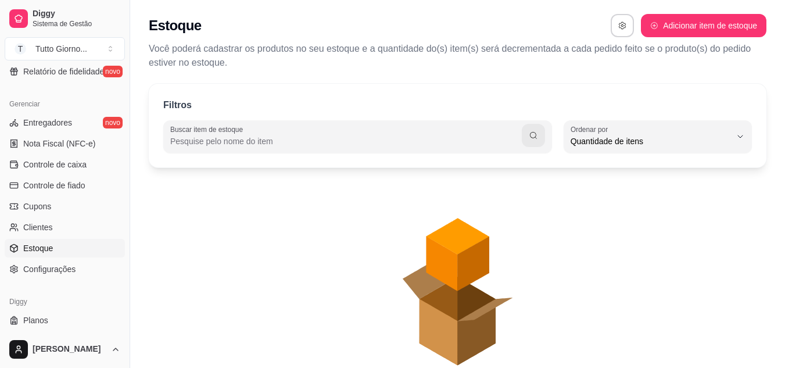
scroll to position [11, 0]
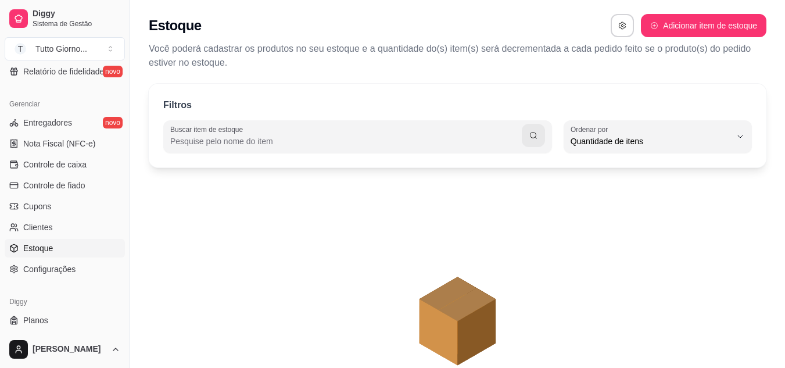
click at [43, 250] on span "Estoque" at bounding box center [38, 248] width 30 height 12
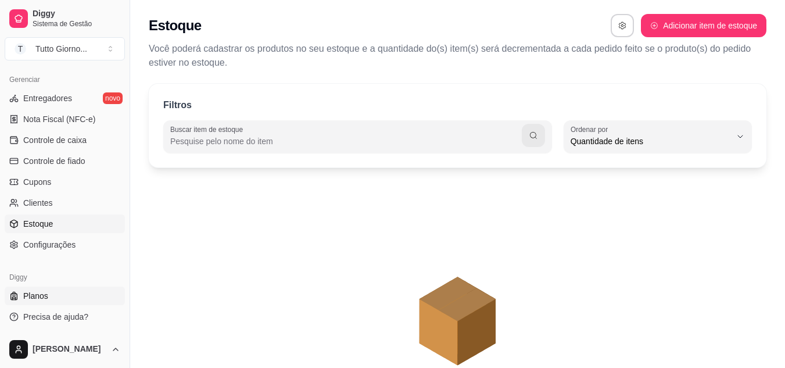
click at [39, 291] on span "Planos" at bounding box center [35, 296] width 25 height 12
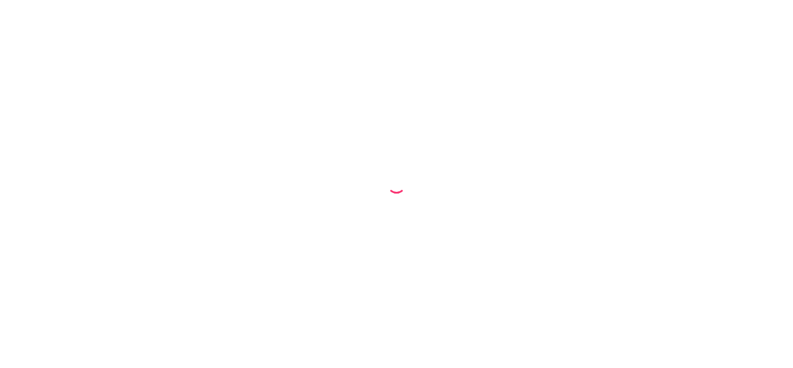
select select "QUANTITY_ORDER"
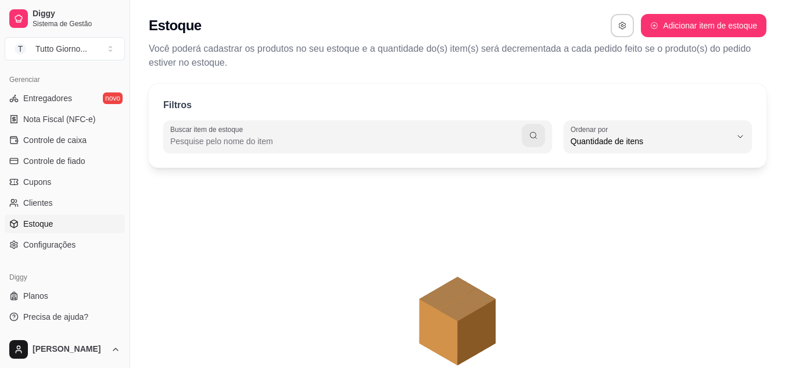
scroll to position [1, 0]
drag, startPoint x: 33, startPoint y: 227, endPoint x: 194, endPoint y: 241, distance: 161.5
click at [194, 241] on icon "animation" at bounding box center [457, 279] width 617 height 203
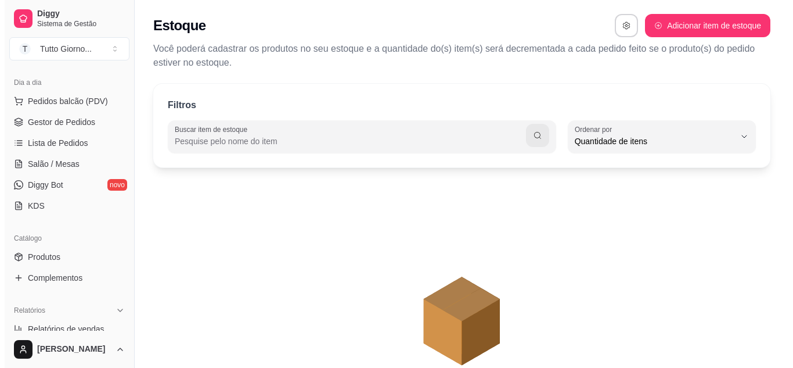
scroll to position [123, 0]
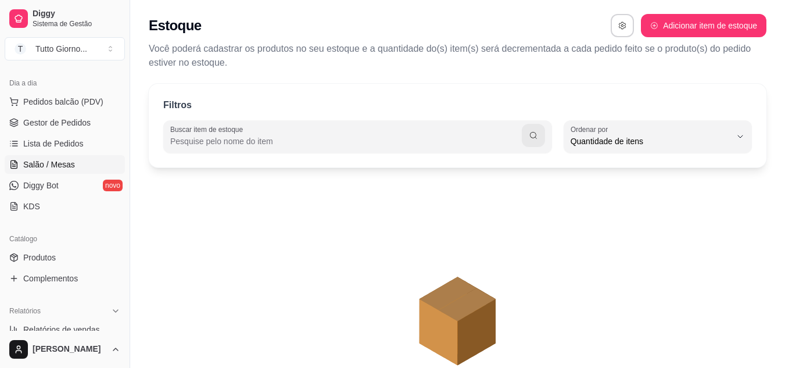
click at [39, 170] on span "Salão / Mesas" at bounding box center [49, 165] width 52 height 12
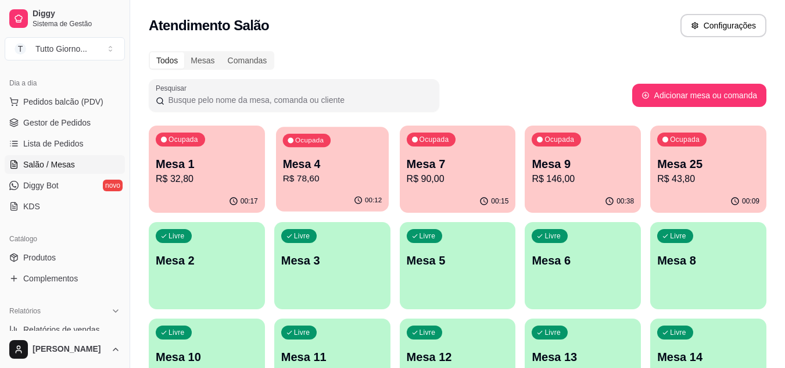
click at [320, 174] on p "R$ 78,60" at bounding box center [331, 178] width 99 height 13
click at [320, 174] on body "Diggy Sistema de Gestão T Tutto Giorno ... Loja aberta Plano Essencial + Mesas …" at bounding box center [392, 184] width 785 height 368
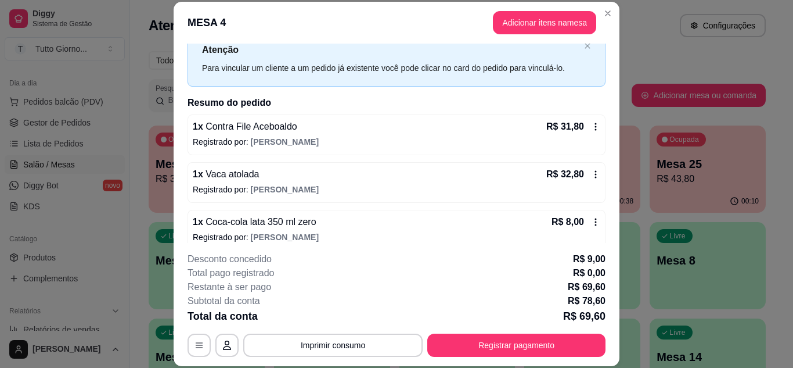
scroll to position [73, 0]
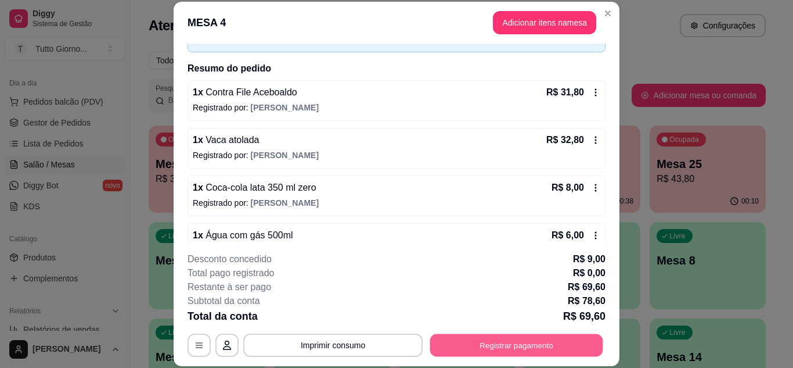
click at [519, 343] on button "Registrar pagamento" at bounding box center [516, 344] width 173 height 23
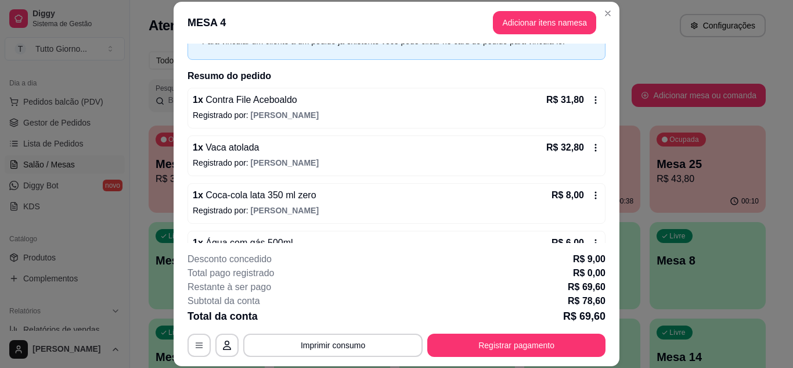
scroll to position [99, 0]
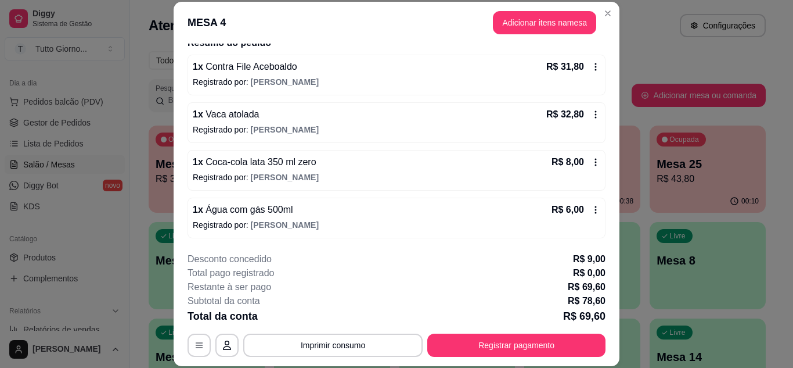
click at [421, 185] on div "1 x Coca-cola lata 350 ml zero R$ 8,00 Registrado por: [PERSON_NAME]" at bounding box center [397, 170] width 418 height 41
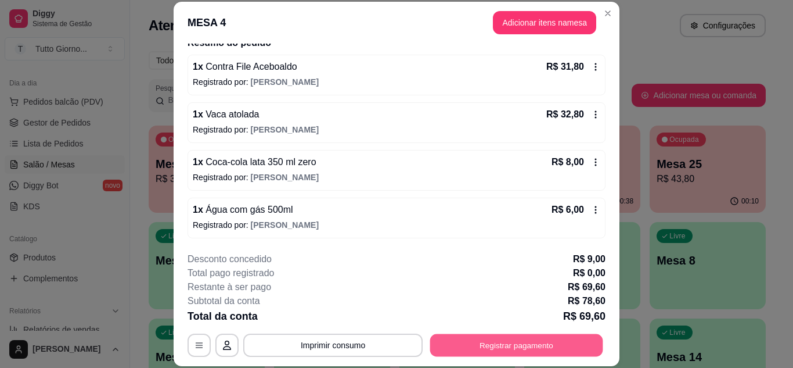
click at [494, 354] on button "Registrar pagamento" at bounding box center [516, 344] width 173 height 23
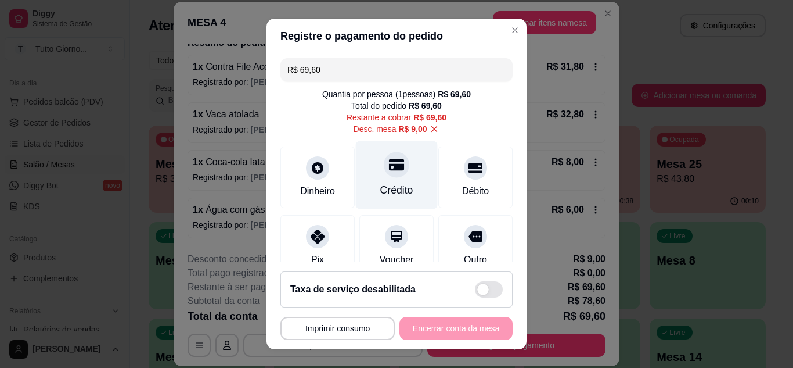
click at [386, 179] on div "Crédito" at bounding box center [397, 175] width 82 height 68
type input "R$ 0,00"
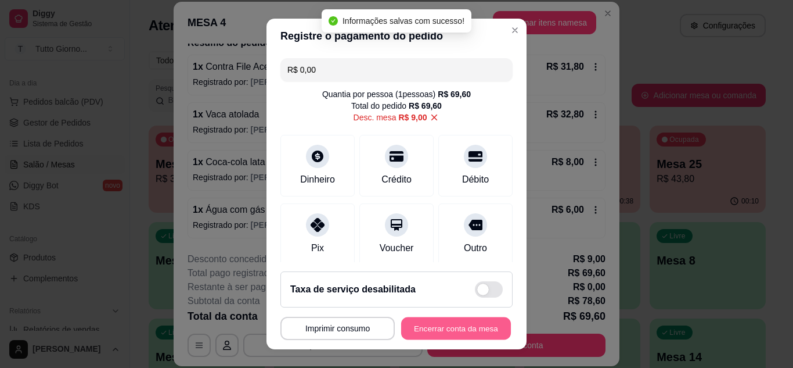
click at [442, 330] on button "Encerrar conta da mesa" at bounding box center [456, 328] width 110 height 23
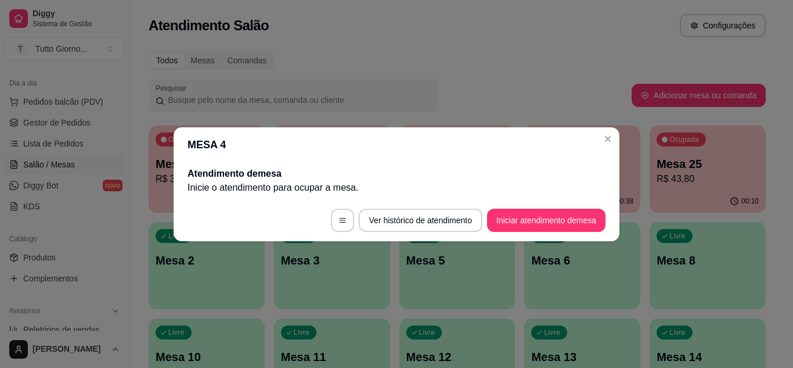
scroll to position [0, 0]
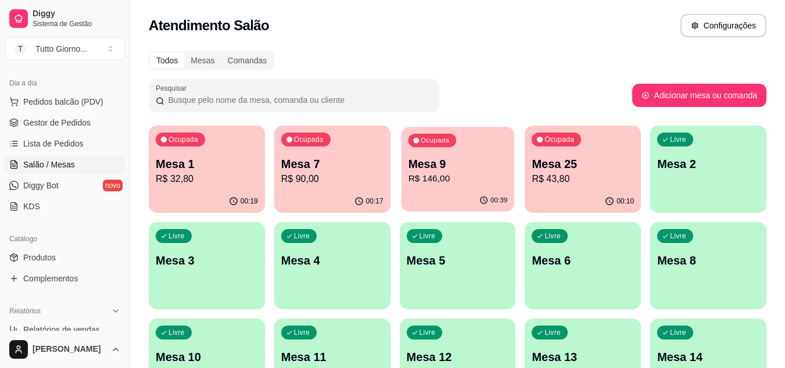
click at [432, 181] on p "R$ 146,00" at bounding box center [457, 178] width 99 height 13
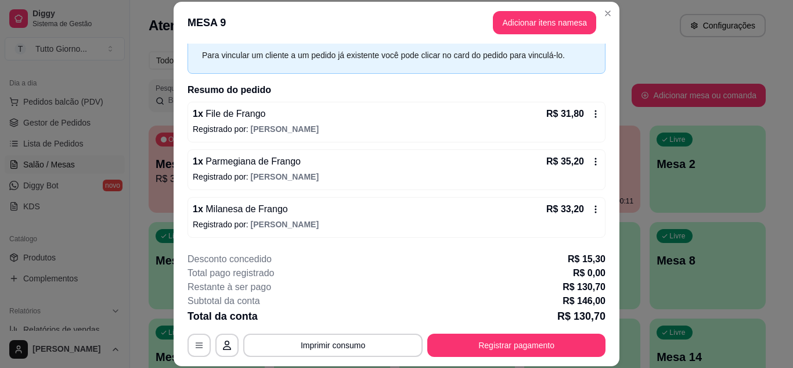
scroll to position [55, 0]
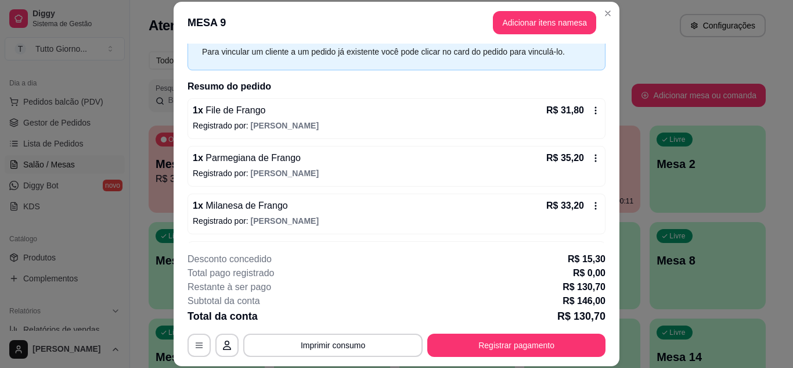
click at [571, 159] on div "R$ 35,20" at bounding box center [573, 158] width 54 height 14
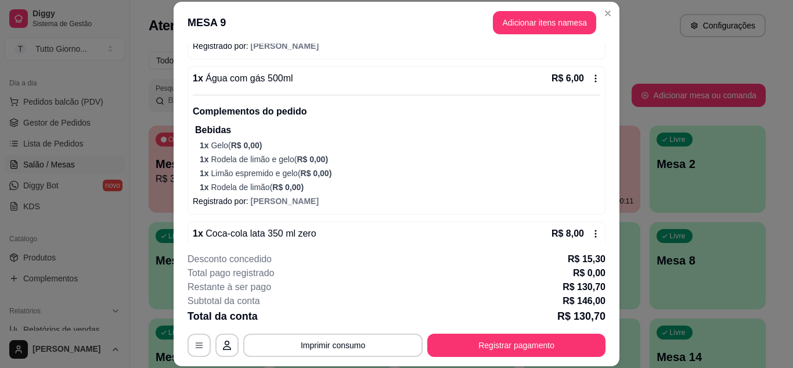
scroll to position [274, 0]
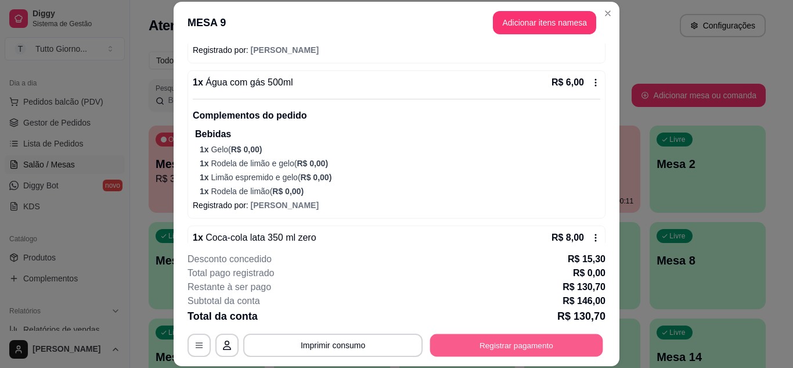
click at [503, 343] on button "Registrar pagamento" at bounding box center [516, 344] width 173 height 23
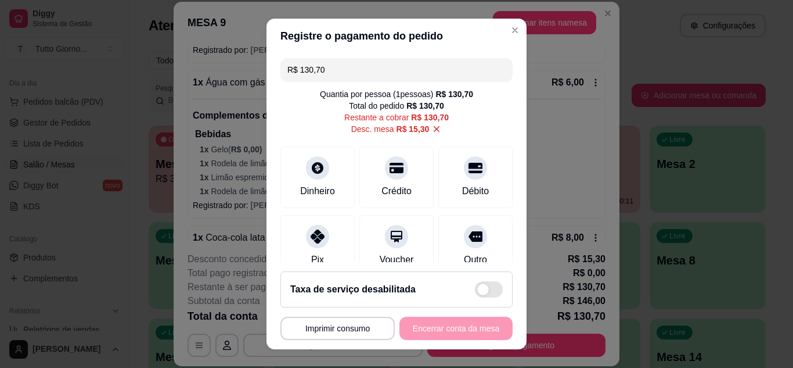
scroll to position [19, 0]
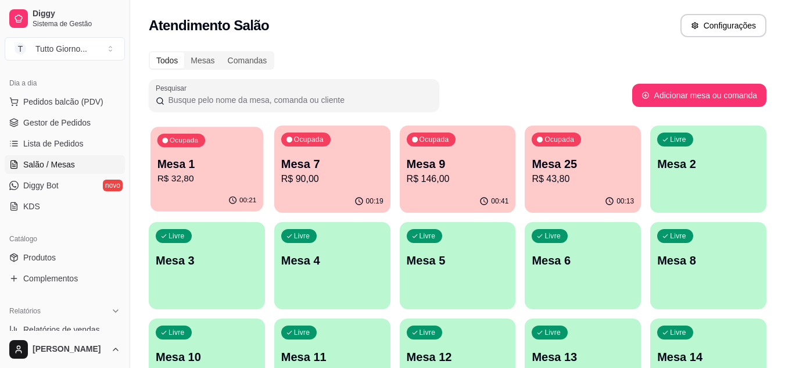
click at [175, 182] on p "R$ 32,80" at bounding box center [206, 178] width 99 height 13
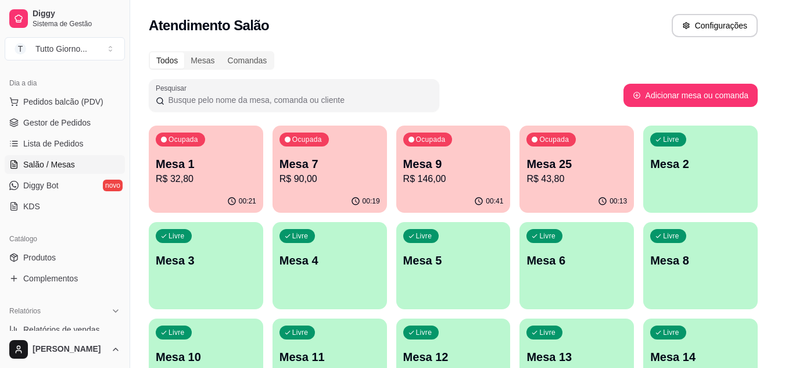
click at [175, 182] on div at bounding box center [392, 192] width 451 height 28
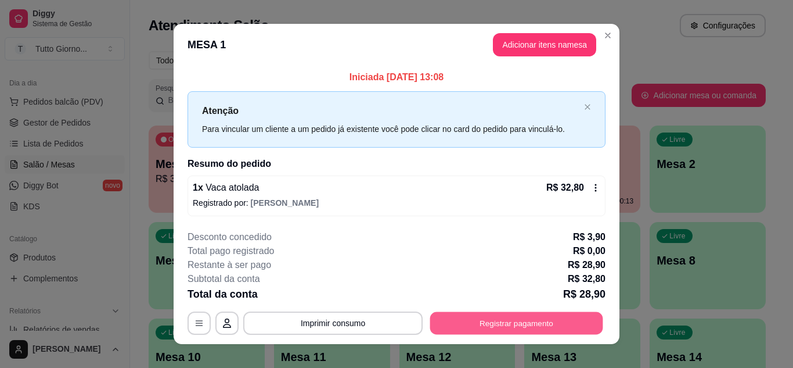
click at [504, 329] on button "Registrar pagamento" at bounding box center [516, 323] width 173 height 23
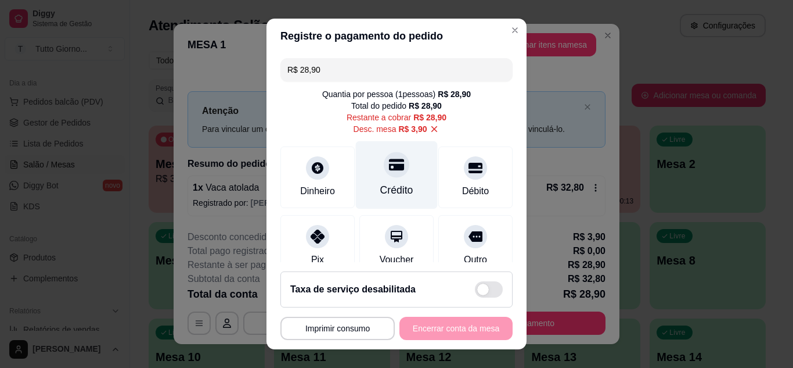
click at [389, 185] on div "Crédito" at bounding box center [396, 189] width 33 height 15
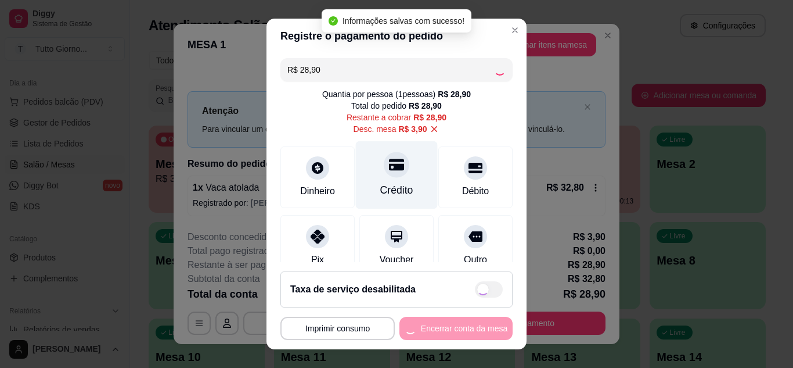
type input "R$ 0,00"
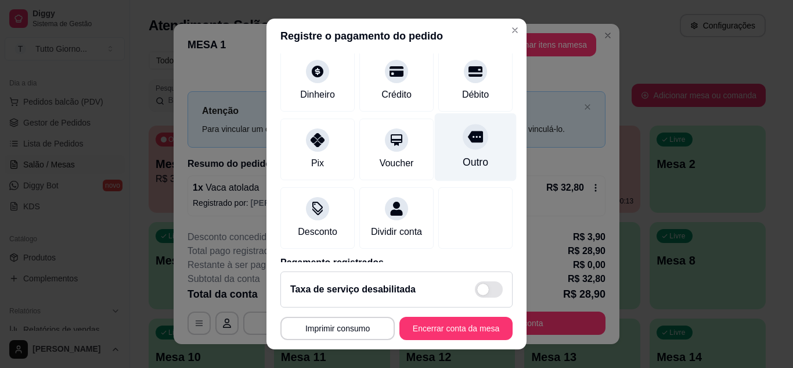
scroll to position [85, 0]
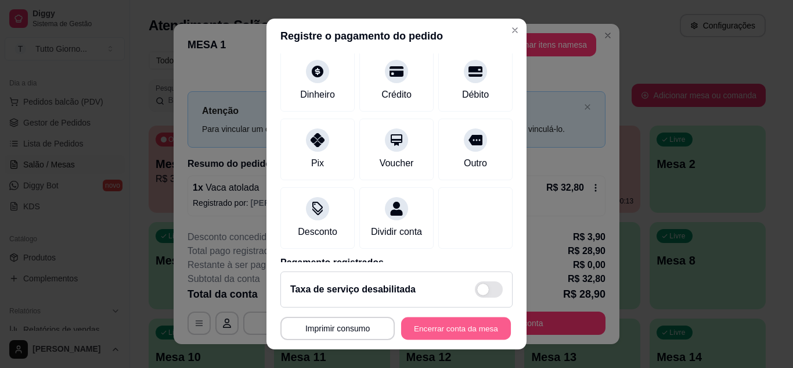
click at [455, 322] on button "Encerrar conta da mesa" at bounding box center [456, 328] width 110 height 23
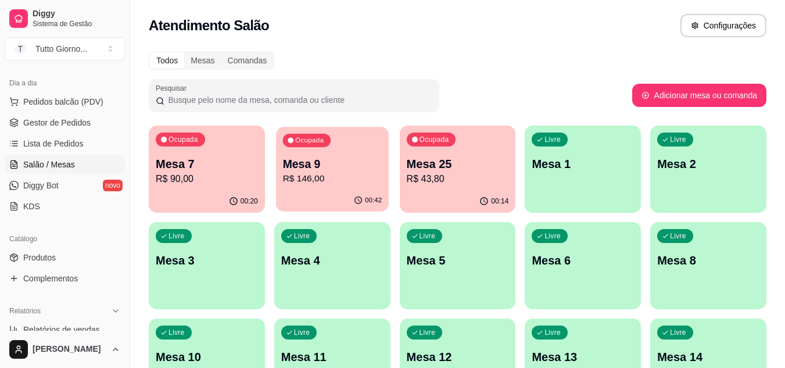
click at [322, 167] on p "Mesa 9" at bounding box center [331, 164] width 99 height 16
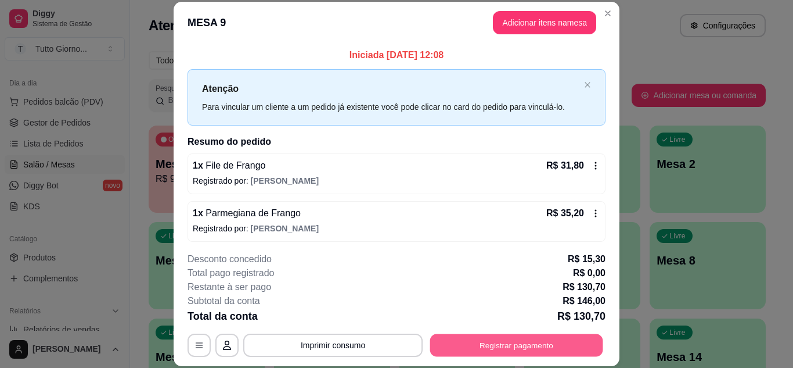
click at [488, 341] on button "Registrar pagamento" at bounding box center [516, 344] width 173 height 23
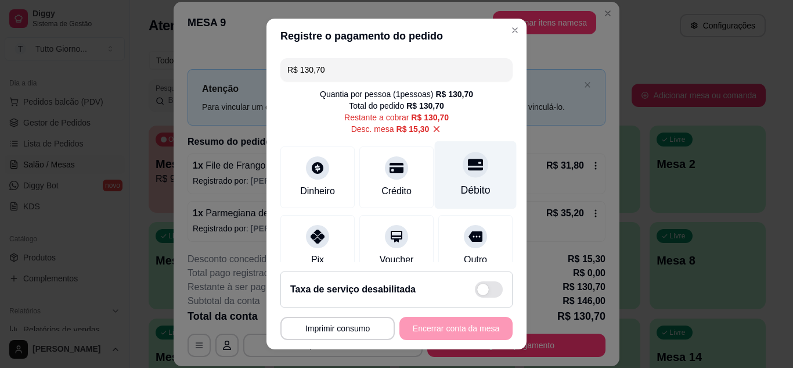
click at [468, 168] on icon at bounding box center [475, 165] width 15 height 12
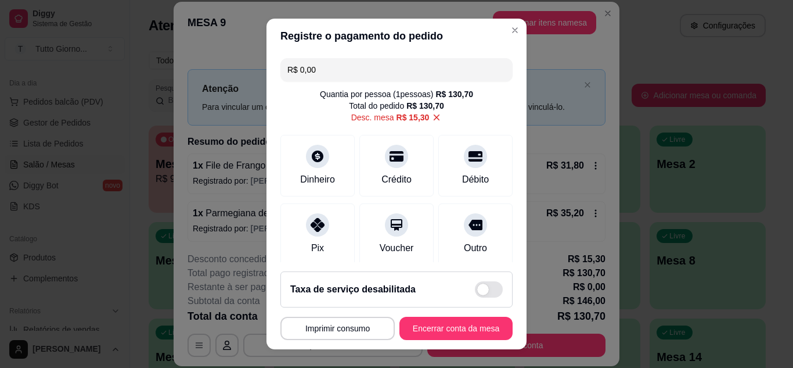
click at [347, 67] on input "R$ 0,00" at bounding box center [396, 69] width 218 height 23
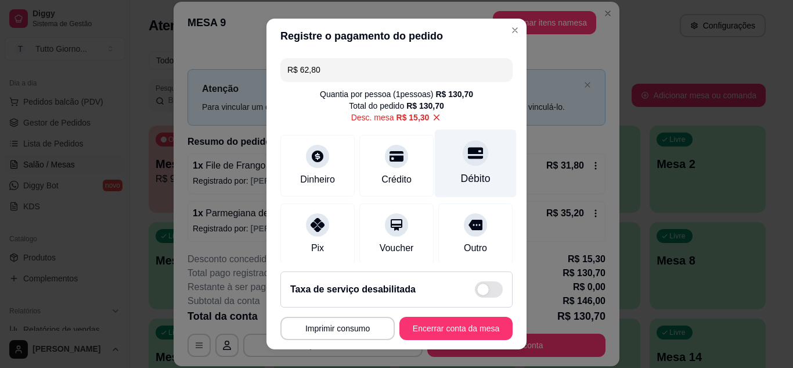
click at [463, 166] on div at bounding box center [476, 153] width 26 height 26
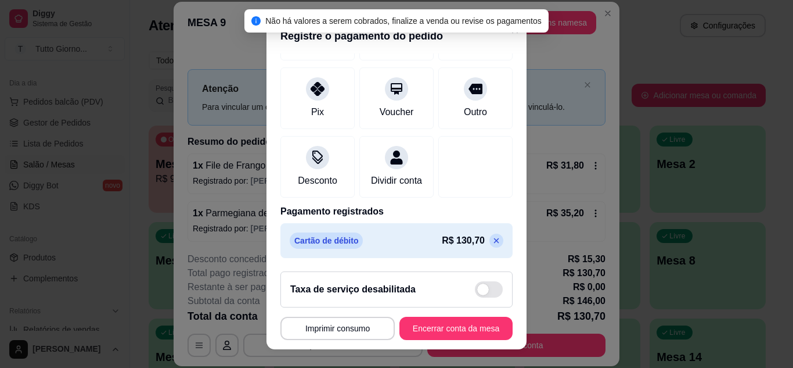
scroll to position [150, 0]
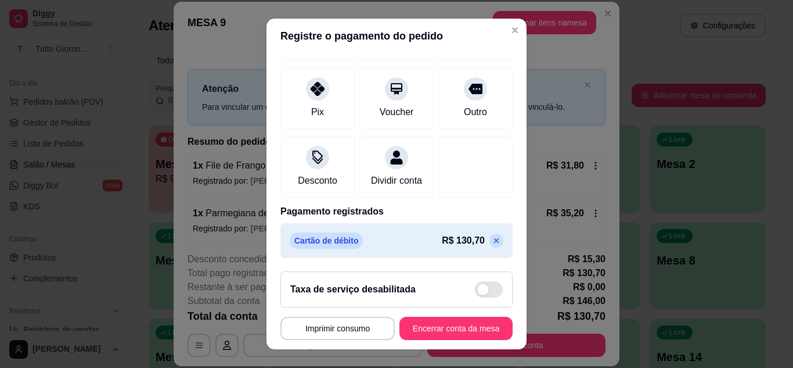
click at [492, 240] on icon at bounding box center [496, 240] width 9 height 9
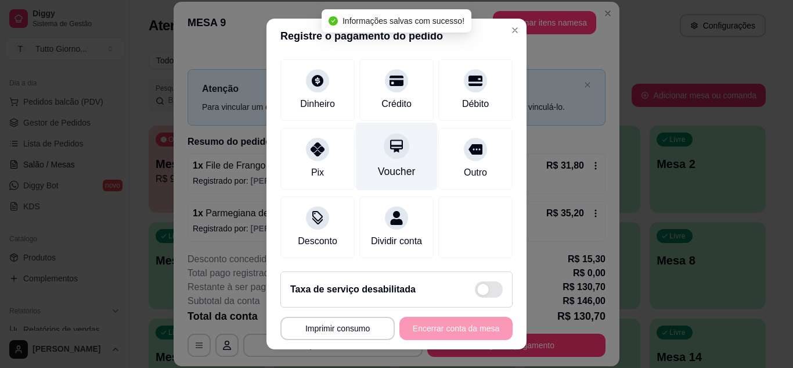
scroll to position [0, 0]
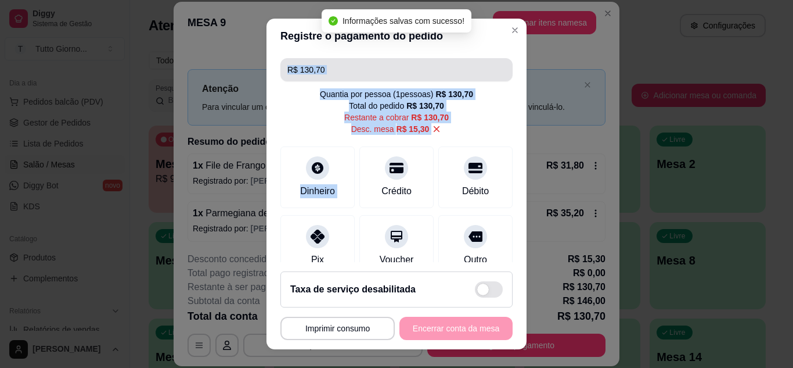
drag, startPoint x: 368, startPoint y: 142, endPoint x: 330, endPoint y: 68, distance: 83.4
click at [330, 68] on div "R$ 130,70 Quantia por pessoa ( 1 pessoas) R$ 130,70 Total do pedido R$ 130,70 R…" at bounding box center [397, 157] width 260 height 209
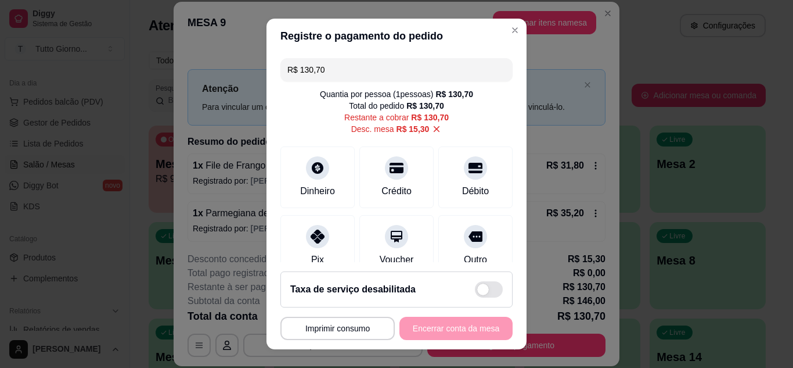
click at [330, 68] on input "R$ 130,70" at bounding box center [396, 69] width 218 height 23
drag, startPoint x: 330, startPoint y: 68, endPoint x: 165, endPoint y: 67, distance: 164.9
click at [165, 67] on div "**********" at bounding box center [396, 184] width 793 height 368
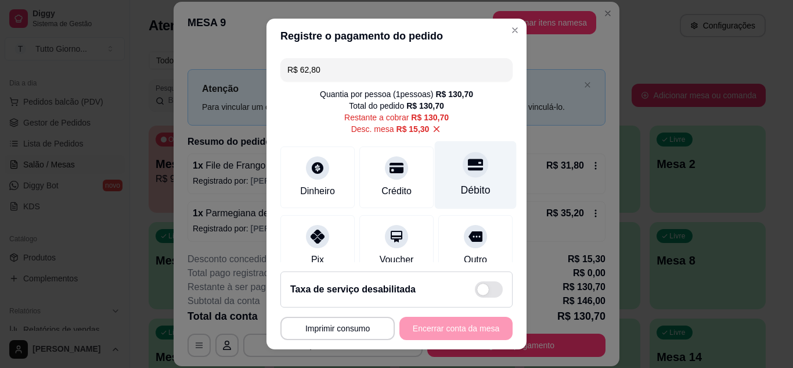
click at [466, 174] on div "Débito" at bounding box center [476, 175] width 82 height 68
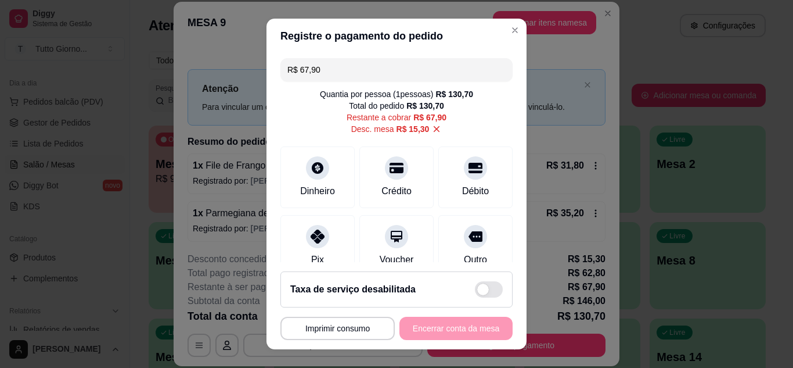
drag, startPoint x: 320, startPoint y: 73, endPoint x: 299, endPoint y: 72, distance: 21.5
click at [299, 72] on input "R$ 67,90" at bounding box center [396, 69] width 218 height 23
click at [310, 235] on icon at bounding box center [317, 232] width 15 height 15
click at [310, 245] on div at bounding box center [318, 233] width 26 height 26
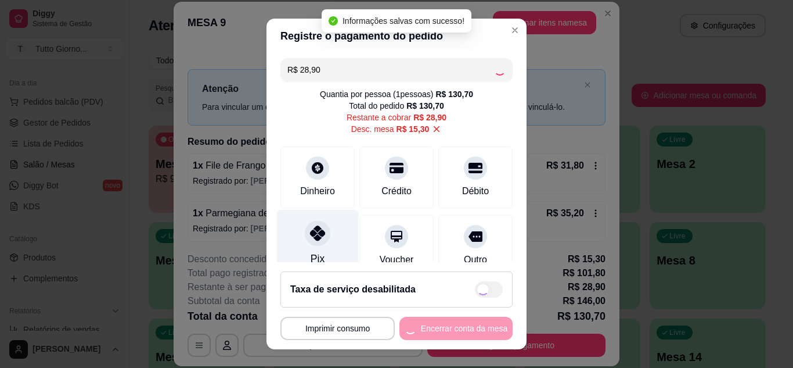
type input "R$ 0,00"
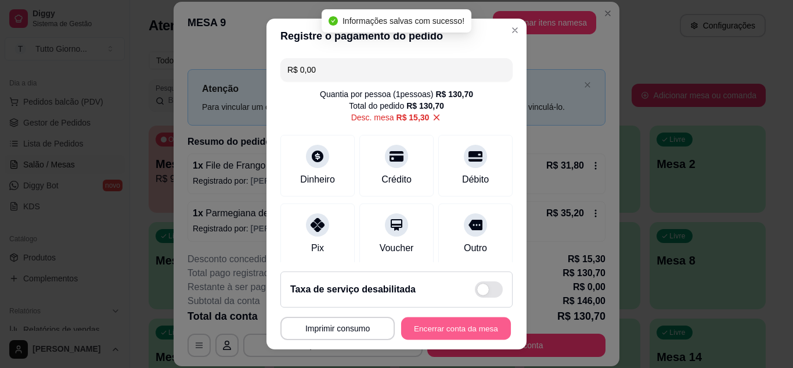
click at [429, 333] on button "Encerrar conta da mesa" at bounding box center [456, 328] width 110 height 23
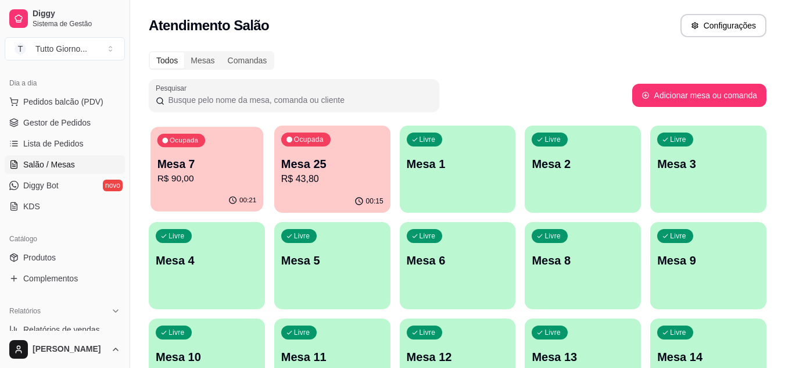
click at [185, 178] on p "R$ 90,00" at bounding box center [206, 178] width 99 height 13
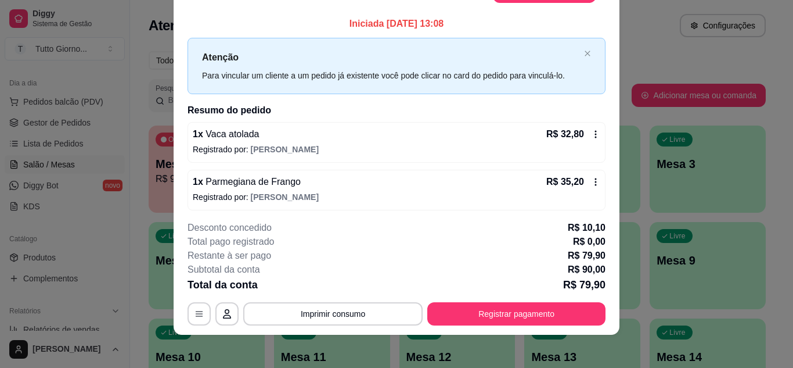
scroll to position [31, 0]
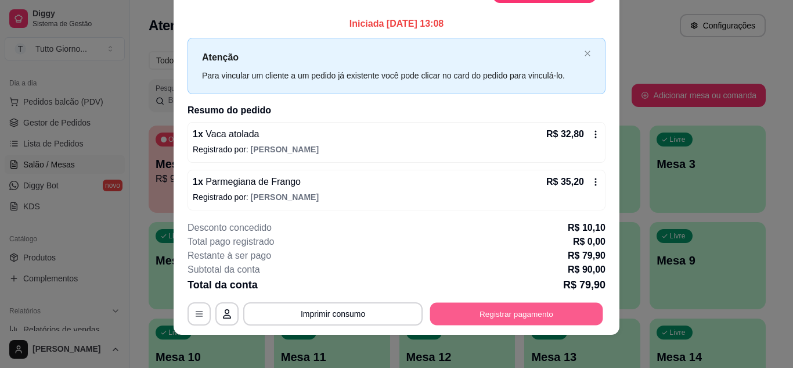
click at [522, 312] on button "Registrar pagamento" at bounding box center [516, 313] width 173 height 23
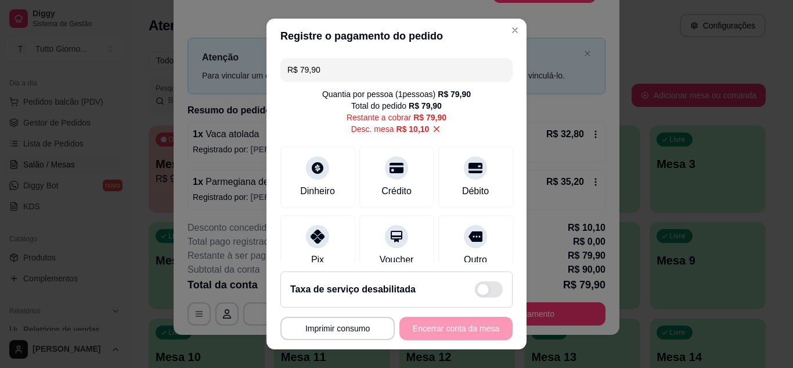
click at [354, 73] on input "R$ 79,90" at bounding box center [396, 69] width 218 height 23
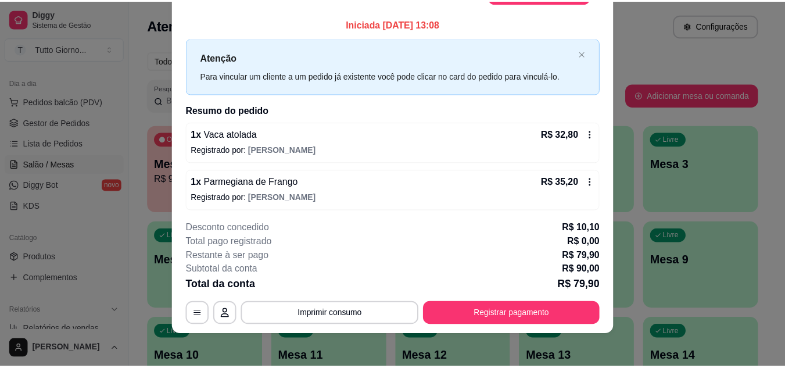
scroll to position [0, 0]
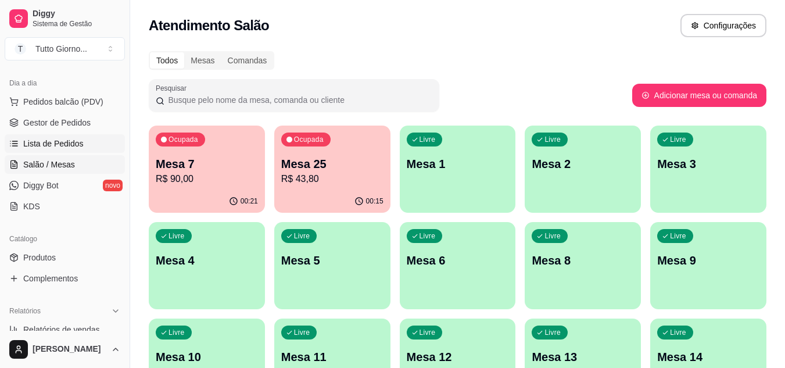
click at [58, 146] on span "Lista de Pedidos" at bounding box center [53, 144] width 60 height 12
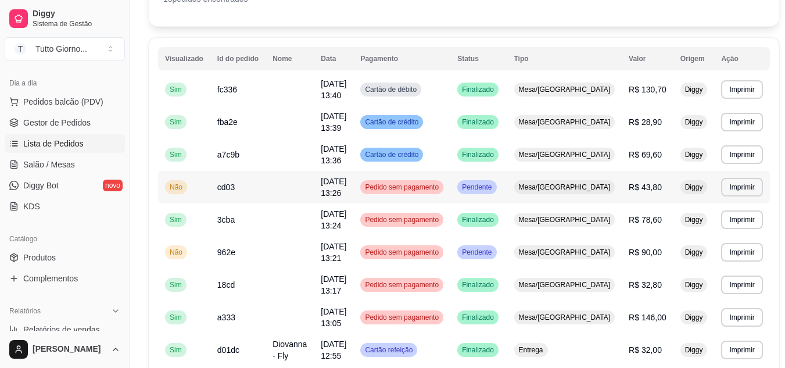
scroll to position [97, 0]
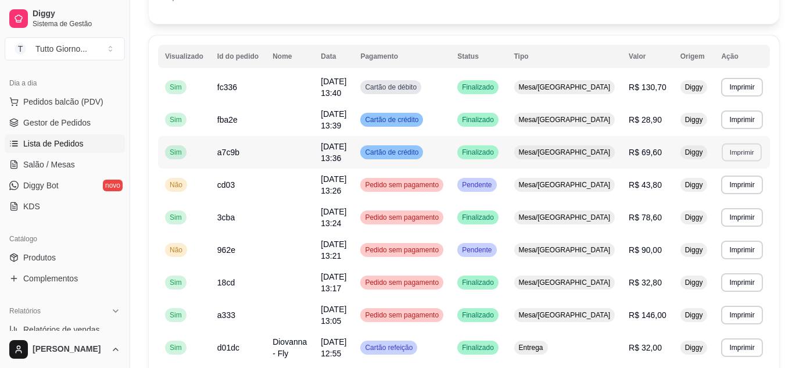
click at [731, 155] on button "Imprimir" at bounding box center [741, 152] width 40 height 18
click at [702, 189] on button "IMPRESSORA" at bounding box center [708, 193] width 81 height 18
click at [721, 123] on button "Imprimir" at bounding box center [741, 119] width 40 height 18
click at [688, 156] on button "IMPRESSORA" at bounding box center [708, 160] width 81 height 18
click at [64, 170] on span "Salão / Mesas" at bounding box center [49, 165] width 52 height 12
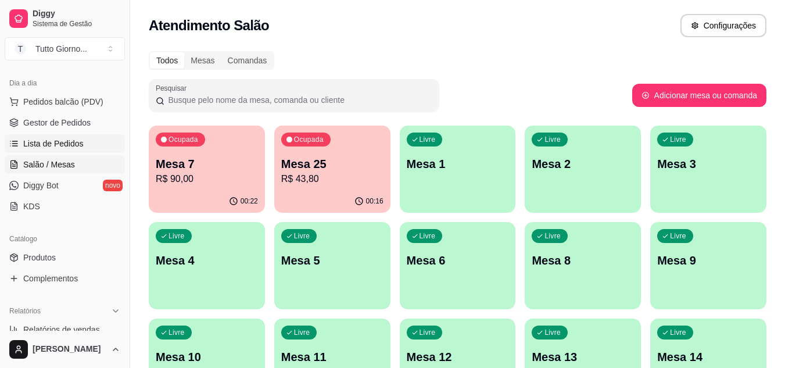
click at [71, 145] on span "Lista de Pedidos" at bounding box center [53, 144] width 60 height 12
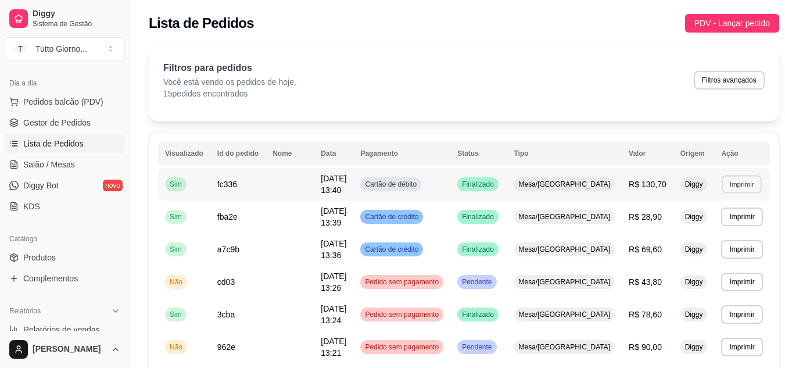
click at [721, 188] on button "Imprimir" at bounding box center [741, 184] width 40 height 18
click at [695, 230] on button "IMPRESSORA" at bounding box center [708, 224] width 81 height 18
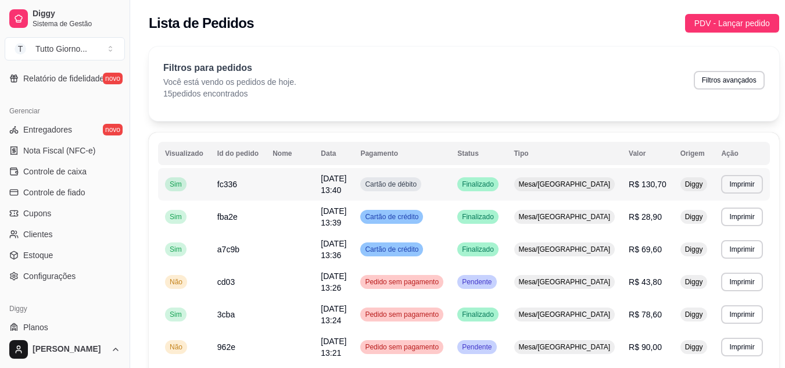
scroll to position [437, 0]
click at [57, 167] on span "Controle de caixa" at bounding box center [54, 171] width 63 height 12
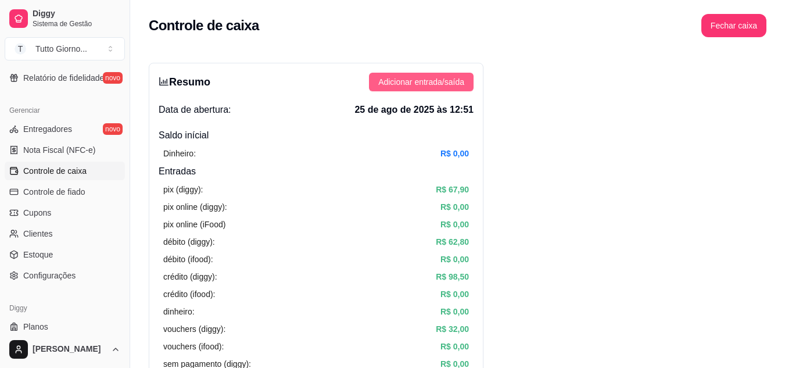
click at [428, 78] on span "Adicionar entrada/saída" at bounding box center [421, 81] width 86 height 13
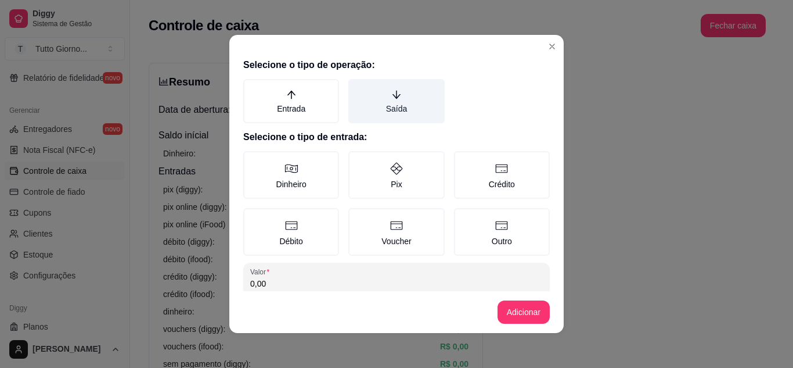
click at [391, 90] on icon "arrow-down" at bounding box center [396, 94] width 10 height 10
click at [357, 88] on button "Saída" at bounding box center [352, 82] width 9 height 9
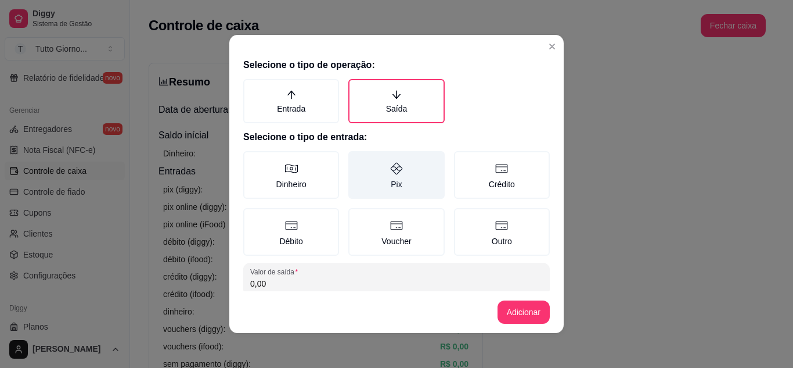
click at [393, 164] on icon at bounding box center [397, 168] width 14 height 14
click at [357, 160] on button "Pix" at bounding box center [352, 154] width 9 height 9
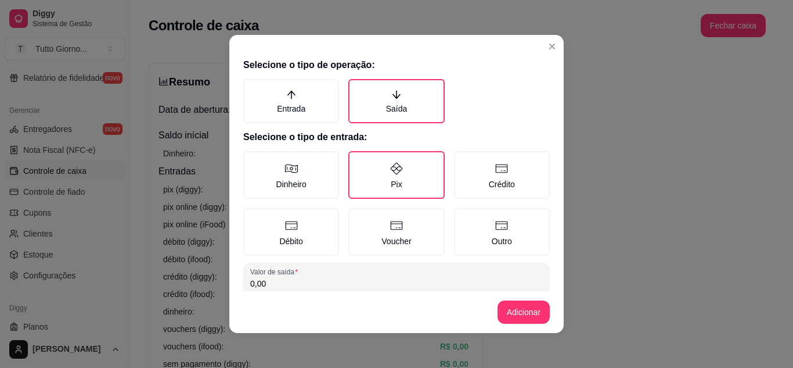
click at [264, 281] on input "0,00" at bounding box center [396, 284] width 293 height 12
type input "169,90"
click at [523, 306] on button "Adicionar" at bounding box center [523, 312] width 51 height 23
click at [509, 311] on button "Adicionar" at bounding box center [523, 312] width 51 height 23
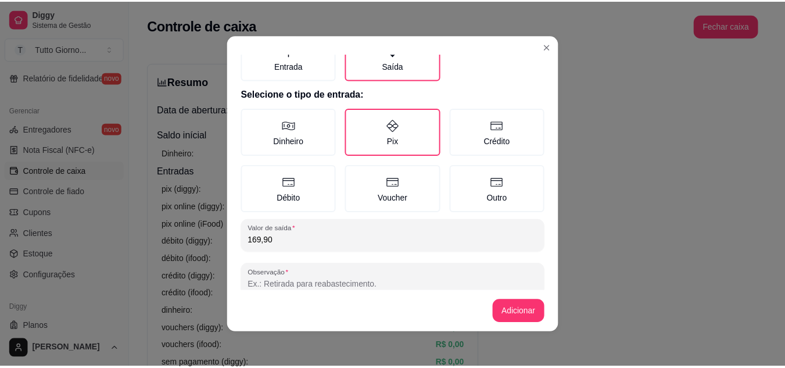
scroll to position [67, 0]
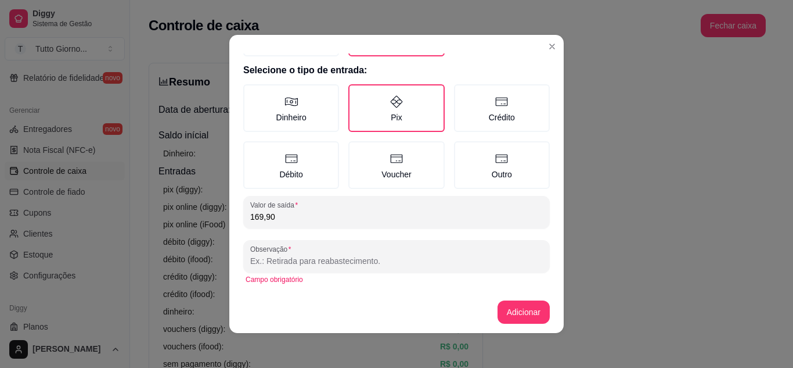
click at [305, 260] on input "Observação" at bounding box center [396, 261] width 293 height 12
type input "Diggy"
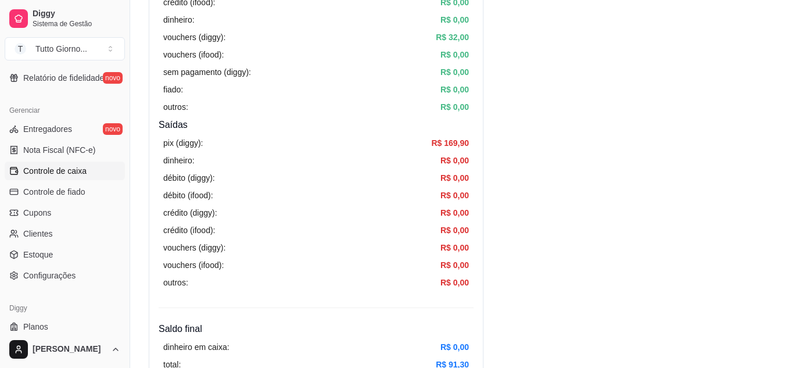
scroll to position [294, 0]
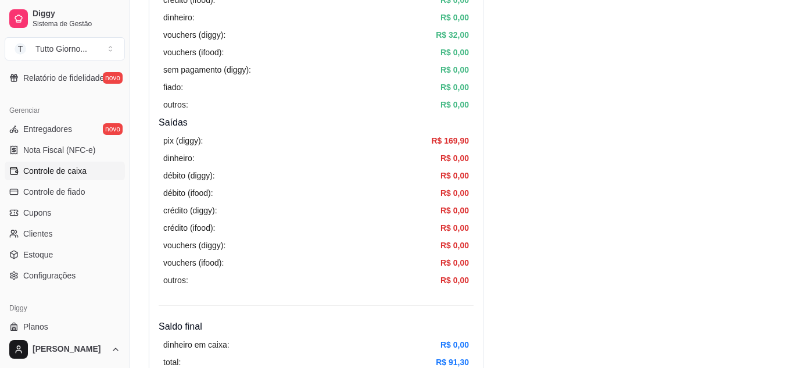
drag, startPoint x: 519, startPoint y: 304, endPoint x: 524, endPoint y: 300, distance: 6.6
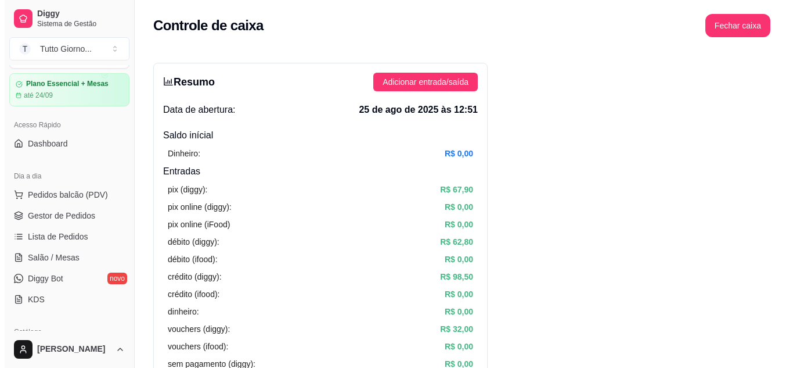
scroll to position [0, 0]
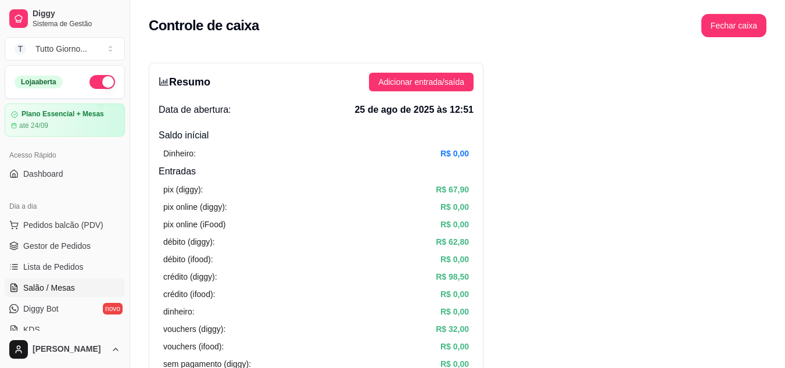
click at [63, 283] on span "Salão / Mesas" at bounding box center [49, 288] width 52 height 12
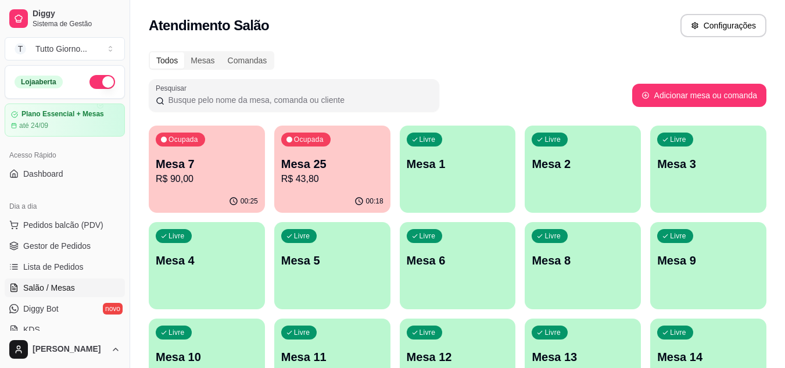
click at [188, 187] on div "Ocupada Mesa 7 R$ 90,00" at bounding box center [207, 157] width 116 height 64
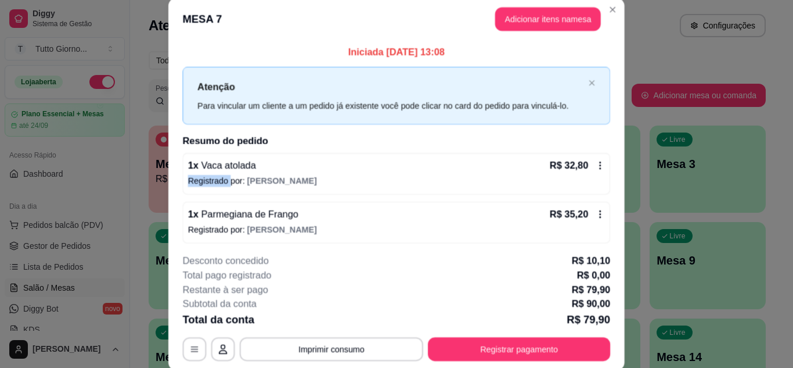
click at [188, 187] on div "1 x Vaca atolada R$ 32,80 Registrado por: [PERSON_NAME]" at bounding box center [397, 174] width 428 height 42
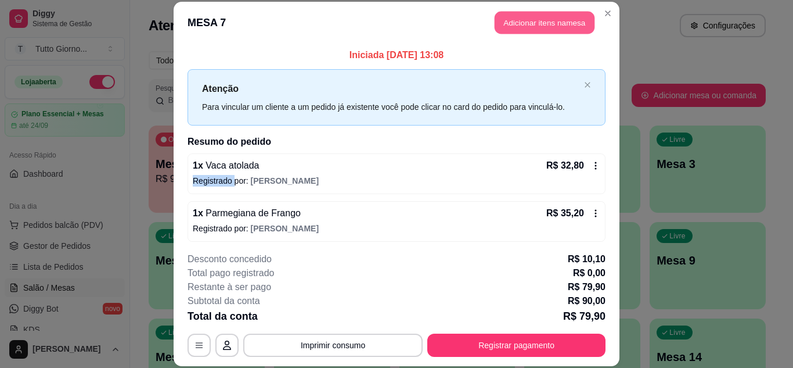
click at [548, 27] on button "Adicionar itens na mesa" at bounding box center [545, 23] width 100 height 23
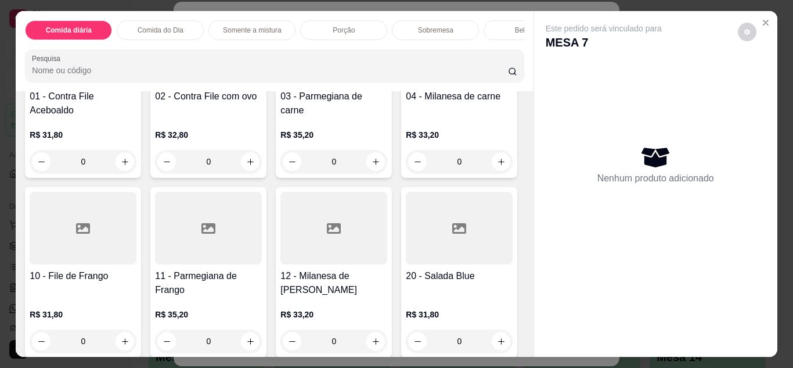
scroll to position [188, 0]
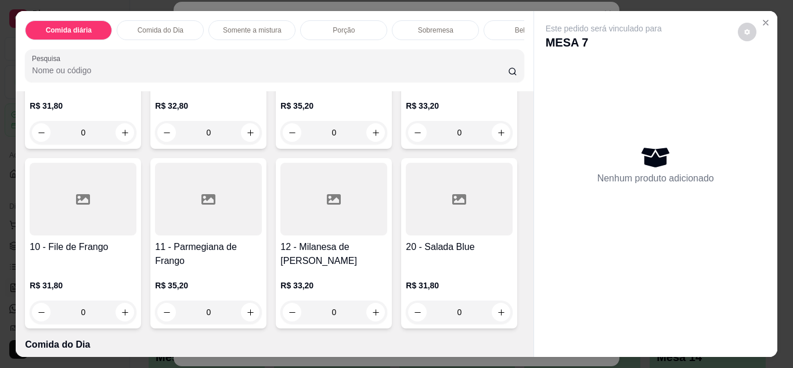
click at [262, 210] on div at bounding box center [208, 199] width 107 height 73
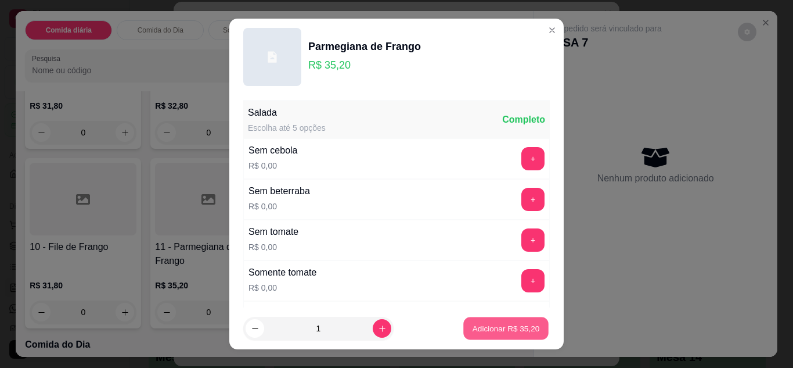
click at [509, 327] on p "Adicionar R$ 35,20" at bounding box center [506, 328] width 67 height 11
type input "1"
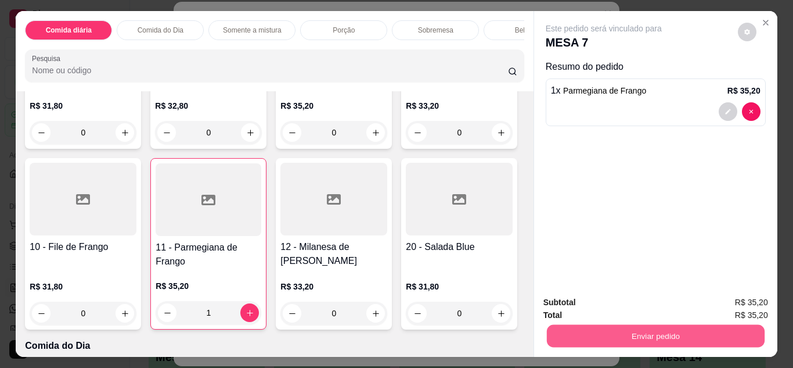
click at [646, 329] on button "Enviar pedido" at bounding box center [655, 336] width 218 height 23
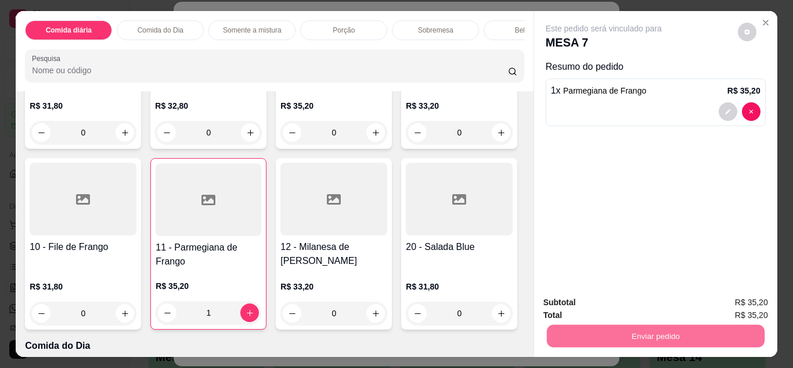
click at [638, 308] on button "Não registrar e enviar pedido" at bounding box center [617, 302] width 117 height 21
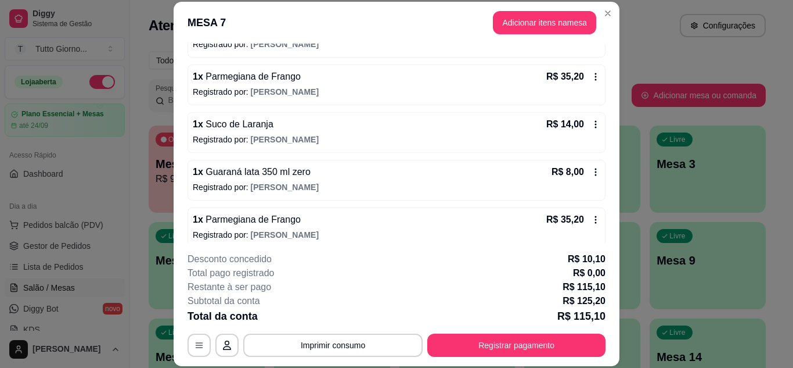
scroll to position [146, 0]
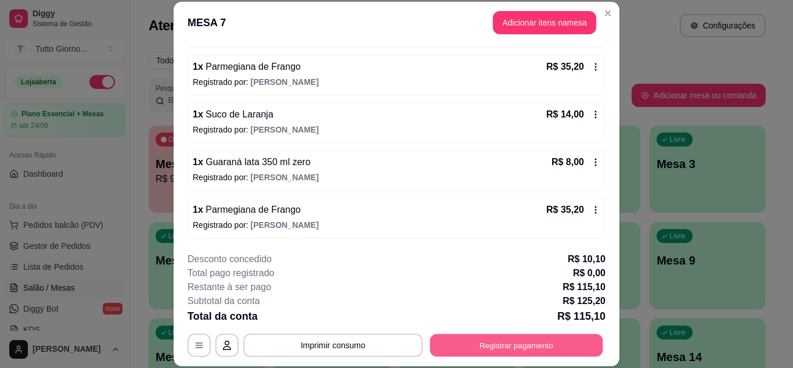
click at [553, 339] on button "Registrar pagamento" at bounding box center [516, 344] width 173 height 23
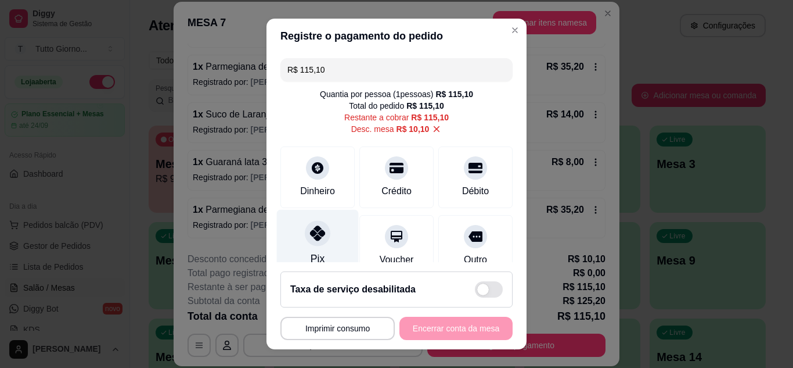
scroll to position [101, 0]
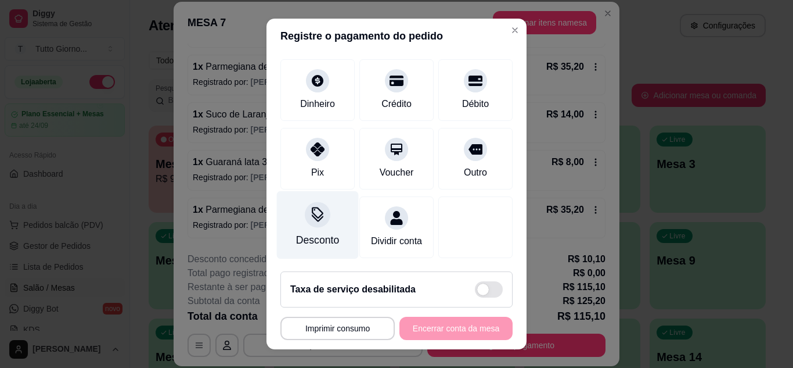
click at [317, 207] on icon at bounding box center [317, 214] width 15 height 15
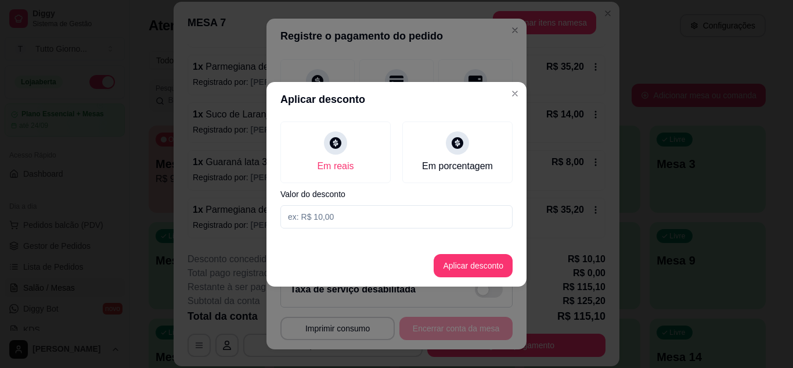
click at [321, 217] on input at bounding box center [397, 216] width 232 height 23
type input "13,30"
click at [469, 266] on button "Aplicar desconto" at bounding box center [474, 265] width 76 height 23
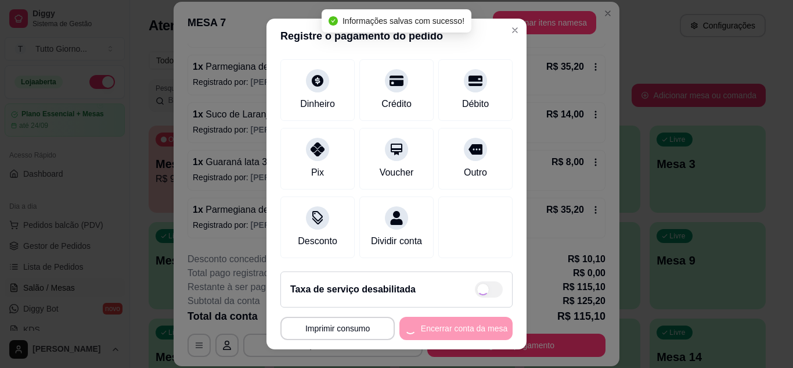
type input "R$ 111,90"
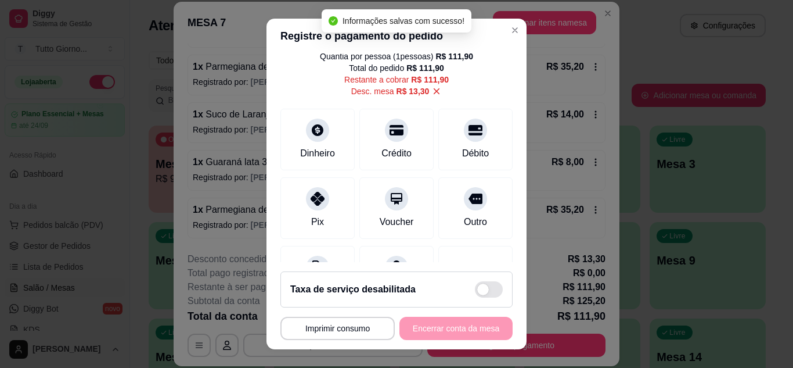
scroll to position [0, 0]
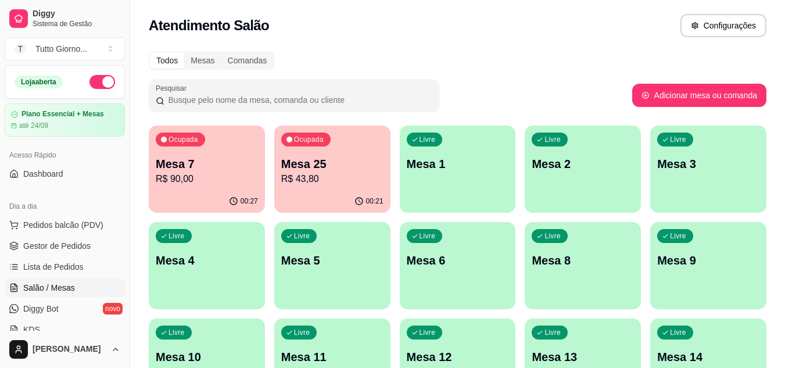
click at [546, 59] on div "Todos Mesas Comandas" at bounding box center [457, 60] width 617 height 19
click at [197, 176] on p "R$ 90,00" at bounding box center [207, 179] width 102 height 14
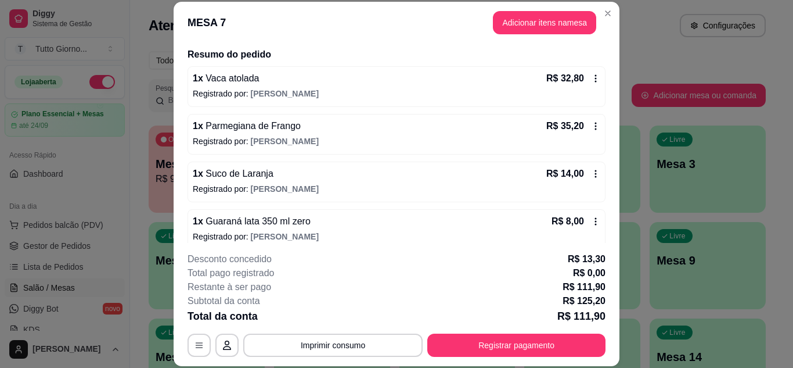
scroll to position [87, 0]
click at [400, 170] on div "1 x Suco de Laranja R$ 14,00" at bounding box center [397, 174] width 408 height 14
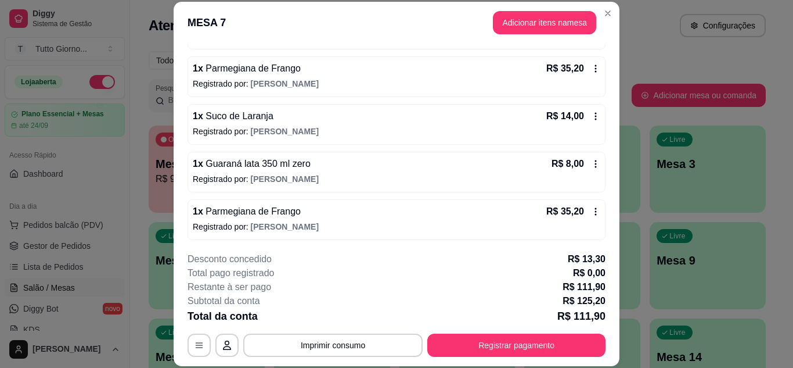
scroll to position [145, 0]
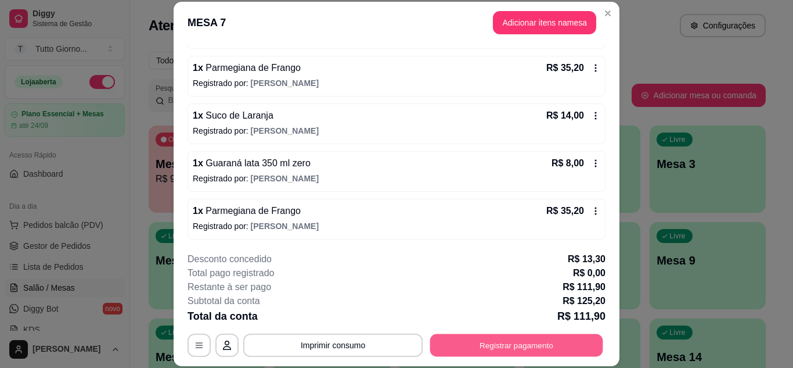
click at [504, 337] on button "Registrar pagamento" at bounding box center [516, 344] width 173 height 23
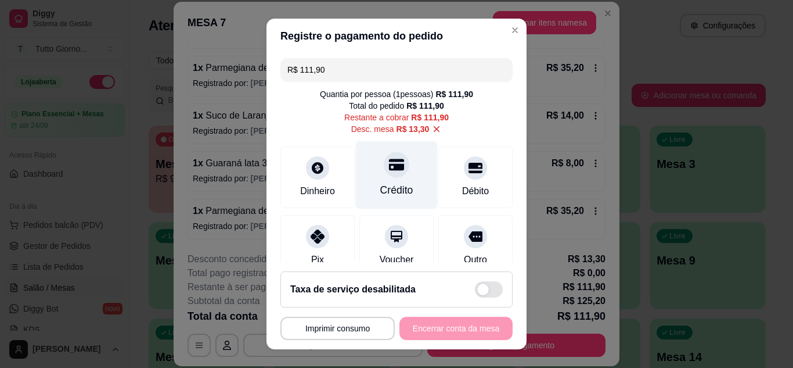
click at [390, 183] on div "Crédito" at bounding box center [396, 189] width 33 height 15
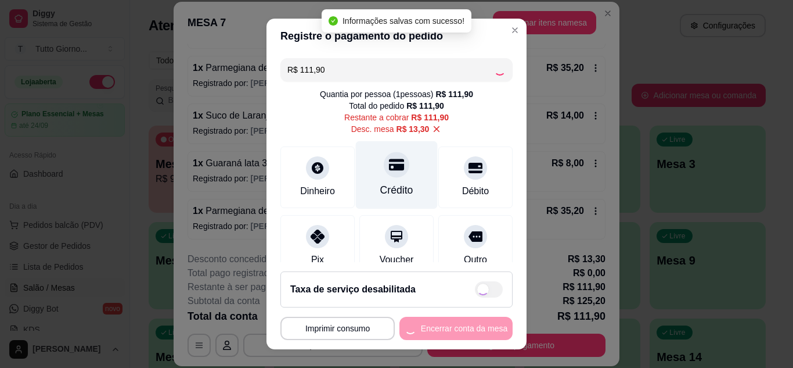
type input "R$ 0,00"
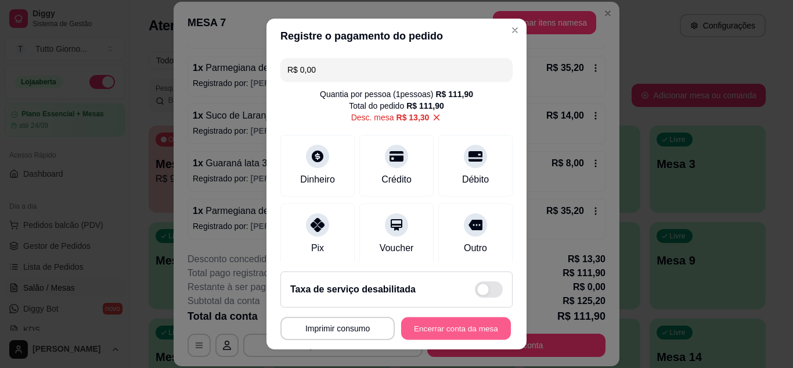
click at [430, 328] on button "Encerrar conta da mesa" at bounding box center [456, 328] width 110 height 23
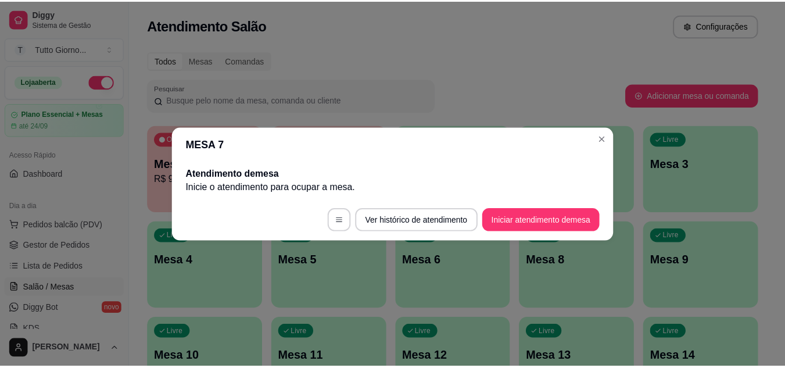
scroll to position [0, 0]
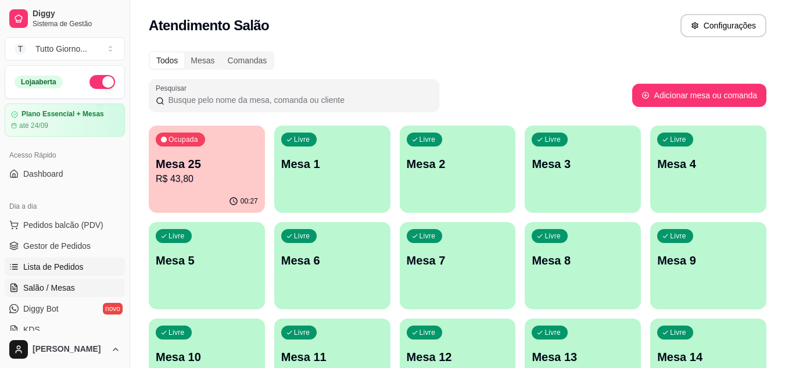
click at [76, 263] on span "Lista de Pedidos" at bounding box center [53, 267] width 60 height 12
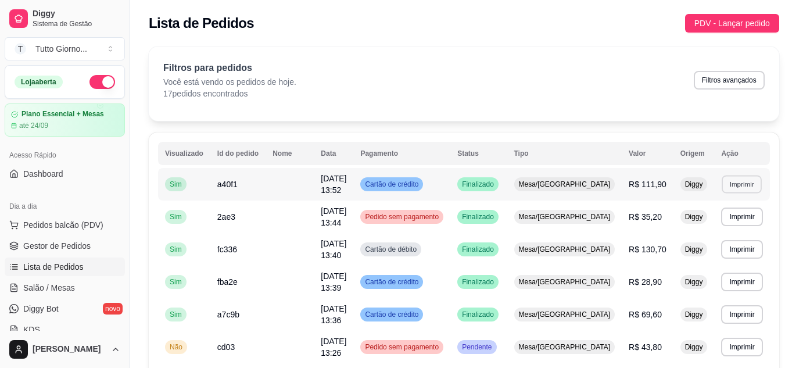
click at [724, 183] on button "Imprimir" at bounding box center [741, 184] width 40 height 18
click at [707, 228] on button "IMPRESSORA" at bounding box center [708, 224] width 81 height 18
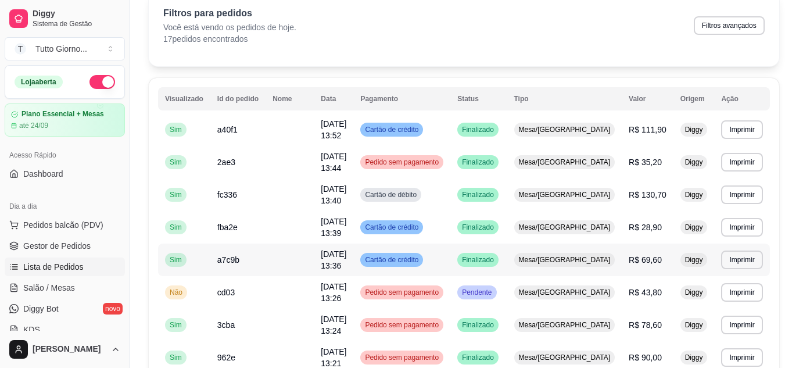
scroll to position [37, 0]
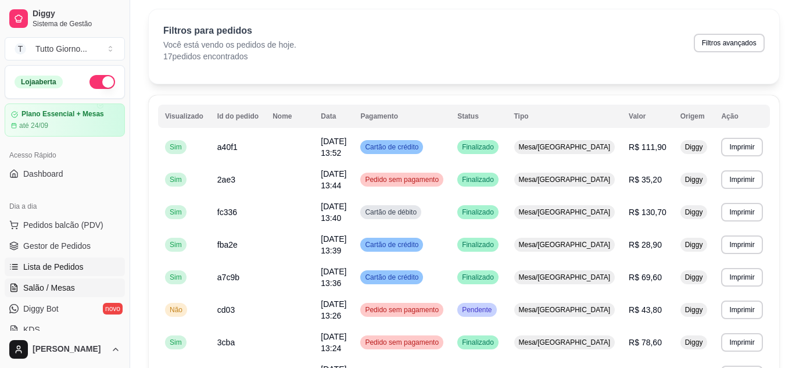
click at [56, 290] on span "Salão / Mesas" at bounding box center [49, 288] width 52 height 12
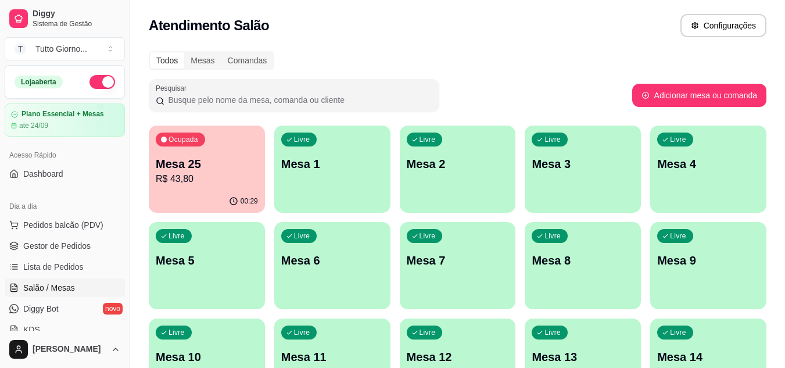
click at [456, 30] on div "Atendimento Salão Configurações" at bounding box center [457, 25] width 617 height 23
click at [225, 197] on div "00:29" at bounding box center [206, 200] width 113 height 22
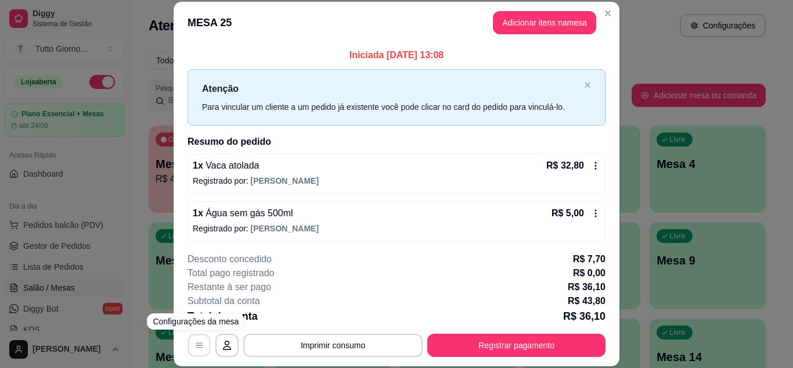
click at [195, 340] on icon "button" at bounding box center [199, 344] width 9 height 9
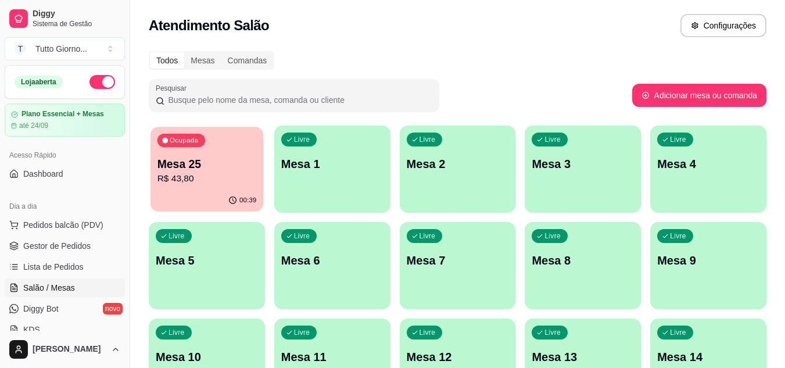
click at [238, 182] on p "R$ 43,80" at bounding box center [206, 178] width 99 height 13
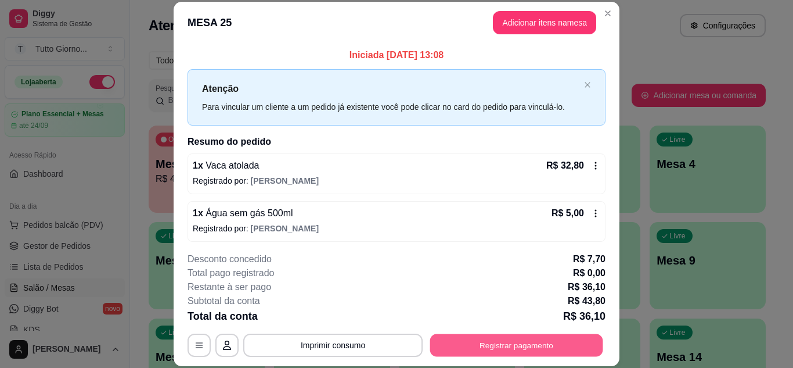
click at [542, 339] on button "Registrar pagamento" at bounding box center [516, 344] width 173 height 23
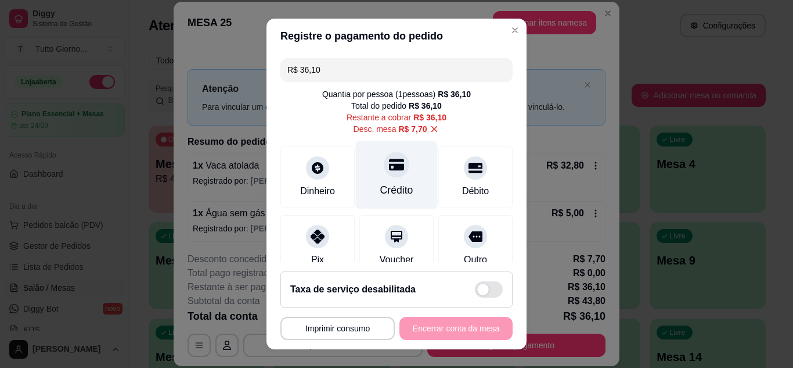
click at [383, 180] on div "Crédito" at bounding box center [397, 175] width 82 height 68
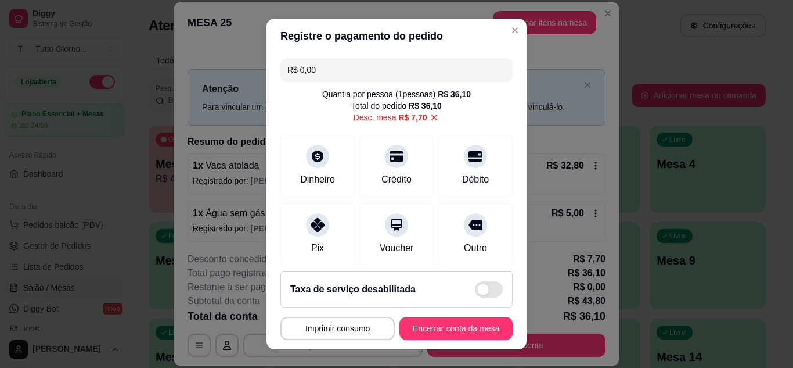
click at [308, 62] on input "R$ 0,00" at bounding box center [396, 69] width 218 height 23
type input "R$ 18,10"
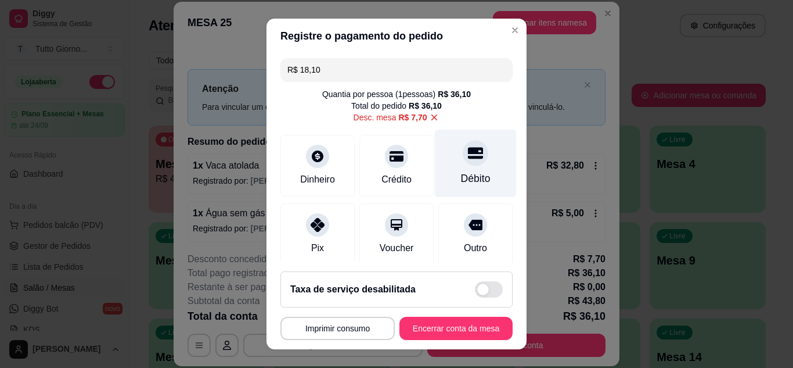
click at [463, 164] on div at bounding box center [476, 153] width 26 height 26
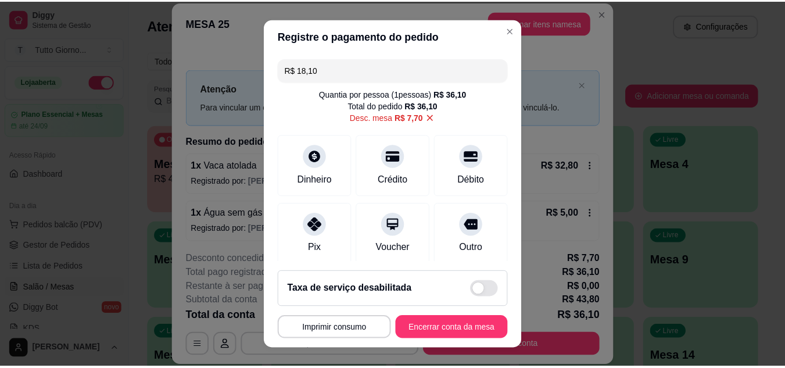
scroll to position [150, 0]
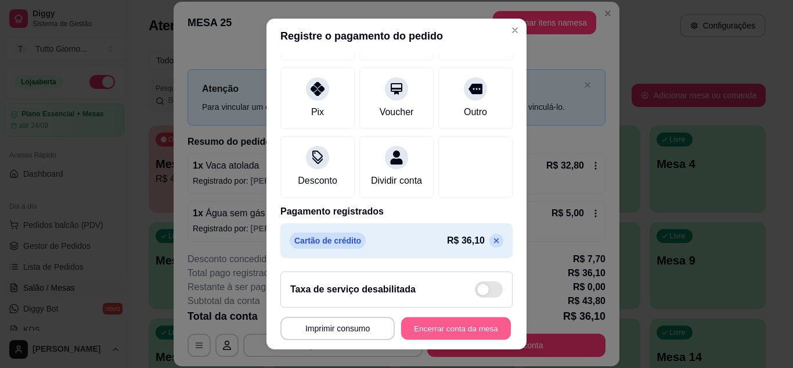
click at [444, 324] on button "Encerrar conta da mesa" at bounding box center [456, 328] width 110 height 23
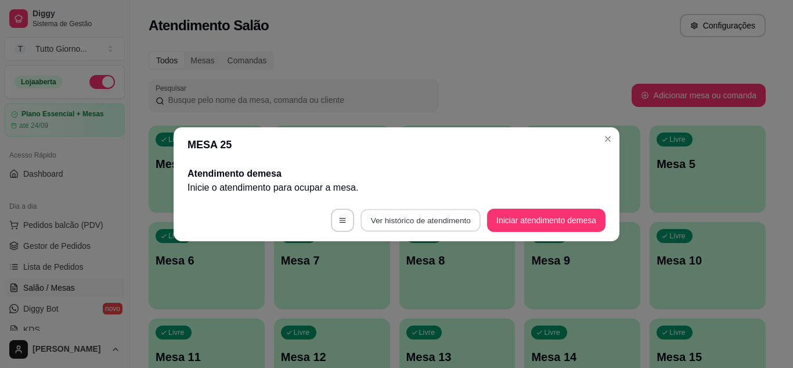
click at [460, 226] on button "Ver histórico de atendimento" at bounding box center [421, 219] width 120 height 23
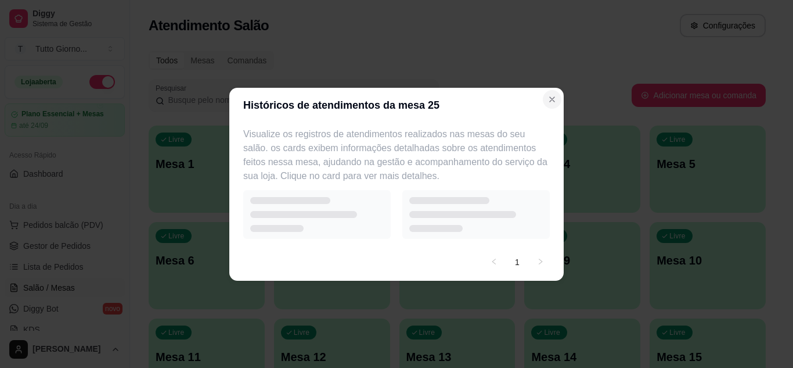
select select "7"
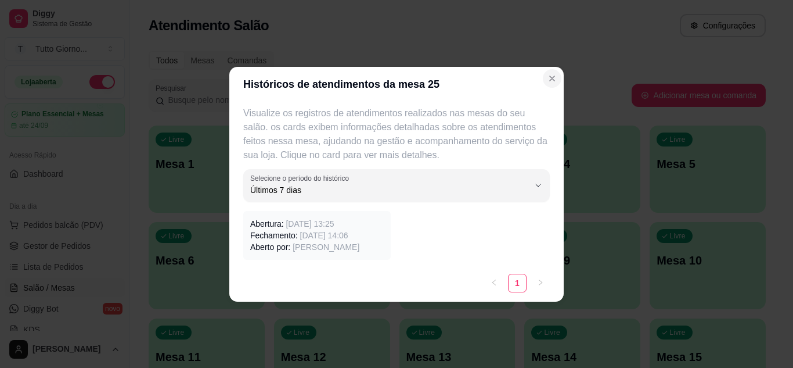
click at [549, 99] on header "Históricos de atendimentos da mesa 25" at bounding box center [396, 84] width 335 height 35
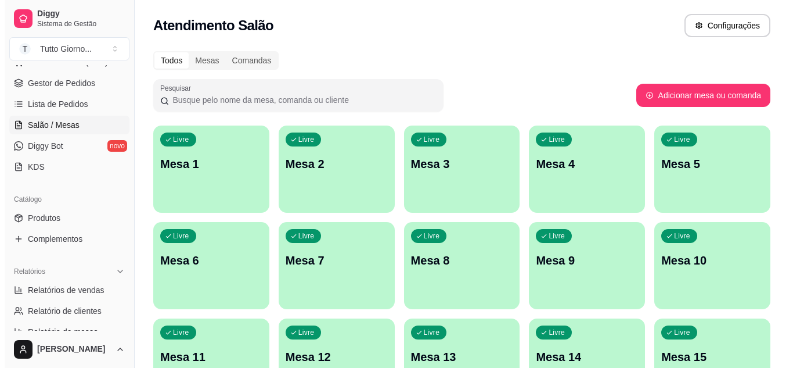
scroll to position [186, 0]
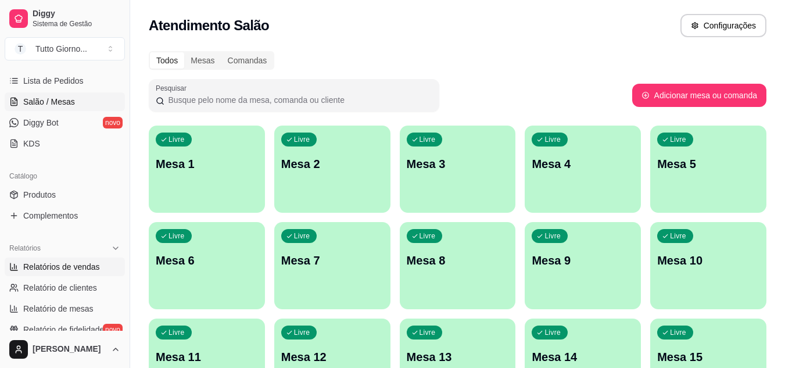
click at [85, 271] on span "Relatórios de vendas" at bounding box center [61, 267] width 77 height 12
select select "ALL"
select select "0"
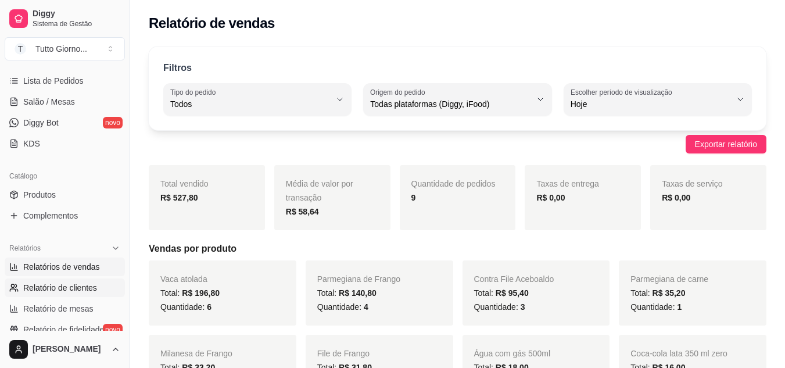
click at [81, 289] on span "Relatório de clientes" at bounding box center [60, 288] width 74 height 12
select select "30"
select select "HIGHEST_TOTAL_SPENT_WITH_ORDERS"
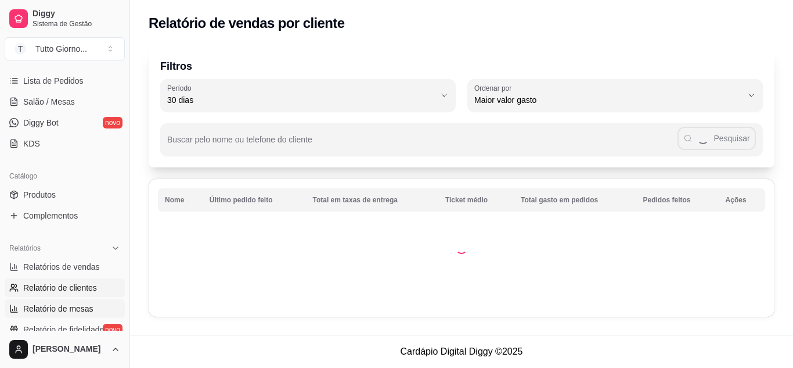
click at [78, 307] on span "Relatório de mesas" at bounding box center [58, 309] width 70 height 12
select select "TOTAL_OF_ORDERS"
select select "7"
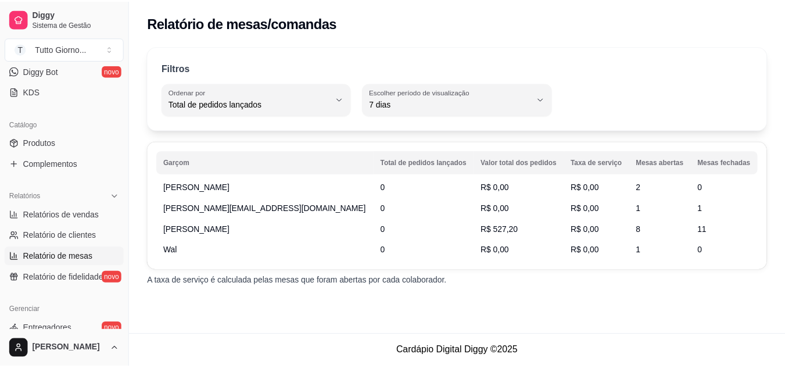
scroll to position [240, 0]
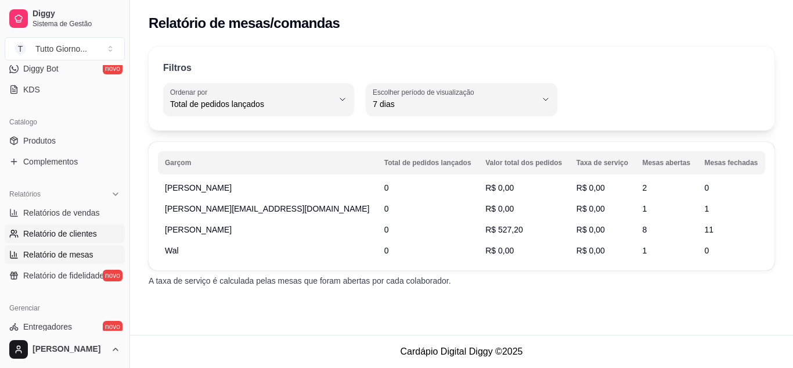
click at [81, 236] on span "Relatório de clientes" at bounding box center [60, 234] width 74 height 12
select select "30"
select select "HIGHEST_TOTAL_SPENT_WITH_ORDERS"
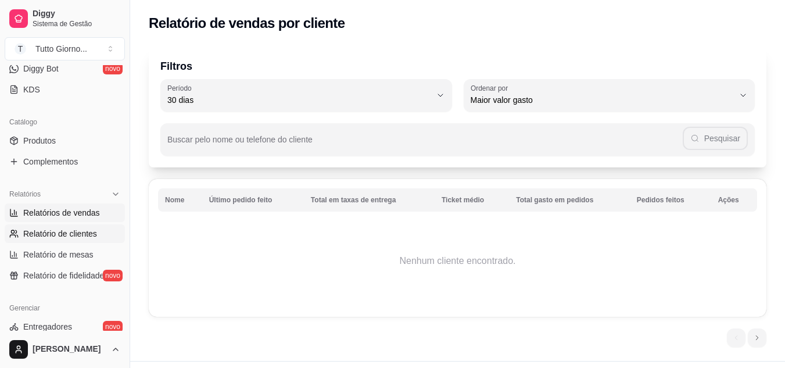
click at [76, 215] on span "Relatórios de vendas" at bounding box center [61, 213] width 77 height 12
select select "ALL"
select select "0"
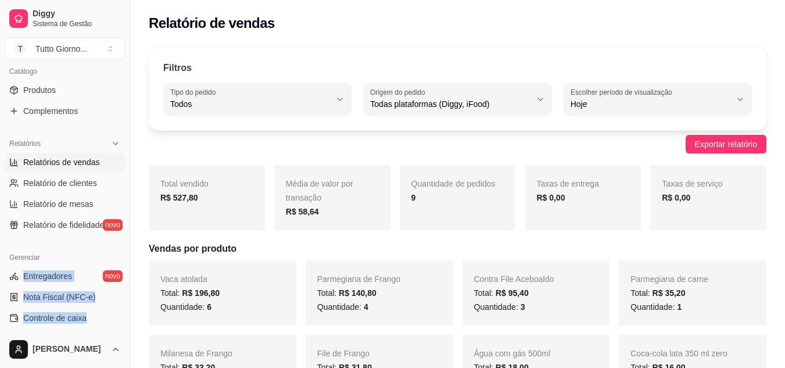
drag, startPoint x: 120, startPoint y: 301, endPoint x: 123, endPoint y: 322, distance: 21.0
click at [123, 322] on div "Loja aberta Plano Essencial + Mesas até 24/09 Acesso Rápido Dashboard Dia a dia…" at bounding box center [65, 197] width 130 height 265
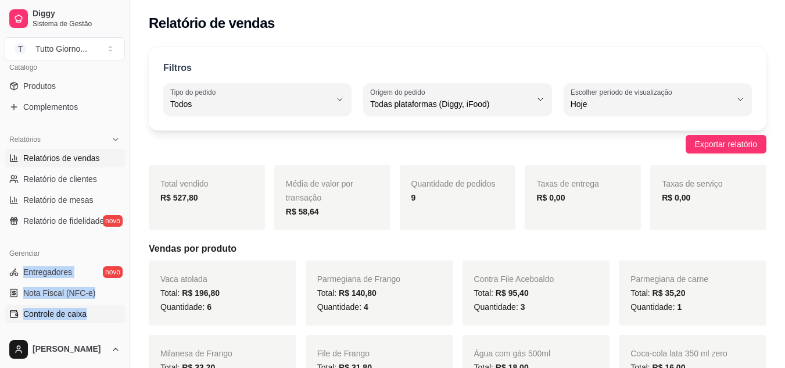
click at [77, 315] on span "Controle de caixa" at bounding box center [54, 314] width 63 height 12
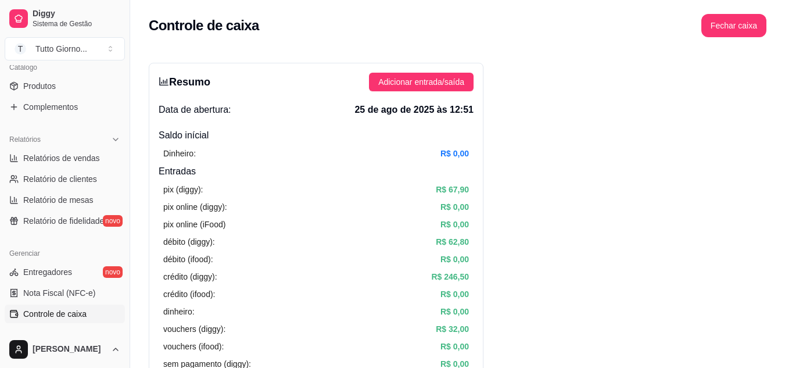
click at [118, 88] on div "Catálogo Produtos Complementos" at bounding box center [65, 86] width 130 height 67
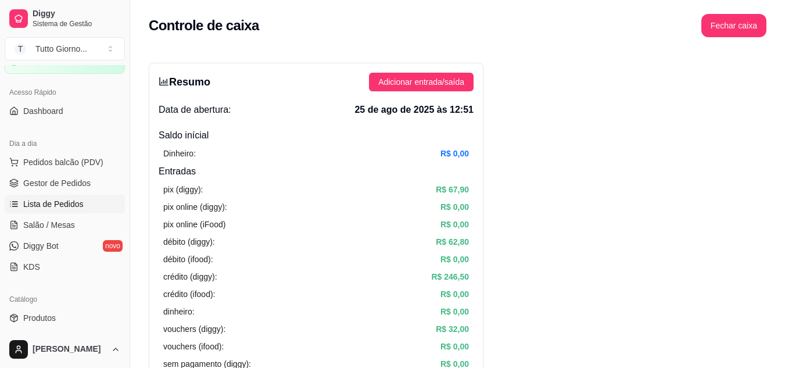
click at [73, 201] on span "Lista de Pedidos" at bounding box center [53, 204] width 60 height 12
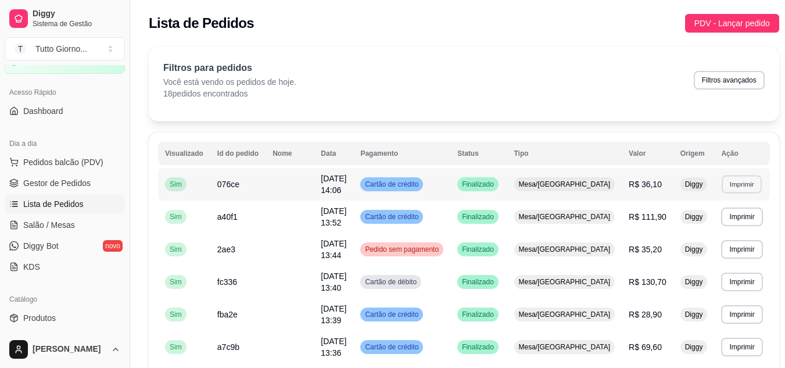
click at [721, 185] on button "Imprimir" at bounding box center [741, 184] width 40 height 18
click at [715, 218] on button "IMPRESSORA" at bounding box center [708, 224] width 81 height 18
drag, startPoint x: 50, startPoint y: 215, endPoint x: 53, endPoint y: 222, distance: 7.8
click at [53, 222] on ul "Pedidos balcão (PDV) Gestor de Pedidos Lista de Pedidos Salão / Mesas Diggy Bot…" at bounding box center [65, 214] width 120 height 123
click at [53, 222] on span "Salão / Mesas" at bounding box center [49, 225] width 52 height 12
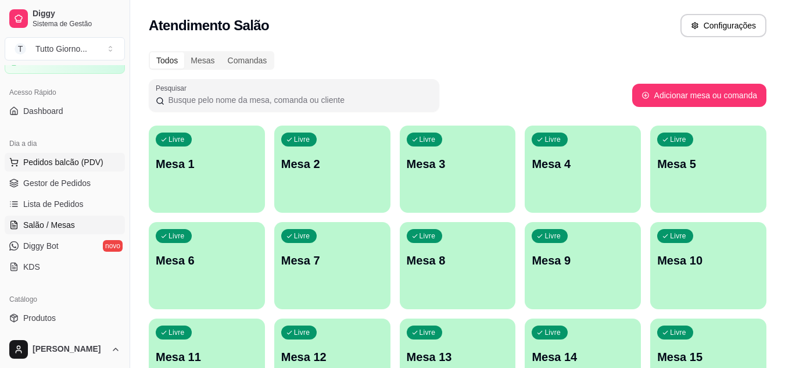
click at [85, 166] on span "Pedidos balcão (PDV)" at bounding box center [63, 162] width 80 height 12
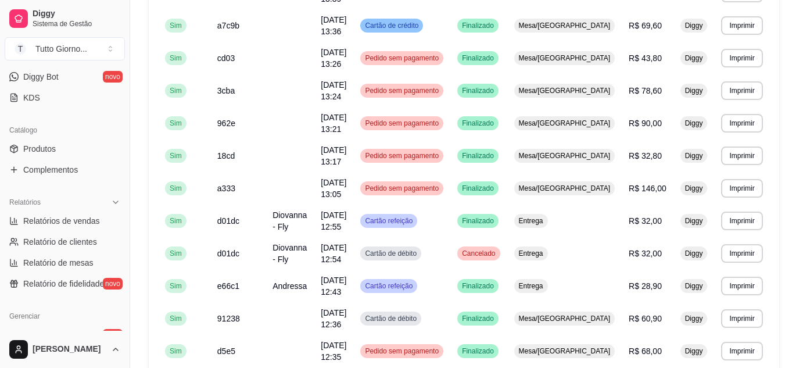
scroll to position [463, 0]
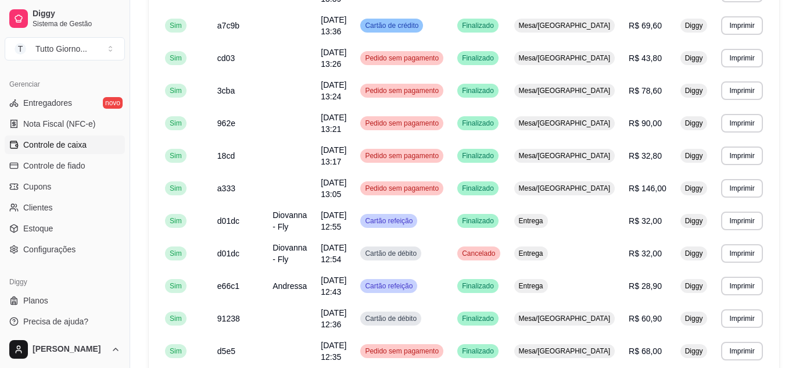
click at [92, 144] on link "Controle de caixa" at bounding box center [65, 144] width 120 height 19
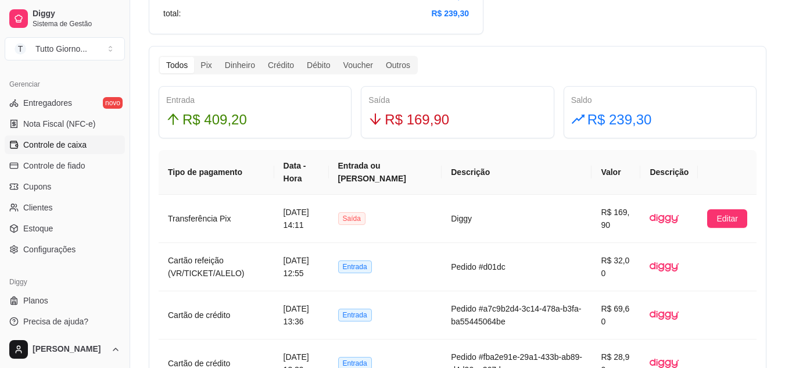
scroll to position [963, 0]
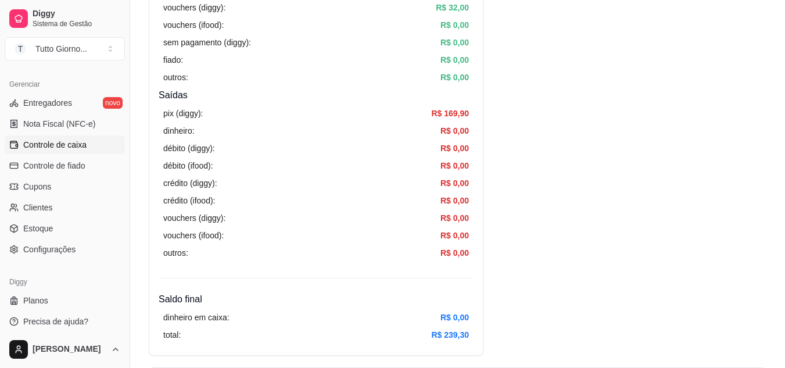
scroll to position [0, 0]
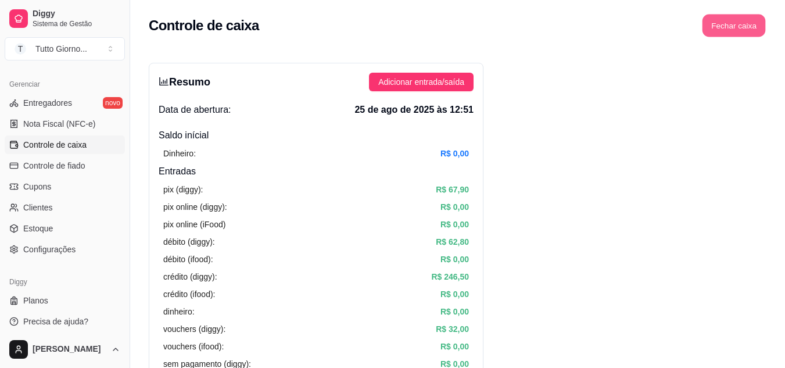
click at [732, 31] on button "Fechar caixa" at bounding box center [733, 26] width 63 height 23
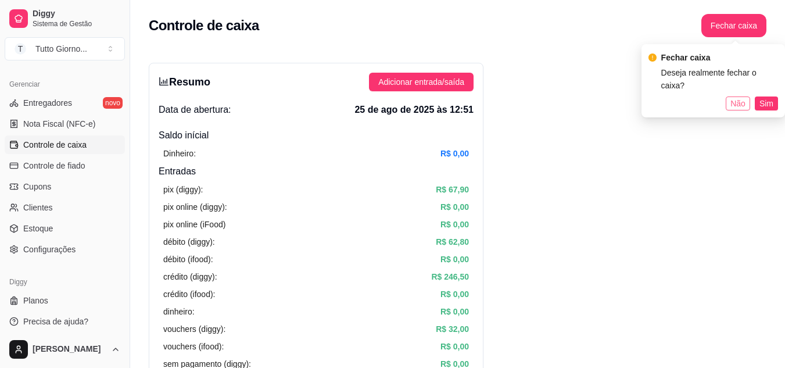
click at [738, 97] on span "Não" at bounding box center [737, 103] width 15 height 13
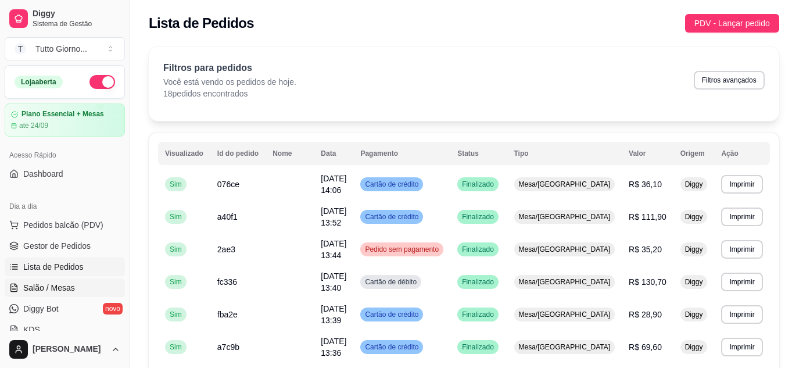
click at [58, 283] on span "Salão / Mesas" at bounding box center [49, 288] width 52 height 12
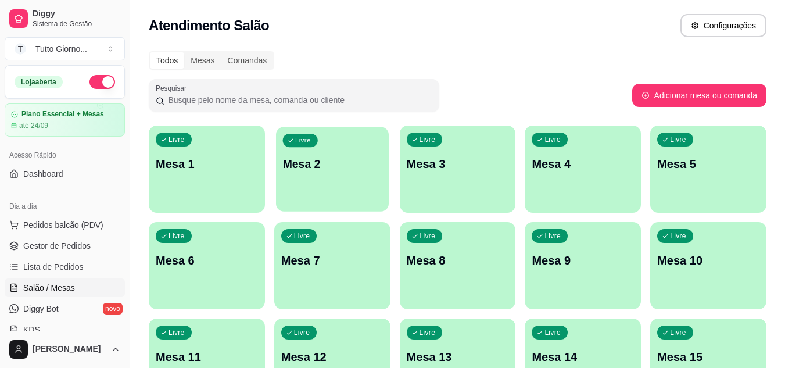
click at [330, 200] on div "button" at bounding box center [332, 203] width 113 height 13
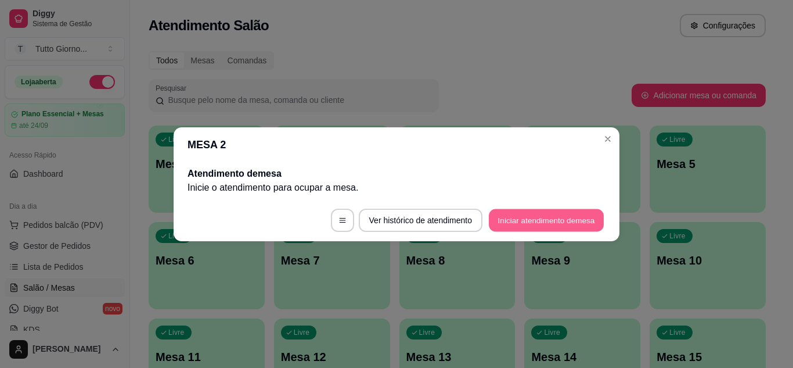
click at [509, 229] on button "Iniciar atendimento de mesa" at bounding box center [546, 219] width 115 height 23
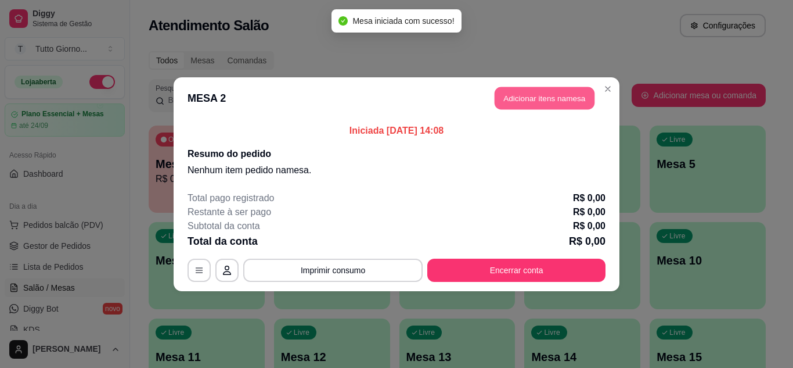
click at [534, 99] on button "Adicionar itens na mesa" at bounding box center [545, 98] width 100 height 23
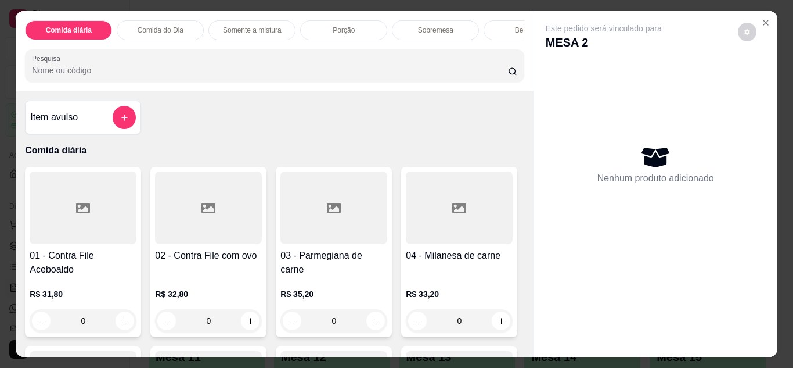
click at [244, 323] on div "0" at bounding box center [208, 320] width 107 height 23
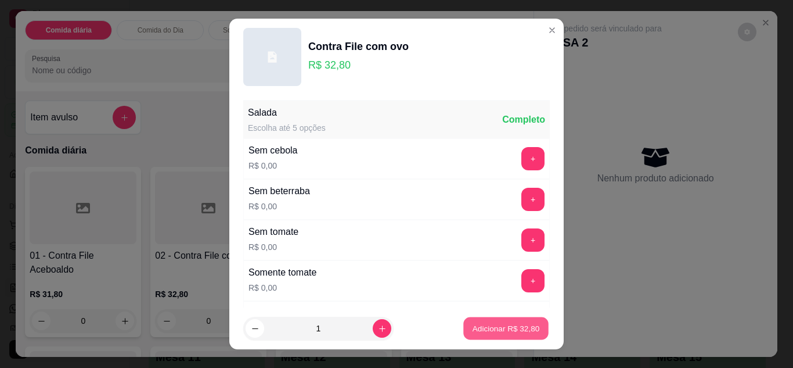
click at [473, 326] on p "Adicionar R$ 32,80" at bounding box center [506, 328] width 67 height 11
type input "1"
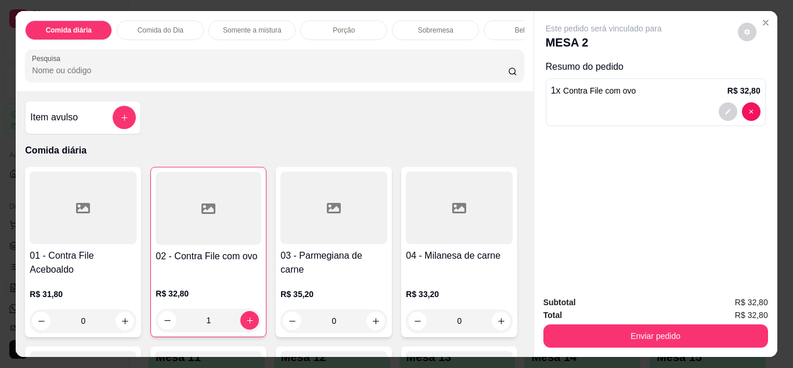
click at [504, 25] on div "Bebidas" at bounding box center [527, 30] width 87 height 20
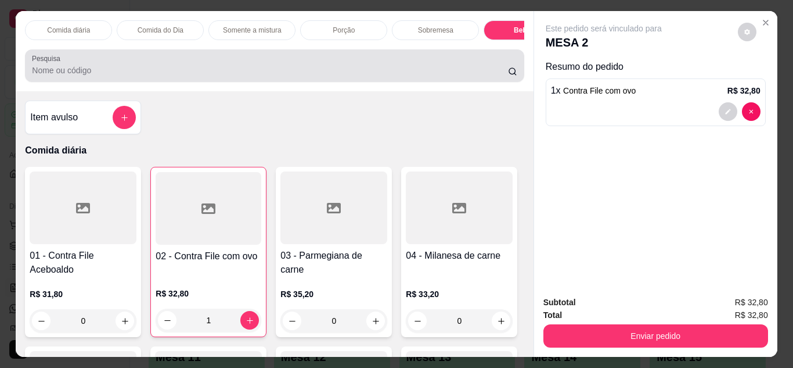
scroll to position [31, 0]
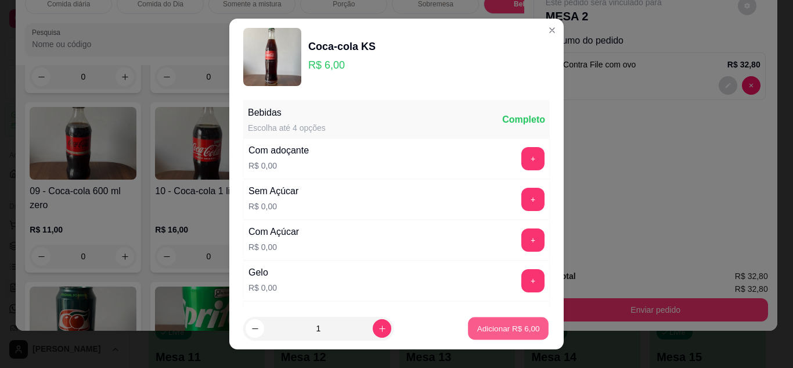
click at [510, 329] on p "Adicionar R$ 6,00" at bounding box center [508, 328] width 63 height 11
type input "1"
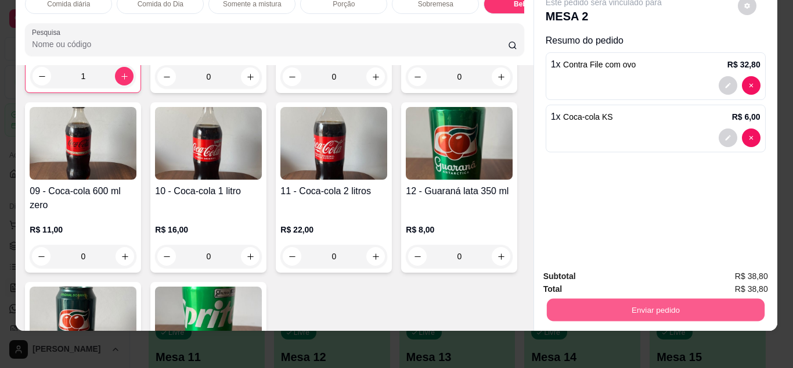
click at [674, 308] on button "Enviar pedido" at bounding box center [655, 310] width 218 height 23
click at [713, 268] on button "Sim, quero registrar" at bounding box center [727, 272] width 87 height 22
click at [645, 303] on button "Enviar pedido" at bounding box center [655, 310] width 218 height 23
click at [638, 267] on button "Não registrar e enviar pedido" at bounding box center [617, 271] width 117 height 21
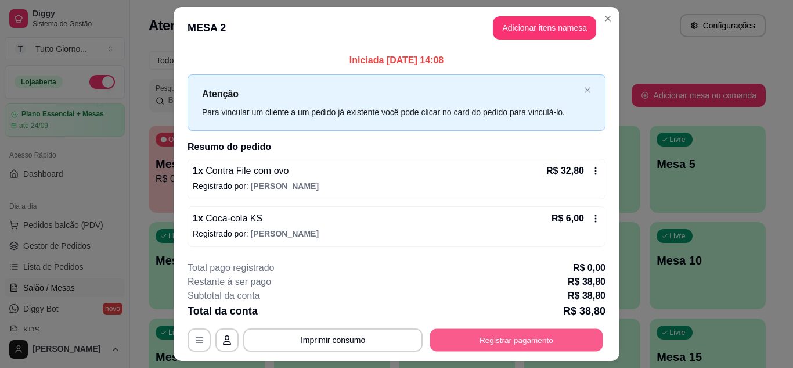
click at [505, 347] on button "Registrar pagamento" at bounding box center [516, 340] width 173 height 23
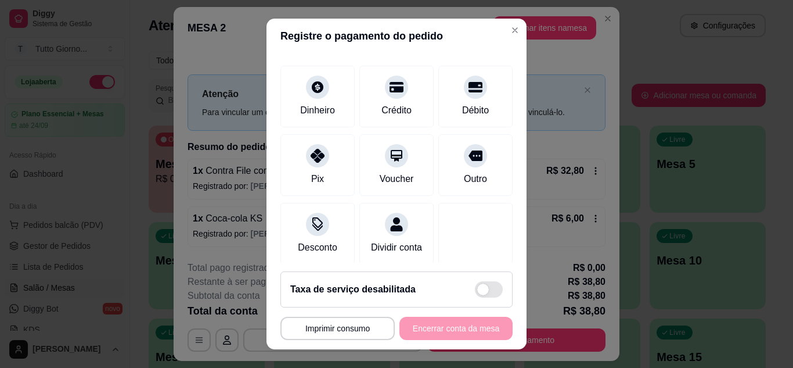
scroll to position [70, 0]
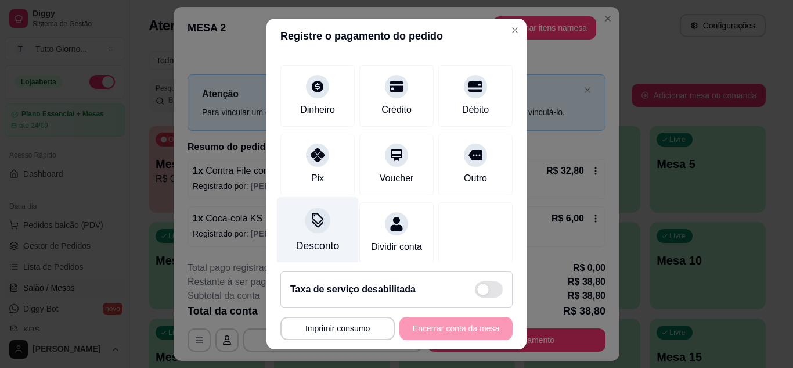
click at [319, 224] on div at bounding box center [318, 220] width 26 height 26
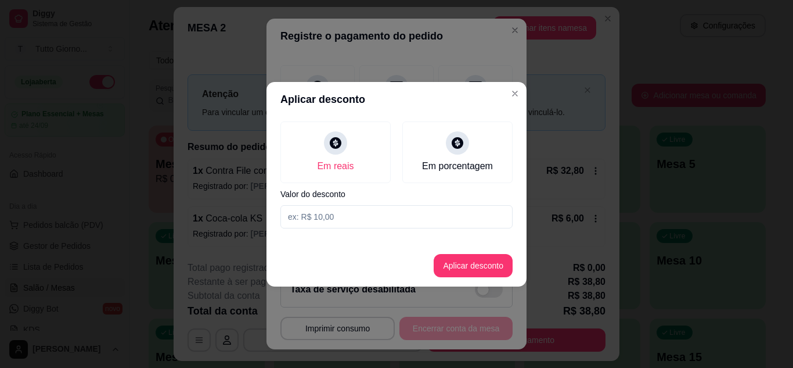
click at [327, 222] on input at bounding box center [397, 216] width 232 height 23
type input "4,90"
click at [490, 264] on button "Aplicar desconto" at bounding box center [474, 265] width 76 height 23
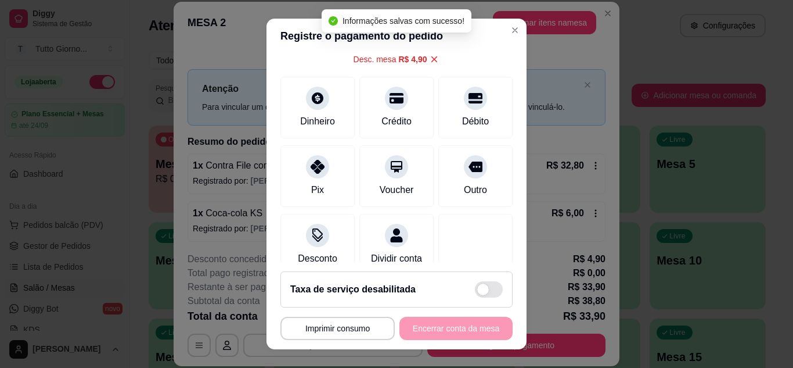
scroll to position [81, 0]
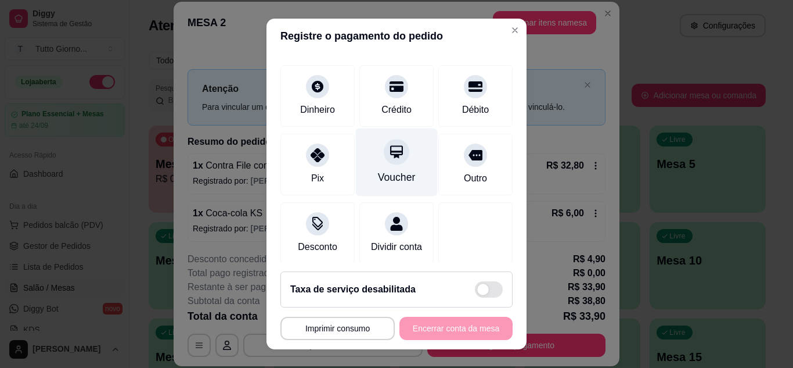
click at [394, 175] on div "Voucher" at bounding box center [397, 177] width 38 height 15
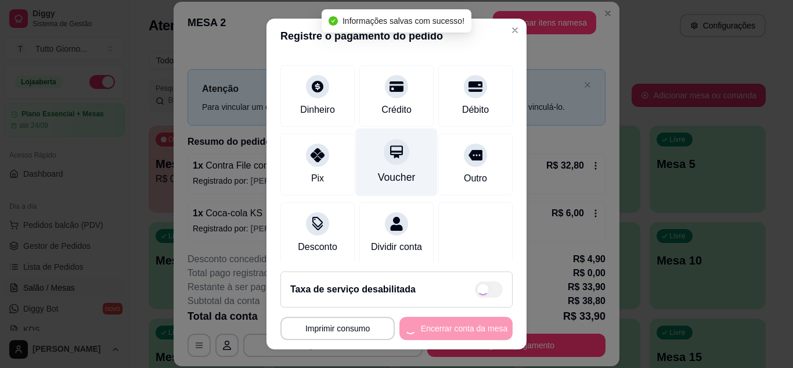
type input "R$ 0,00"
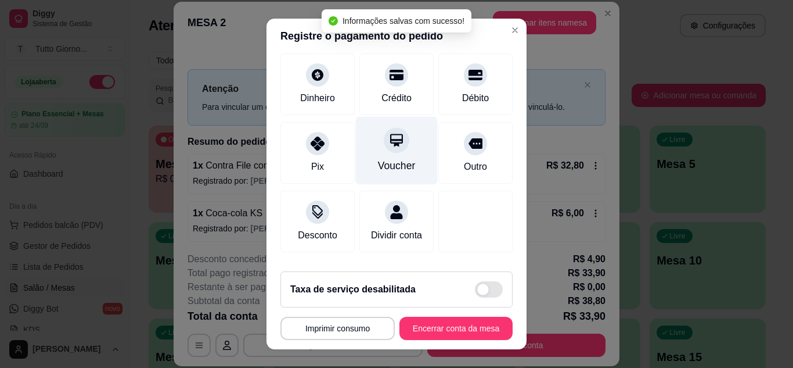
scroll to position [70, 0]
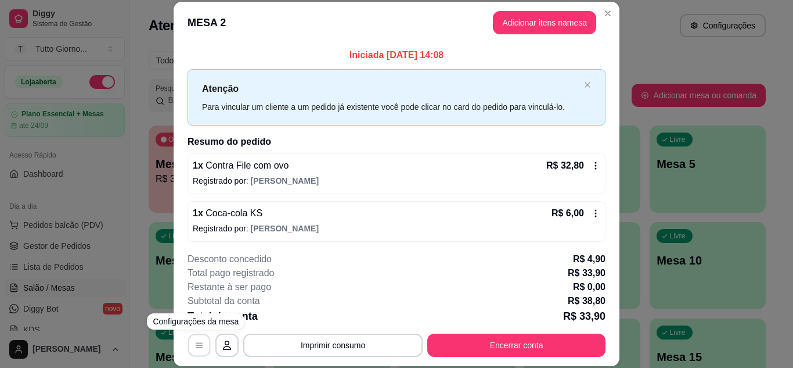
click at [196, 341] on icon "button" at bounding box center [199, 344] width 9 height 9
click at [609, 261] on footer "**********" at bounding box center [397, 304] width 446 height 123
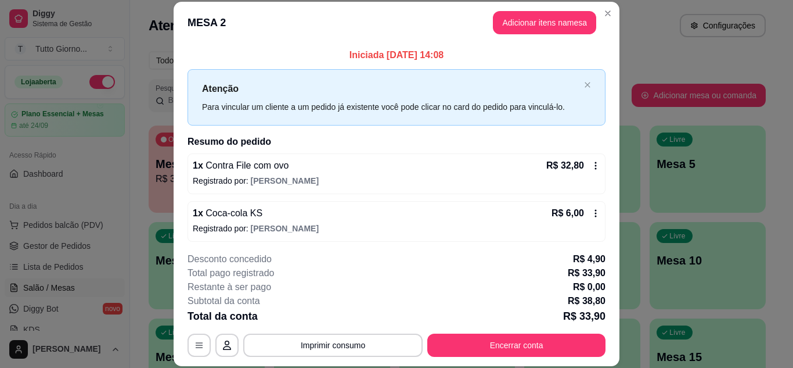
scroll to position [3, 0]
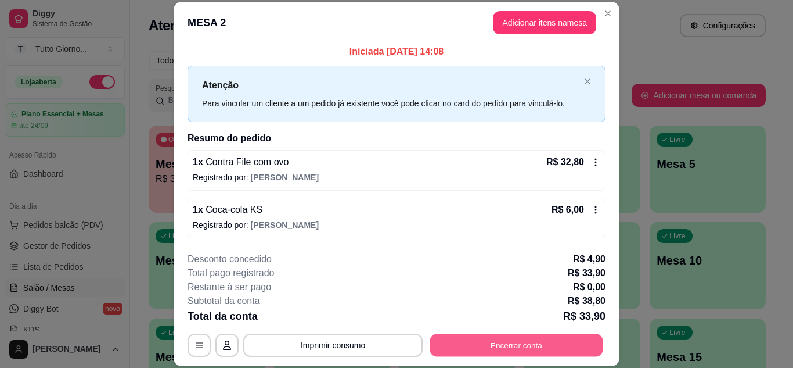
click at [541, 340] on button "Encerrar conta" at bounding box center [516, 344] width 173 height 23
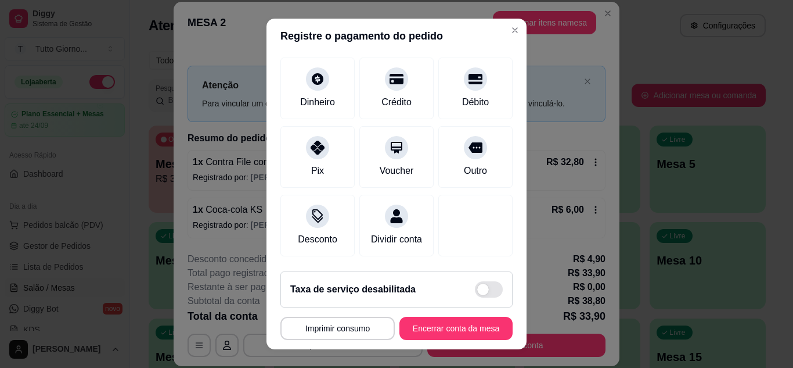
scroll to position [93, 0]
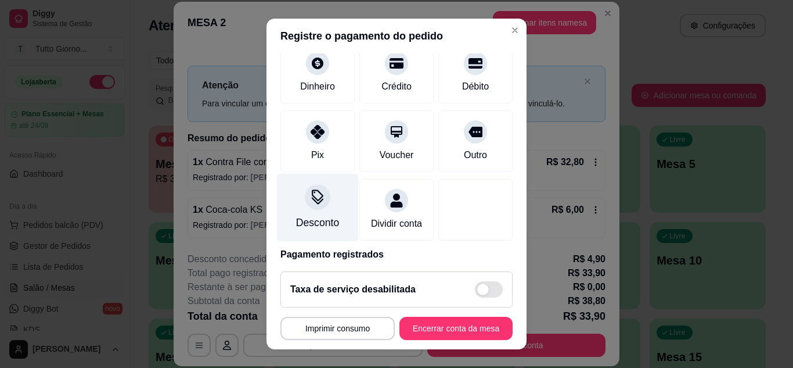
click at [311, 211] on div "Desconto" at bounding box center [318, 207] width 82 height 68
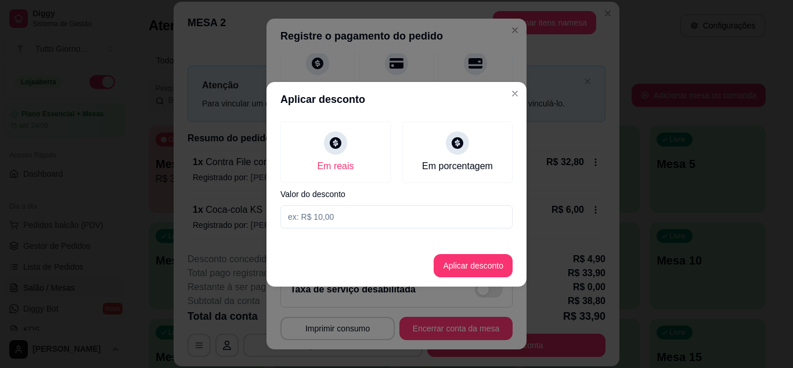
click at [372, 221] on input at bounding box center [397, 216] width 232 height 23
type input "4,40"
click at [479, 258] on button "Aplicar desconto" at bounding box center [474, 265] width 76 height 23
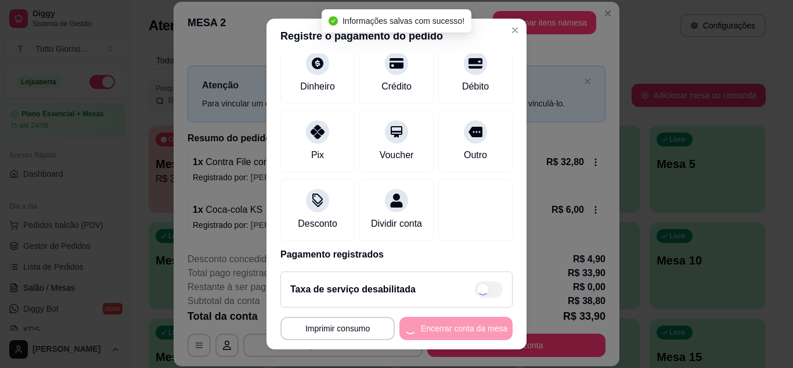
type input "R$ 0,50"
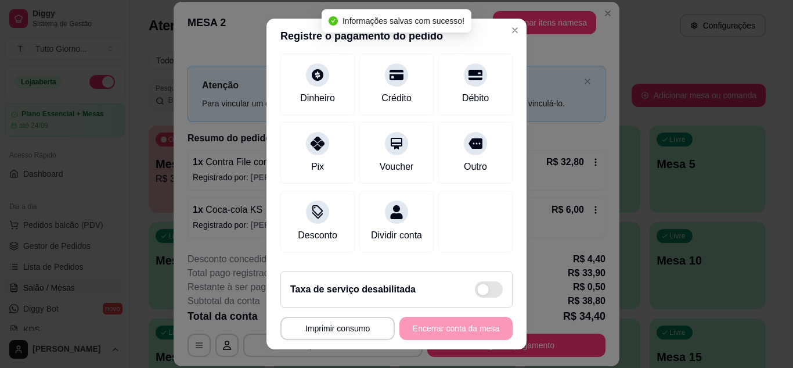
scroll to position [105, 0]
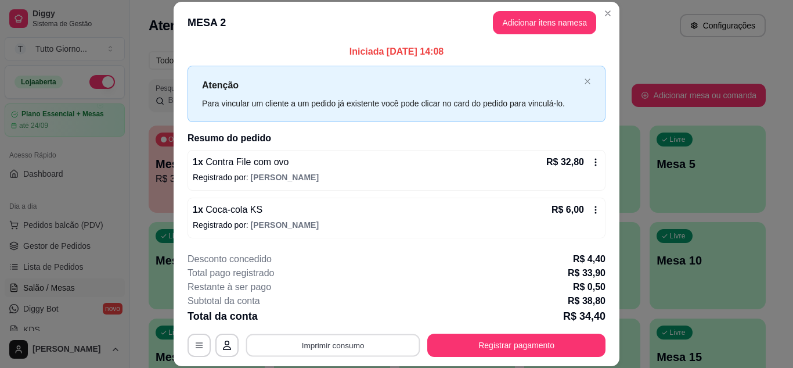
click at [357, 354] on button "Imprimir consumo" at bounding box center [333, 344] width 174 height 23
click at [338, 317] on button "IMPRESSORA" at bounding box center [332, 318] width 81 height 18
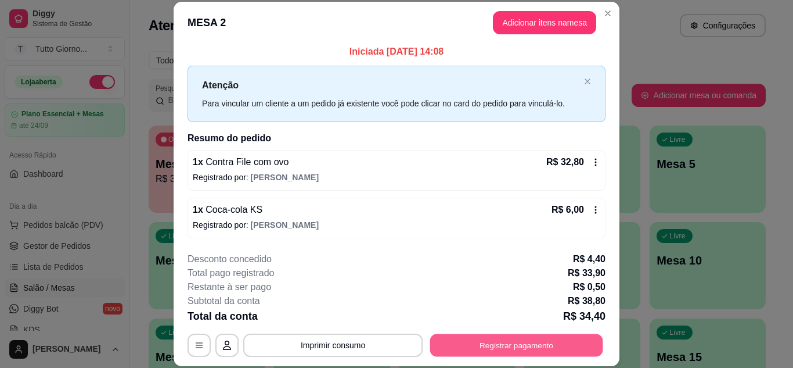
click at [524, 344] on button "Registrar pagamento" at bounding box center [516, 344] width 173 height 23
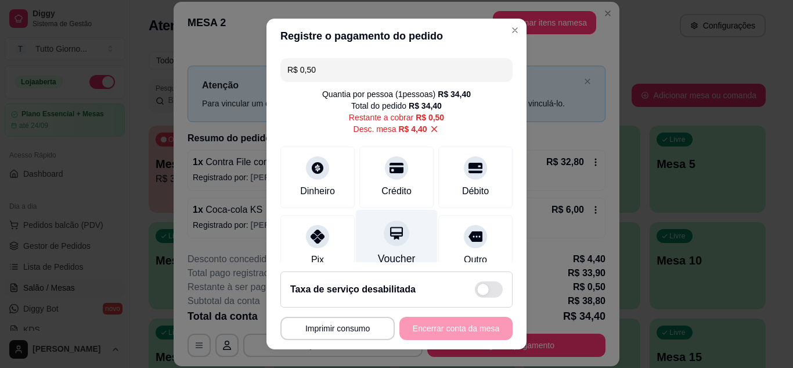
click at [394, 247] on div "Voucher" at bounding box center [397, 243] width 82 height 68
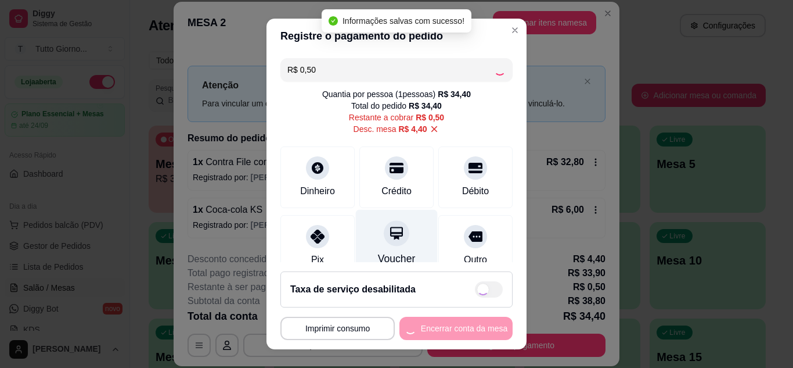
type input "R$ 0,00"
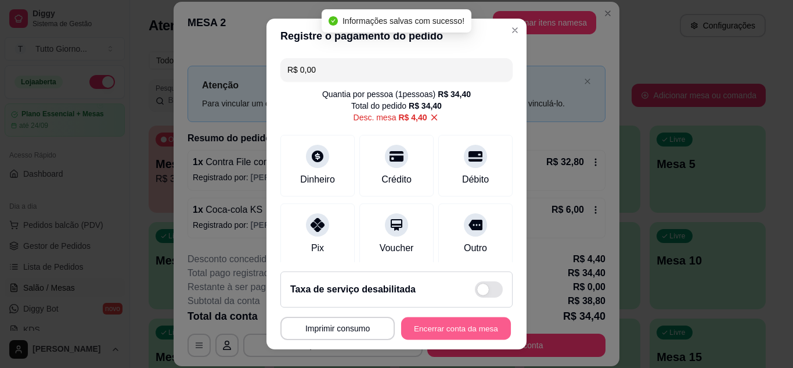
click at [465, 331] on button "Encerrar conta da mesa" at bounding box center [456, 328] width 110 height 23
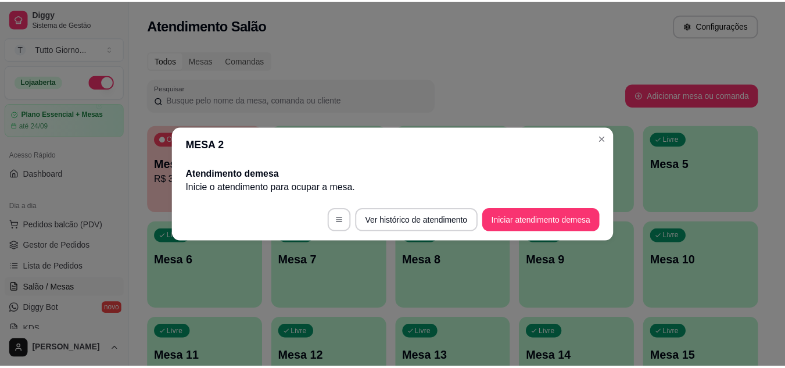
scroll to position [0, 0]
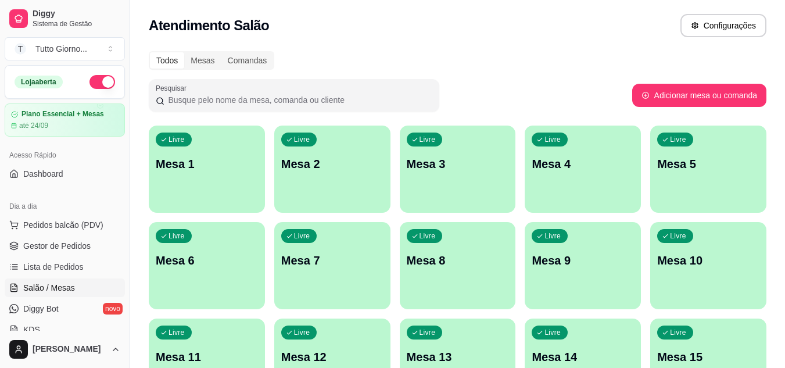
click at [120, 285] on div "Dia a dia Pedidos balcão (PDV) Gestor de Pedidos Lista de Pedidos Salão / Mesas…" at bounding box center [65, 267] width 130 height 151
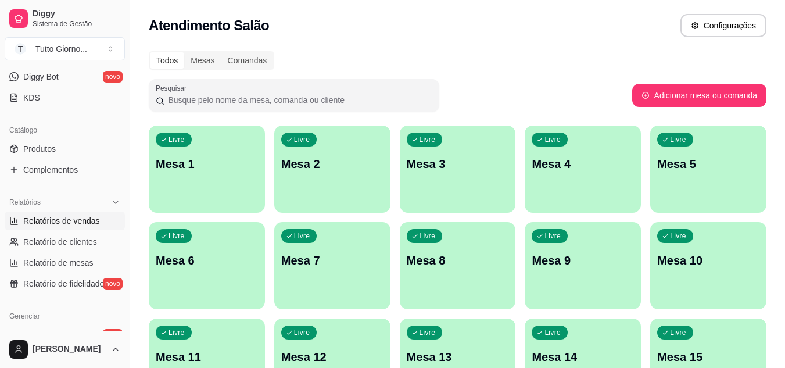
click at [85, 218] on span "Relatórios de vendas" at bounding box center [61, 221] width 77 height 12
select select "ALL"
select select "0"
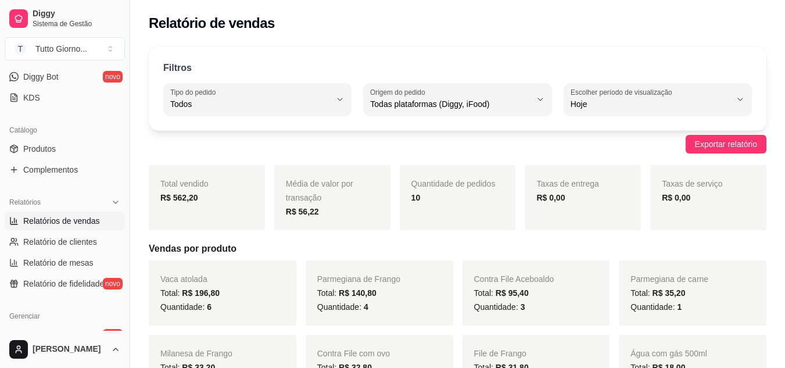
scroll to position [463, 0]
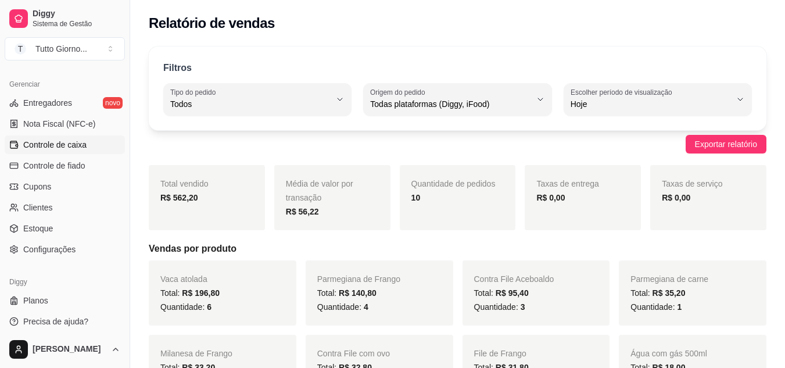
click at [83, 150] on link "Controle de caixa" at bounding box center [65, 144] width 120 height 19
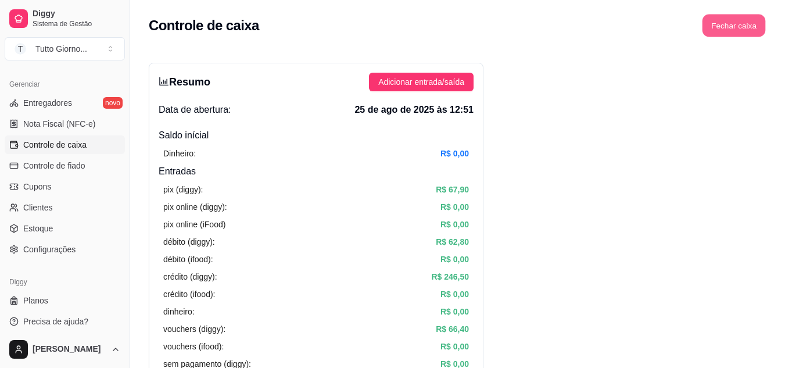
click at [744, 23] on button "Fechar caixa" at bounding box center [733, 26] width 63 height 23
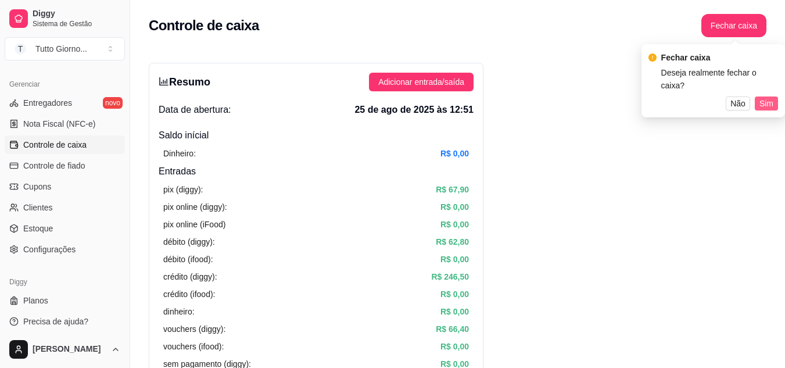
click at [763, 97] on span "Sim" at bounding box center [766, 103] width 14 height 13
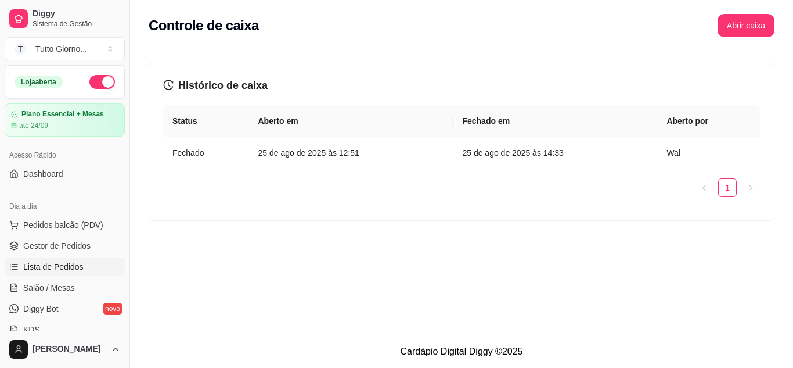
click at [107, 261] on link "Lista de Pedidos" at bounding box center [65, 266] width 120 height 19
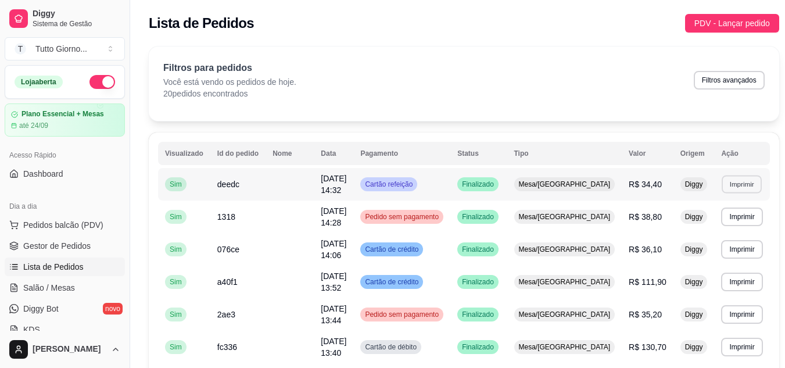
click at [739, 186] on button "Imprimir" at bounding box center [741, 184] width 40 height 18
click at [704, 221] on button "IMPRESSORA" at bounding box center [708, 224] width 81 height 18
